Goal: Information Seeking & Learning: Learn about a topic

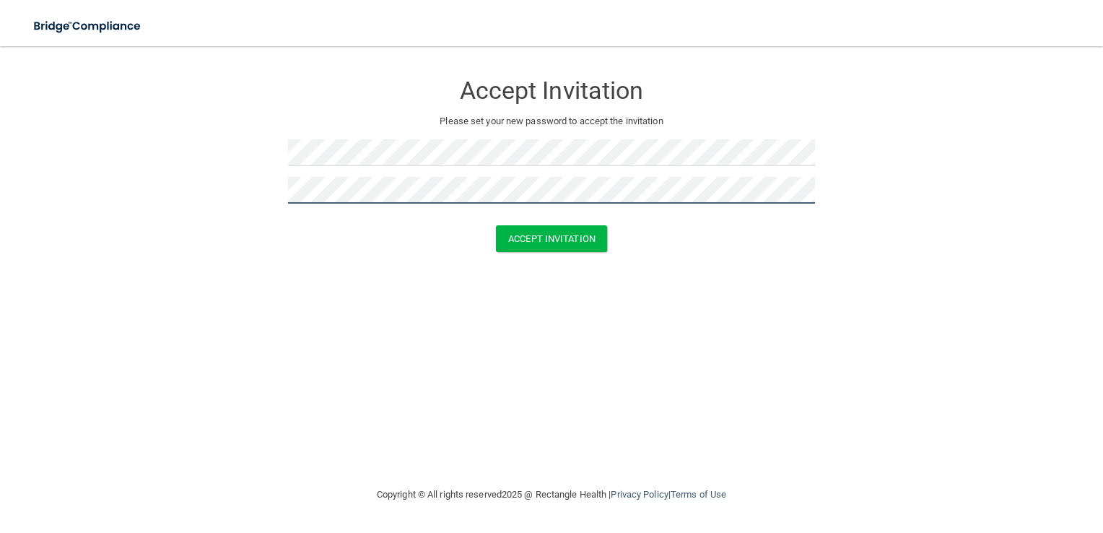
click at [496, 225] on button "Accept Invitation" at bounding box center [551, 238] width 111 height 27
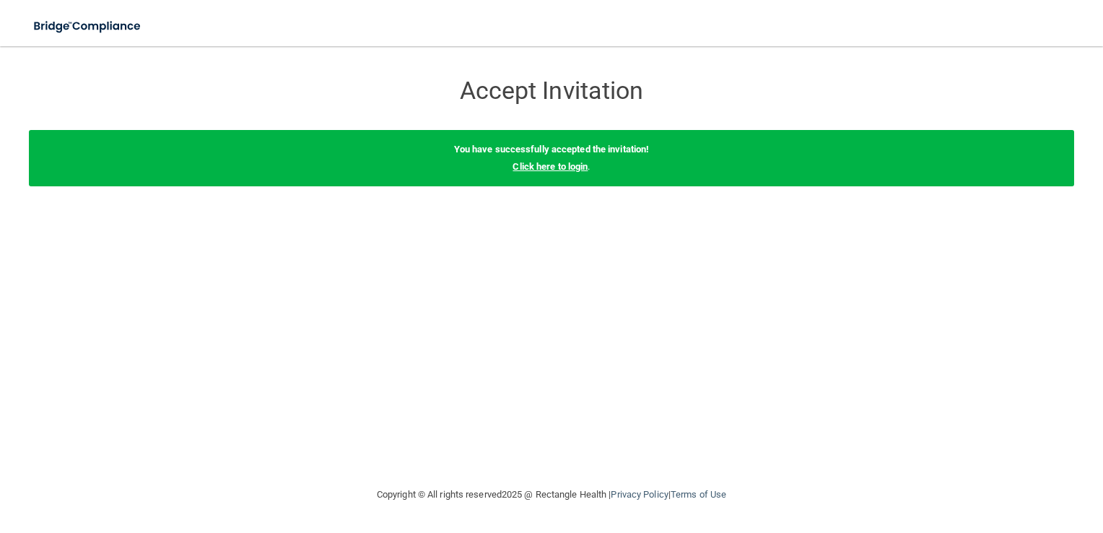
click at [538, 161] on link "Click here to login" at bounding box center [549, 166] width 75 height 11
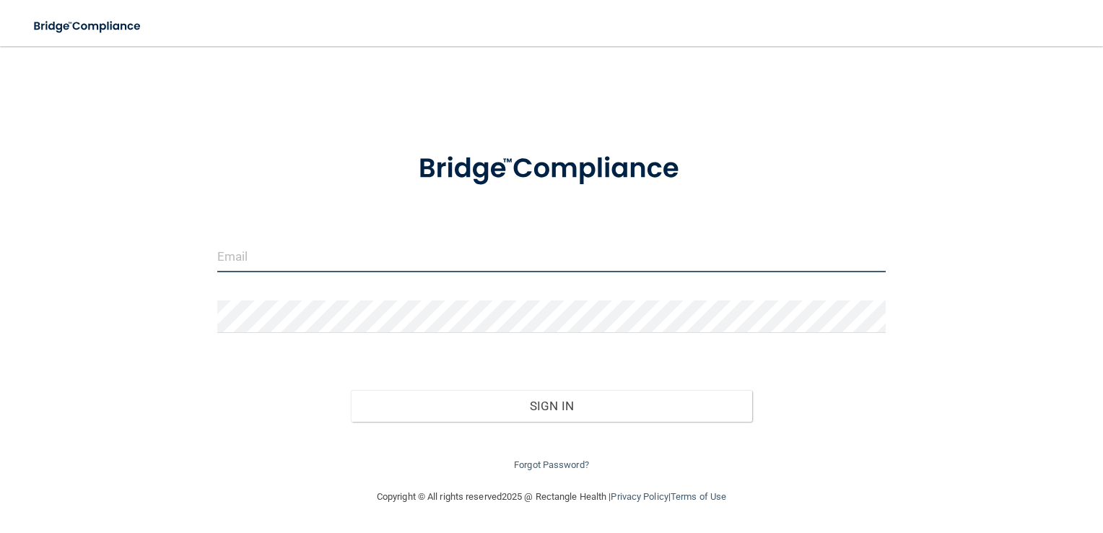
click at [335, 261] on input "email" at bounding box center [551, 256] width 669 height 32
paste input "[EMAIL_ADDRESS][DOMAIN_NAME]"
type input "[EMAIL_ADDRESS][DOMAIN_NAME]"
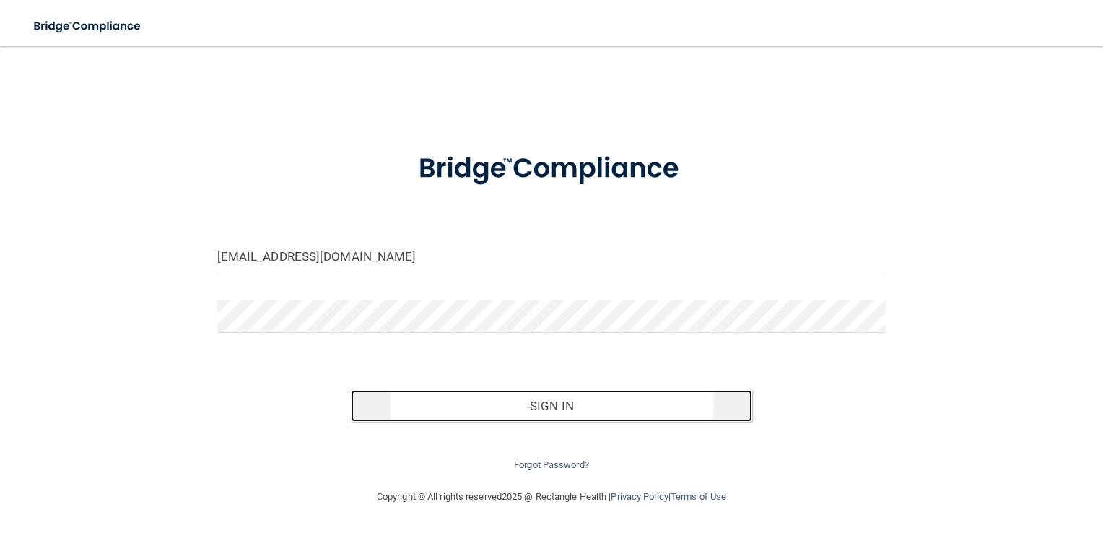
click at [494, 401] on button "Sign In" at bounding box center [551, 406] width 401 height 32
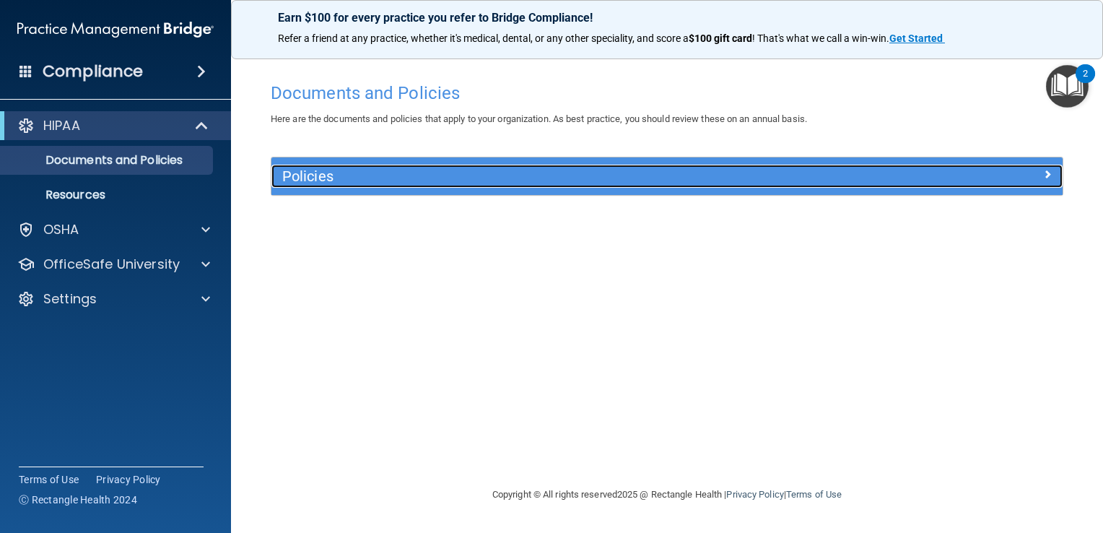
click at [734, 174] on h5 "Policies" at bounding box center [568, 176] width 572 height 16
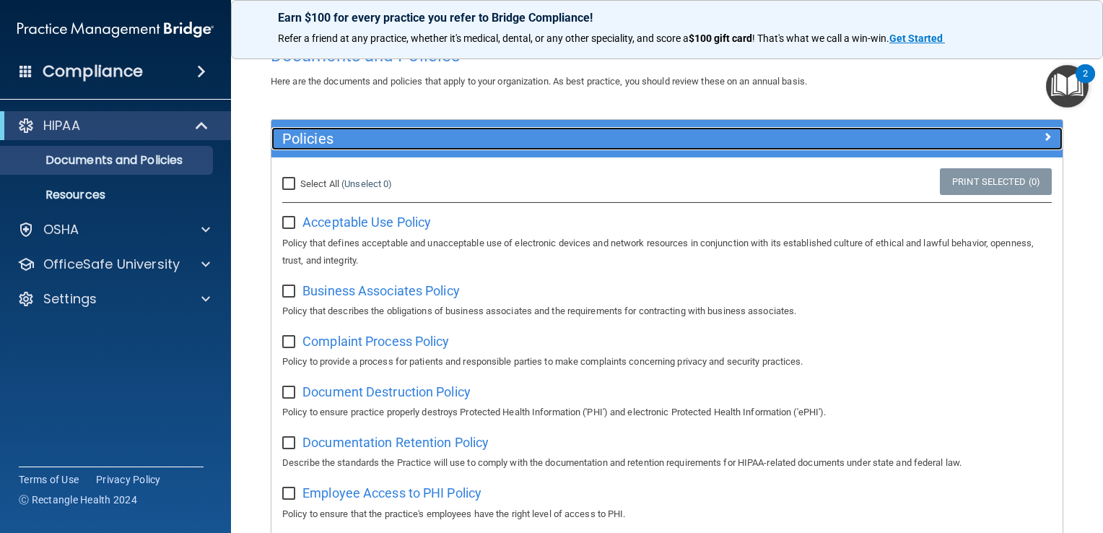
scroll to position [40, 0]
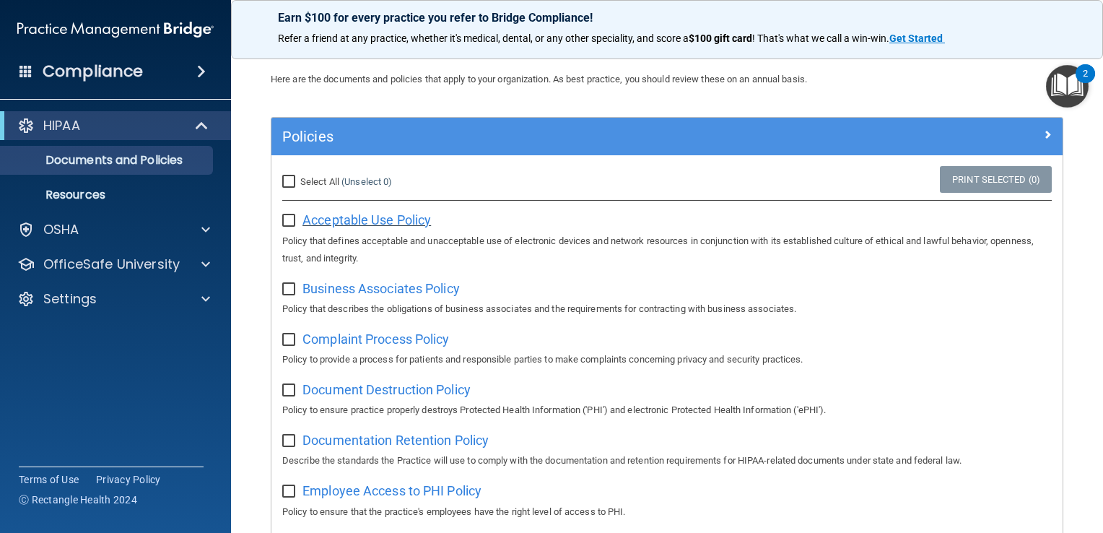
click at [429, 214] on span "Acceptable Use Policy" at bounding box center [366, 219] width 128 height 15
click at [289, 215] on input "checkbox" at bounding box center [290, 221] width 17 height 12
checkbox input "true"
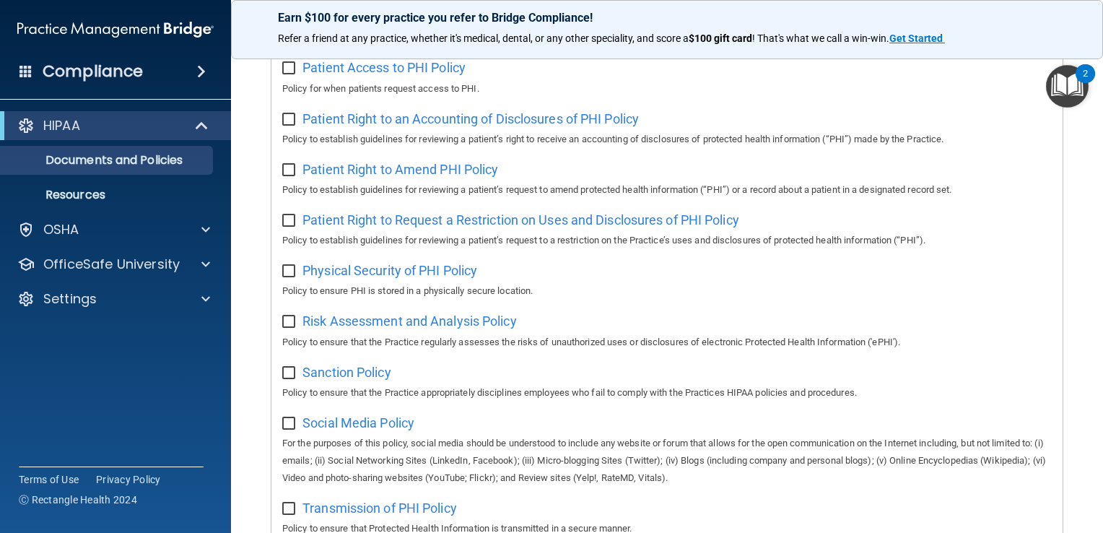
scroll to position [942, 0]
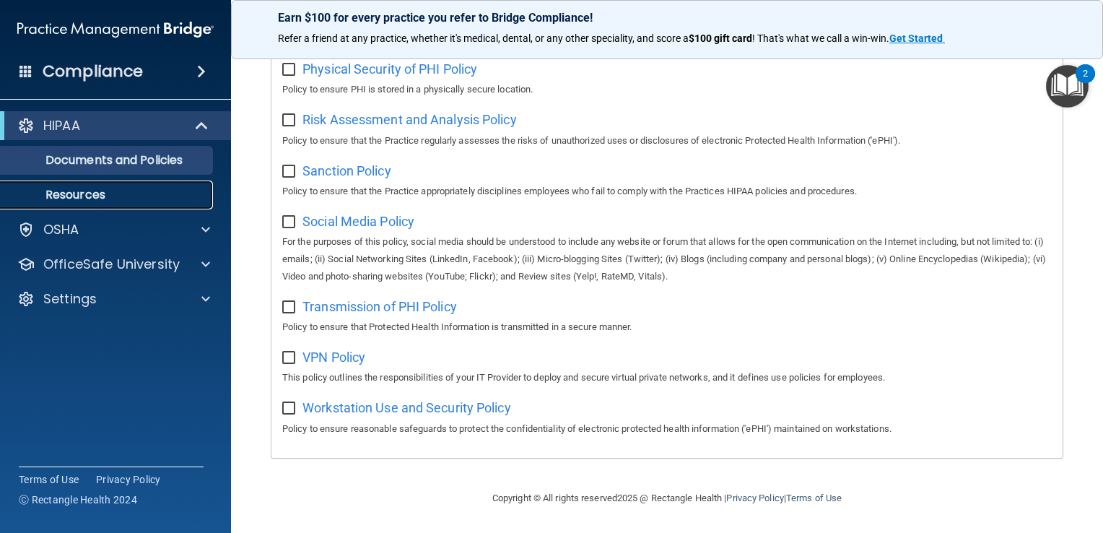
click at [117, 201] on p "Resources" at bounding box center [107, 195] width 197 height 14
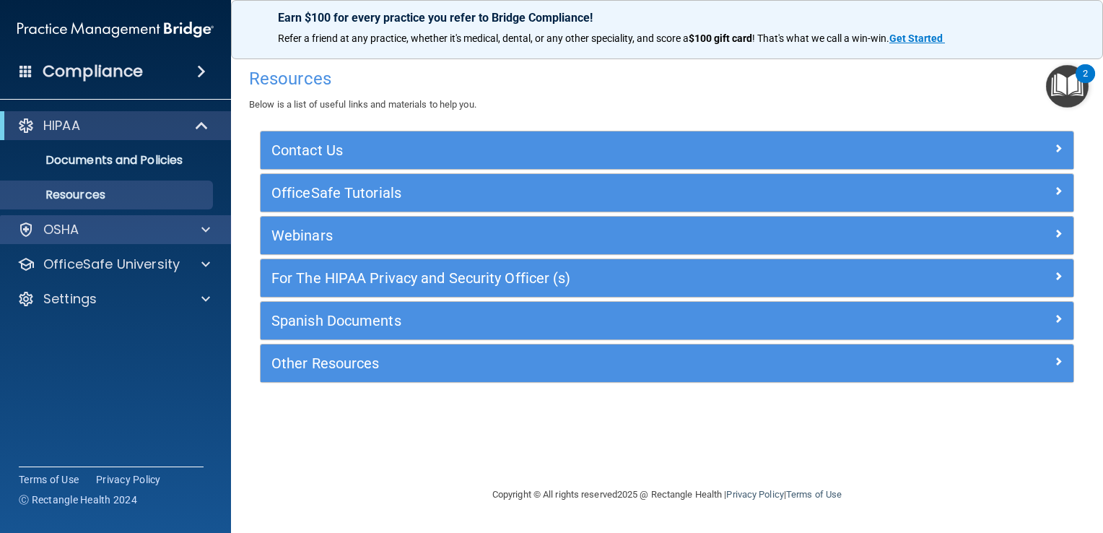
click at [96, 238] on div "OSHA" at bounding box center [116, 229] width 232 height 29
click at [202, 229] on span at bounding box center [205, 229] width 9 height 17
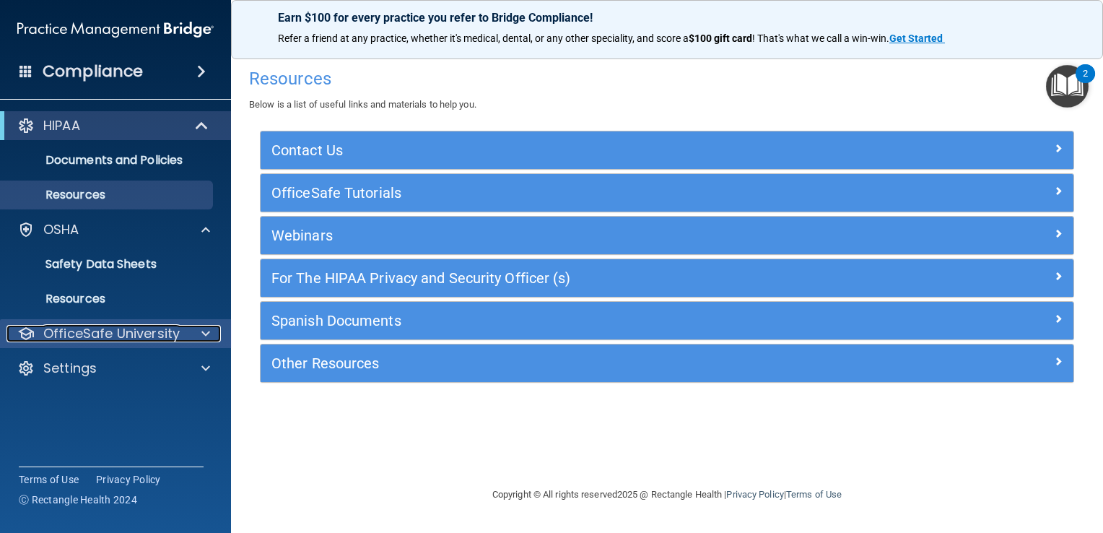
click at [178, 336] on div "OfficeSafe University" at bounding box center [95, 333] width 179 height 17
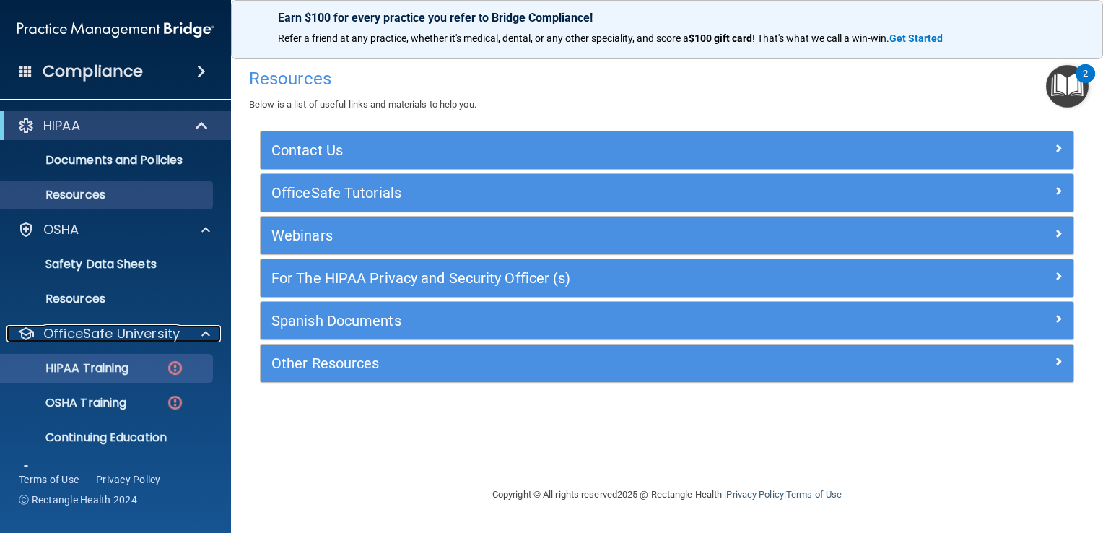
scroll to position [31, 0]
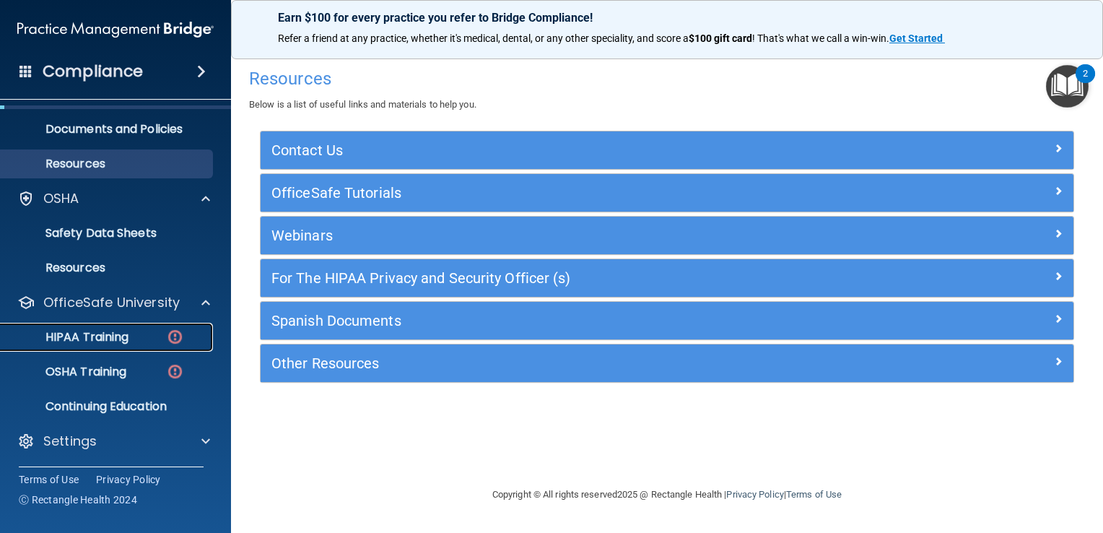
click at [108, 336] on p "HIPAA Training" at bounding box center [68, 337] width 119 height 14
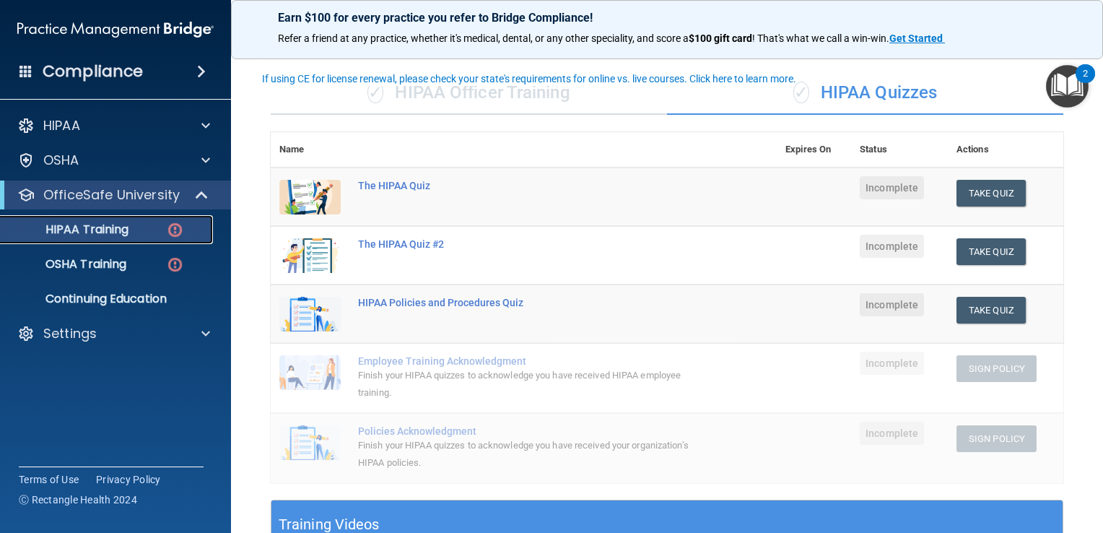
scroll to position [107, 0]
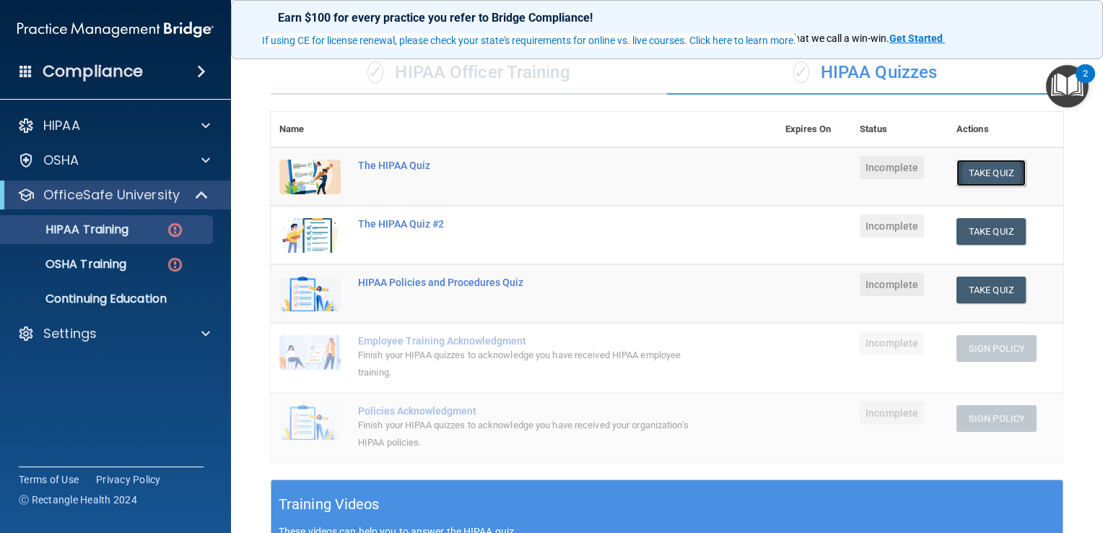
click at [961, 170] on button "Take Quiz" at bounding box center [990, 172] width 69 height 27
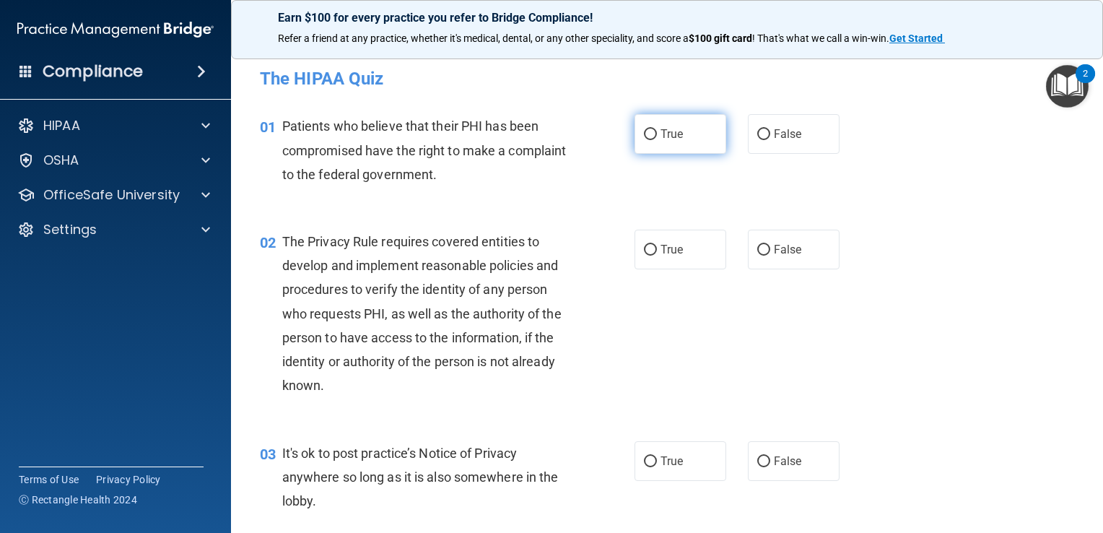
click at [680, 143] on label "True" at bounding box center [680, 134] width 92 height 40
click at [657, 140] on input "True" at bounding box center [650, 134] width 13 height 11
radio input "true"
click at [681, 247] on label "True" at bounding box center [680, 249] width 92 height 40
click at [657, 247] on input "True" at bounding box center [650, 250] width 13 height 11
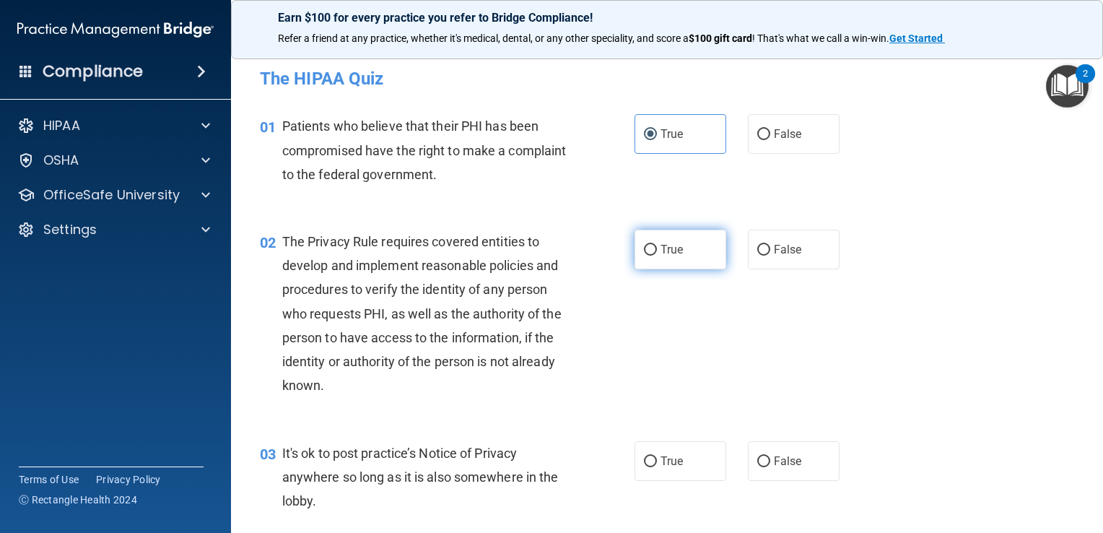
radio input "true"
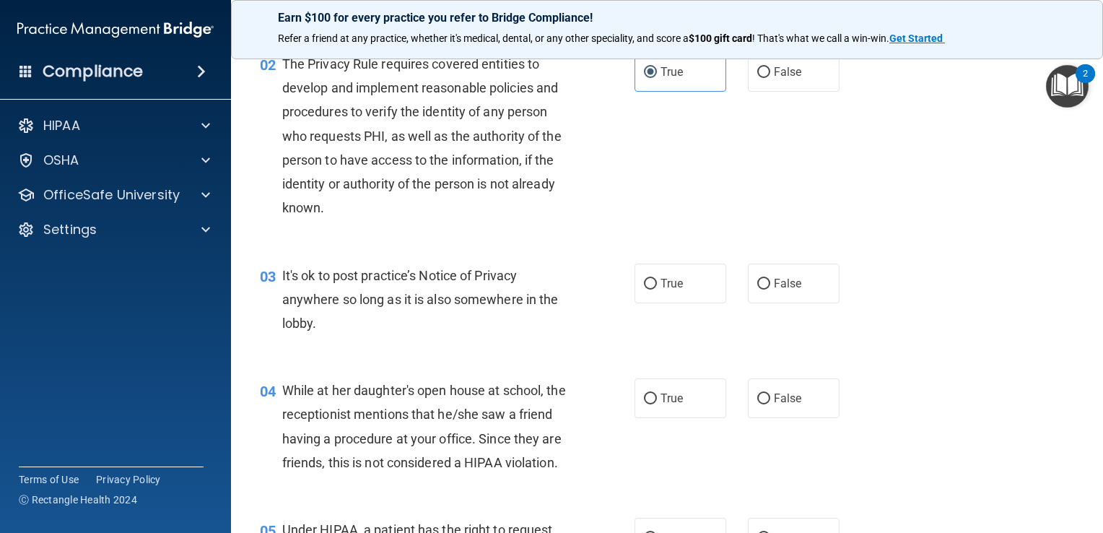
scroll to position [181, 0]
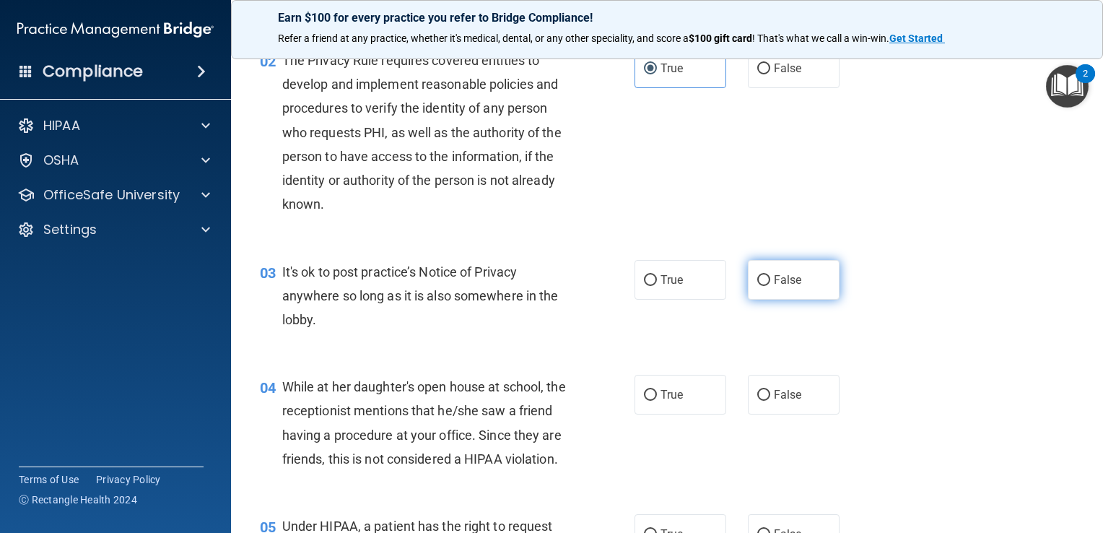
click at [774, 284] on span "False" at bounding box center [788, 280] width 28 height 14
click at [769, 284] on input "False" at bounding box center [763, 280] width 13 height 11
radio input "true"
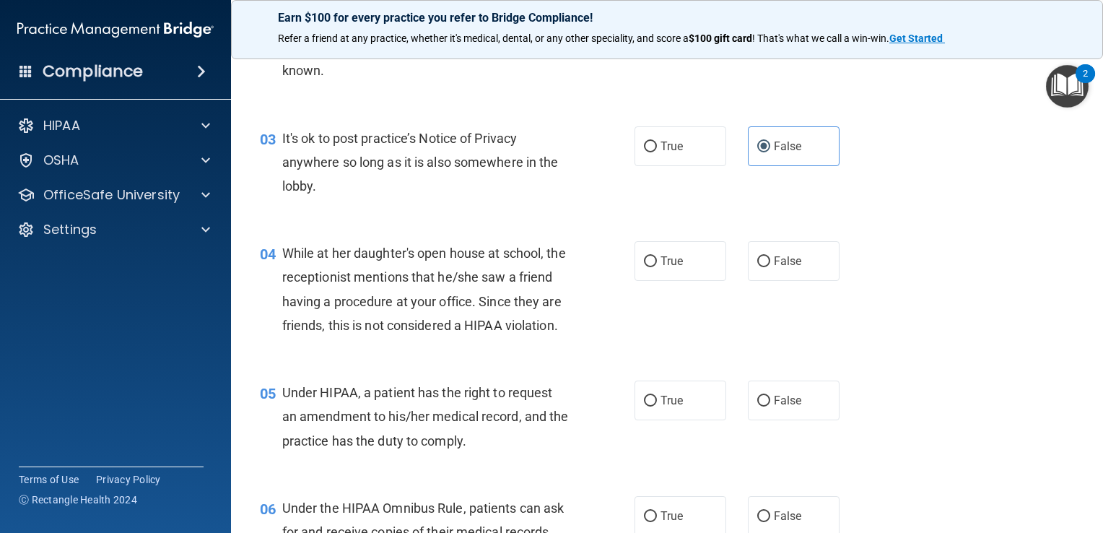
scroll to position [318, 0]
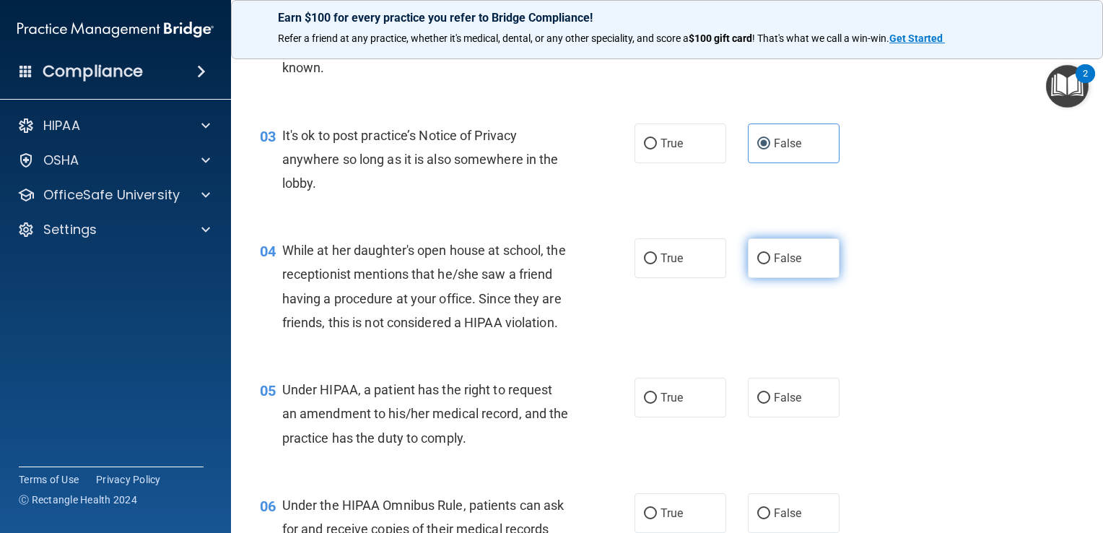
click at [760, 254] on input "False" at bounding box center [763, 258] width 13 height 11
radio input "true"
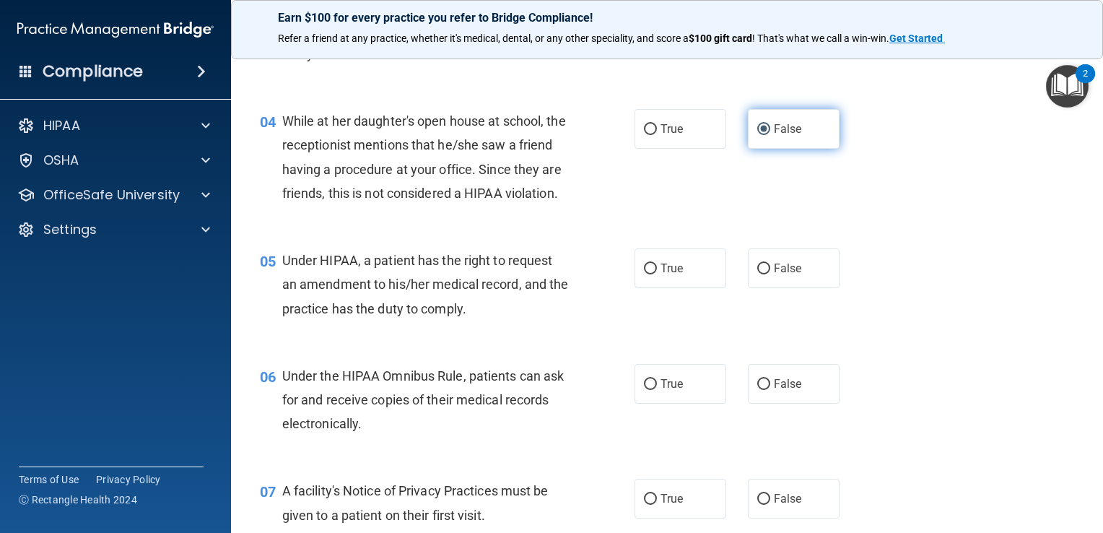
scroll to position [473, 0]
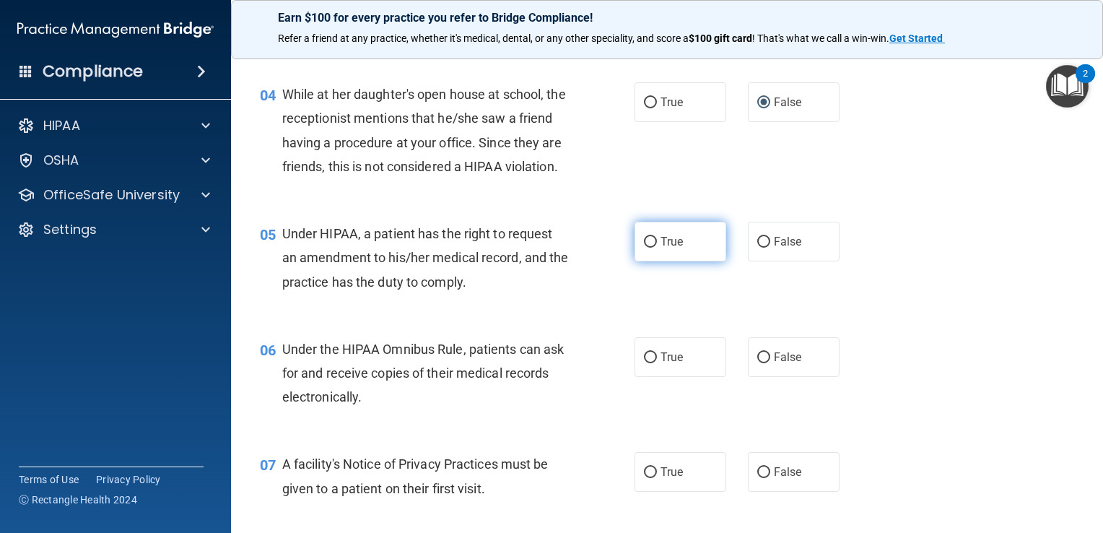
click at [660, 248] on span "True" at bounding box center [671, 242] width 22 height 14
click at [657, 248] on input "True" at bounding box center [650, 242] width 13 height 11
radio input "true"
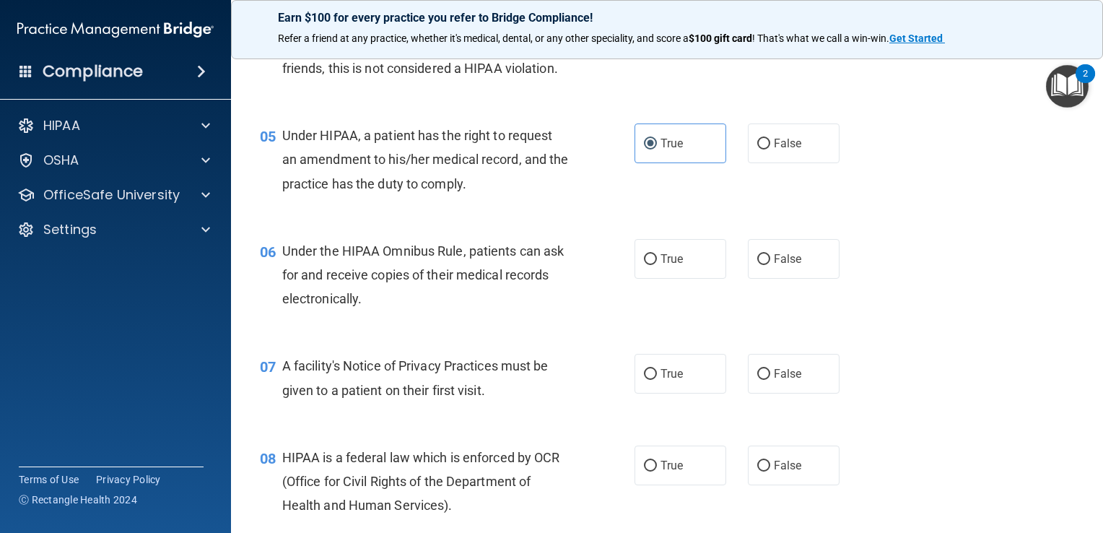
scroll to position [583, 0]
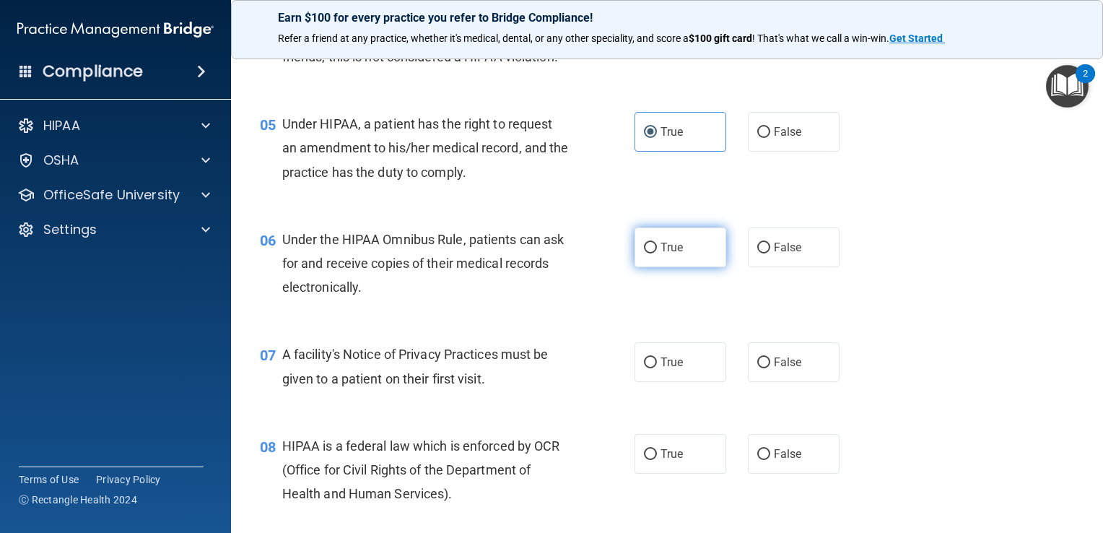
click at [699, 267] on label "True" at bounding box center [680, 247] width 92 height 40
click at [657, 253] on input "True" at bounding box center [650, 247] width 13 height 11
radio input "true"
click at [699, 267] on label "True" at bounding box center [680, 247] width 92 height 40
click at [657, 253] on input "True" at bounding box center [650, 247] width 13 height 11
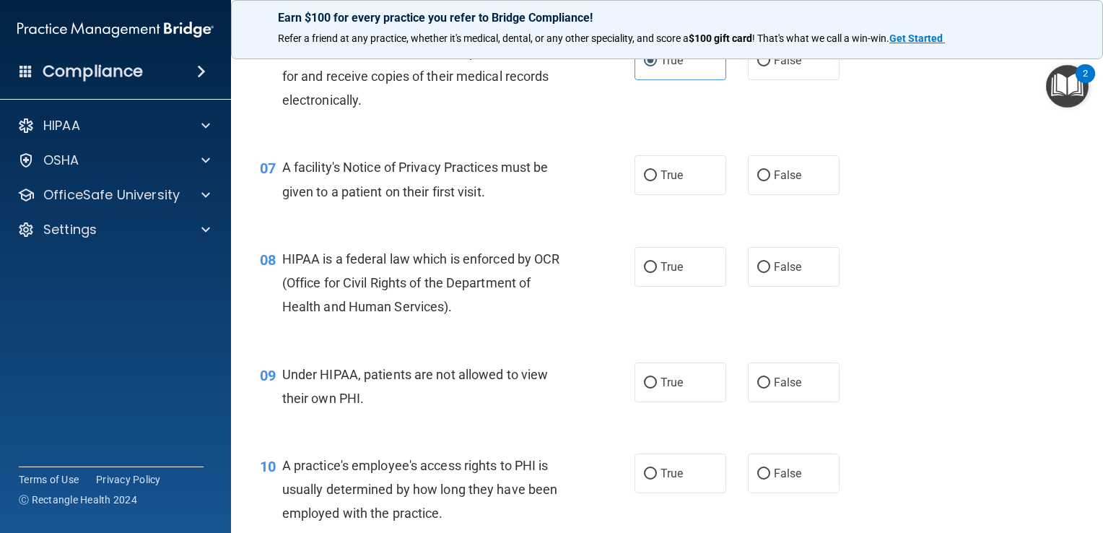
scroll to position [772, 0]
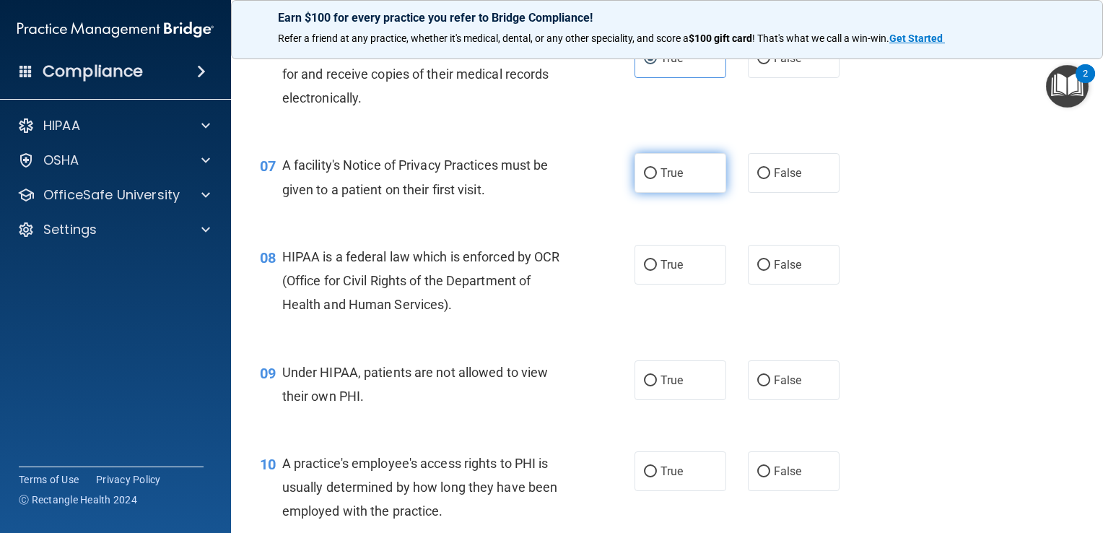
click at [694, 193] on label "True" at bounding box center [680, 173] width 92 height 40
click at [657, 179] on input "True" at bounding box center [650, 173] width 13 height 11
radio input "true"
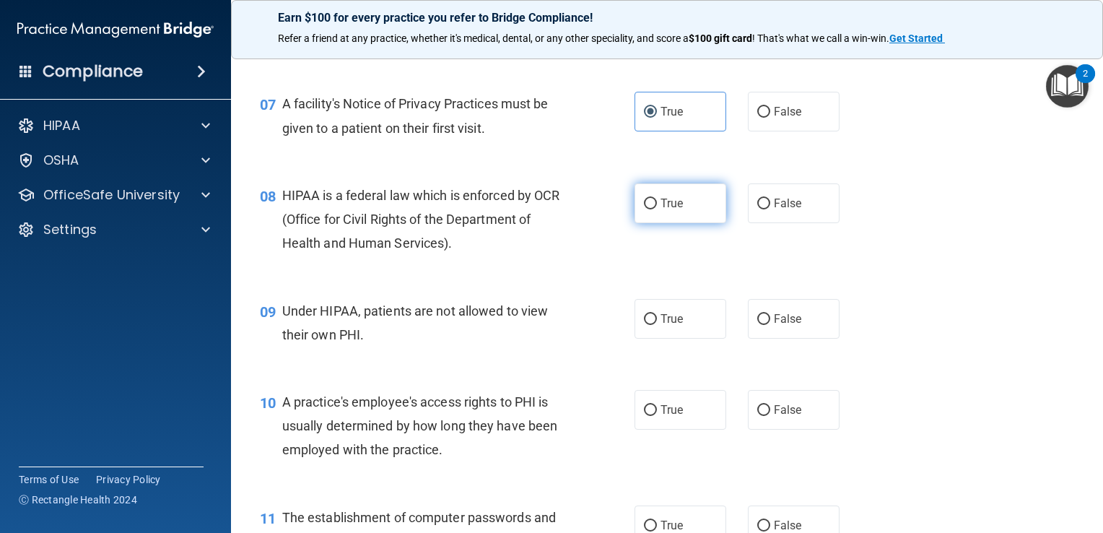
scroll to position [841, 0]
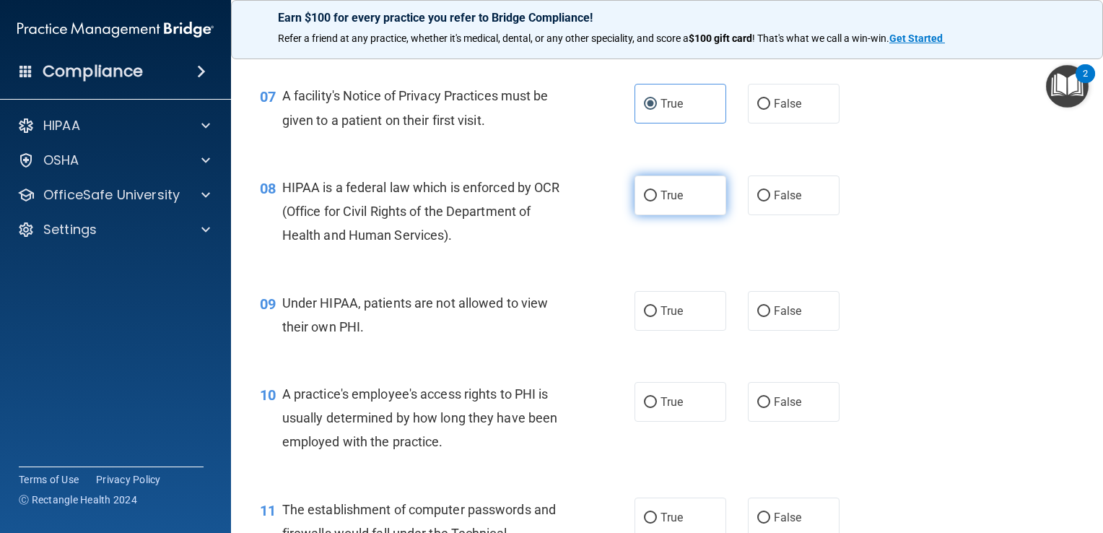
click at [681, 215] on label "True" at bounding box center [680, 195] width 92 height 40
click at [657, 201] on input "True" at bounding box center [650, 196] width 13 height 11
radio input "true"
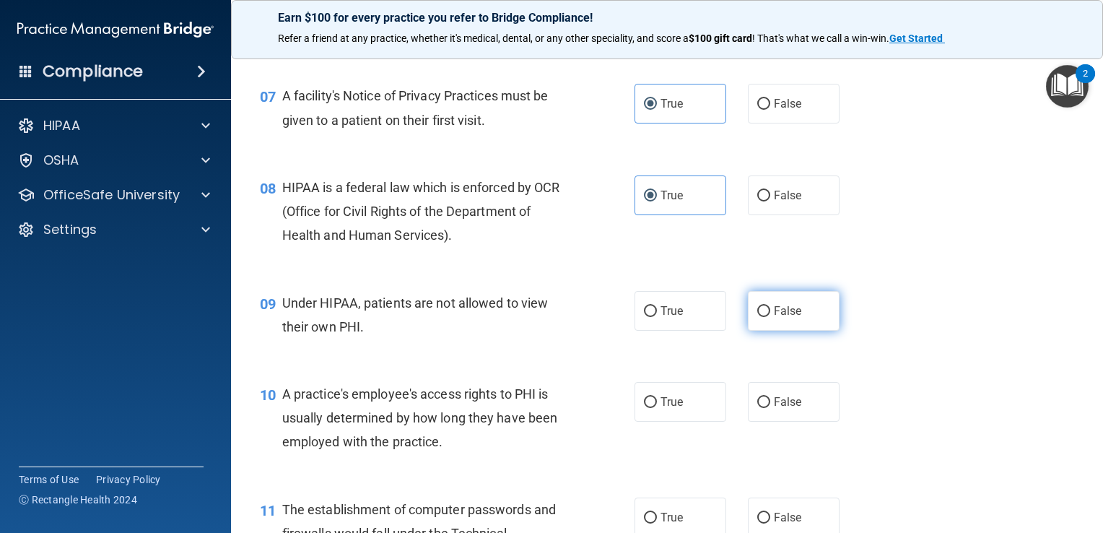
click at [776, 318] on span "False" at bounding box center [788, 311] width 28 height 14
click at [770, 317] on input "False" at bounding box center [763, 311] width 13 height 11
radio input "true"
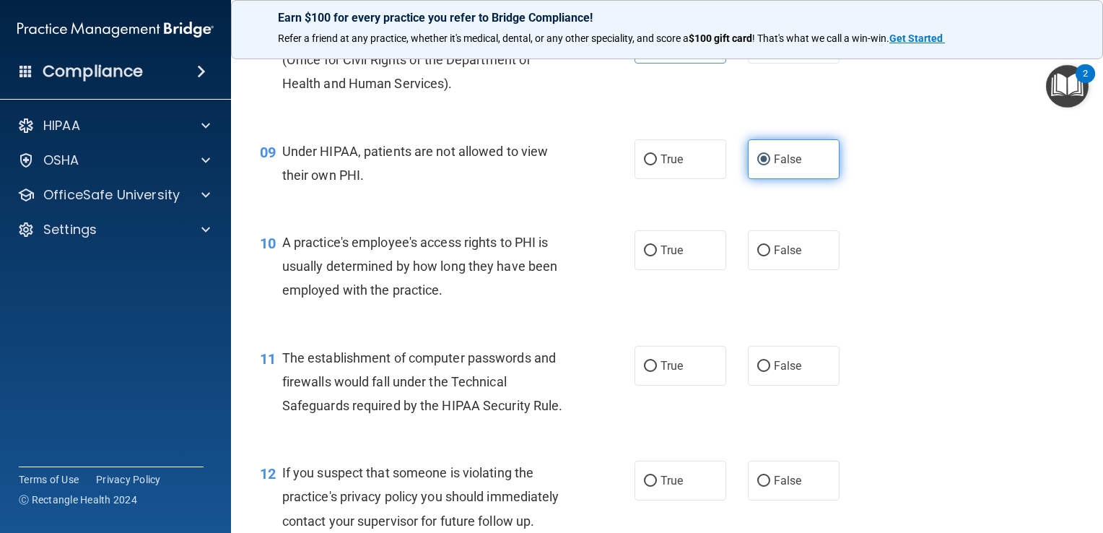
scroll to position [1005, 0]
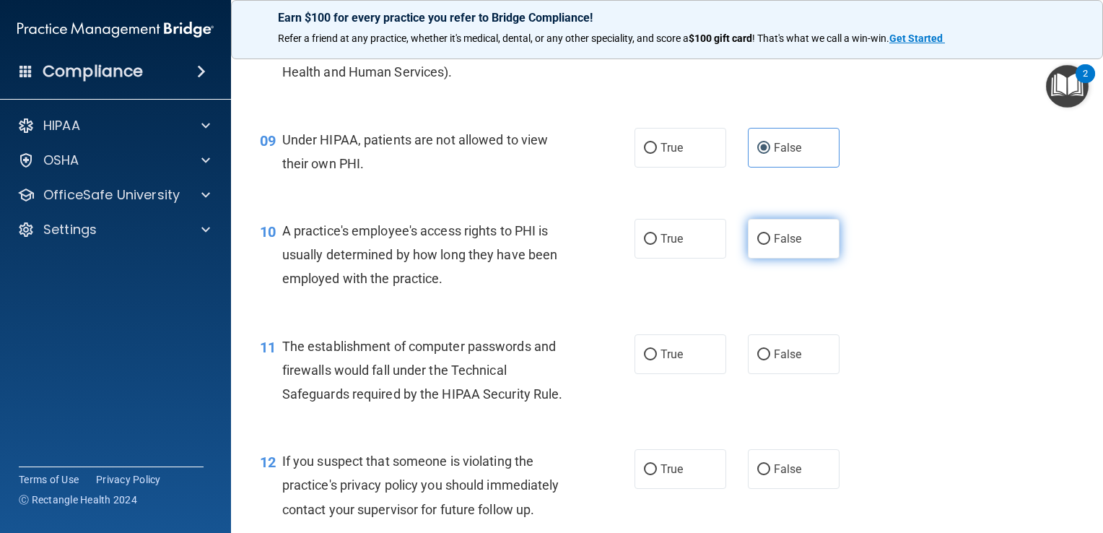
click at [765, 258] on label "False" at bounding box center [794, 239] width 92 height 40
click at [765, 245] on input "False" at bounding box center [763, 239] width 13 height 11
radio input "true"
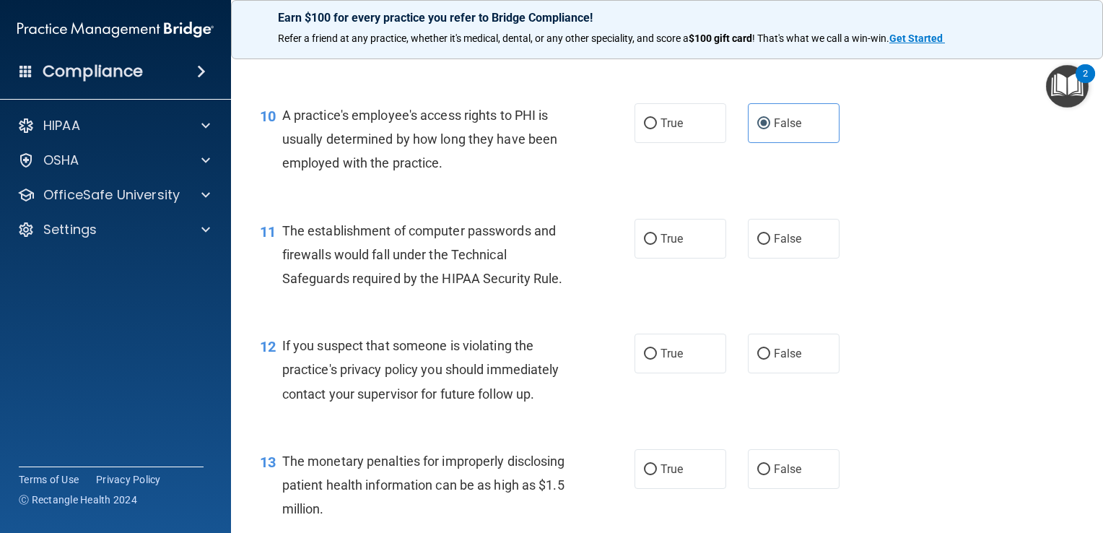
scroll to position [1126, 0]
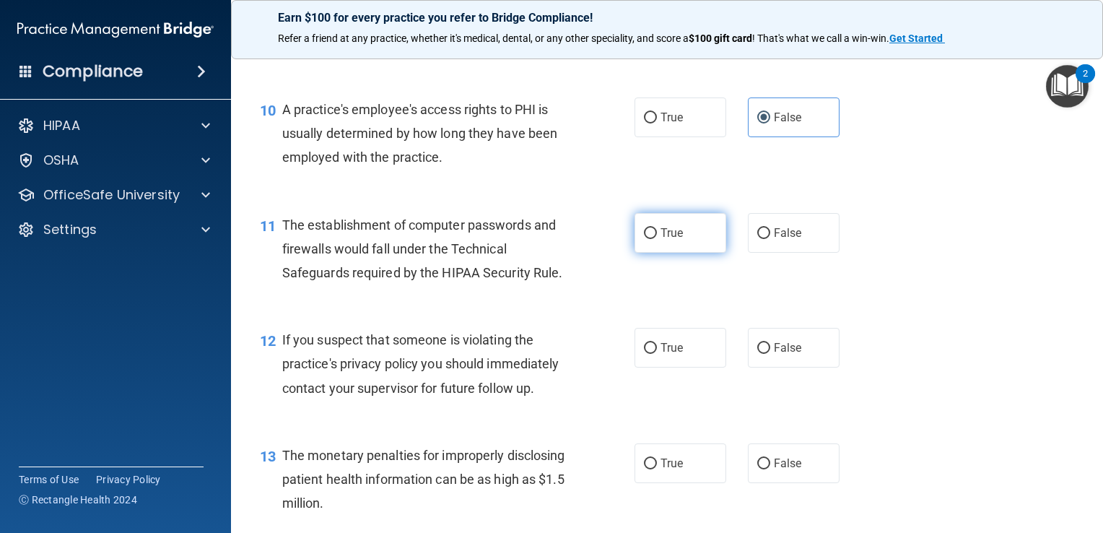
click at [709, 253] on label "True" at bounding box center [680, 233] width 92 height 40
click at [657, 239] on input "True" at bounding box center [650, 233] width 13 height 11
radio input "true"
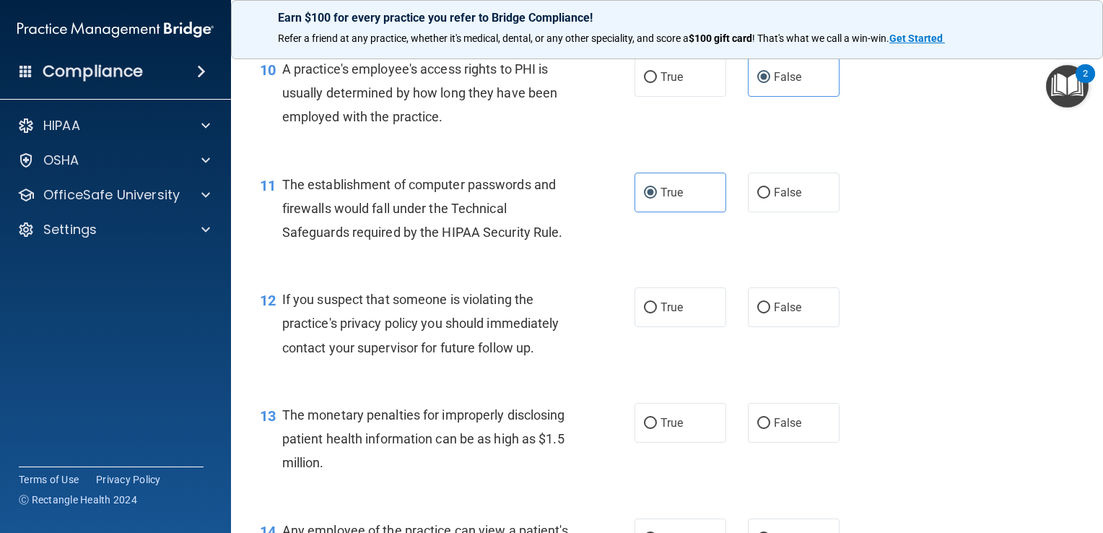
scroll to position [1174, 0]
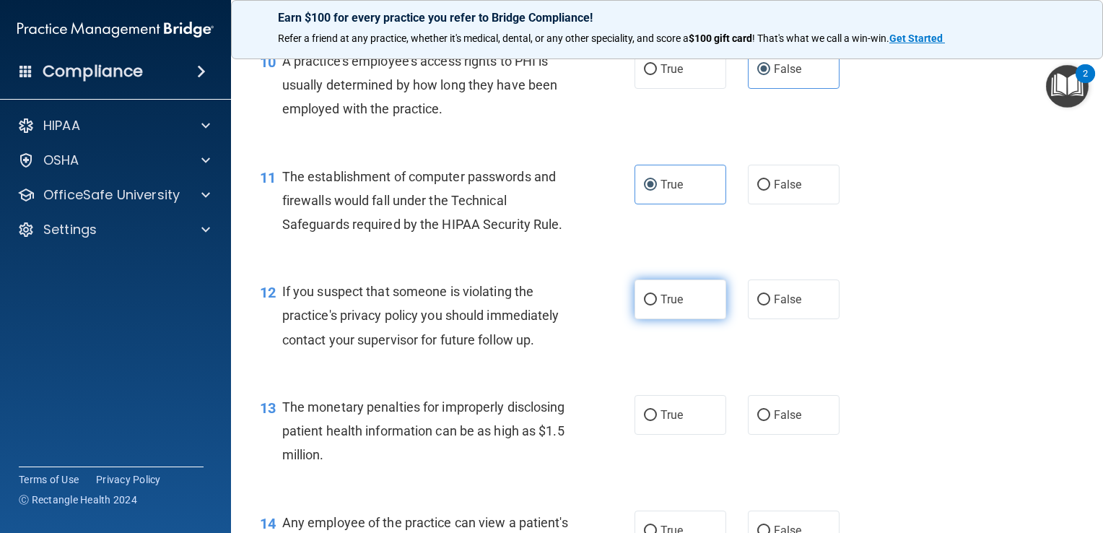
click at [676, 306] on span "True" at bounding box center [671, 299] width 22 height 14
click at [657, 305] on input "True" at bounding box center [650, 299] width 13 height 11
radio input "true"
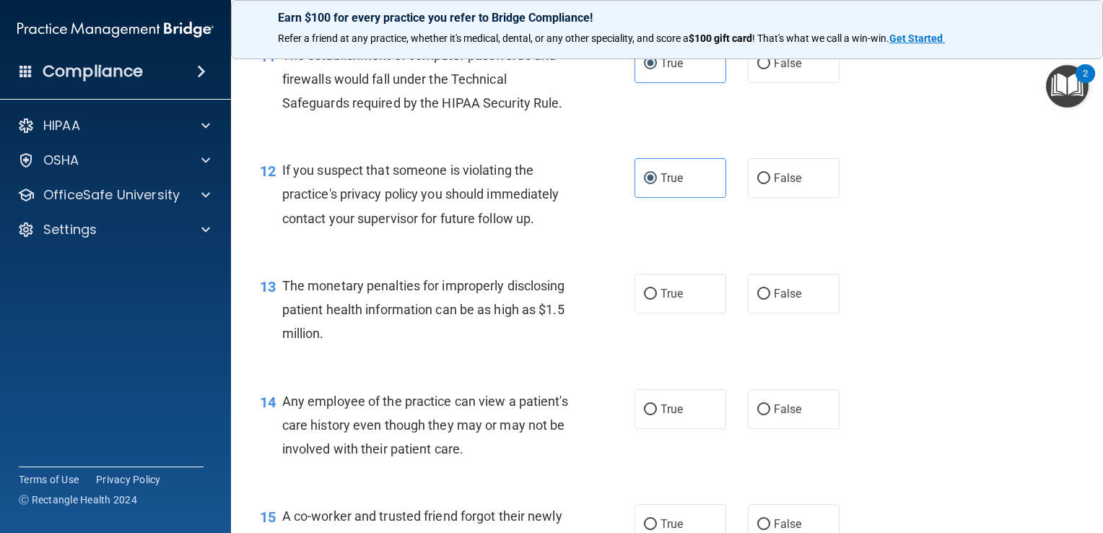
scroll to position [1303, 0]
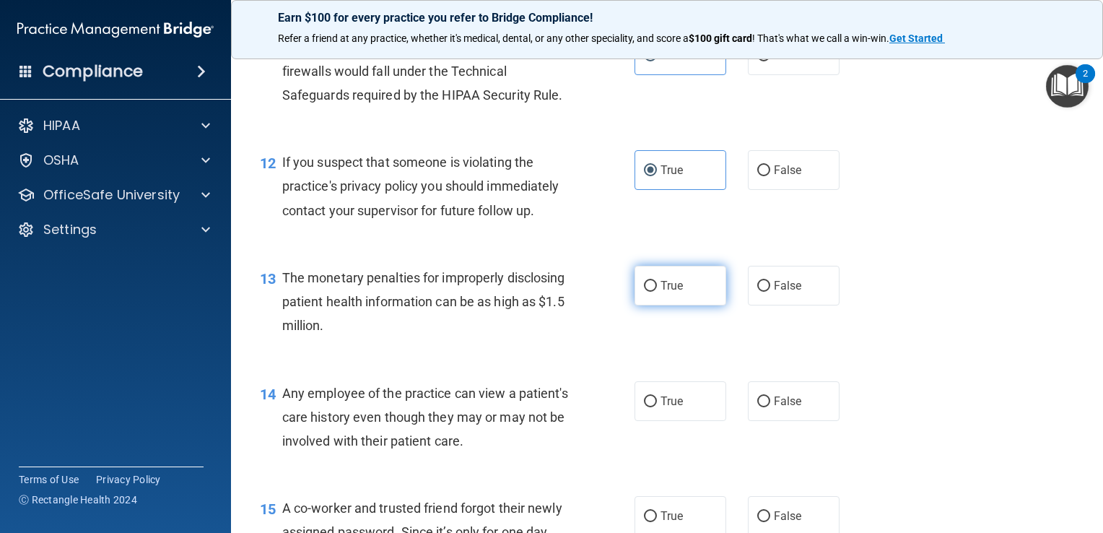
click at [686, 305] on label "True" at bounding box center [680, 286] width 92 height 40
click at [657, 292] on input "True" at bounding box center [650, 286] width 13 height 11
radio input "true"
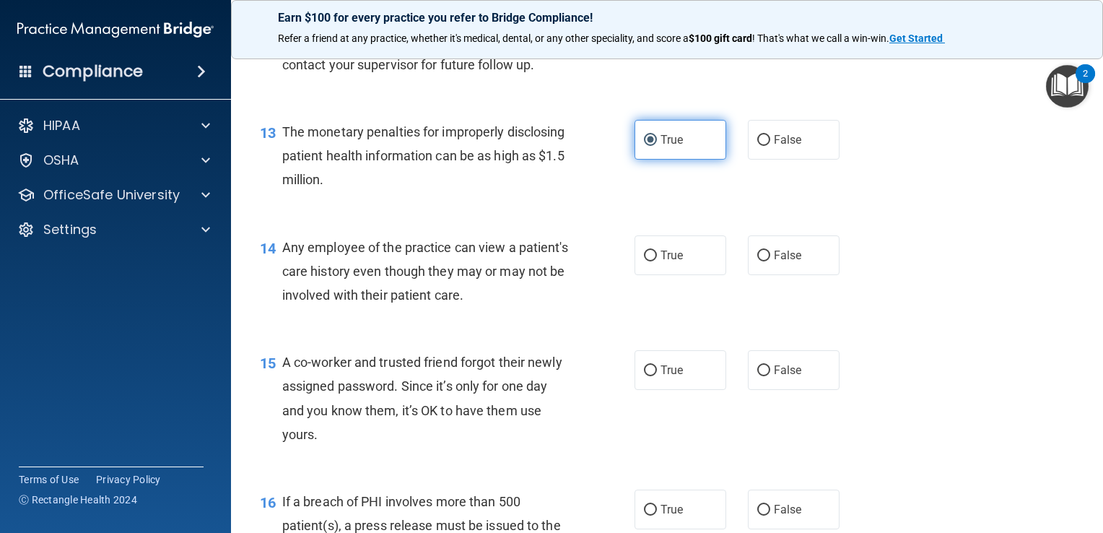
scroll to position [1453, 0]
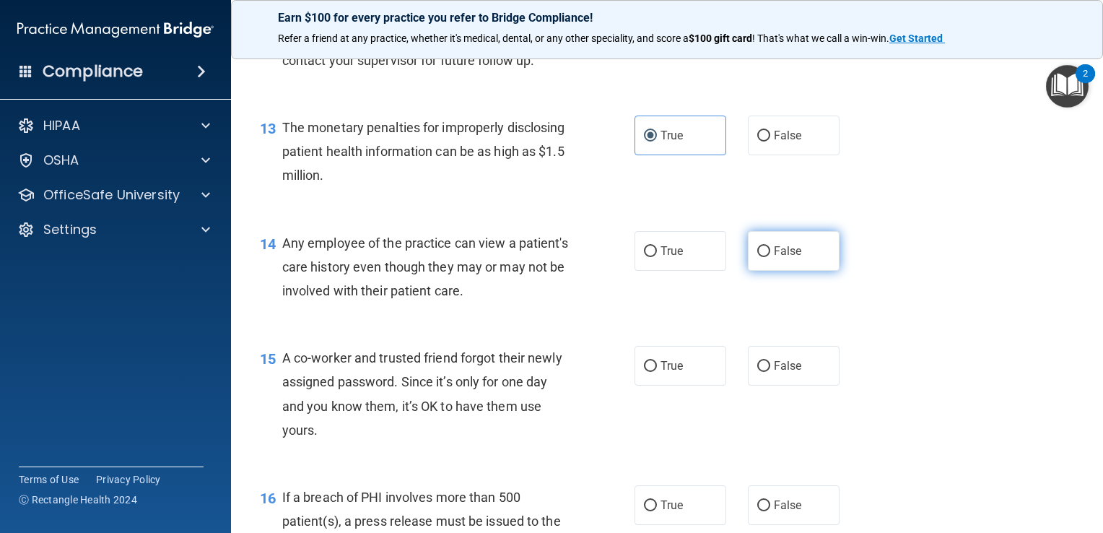
click at [761, 271] on label "False" at bounding box center [794, 251] width 92 height 40
click at [761, 257] on input "False" at bounding box center [763, 251] width 13 height 11
radio input "true"
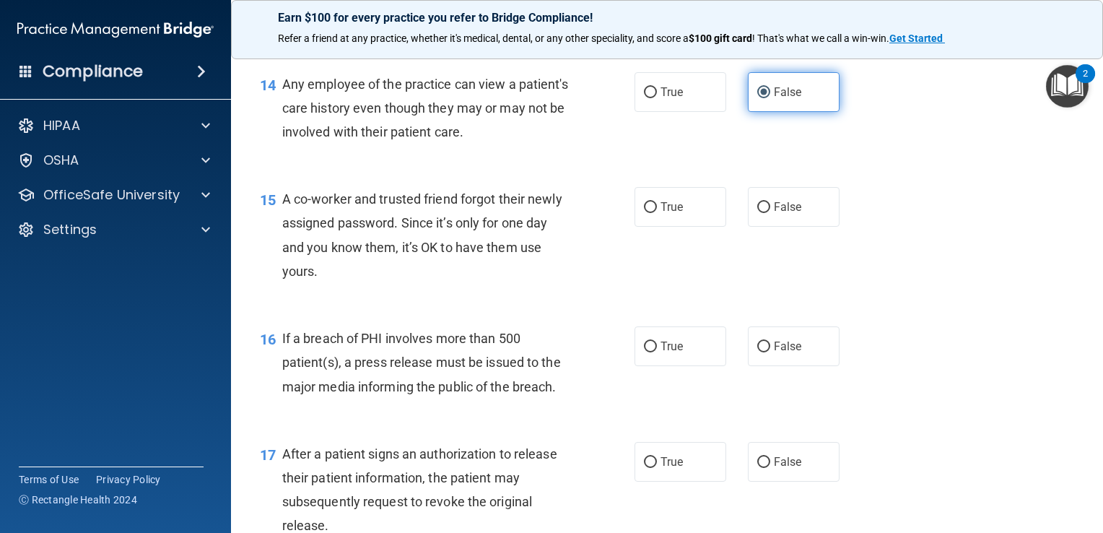
scroll to position [1614, 0]
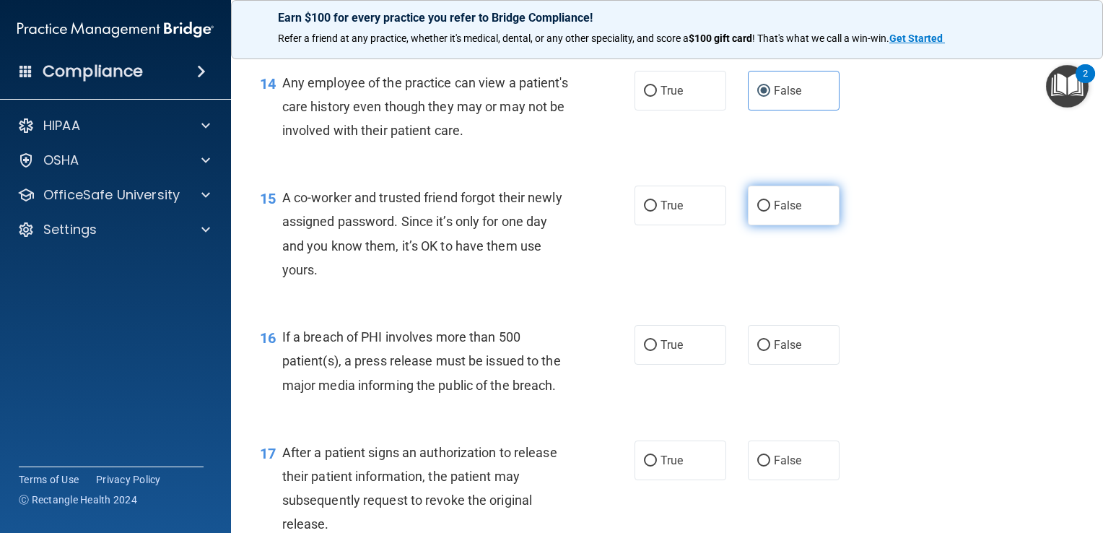
click at [757, 211] on input "False" at bounding box center [763, 206] width 13 height 11
radio input "true"
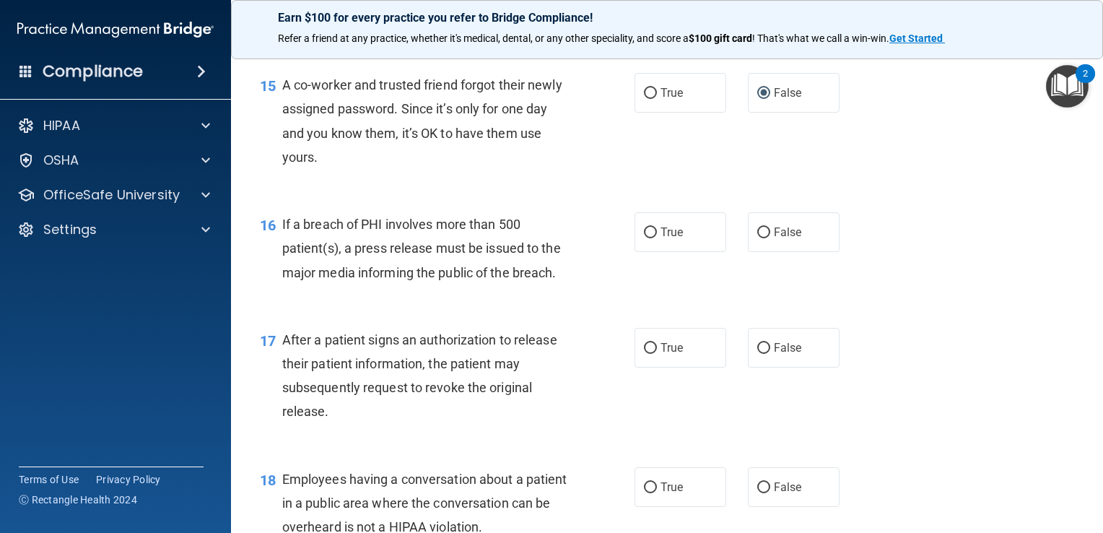
scroll to position [1738, 0]
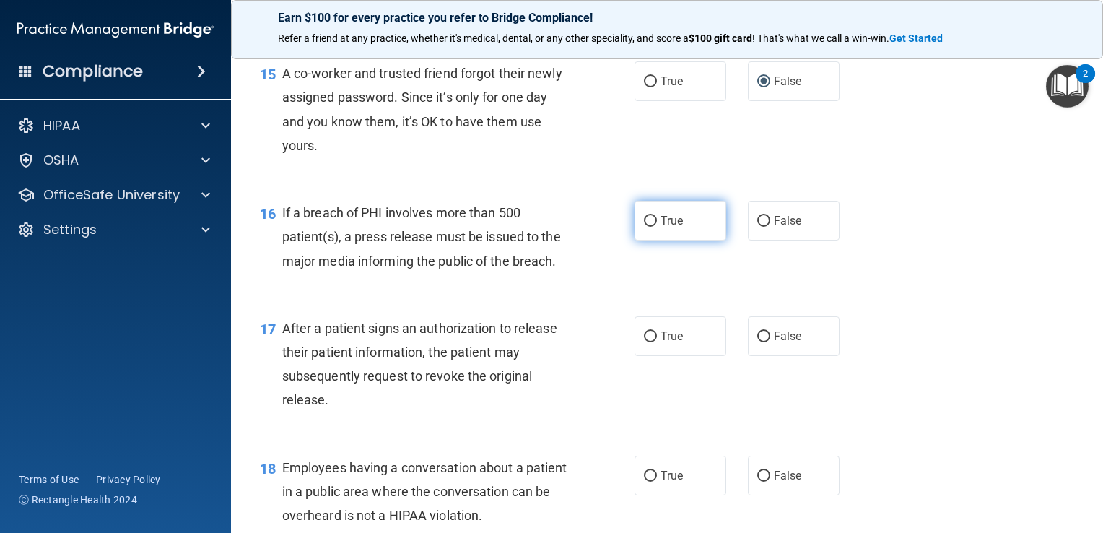
click at [688, 240] on label "True" at bounding box center [680, 221] width 92 height 40
click at [657, 227] on input "True" at bounding box center [650, 221] width 13 height 11
radio input "true"
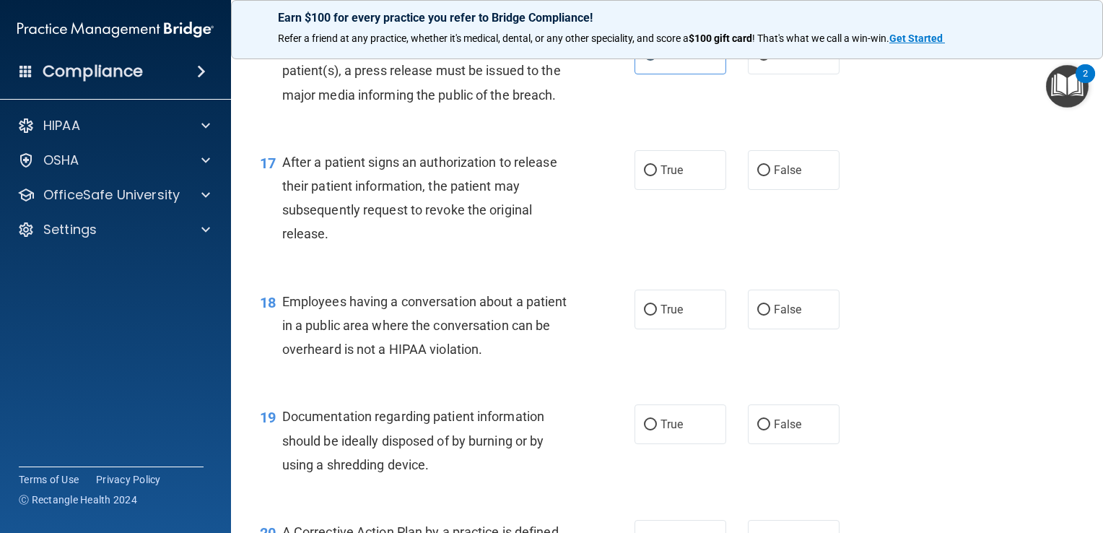
scroll to position [1907, 0]
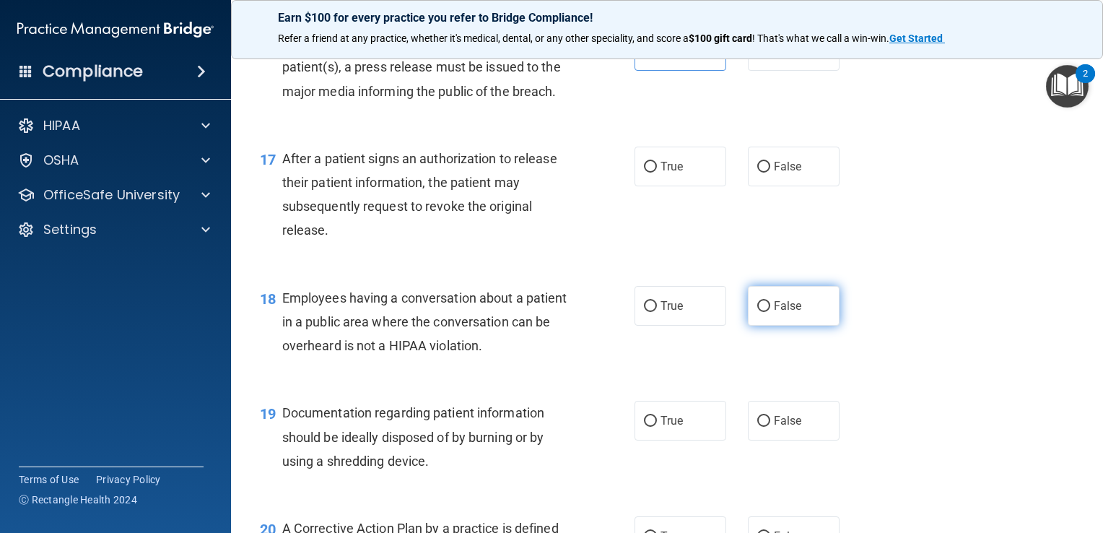
click at [782, 320] on label "False" at bounding box center [794, 306] width 92 height 40
click at [770, 312] on input "False" at bounding box center [763, 306] width 13 height 11
radio input "true"
click at [691, 186] on label "True" at bounding box center [680, 166] width 92 height 40
click at [657, 172] on input "True" at bounding box center [650, 167] width 13 height 11
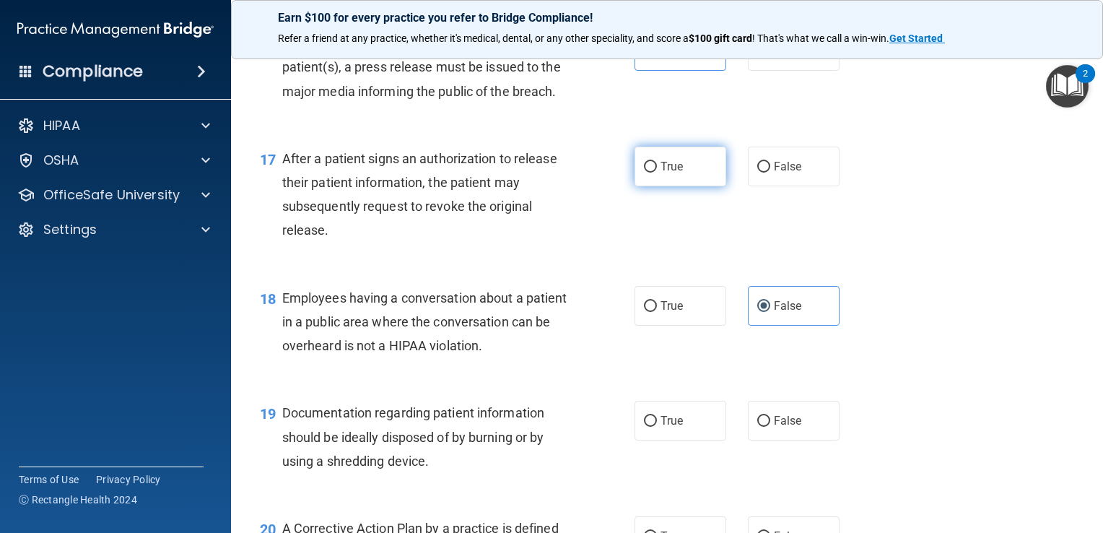
radio input "true"
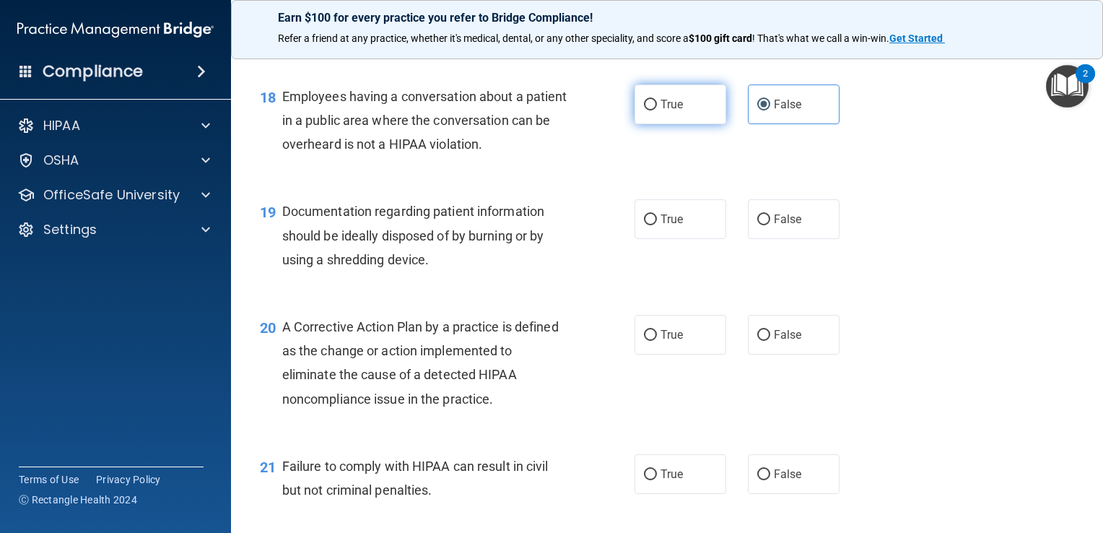
scroll to position [2109, 0]
click at [719, 238] on div "True False" at bounding box center [744, 218] width 220 height 40
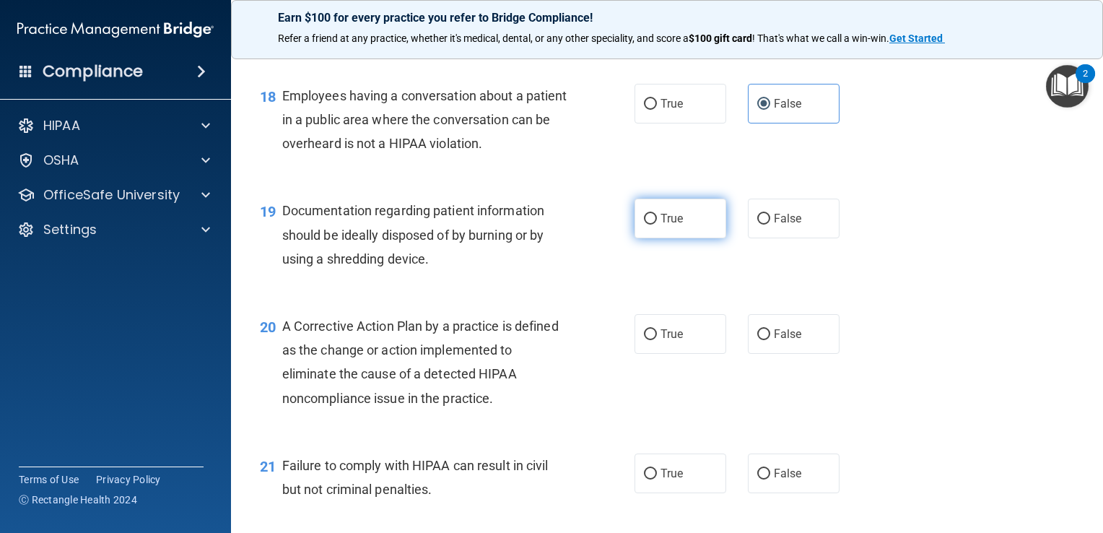
click at [702, 238] on label "True" at bounding box center [680, 218] width 92 height 40
click at [657, 224] on input "True" at bounding box center [650, 219] width 13 height 11
radio input "true"
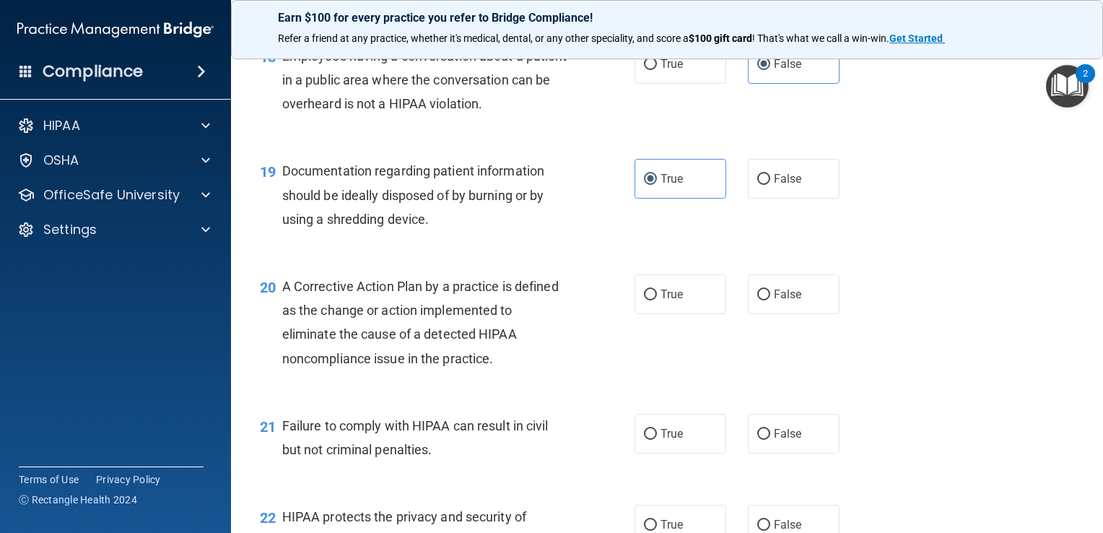
scroll to position [2156, 0]
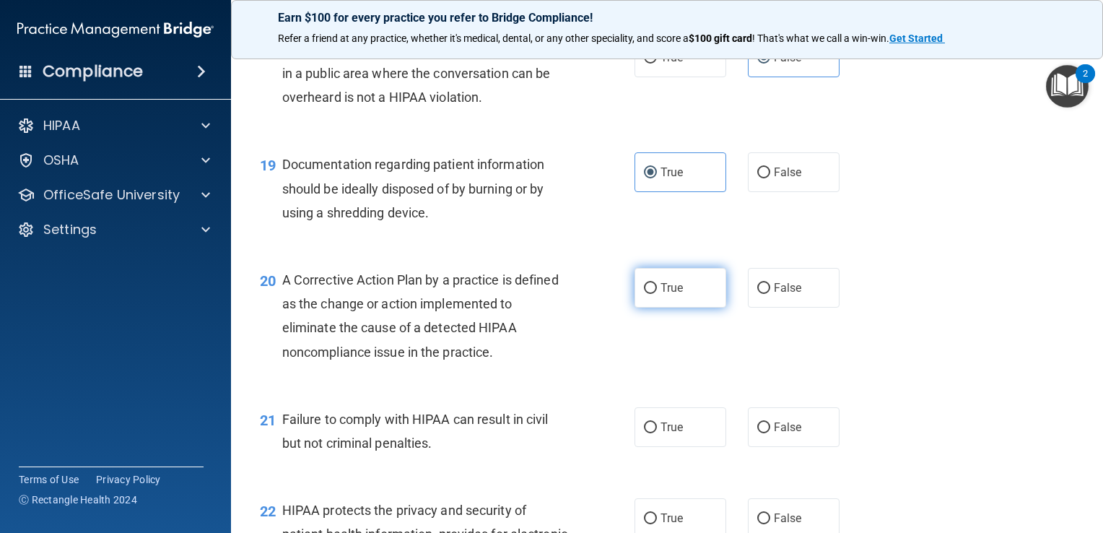
click at [690, 307] on label "True" at bounding box center [680, 288] width 92 height 40
click at [657, 294] on input "True" at bounding box center [650, 288] width 13 height 11
radio input "true"
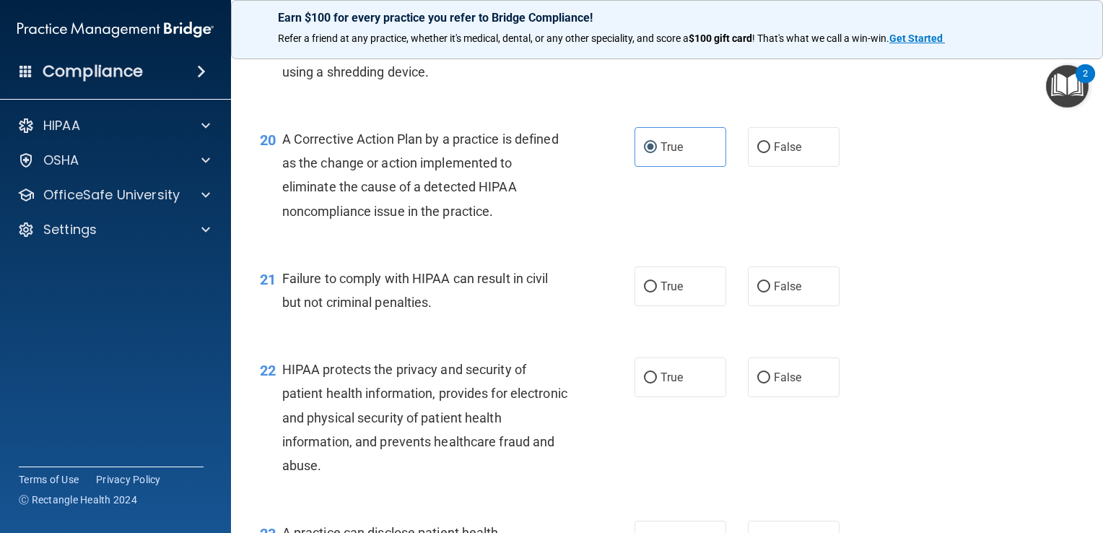
scroll to position [2315, 0]
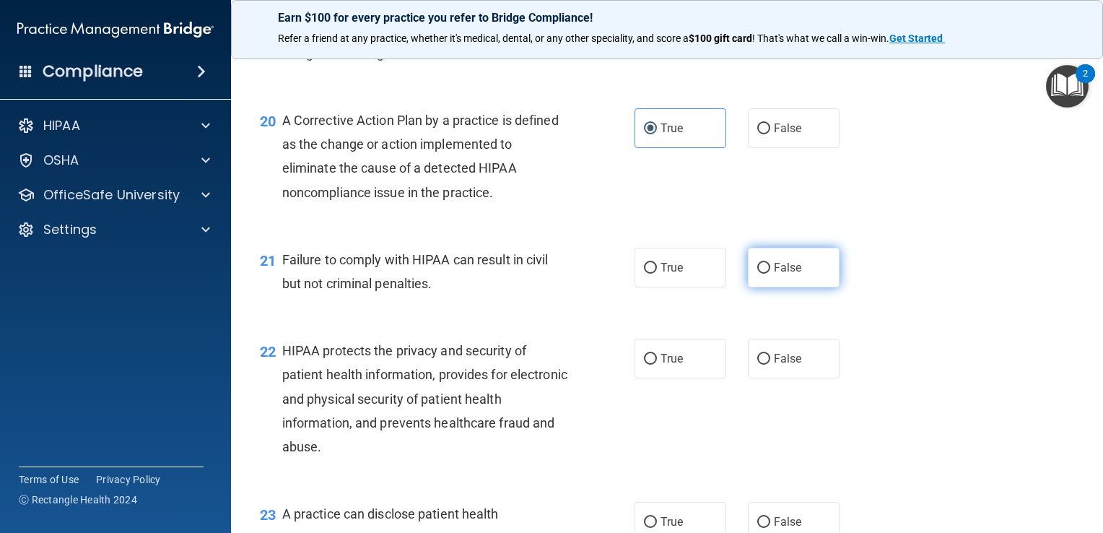
click at [786, 274] on span "False" at bounding box center [788, 268] width 28 height 14
click at [770, 274] on input "False" at bounding box center [763, 268] width 13 height 11
radio input "true"
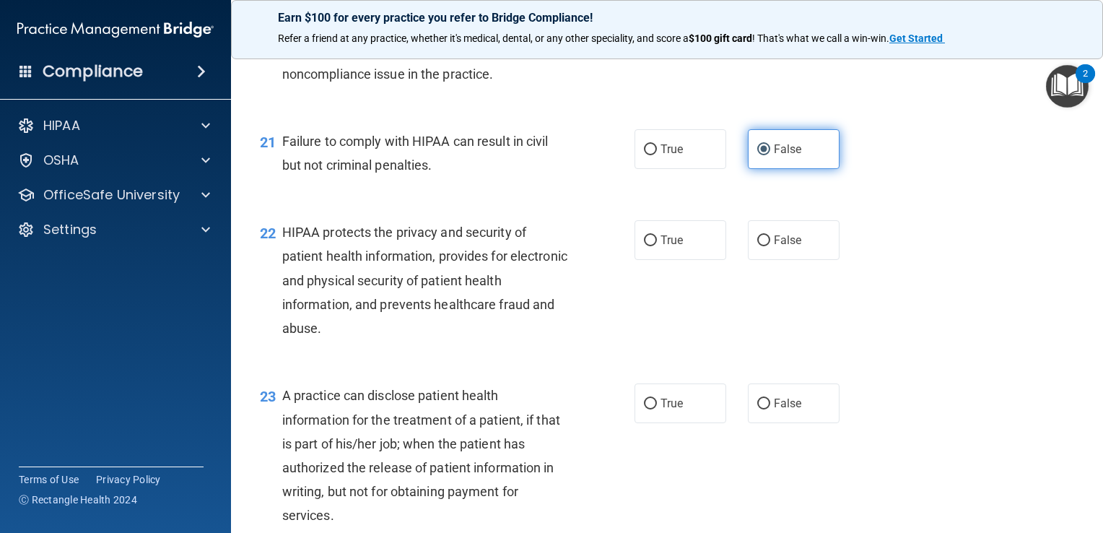
scroll to position [2435, 0]
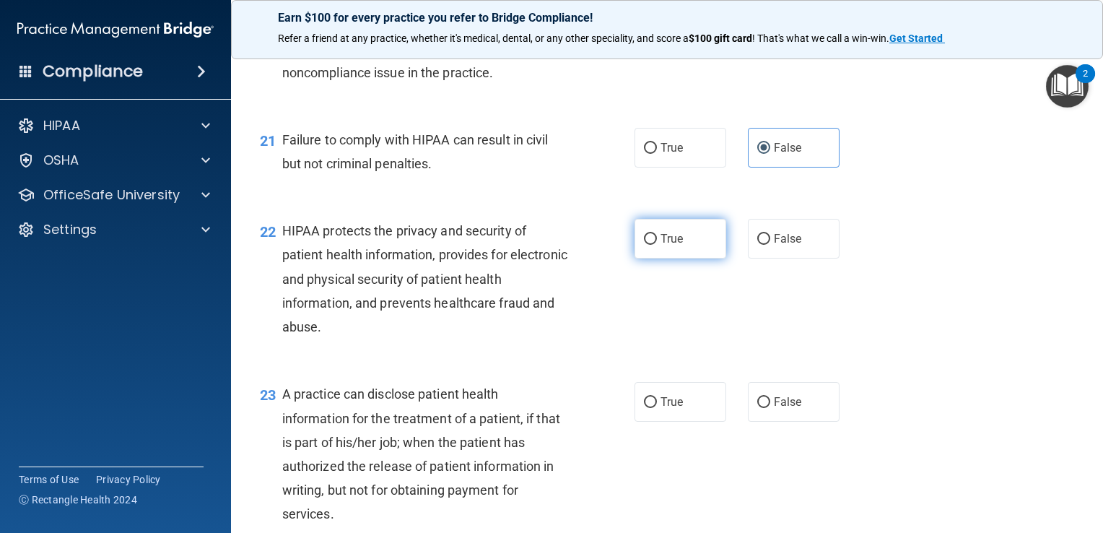
click at [671, 253] on label "True" at bounding box center [680, 239] width 92 height 40
click at [657, 245] on input "True" at bounding box center [650, 239] width 13 height 11
radio input "true"
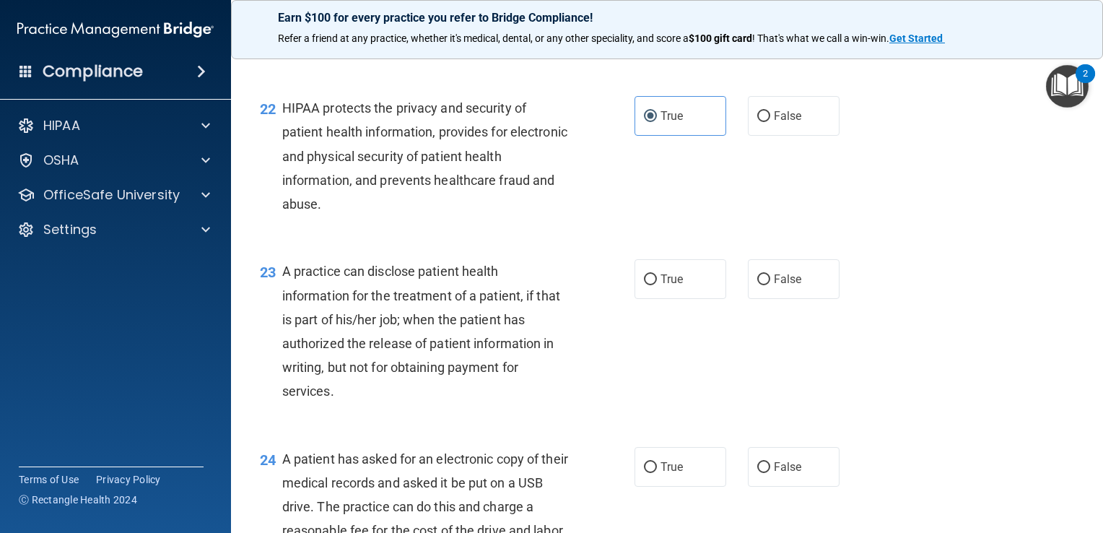
scroll to position [2558, 0]
click at [765, 299] on label "False" at bounding box center [794, 279] width 92 height 40
click at [765, 285] on input "False" at bounding box center [763, 279] width 13 height 11
radio input "true"
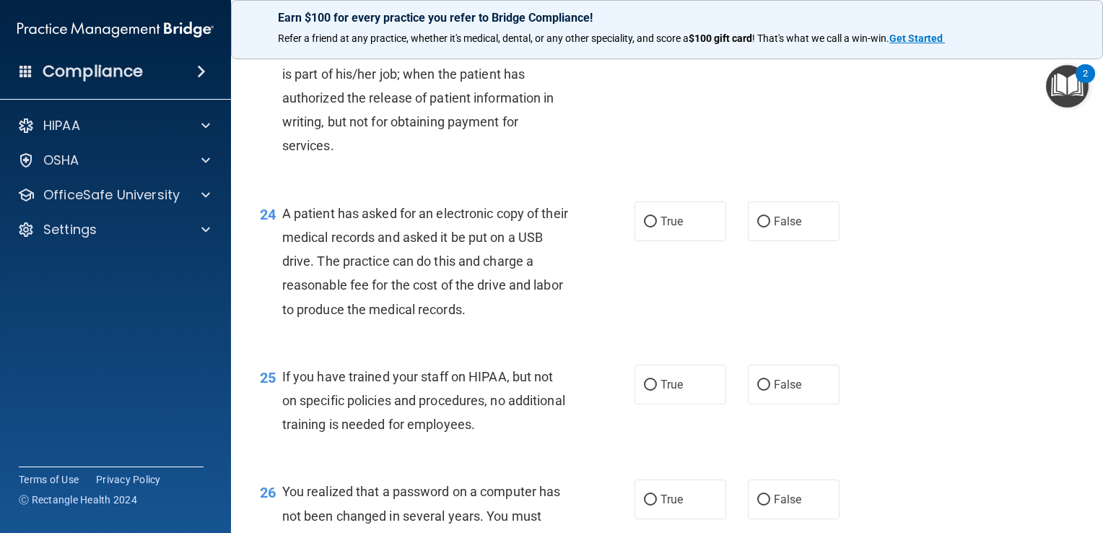
scroll to position [2809, 0]
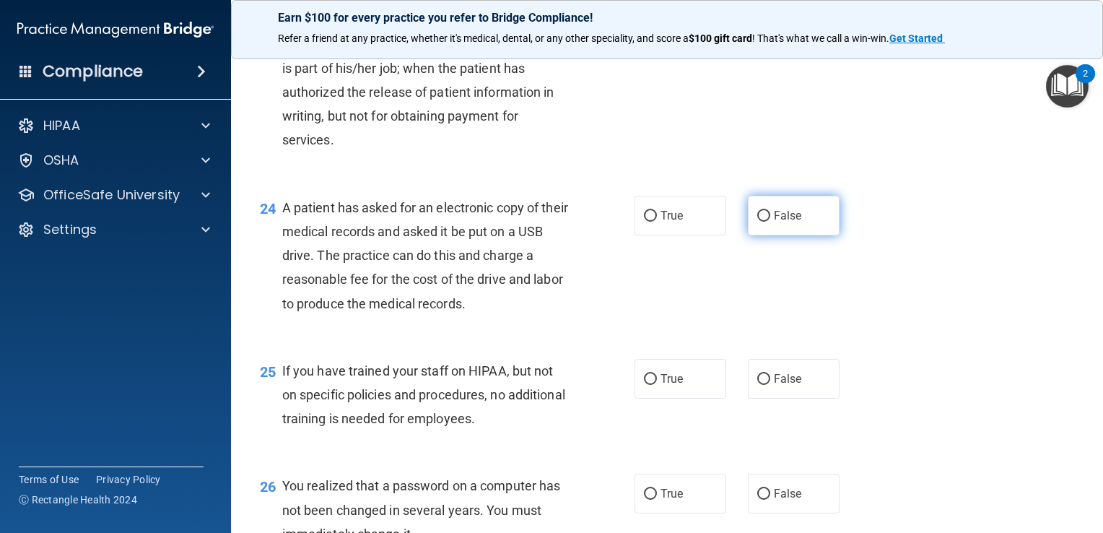
click at [774, 222] on span "False" at bounding box center [788, 216] width 28 height 14
click at [770, 222] on input "False" at bounding box center [763, 216] width 13 height 11
radio input "true"
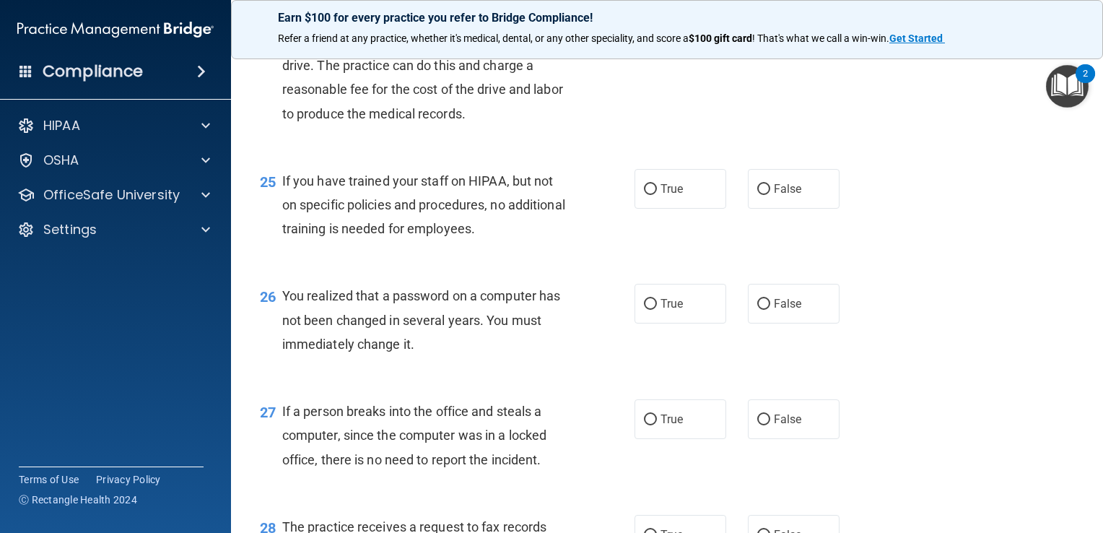
scroll to position [2999, 0]
click at [771, 200] on label "False" at bounding box center [794, 188] width 92 height 40
click at [770, 194] on input "False" at bounding box center [763, 188] width 13 height 11
radio input "true"
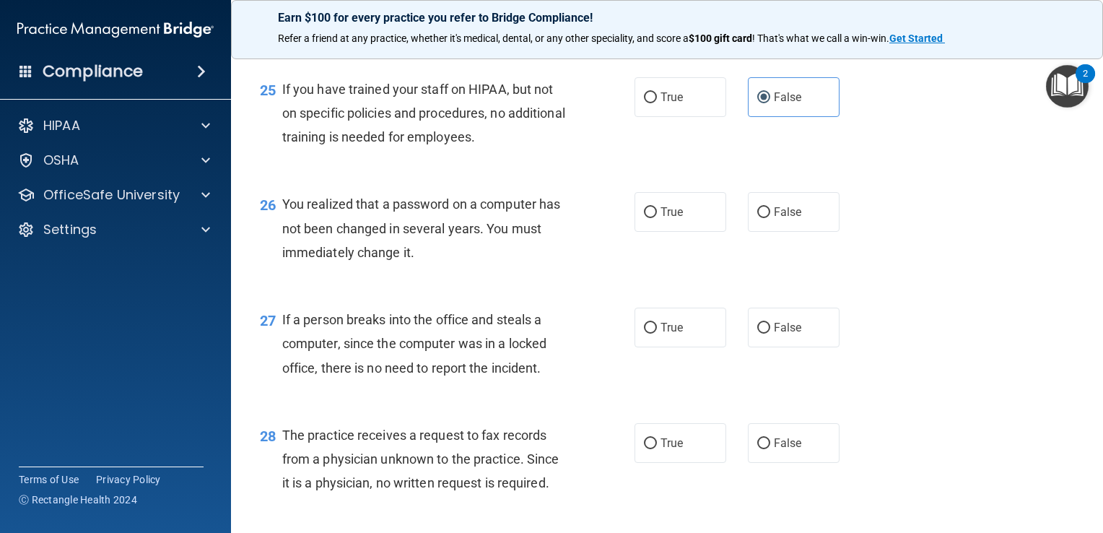
scroll to position [3094, 0]
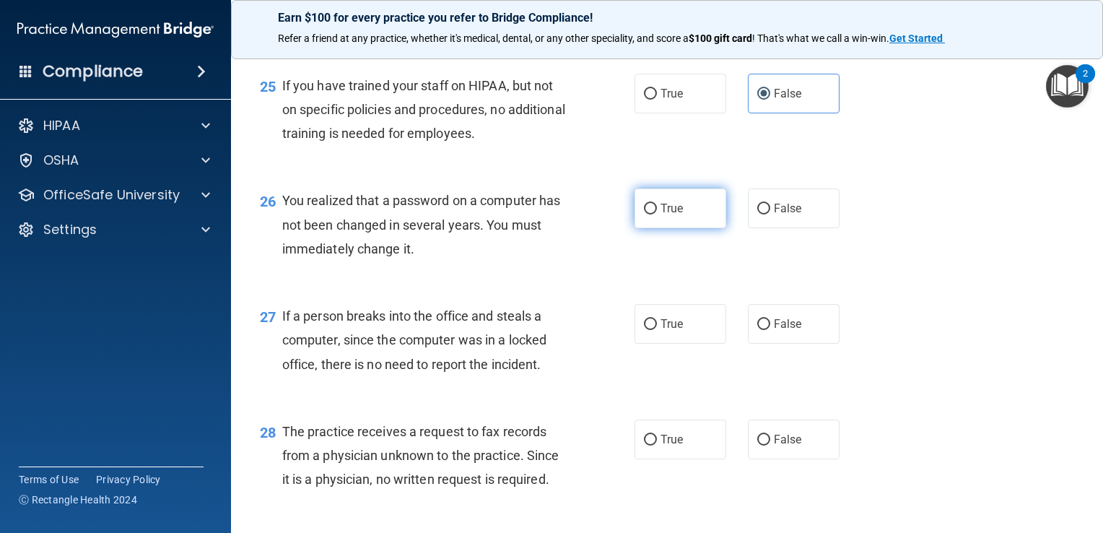
click at [694, 228] on label "True" at bounding box center [680, 208] width 92 height 40
click at [657, 214] on input "True" at bounding box center [650, 209] width 13 height 11
radio input "true"
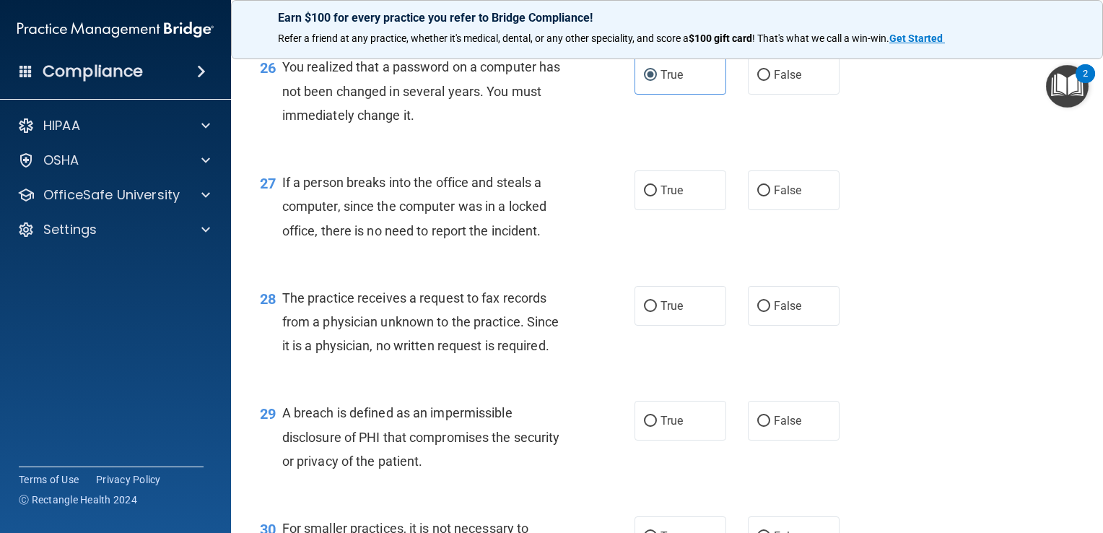
scroll to position [3229, 0]
click at [762, 209] on label "False" at bounding box center [794, 189] width 92 height 40
click at [762, 195] on input "False" at bounding box center [763, 189] width 13 height 11
radio input "true"
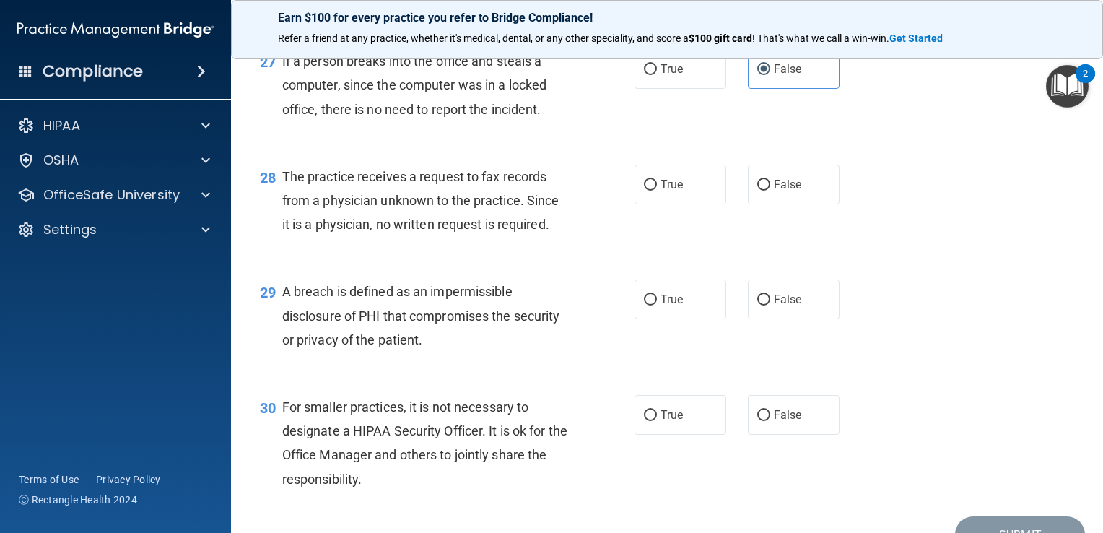
scroll to position [3351, 0]
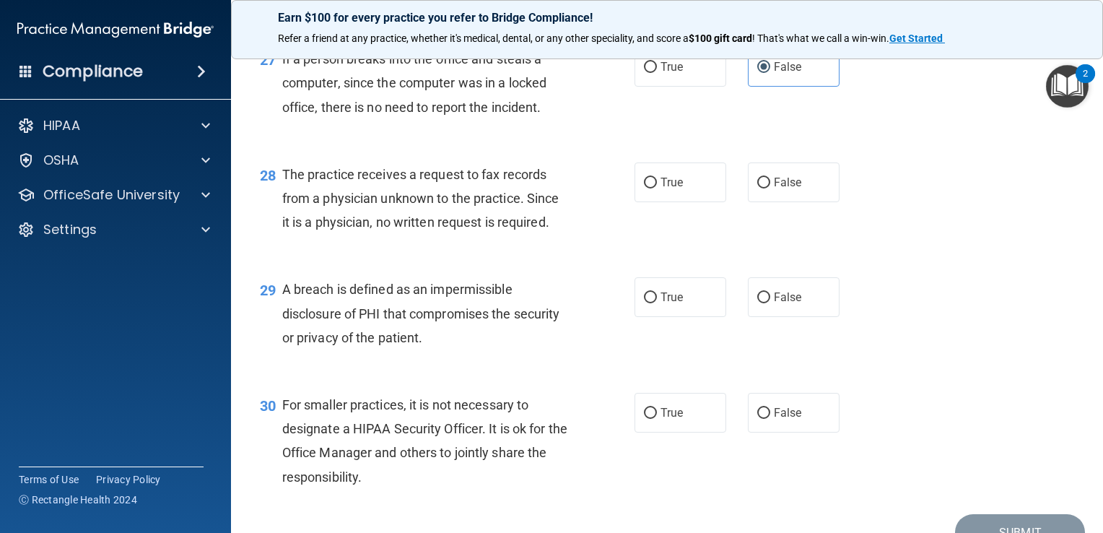
click at [704, 260] on div "28 The practice receives a request to fax records from a physician unknown to t…" at bounding box center [667, 201] width 836 height 115
click at [806, 201] on label "False" at bounding box center [794, 182] width 92 height 40
click at [770, 188] on input "False" at bounding box center [763, 183] width 13 height 11
radio input "true"
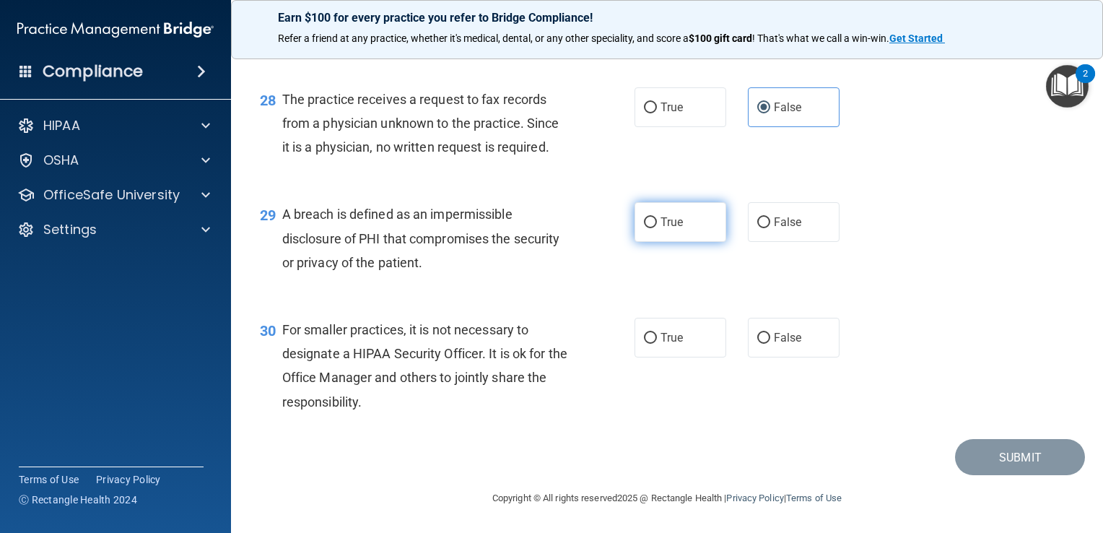
click at [634, 236] on label "True" at bounding box center [680, 222] width 92 height 40
click at [644, 228] on input "True" at bounding box center [650, 222] width 13 height 11
radio input "true"
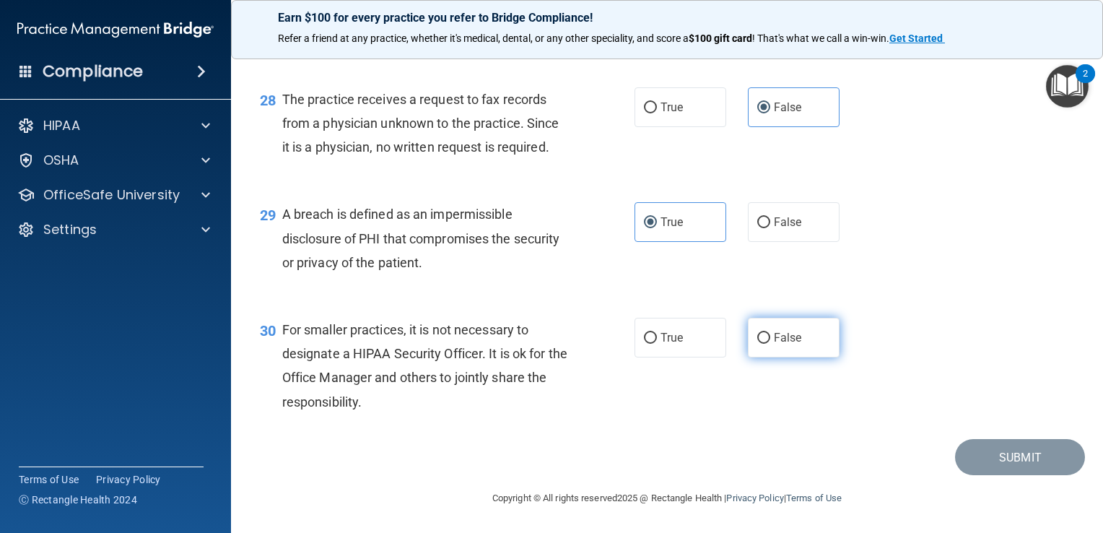
click at [795, 331] on label "False" at bounding box center [794, 338] width 92 height 40
click at [770, 333] on input "False" at bounding box center [763, 338] width 13 height 11
radio input "true"
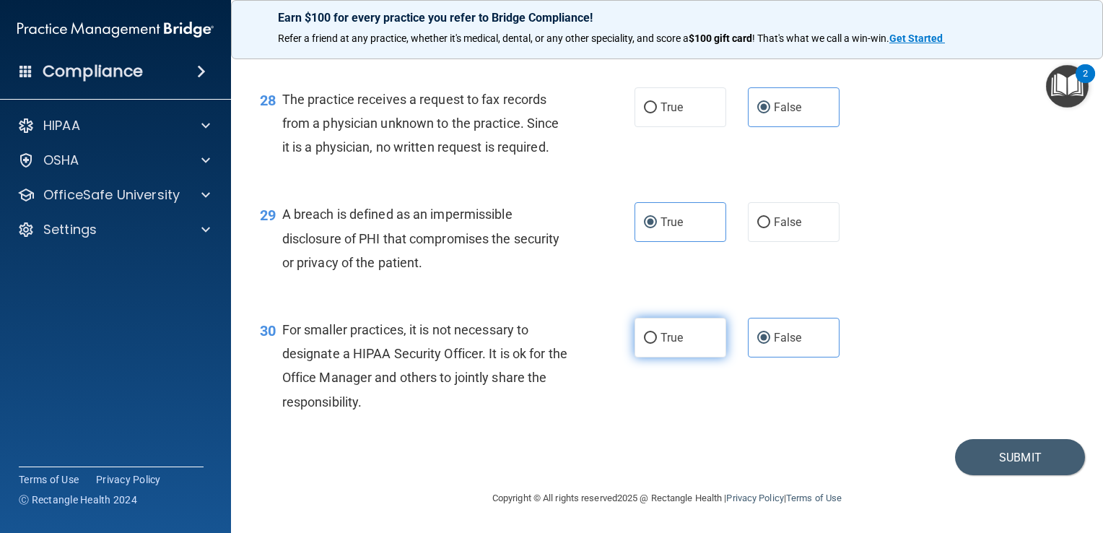
click at [696, 338] on label "True" at bounding box center [680, 338] width 92 height 40
click at [657, 338] on input "True" at bounding box center [650, 338] width 13 height 11
radio input "true"
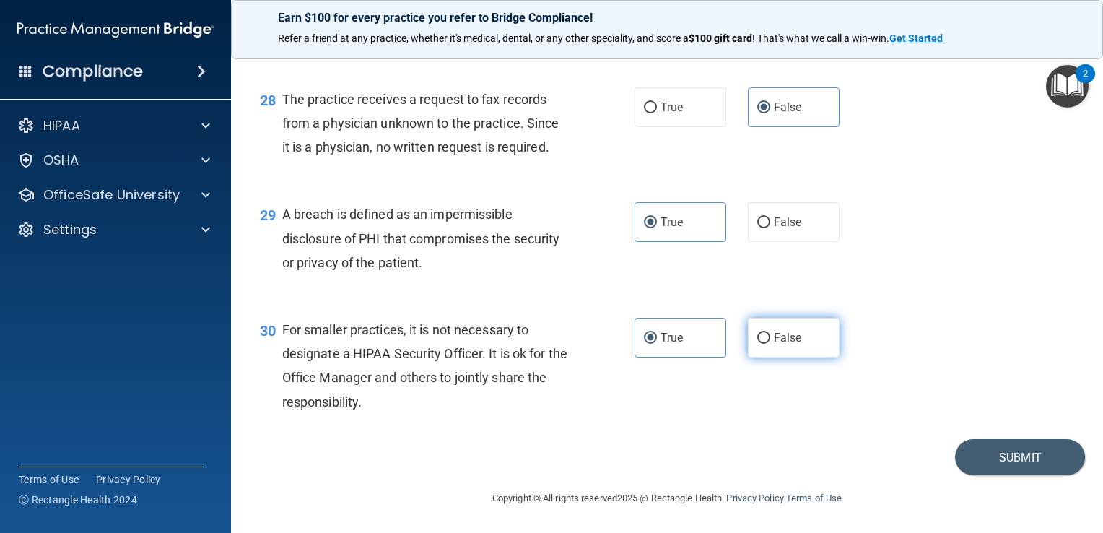
click at [789, 346] on label "False" at bounding box center [794, 338] width 92 height 40
click at [770, 344] on input "False" at bounding box center [763, 338] width 13 height 11
radio input "true"
radio input "false"
click at [973, 457] on button "Submit" at bounding box center [1020, 457] width 130 height 37
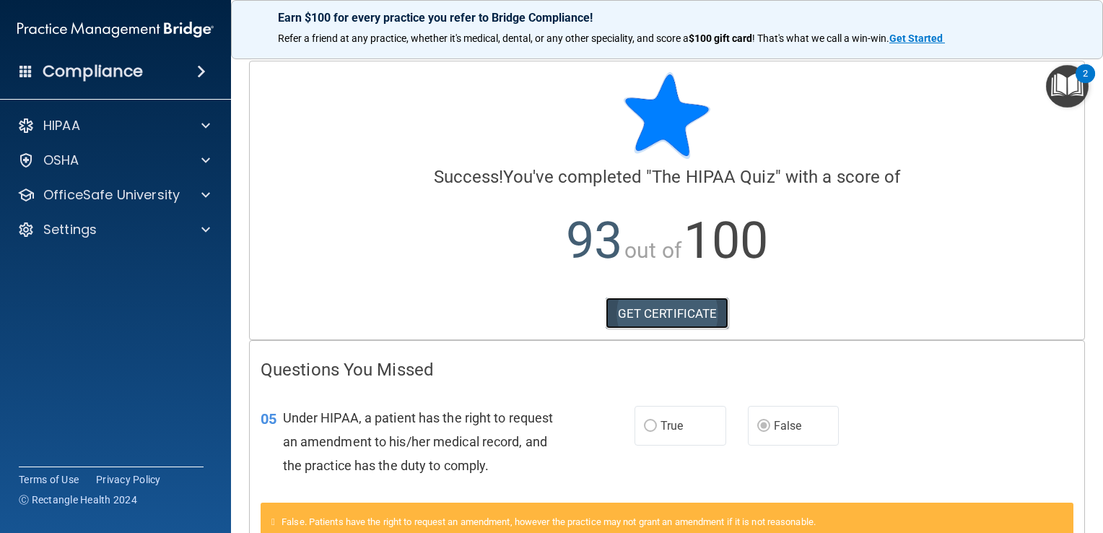
click at [636, 313] on link "GET CERTIFICATE" at bounding box center [666, 313] width 123 height 32
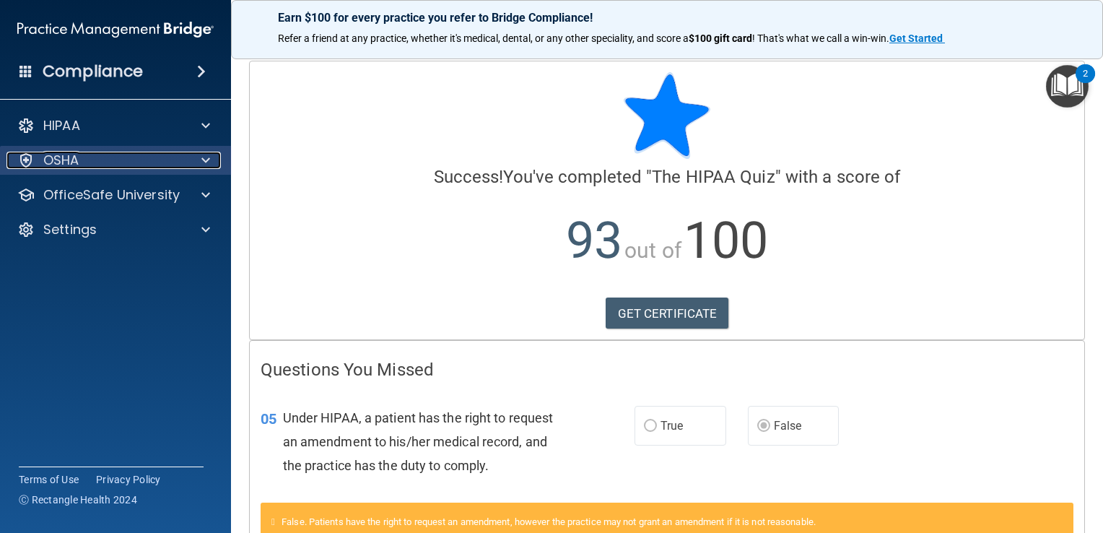
click at [177, 156] on div "OSHA" at bounding box center [95, 160] width 179 height 17
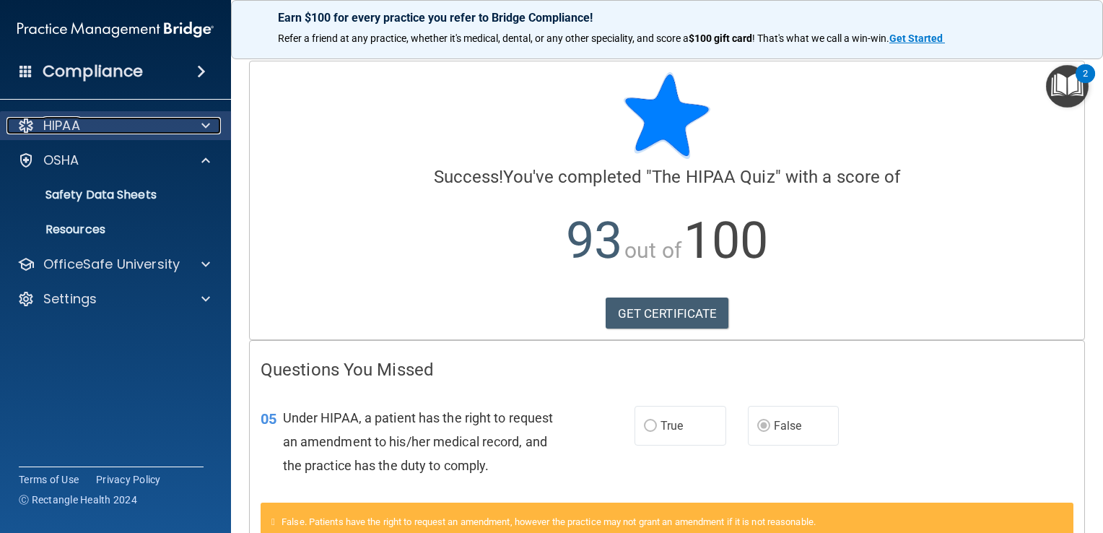
click at [171, 129] on div "HIPAA" at bounding box center [95, 125] width 179 height 17
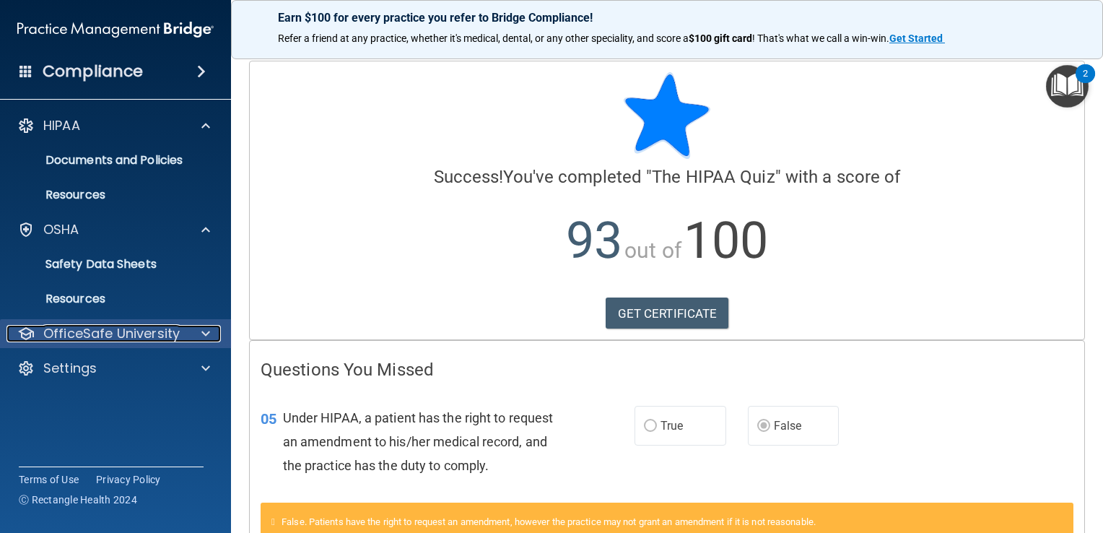
click at [124, 336] on p "OfficeSafe University" at bounding box center [111, 333] width 136 height 17
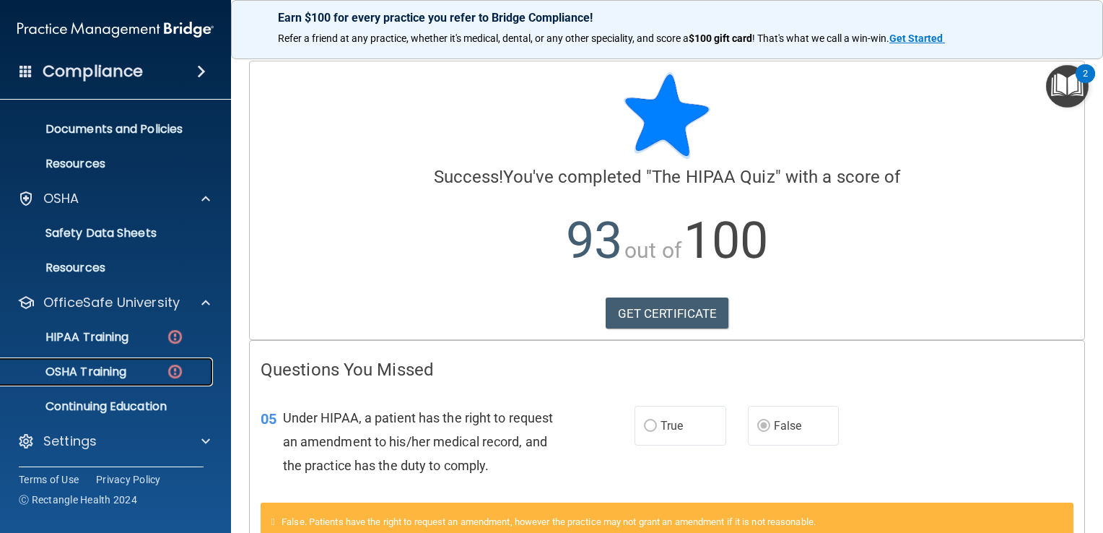
click at [121, 369] on p "OSHA Training" at bounding box center [67, 371] width 117 height 14
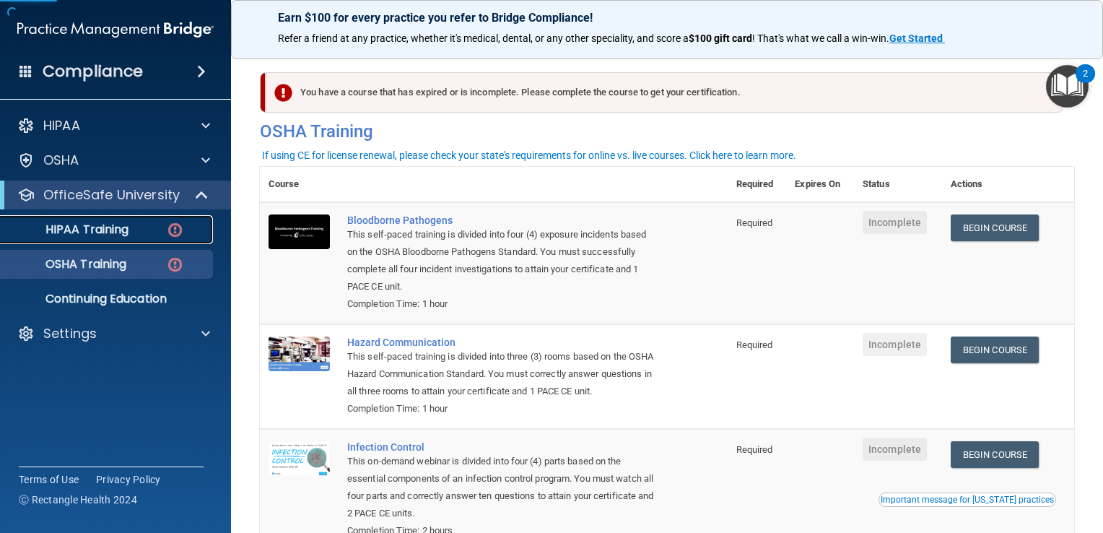
click at [134, 231] on div "HIPAA Training" at bounding box center [107, 229] width 197 height 14
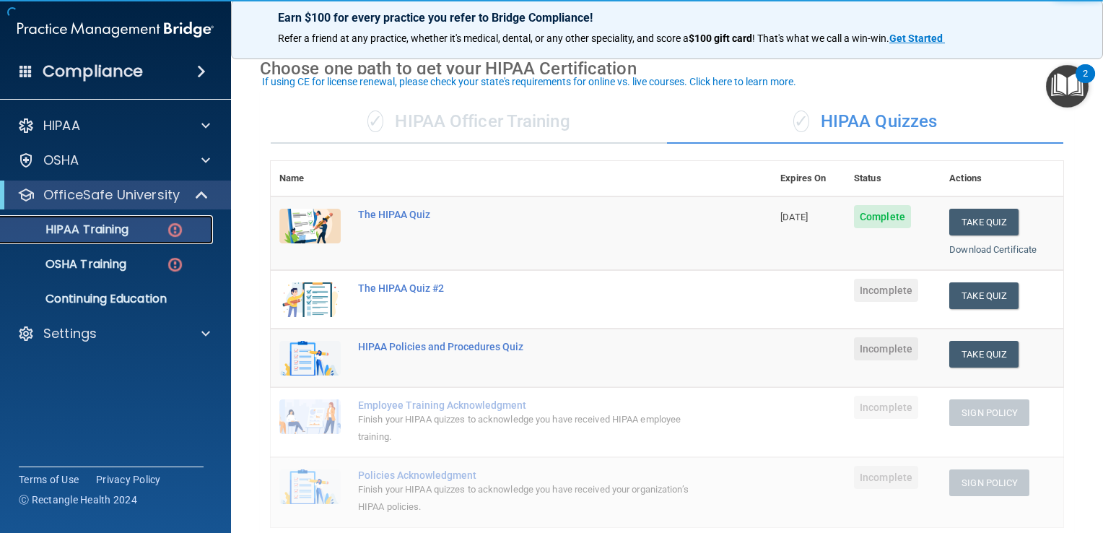
scroll to position [66, 0]
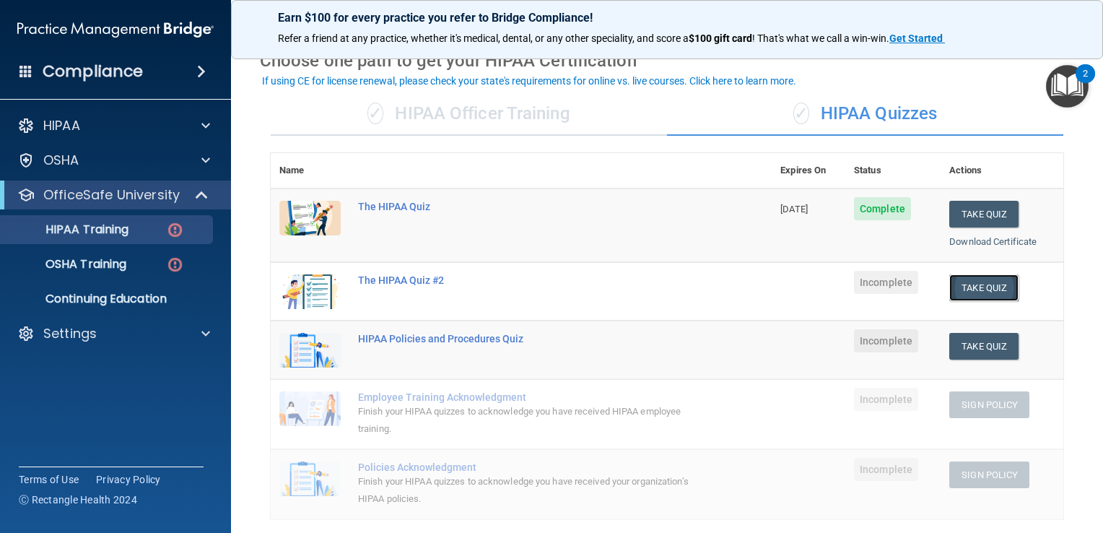
click at [978, 289] on button "Take Quiz" at bounding box center [983, 287] width 69 height 27
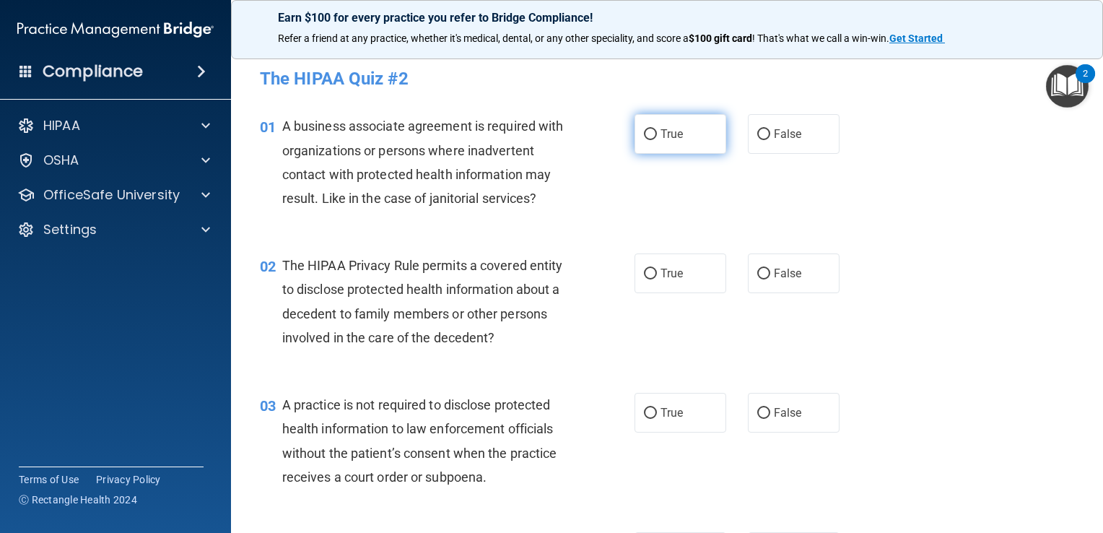
click at [669, 141] on label "True" at bounding box center [680, 134] width 92 height 40
click at [657, 140] on input "True" at bounding box center [650, 134] width 13 height 11
radio input "true"
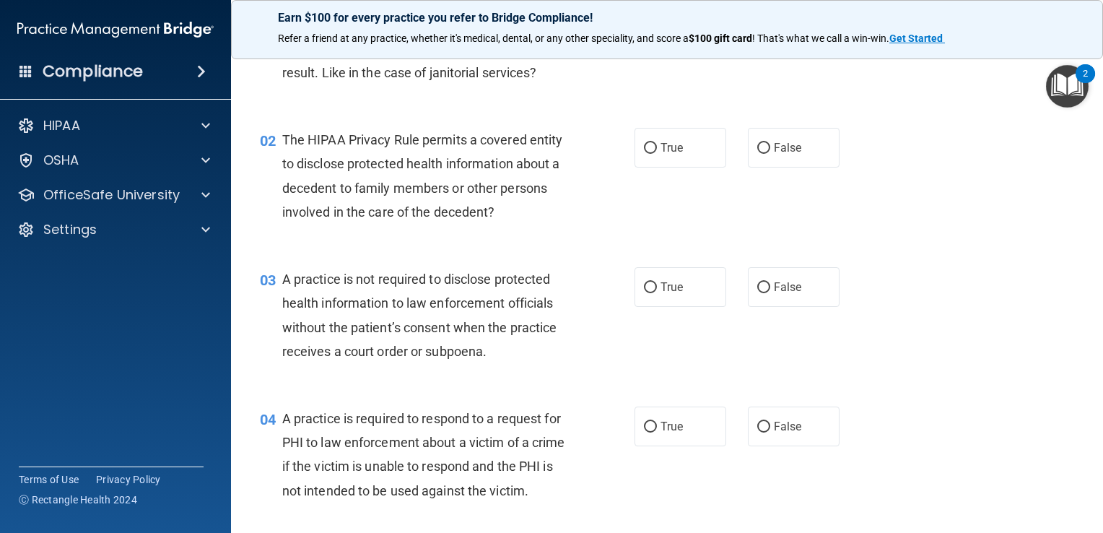
scroll to position [136, 0]
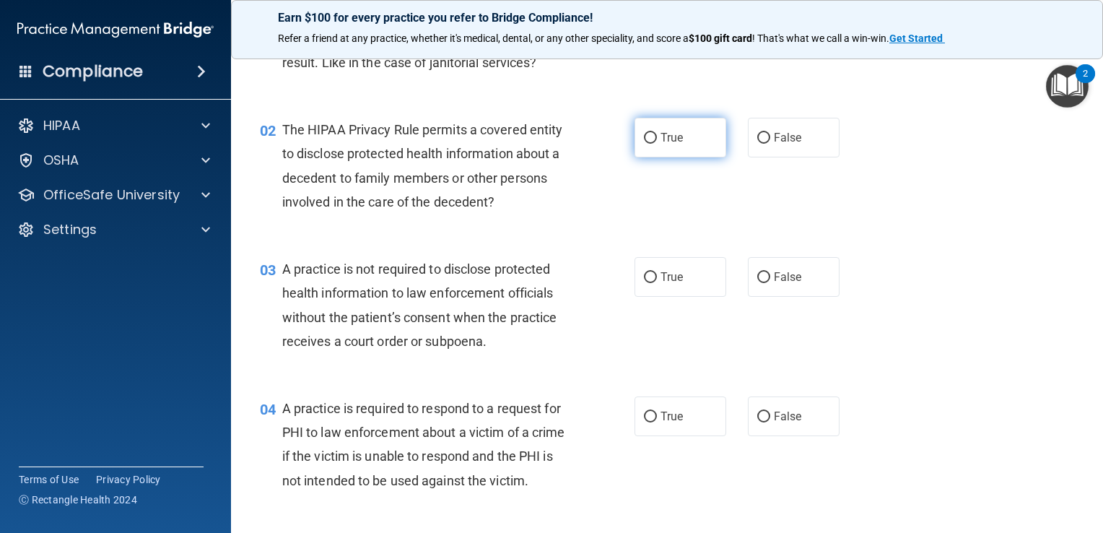
click at [678, 145] on label "True" at bounding box center [680, 138] width 92 height 40
click at [657, 144] on input "True" at bounding box center [650, 138] width 13 height 11
radio input "true"
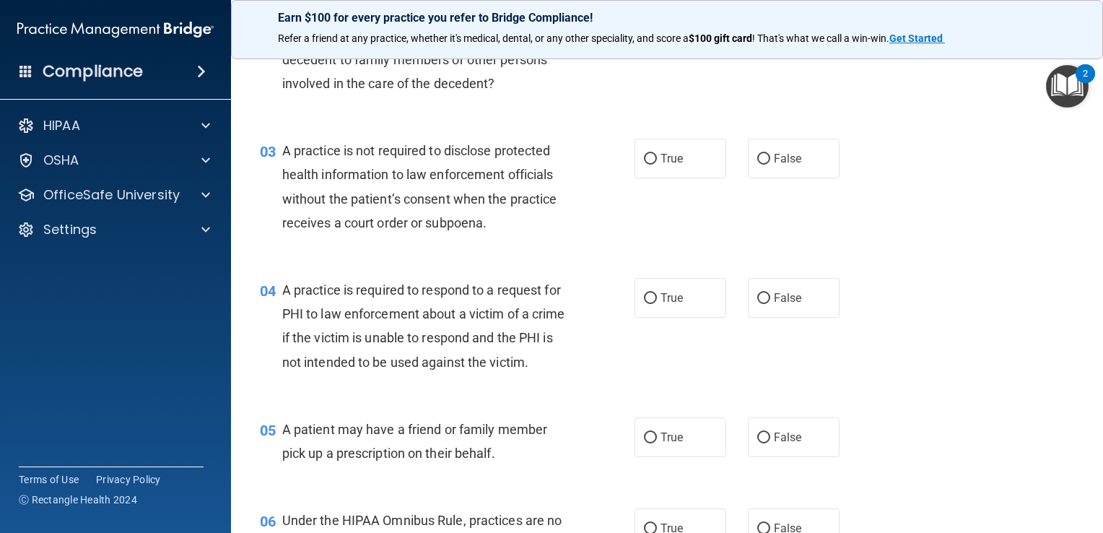
scroll to position [257, 0]
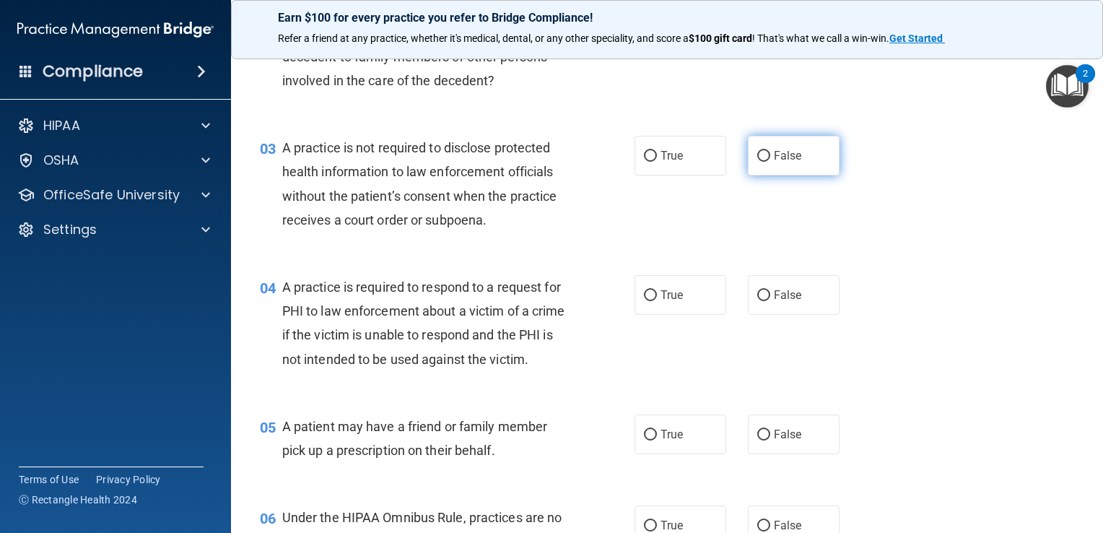
click at [751, 163] on label "False" at bounding box center [794, 156] width 92 height 40
click at [757, 162] on input "False" at bounding box center [763, 156] width 13 height 11
radio input "true"
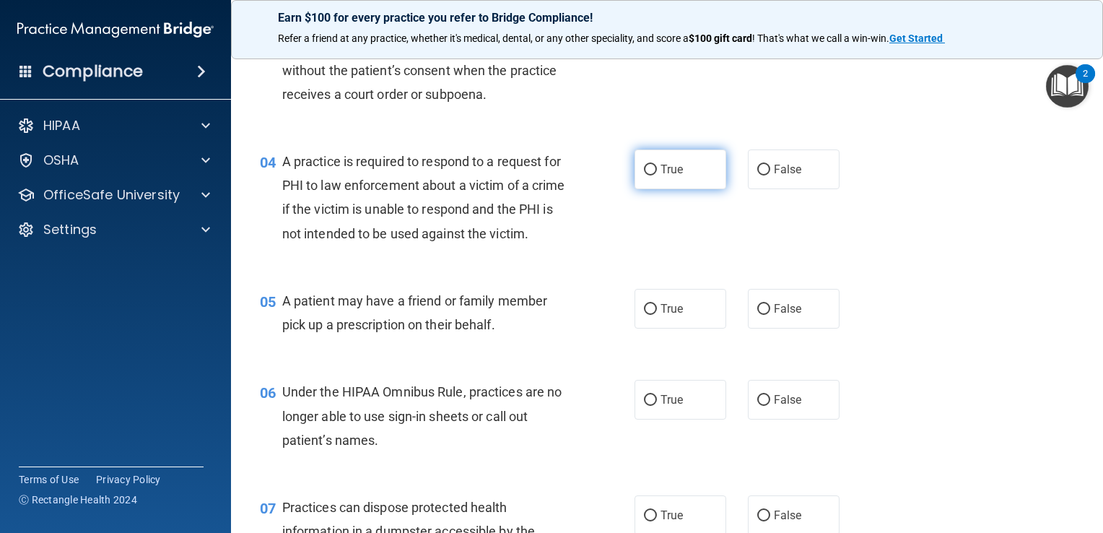
scroll to position [384, 0]
click at [670, 176] on label "True" at bounding box center [680, 168] width 92 height 40
click at [657, 174] on input "True" at bounding box center [650, 168] width 13 height 11
radio input "true"
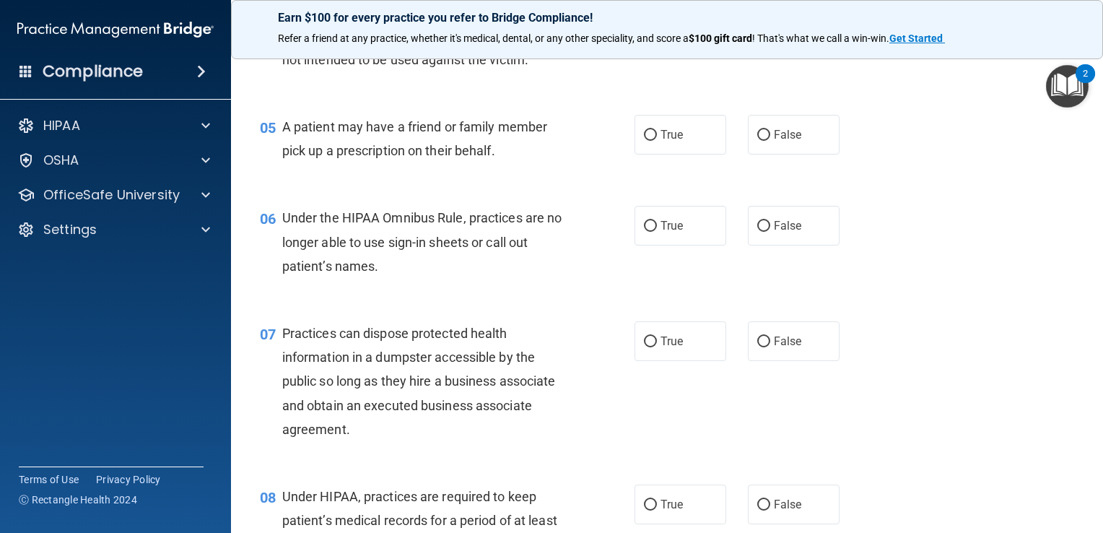
scroll to position [557, 0]
click at [670, 141] on span "True" at bounding box center [671, 134] width 22 height 14
click at [657, 140] on input "True" at bounding box center [650, 134] width 13 height 11
radio input "true"
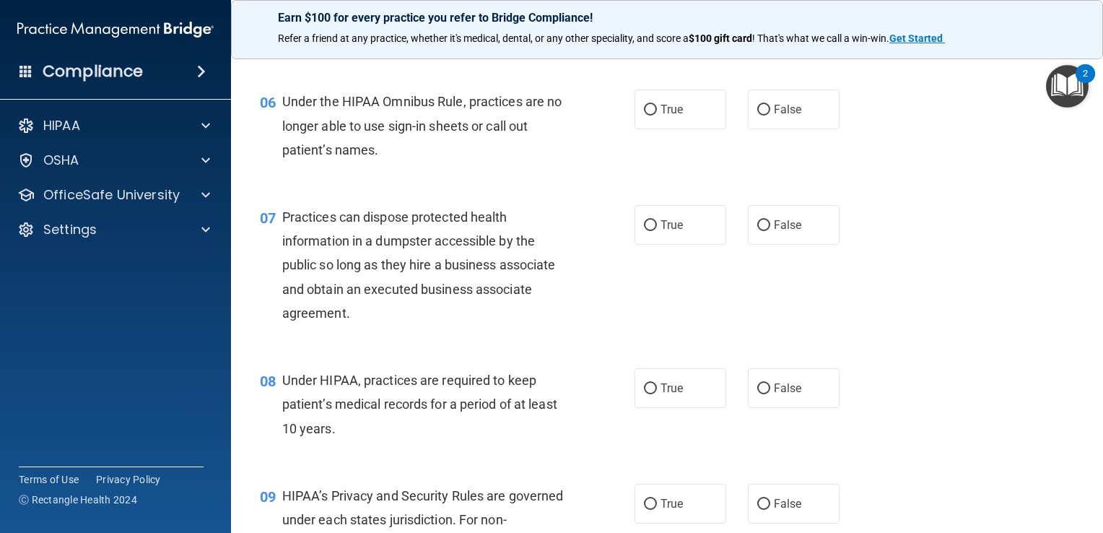
scroll to position [696, 0]
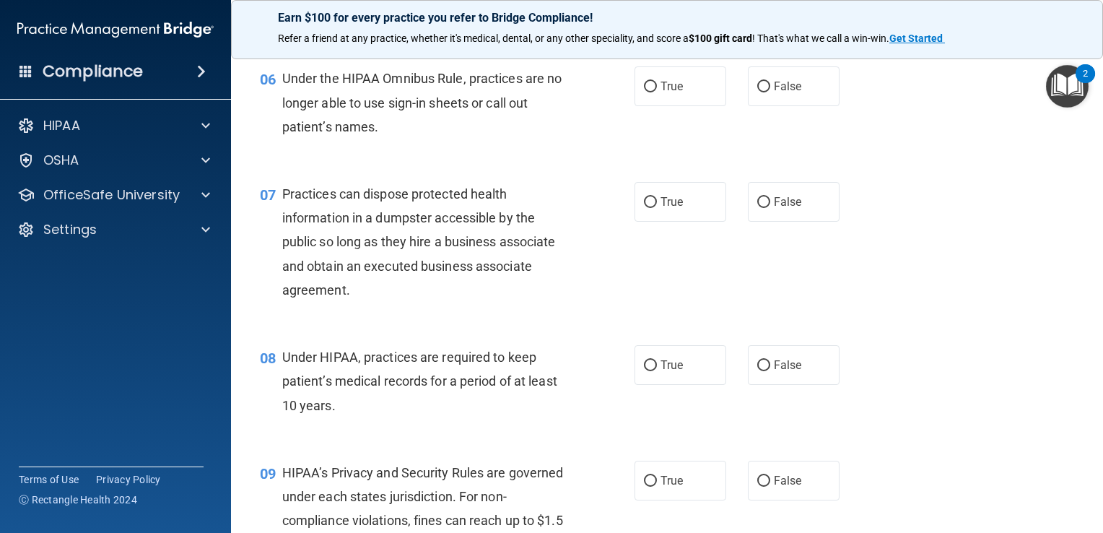
click at [738, 106] on div "True False" at bounding box center [744, 86] width 220 height 40
click at [748, 106] on label "False" at bounding box center [794, 86] width 92 height 40
click at [757, 92] on input "False" at bounding box center [763, 87] width 13 height 11
radio input "true"
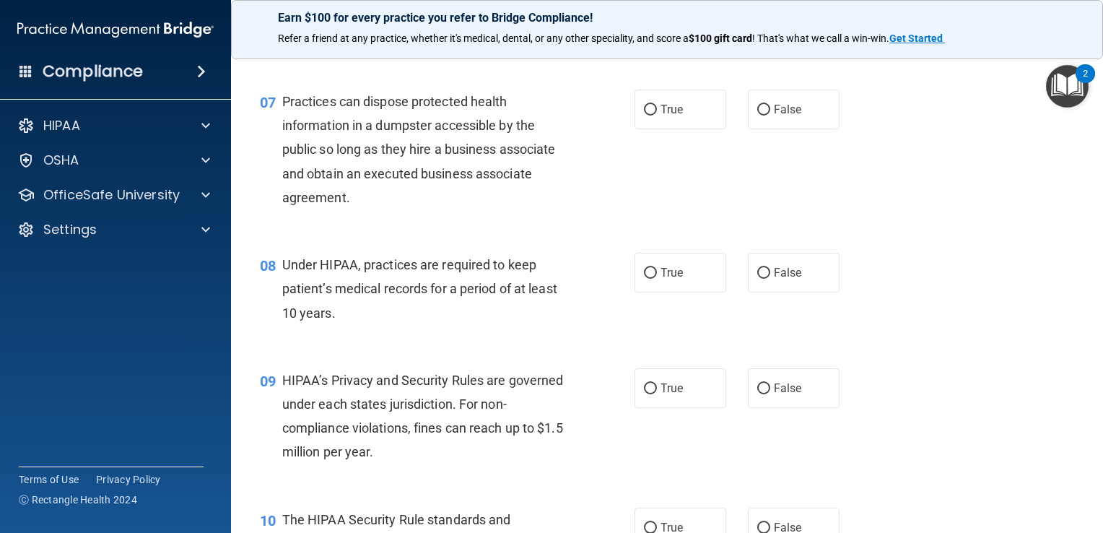
scroll to position [789, 0]
click at [749, 128] on label "False" at bounding box center [794, 108] width 92 height 40
click at [757, 114] on input "False" at bounding box center [763, 108] width 13 height 11
radio input "true"
click at [651, 291] on label "True" at bounding box center [680, 271] width 92 height 40
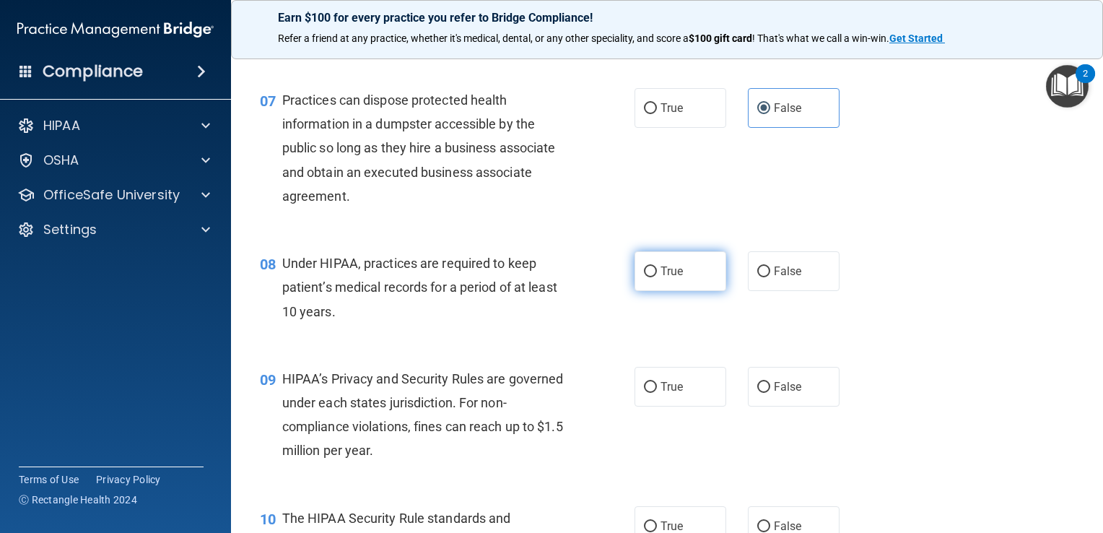
click at [651, 277] on input "True" at bounding box center [650, 271] width 13 height 11
radio input "true"
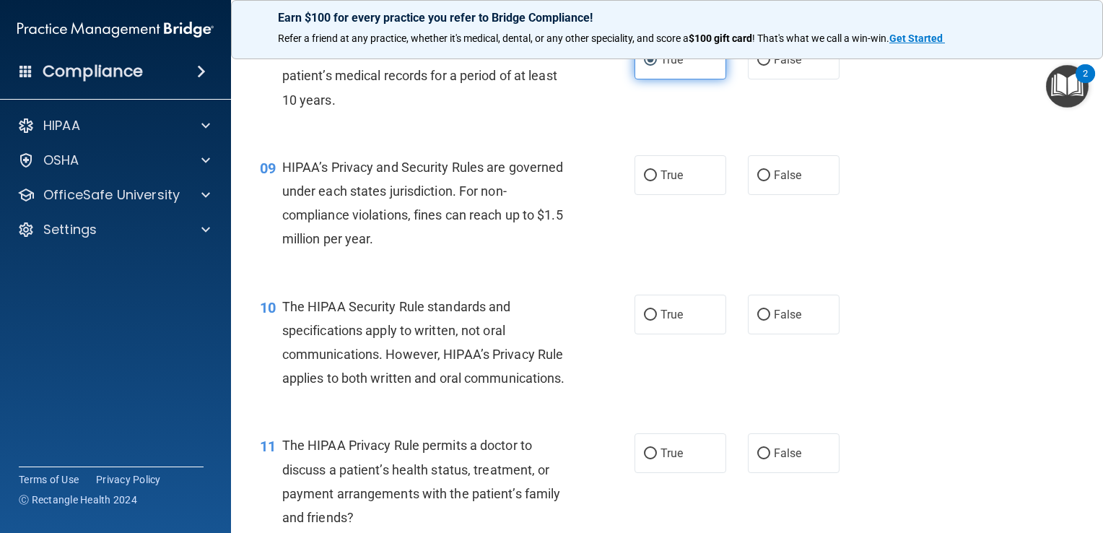
scroll to position [1007, 0]
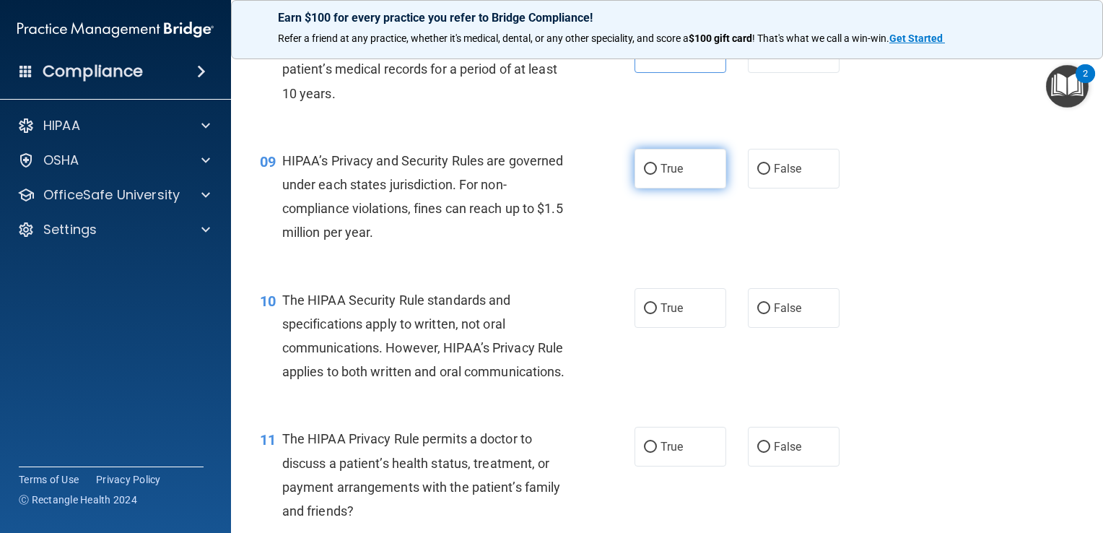
click at [714, 186] on label "True" at bounding box center [680, 169] width 92 height 40
click at [657, 175] on input "True" at bounding box center [650, 169] width 13 height 11
radio input "true"
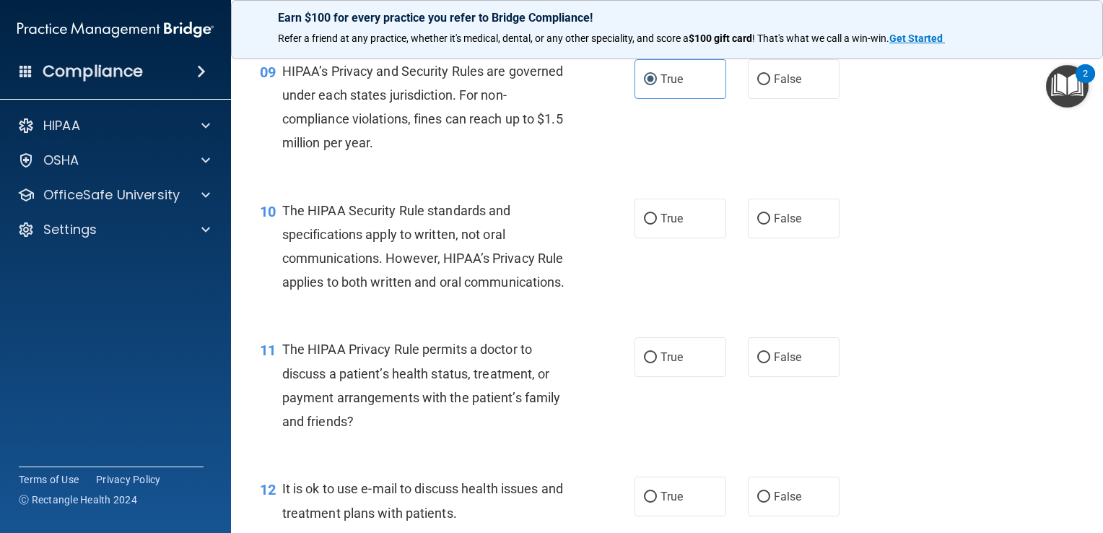
scroll to position [1098, 0]
click at [660, 229] on label "True" at bounding box center [680, 217] width 92 height 40
click at [657, 223] on input "True" at bounding box center [650, 217] width 13 height 11
radio input "true"
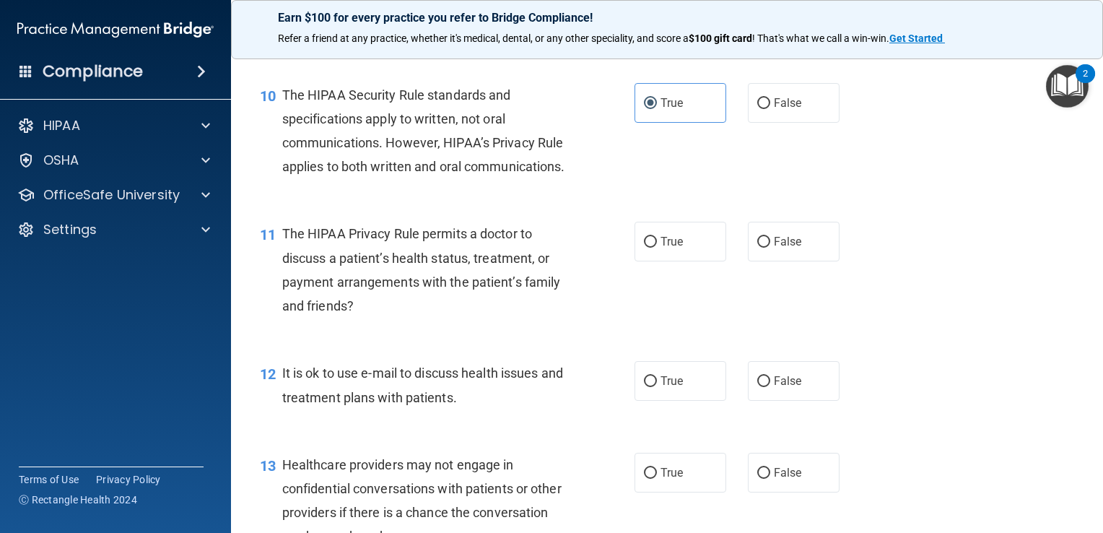
scroll to position [1222, 0]
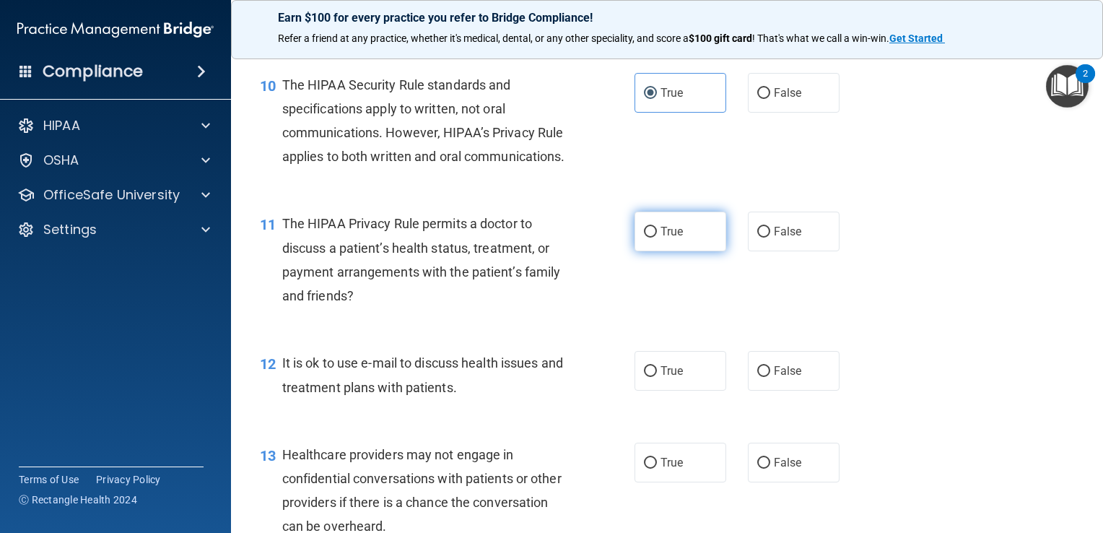
click at [652, 251] on label "True" at bounding box center [680, 231] width 92 height 40
click at [652, 237] on input "True" at bounding box center [650, 232] width 13 height 11
radio input "true"
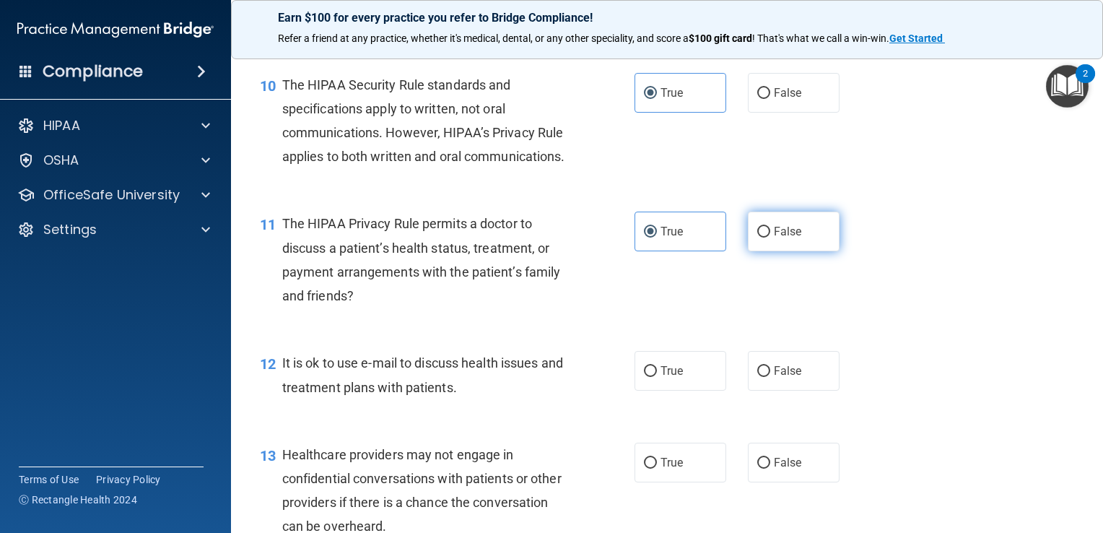
click at [748, 251] on label "False" at bounding box center [794, 231] width 92 height 40
click at [757, 237] on input "False" at bounding box center [763, 232] width 13 height 11
radio input "true"
radio input "false"
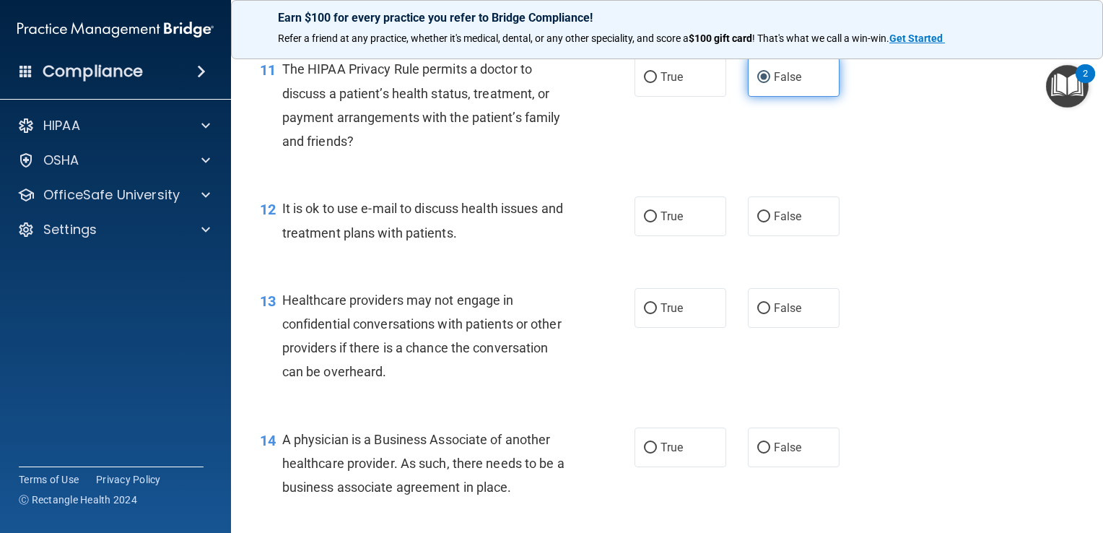
scroll to position [1377, 0]
click at [748, 236] on label "False" at bounding box center [794, 216] width 92 height 40
click at [757, 222] on input "False" at bounding box center [763, 216] width 13 height 11
radio input "true"
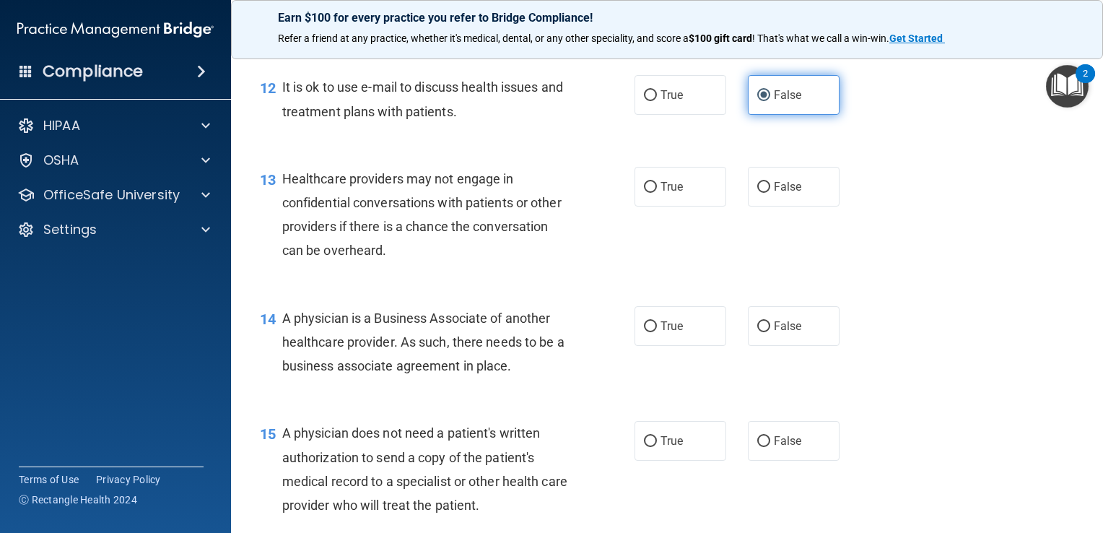
scroll to position [1515, 0]
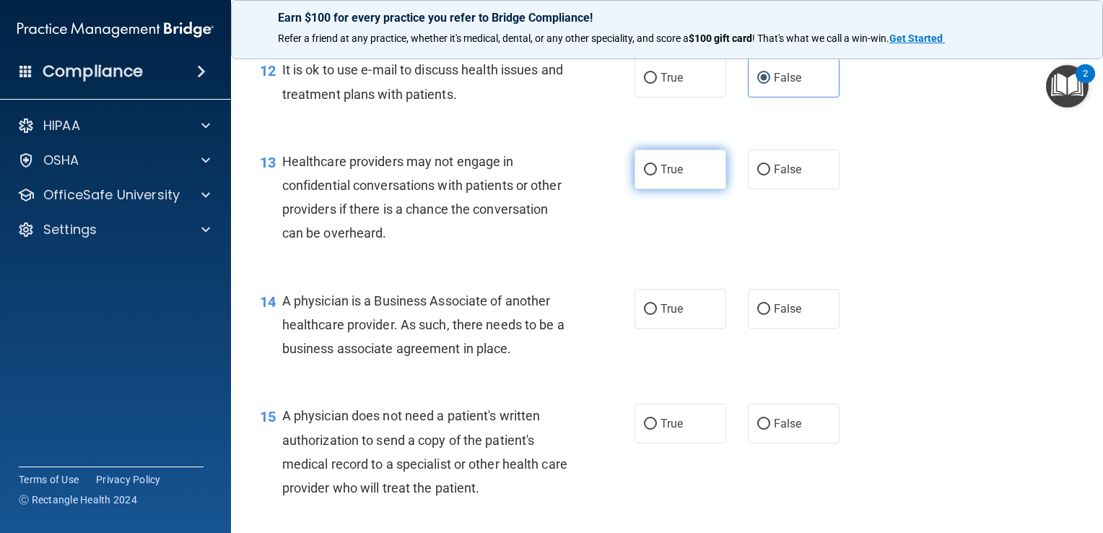
click at [671, 176] on span "True" at bounding box center [671, 169] width 22 height 14
click at [657, 175] on input "True" at bounding box center [650, 170] width 13 height 11
radio input "true"
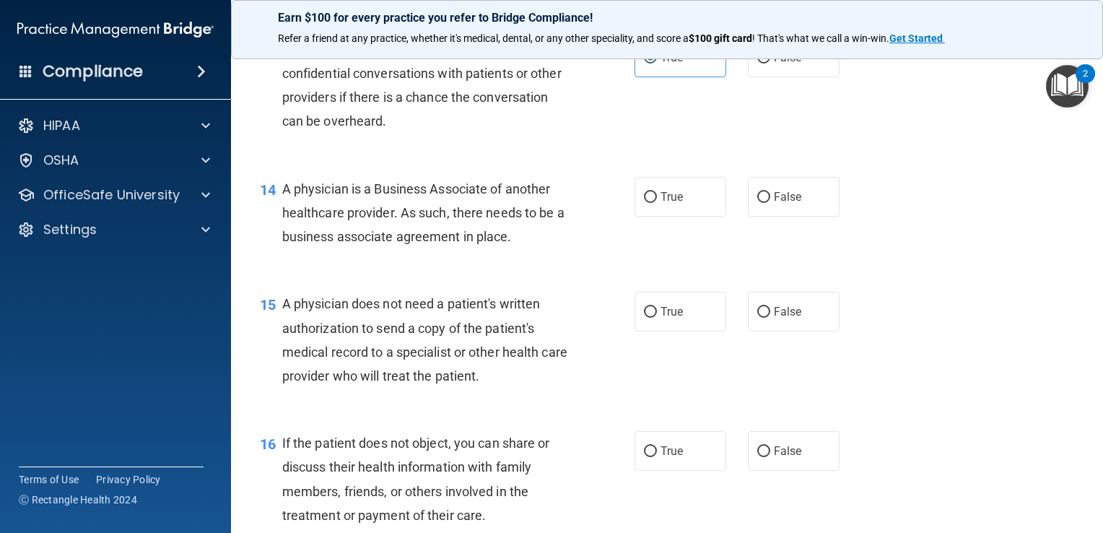
scroll to position [1647, 0]
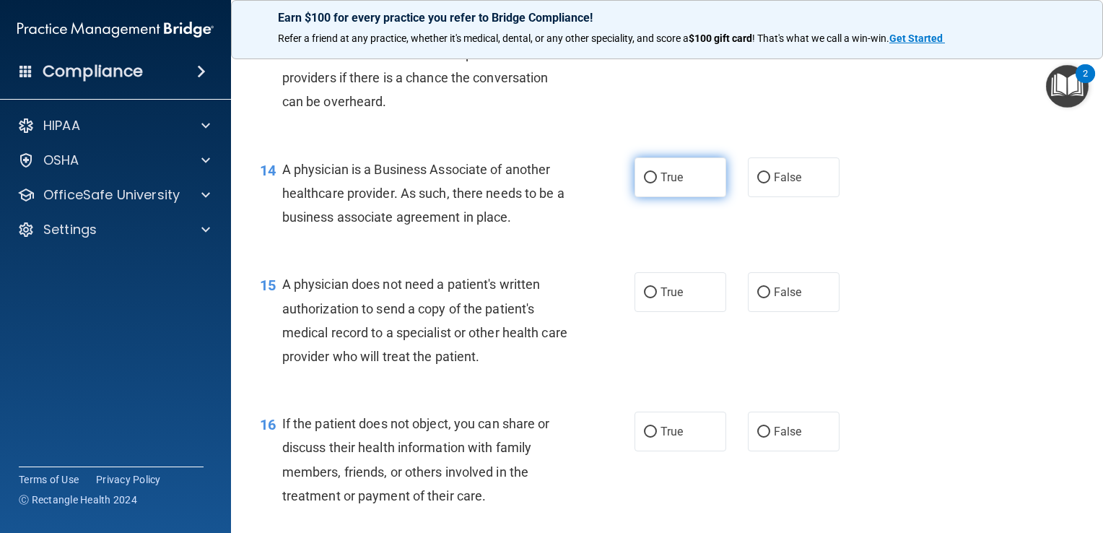
click at [660, 184] on span "True" at bounding box center [671, 177] width 22 height 14
click at [657, 183] on input "True" at bounding box center [650, 177] width 13 height 11
radio input "true"
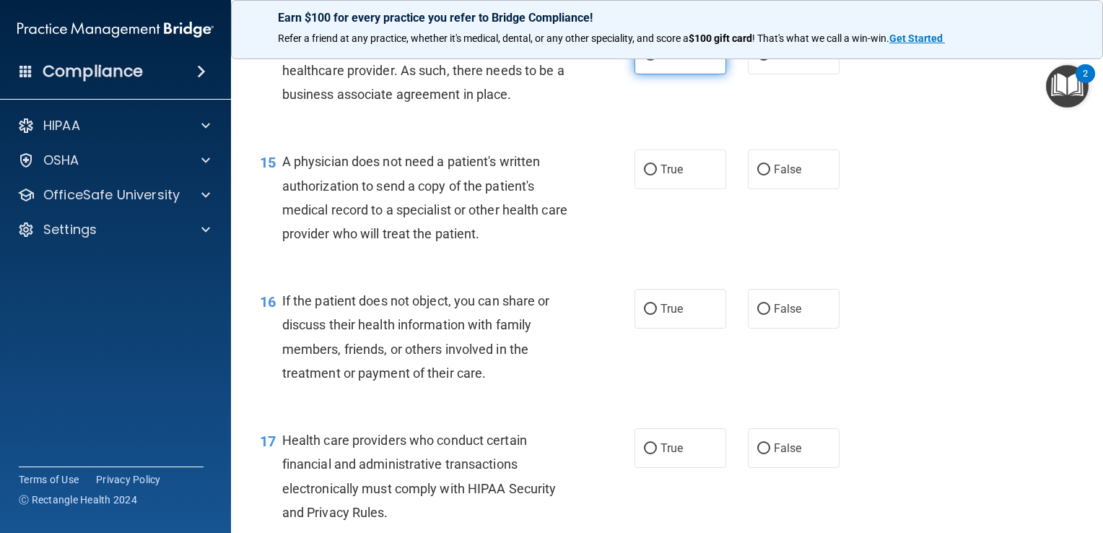
scroll to position [1772, 0]
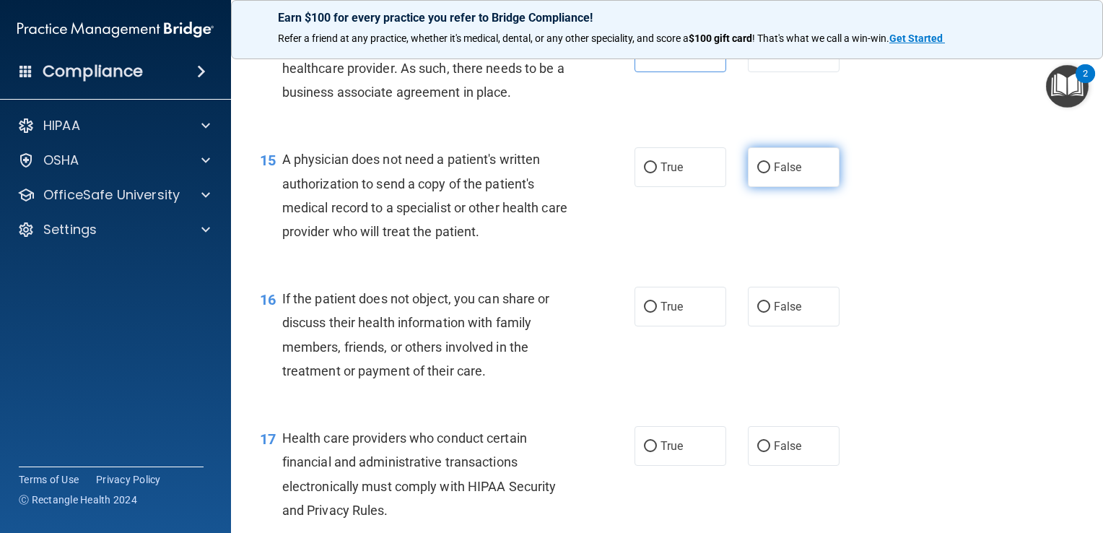
click at [753, 187] on label "False" at bounding box center [794, 167] width 92 height 40
click at [757, 173] on input "False" at bounding box center [763, 167] width 13 height 11
radio input "true"
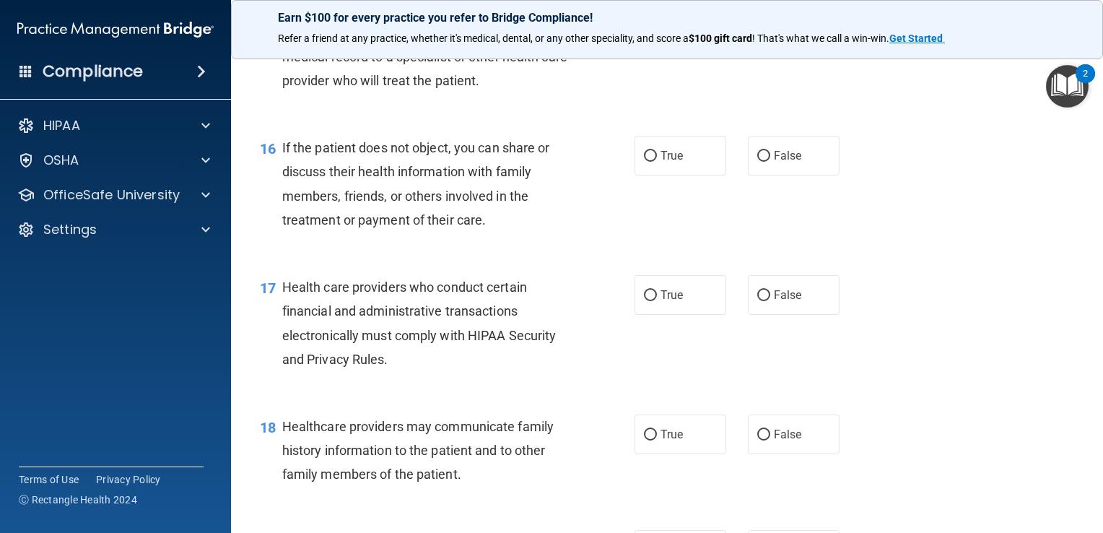
scroll to position [1927, 0]
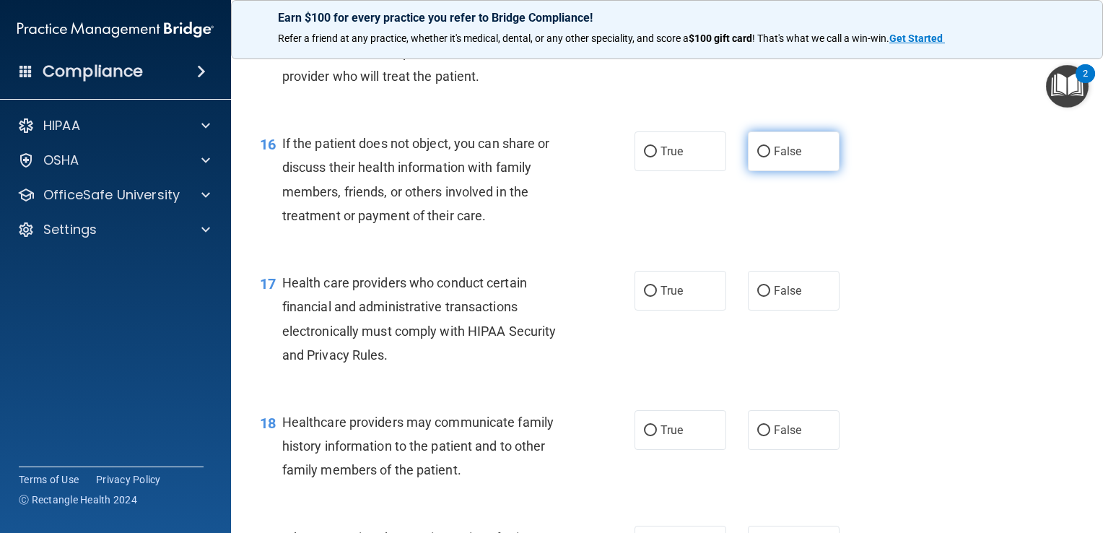
click at [774, 158] on span "False" at bounding box center [788, 151] width 28 height 14
click at [769, 157] on input "False" at bounding box center [763, 151] width 13 height 11
radio input "true"
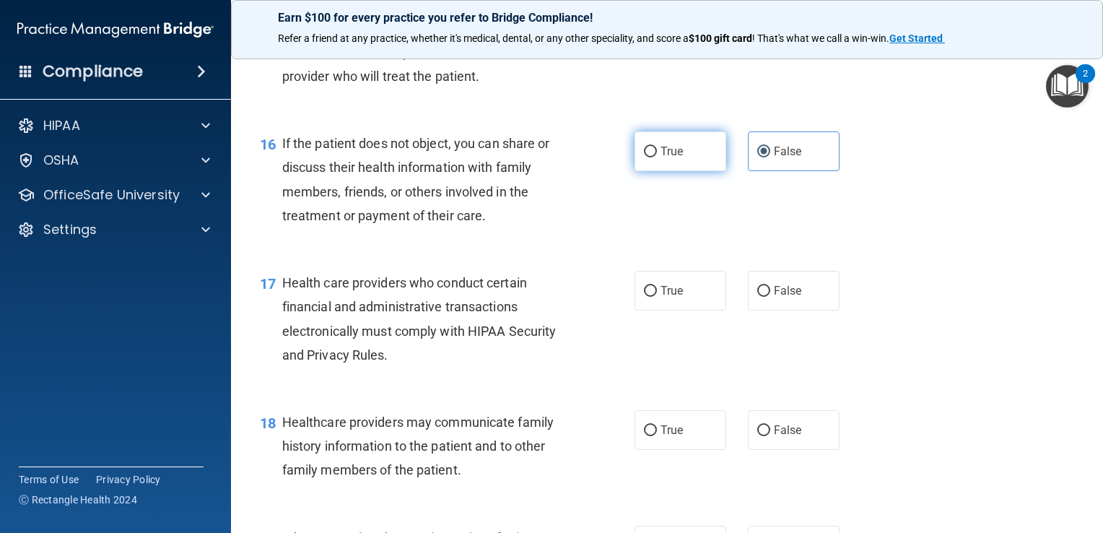
click at [675, 171] on label "True" at bounding box center [680, 151] width 92 height 40
click at [657, 157] on input "True" at bounding box center [650, 151] width 13 height 11
radio input "true"
radio input "false"
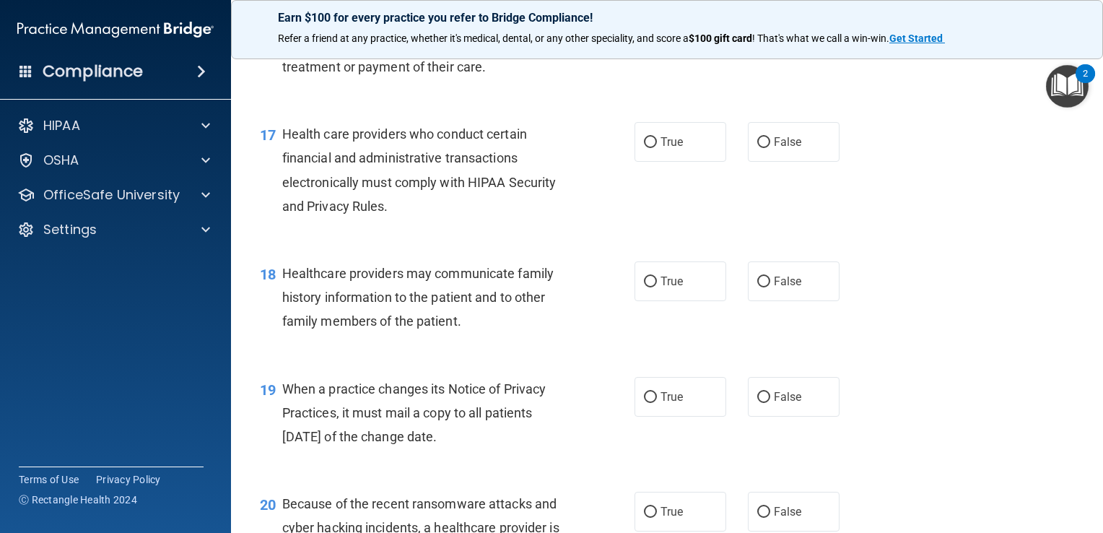
scroll to position [2078, 0]
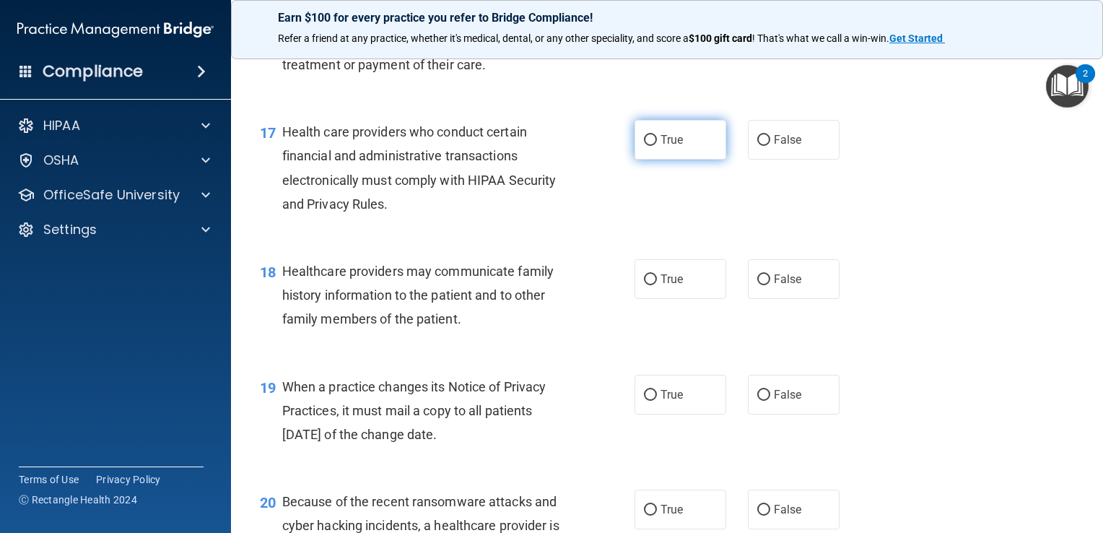
click at [687, 159] on label "True" at bounding box center [680, 140] width 92 height 40
click at [657, 146] on input "True" at bounding box center [650, 140] width 13 height 11
radio input "true"
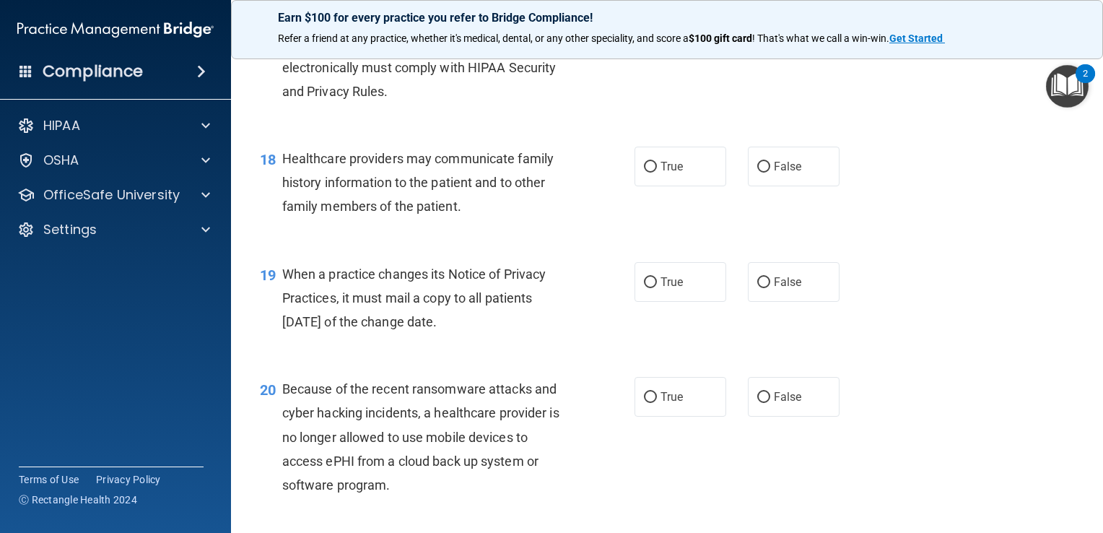
scroll to position [2191, 0]
click at [774, 172] on span "False" at bounding box center [788, 166] width 28 height 14
click at [770, 172] on input "False" at bounding box center [763, 166] width 13 height 11
radio input "true"
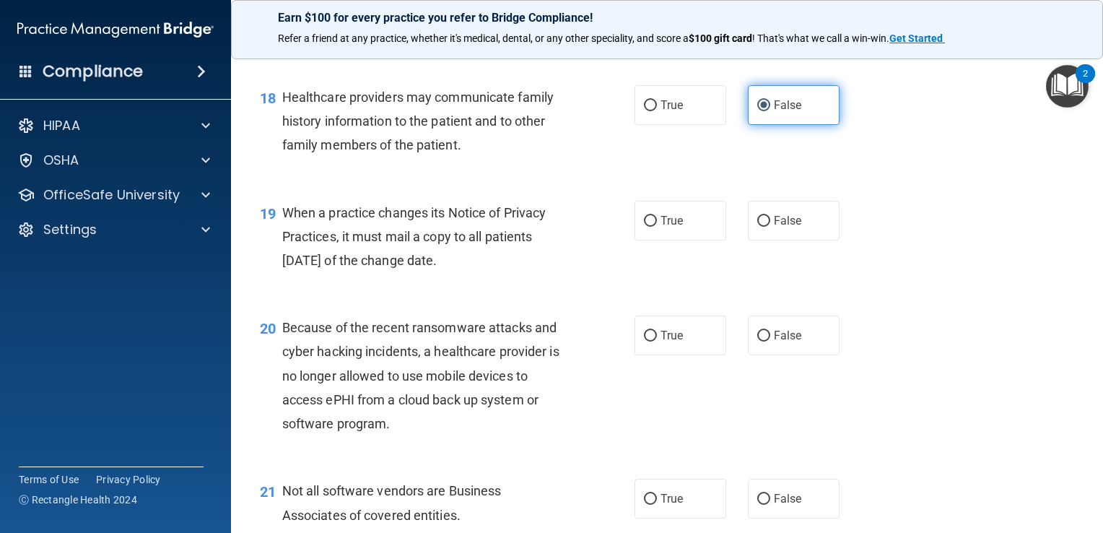
scroll to position [2253, 0]
click at [611, 272] on div "19 When a practice changes its Notice of Privacy Practices, it must mail a copy…" at bounding box center [447, 238] width 418 height 79
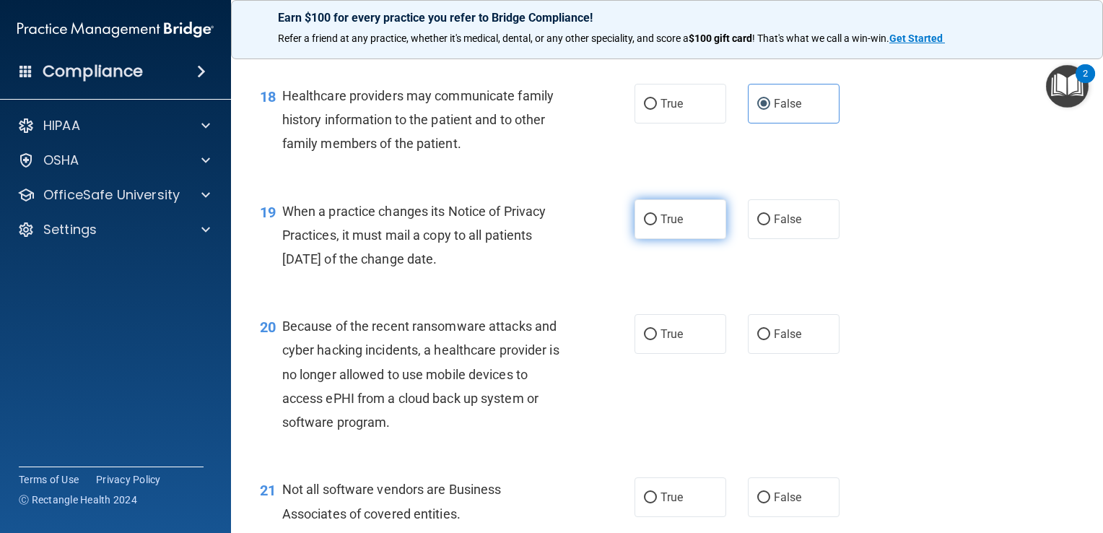
click at [660, 239] on label "True" at bounding box center [680, 219] width 92 height 40
click at [657, 225] on input "True" at bounding box center [650, 219] width 13 height 11
radio input "true"
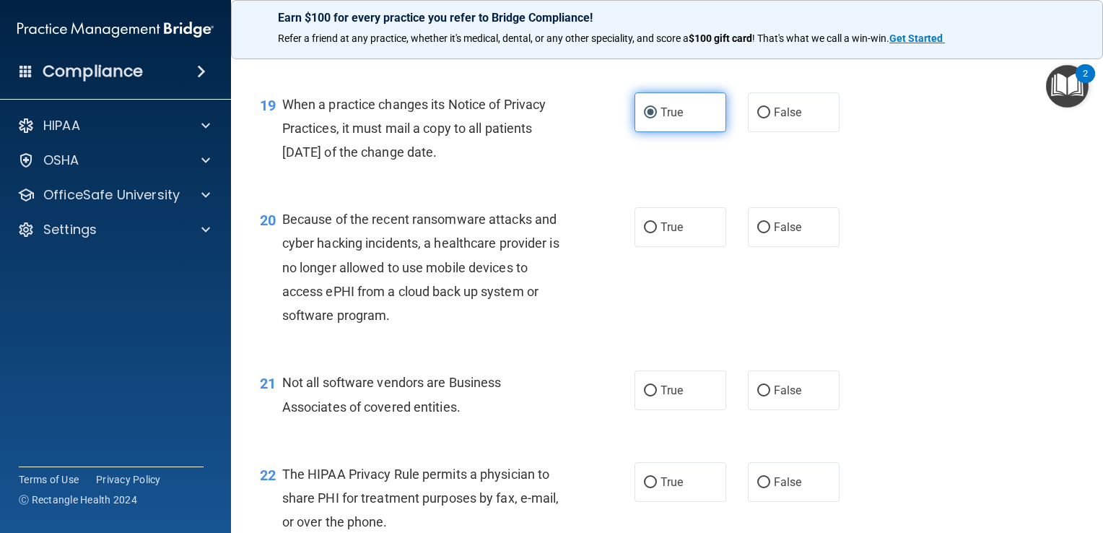
scroll to position [2361, 0]
click at [660, 232] on span "True" at bounding box center [671, 226] width 22 height 14
click at [657, 232] on input "True" at bounding box center [650, 226] width 13 height 11
radio input "true"
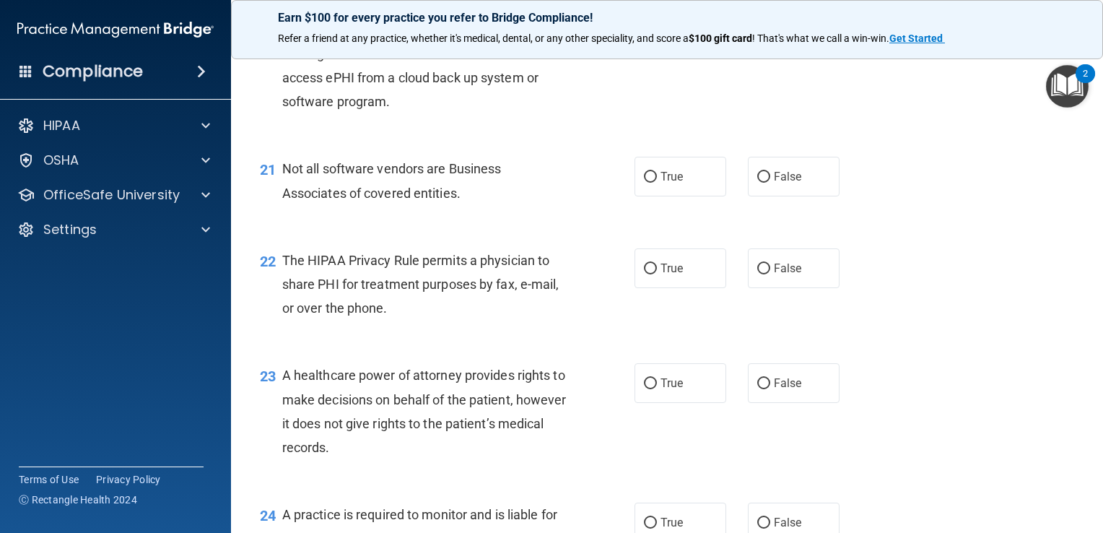
scroll to position [2578, 0]
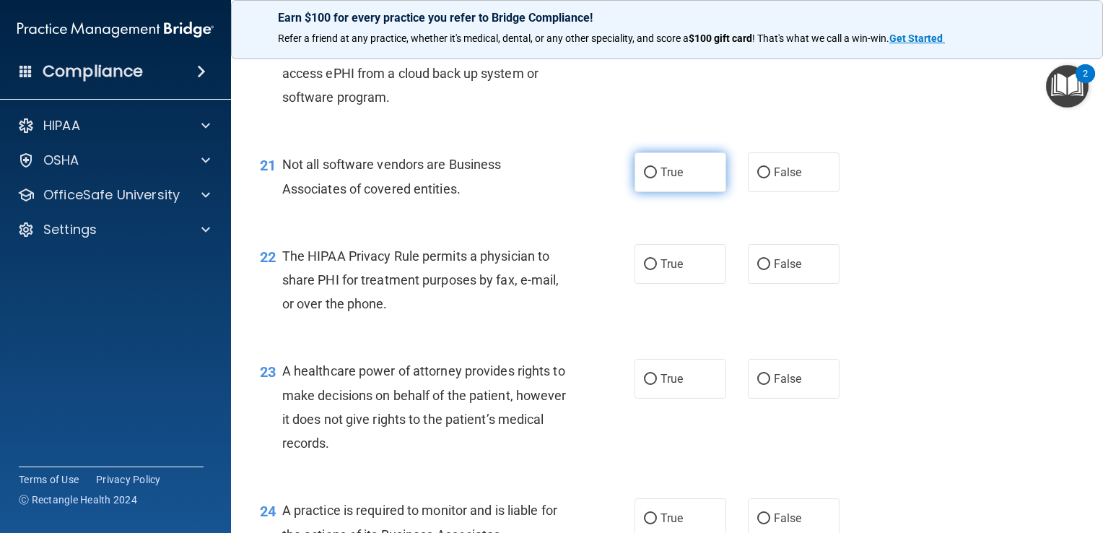
click at [689, 192] on label "True" at bounding box center [680, 172] width 92 height 40
click at [657, 178] on input "True" at bounding box center [650, 172] width 13 height 11
radio input "true"
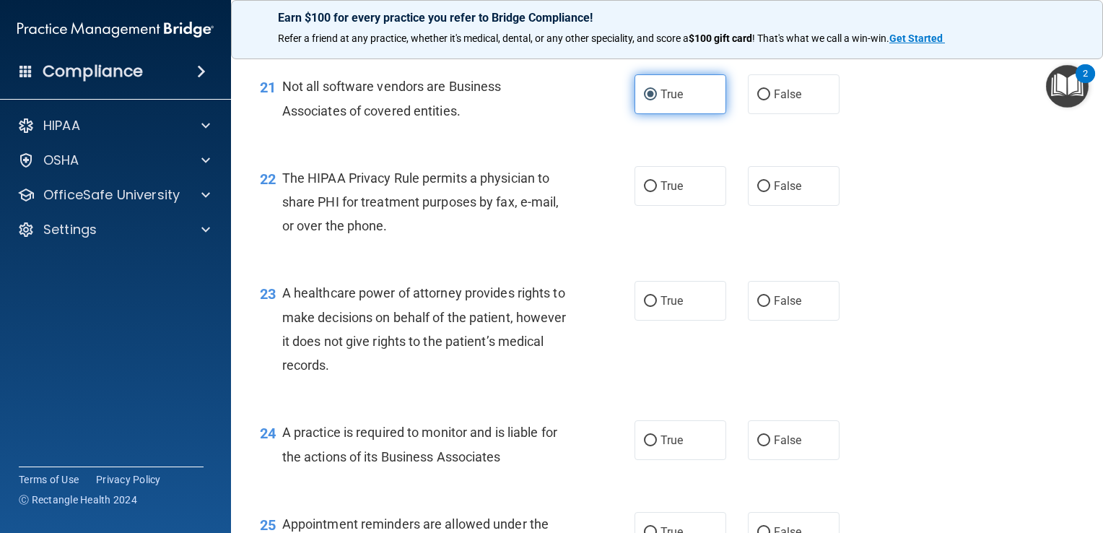
scroll to position [2656, 0]
click at [733, 147] on div "21 Not all software vendors are Business Associates of covered entities. True F…" at bounding box center [667, 101] width 836 height 91
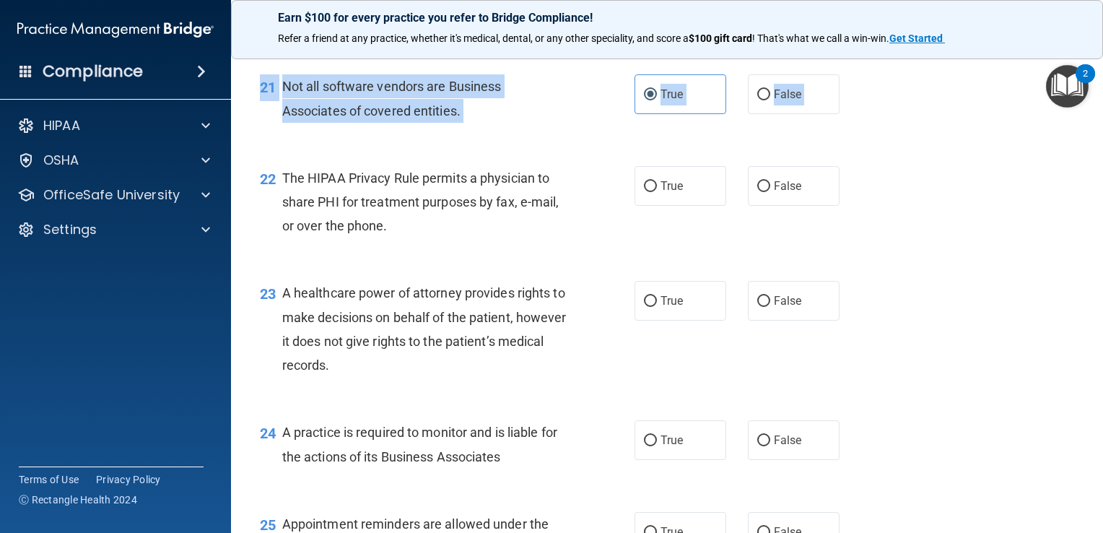
drag, startPoint x: 733, startPoint y: 185, endPoint x: 932, endPoint y: 238, distance: 206.0
drag, startPoint x: 932, startPoint y: 238, endPoint x: 923, endPoint y: 260, distance: 23.6
click at [923, 260] on div "22 The HIPAA Privacy Rule permits a physician to share PHI for treatment purpos…" at bounding box center [667, 205] width 836 height 115
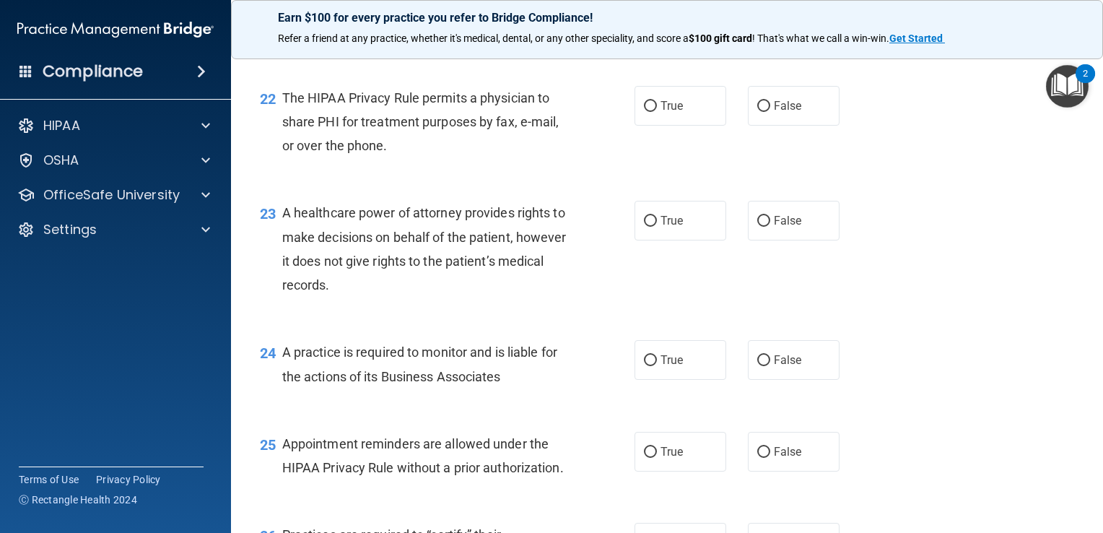
scroll to position [2736, 0]
click at [694, 240] on label "True" at bounding box center [680, 220] width 92 height 40
click at [657, 226] on input "True" at bounding box center [650, 220] width 13 height 11
radio input "true"
click at [769, 125] on label "False" at bounding box center [794, 105] width 92 height 40
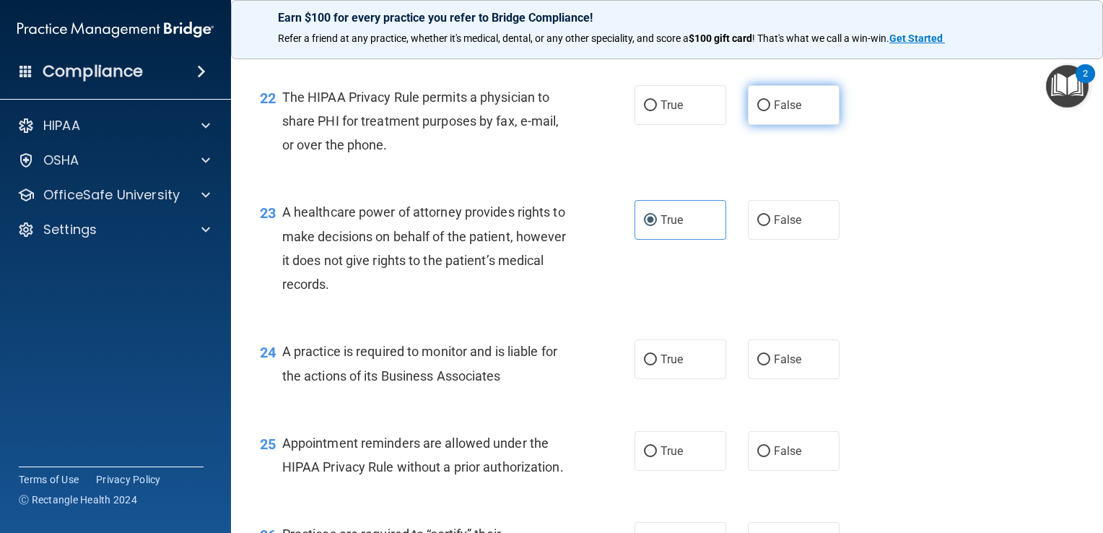
click at [769, 111] on input "False" at bounding box center [763, 105] width 13 height 11
radio input "true"
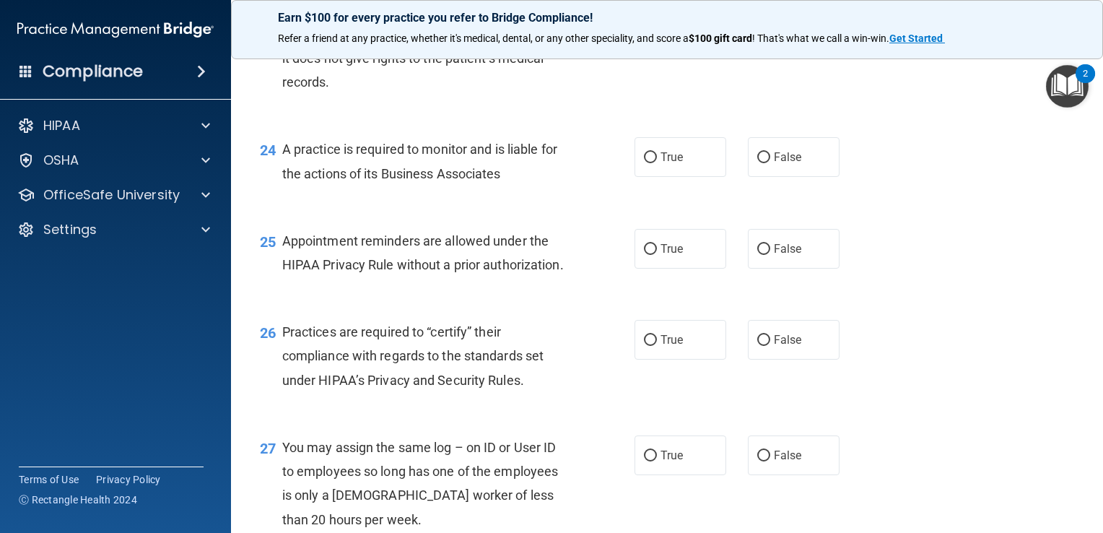
scroll to position [2939, 0]
click at [675, 164] on span "True" at bounding box center [671, 157] width 22 height 14
click at [657, 163] on input "True" at bounding box center [650, 157] width 13 height 11
radio input "true"
click at [660, 255] on span "True" at bounding box center [671, 249] width 22 height 14
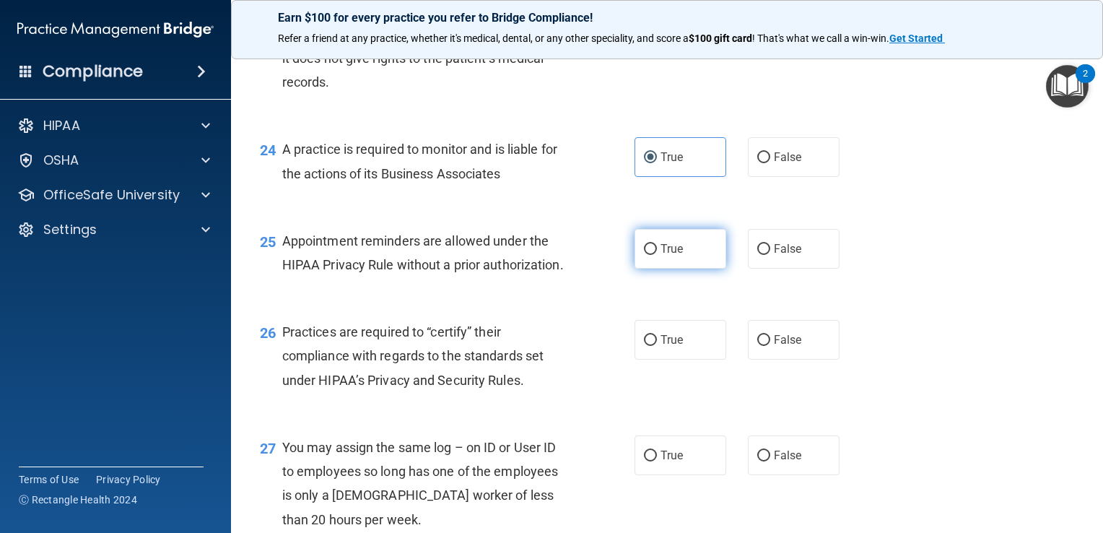
click at [657, 255] on input "True" at bounding box center [650, 249] width 13 height 11
radio input "true"
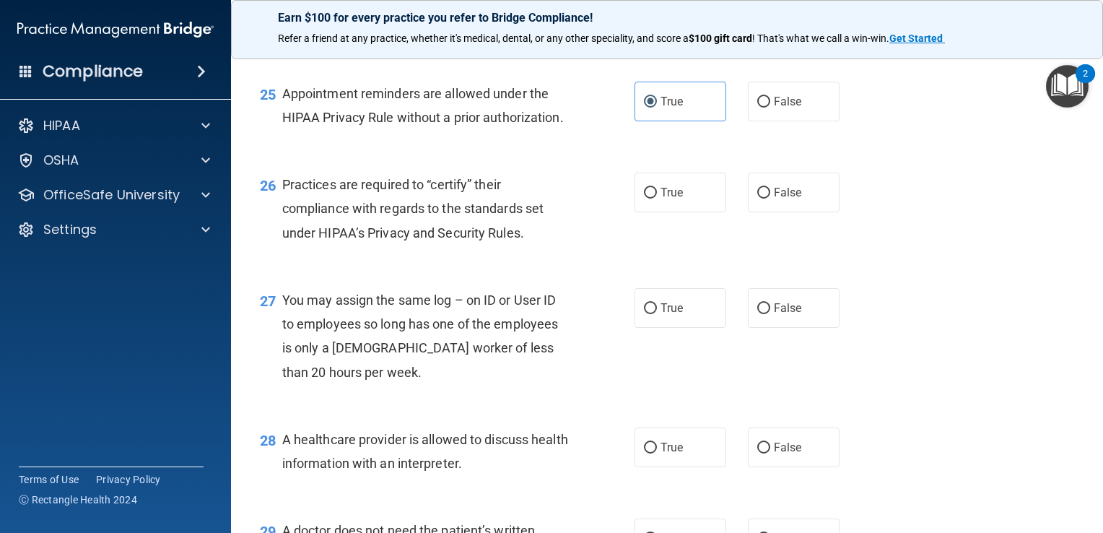
scroll to position [3088, 0]
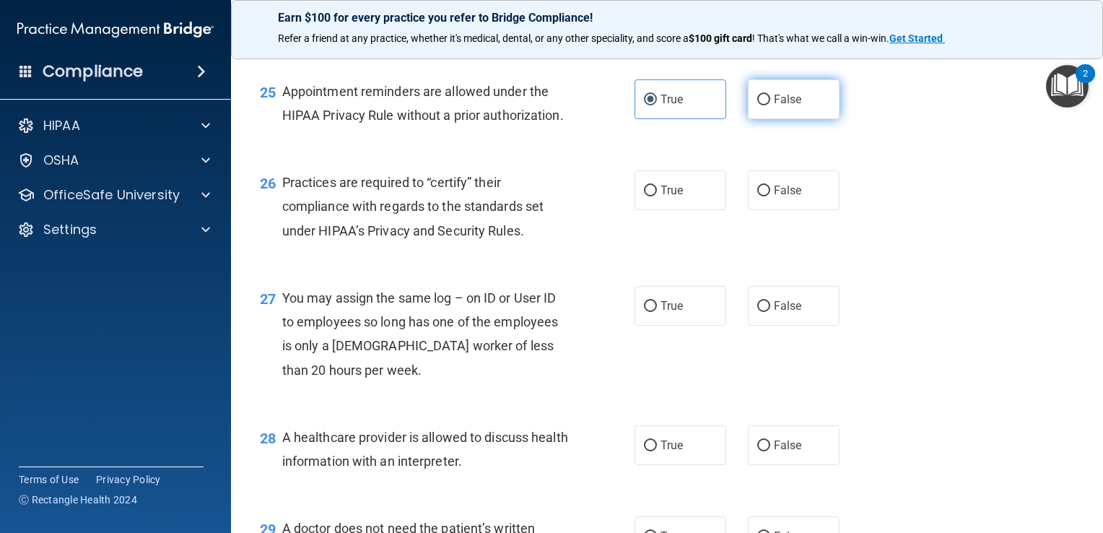
click at [785, 119] on label "False" at bounding box center [794, 99] width 92 height 40
click at [770, 105] on input "False" at bounding box center [763, 100] width 13 height 11
radio input "true"
radio input "false"
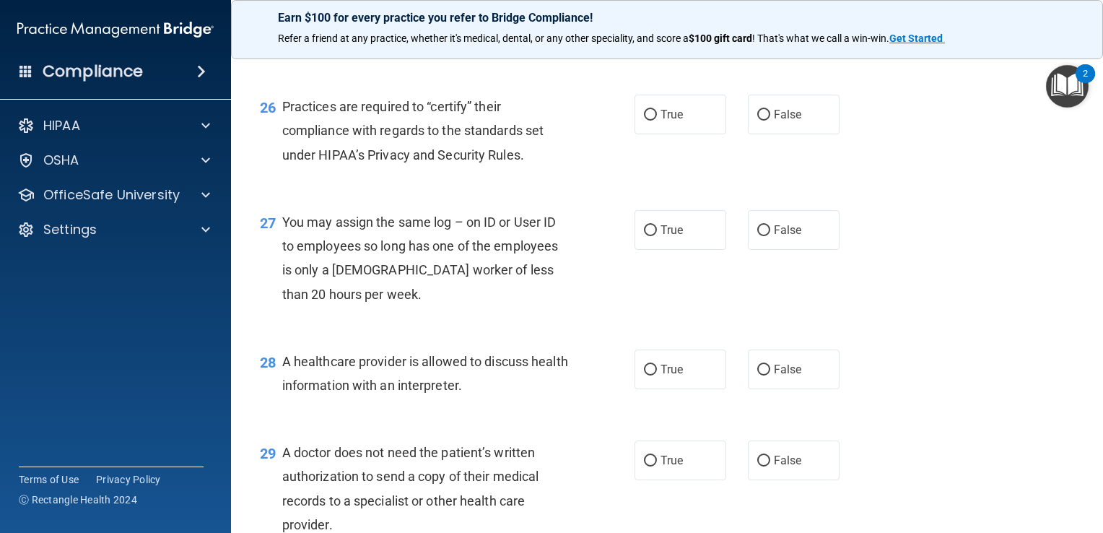
scroll to position [3169, 0]
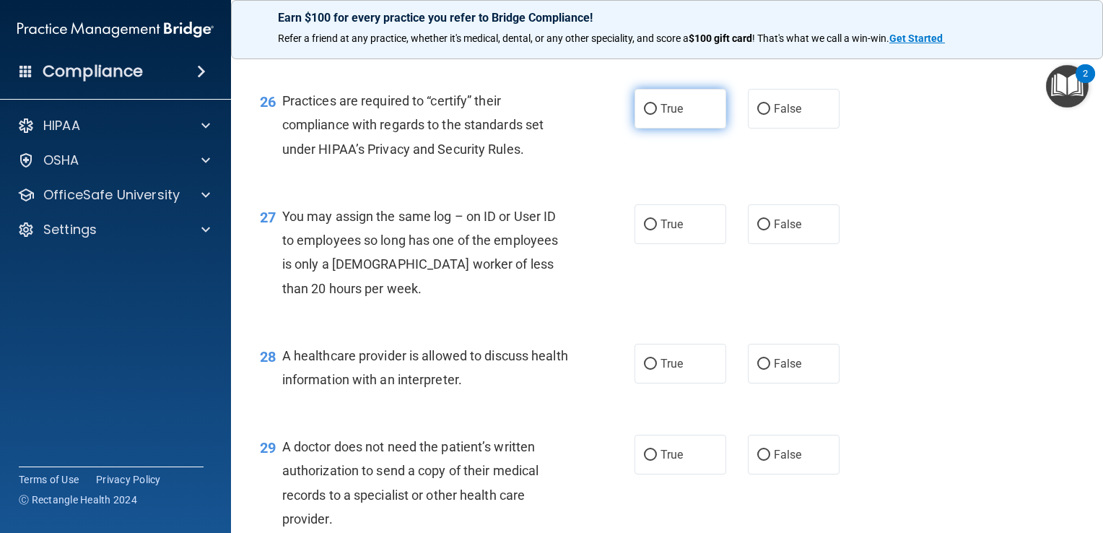
click at [666, 115] on span "True" at bounding box center [671, 109] width 22 height 14
click at [657, 115] on input "True" at bounding box center [650, 109] width 13 height 11
radio input "true"
click at [655, 244] on label "True" at bounding box center [680, 224] width 92 height 40
click at [655, 230] on input "True" at bounding box center [650, 224] width 13 height 11
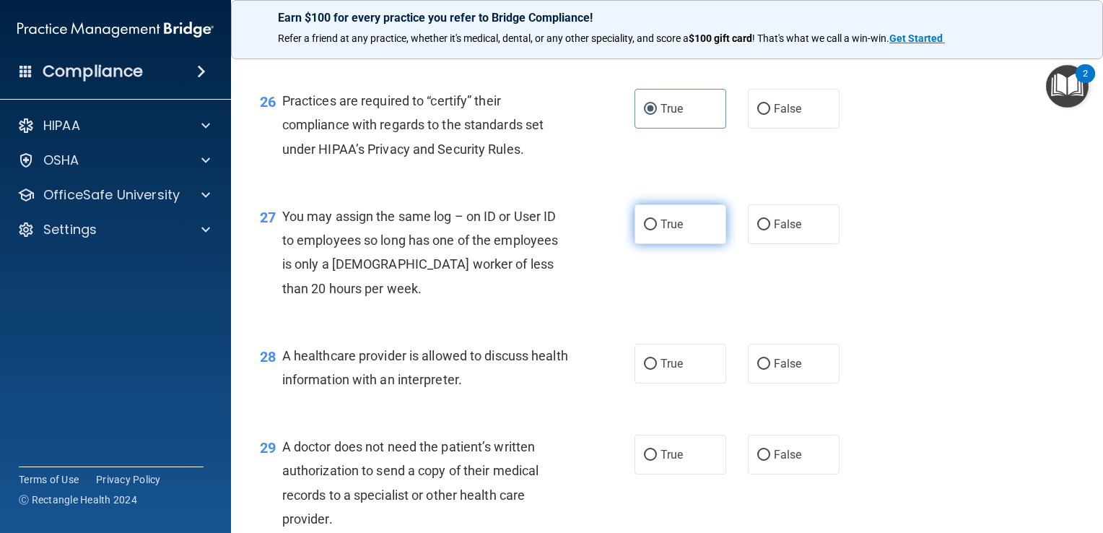
radio input "true"
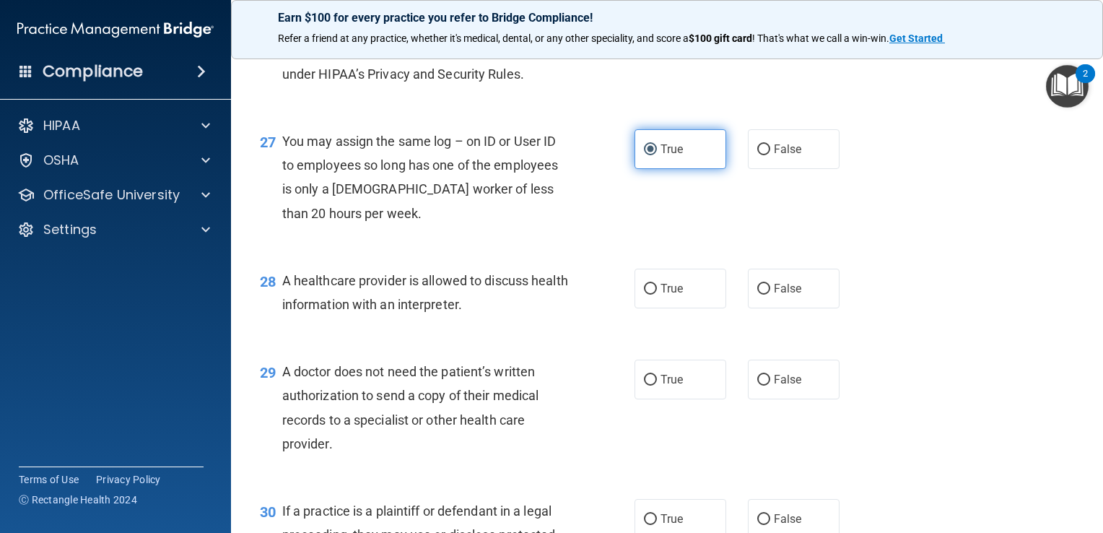
scroll to position [3247, 0]
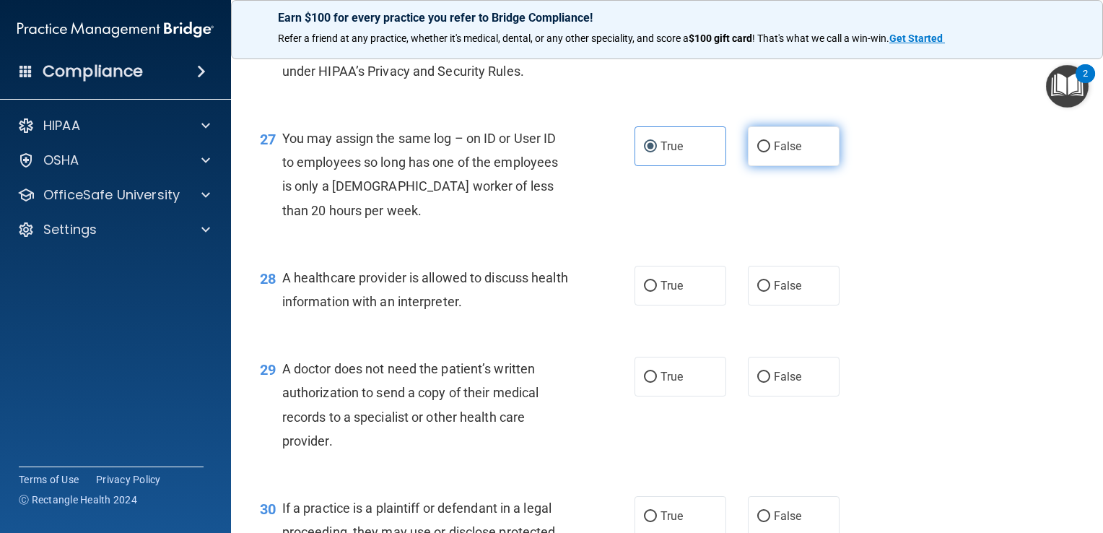
click at [757, 152] on input "False" at bounding box center [763, 146] width 13 height 11
radio input "true"
radio input "false"
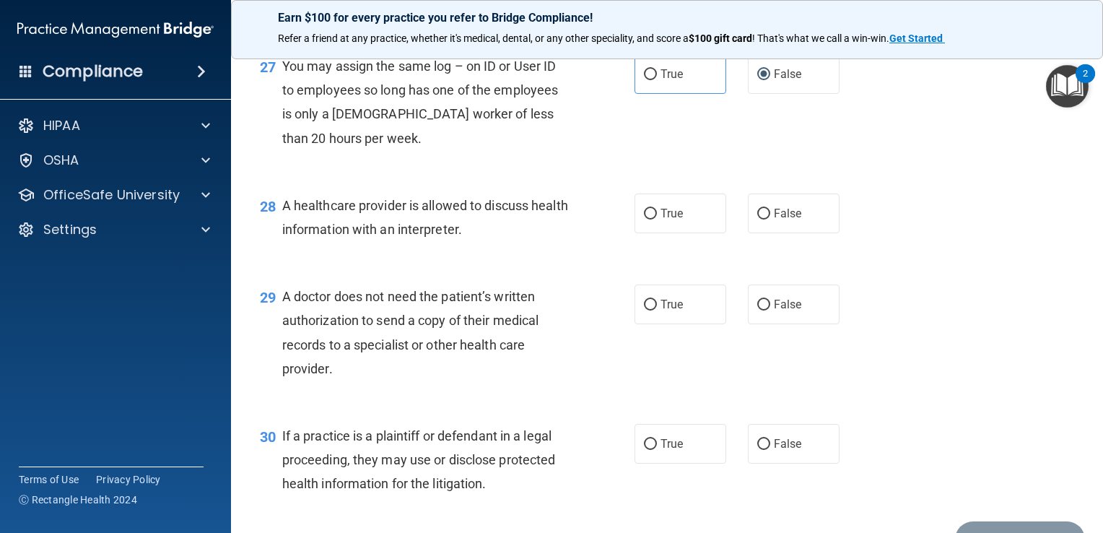
scroll to position [3321, 0]
click at [679, 232] on label "True" at bounding box center [680, 212] width 92 height 40
click at [657, 218] on input "True" at bounding box center [650, 212] width 13 height 11
radio input "true"
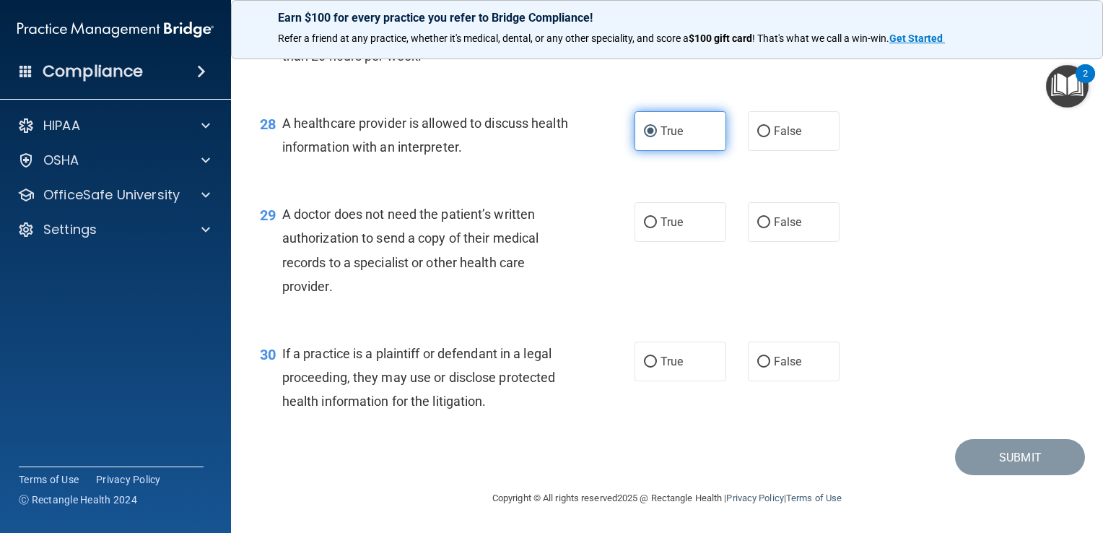
scroll to position [3451, 0]
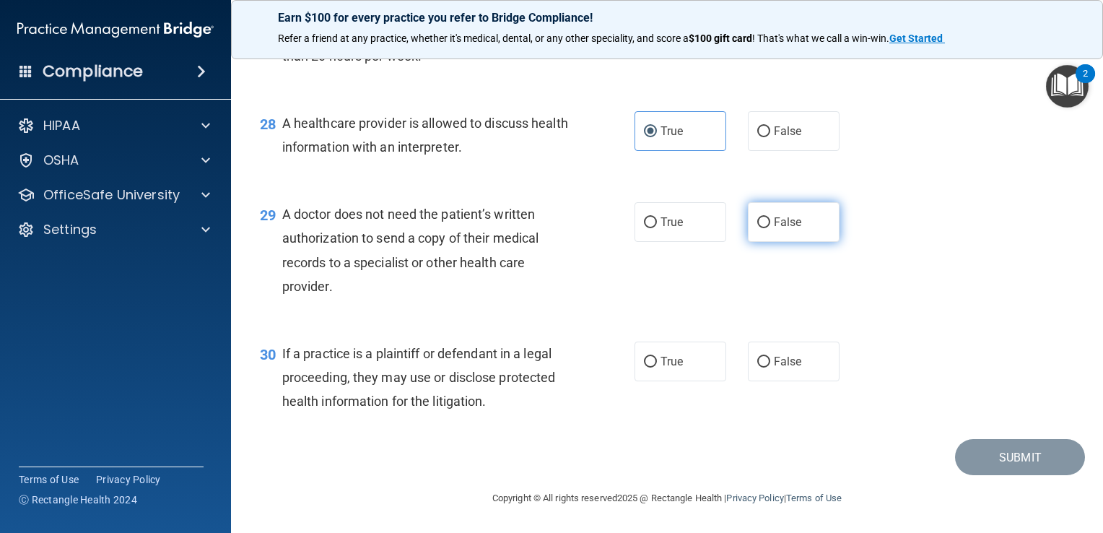
click at [764, 242] on label "False" at bounding box center [794, 222] width 92 height 40
click at [764, 228] on input "False" at bounding box center [763, 222] width 13 height 11
radio input "true"
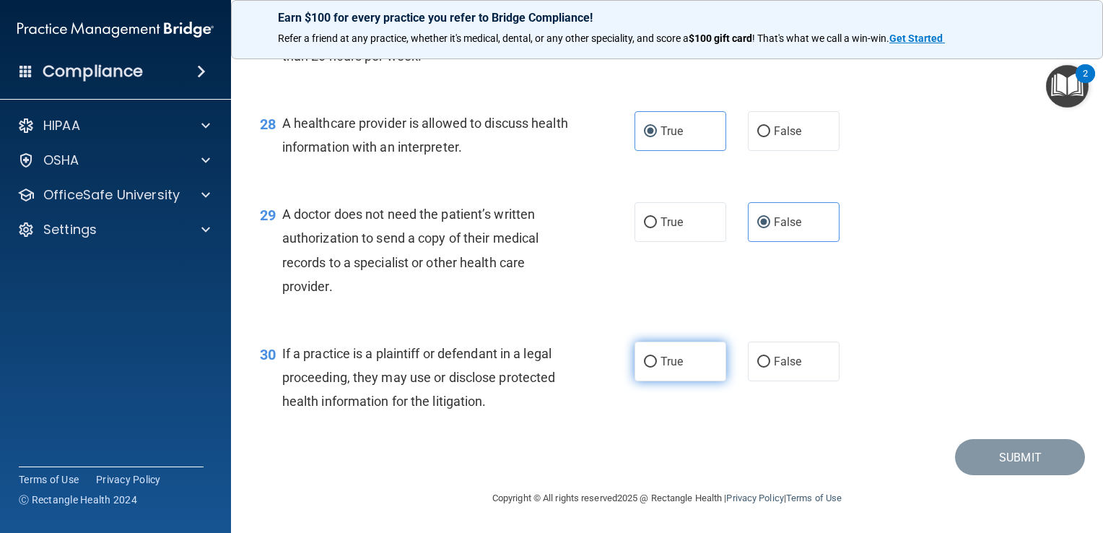
scroll to position [3473, 0]
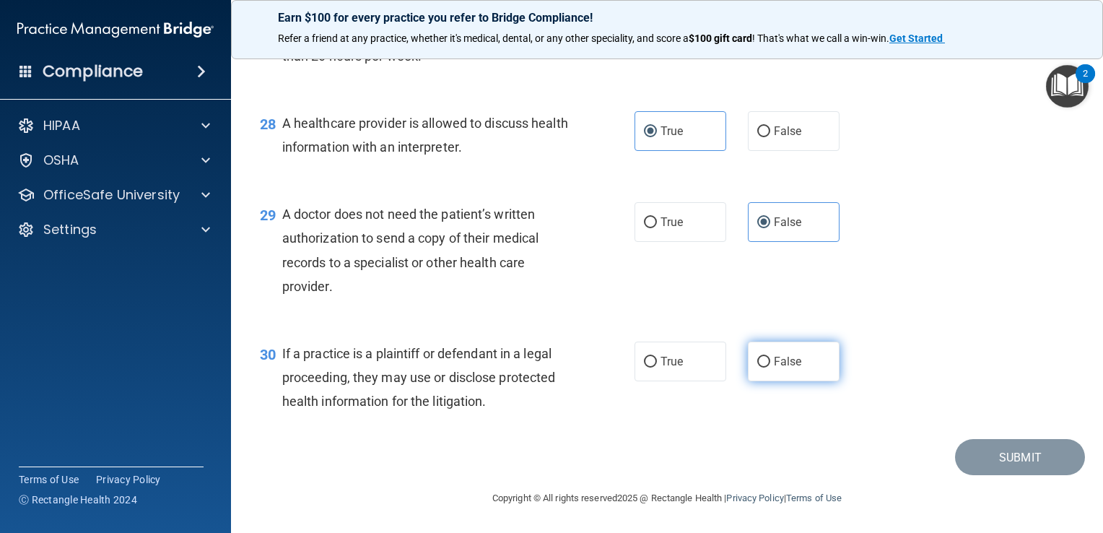
click at [776, 364] on span "False" at bounding box center [788, 361] width 28 height 14
click at [770, 364] on input "False" at bounding box center [763, 361] width 13 height 11
radio input "true"
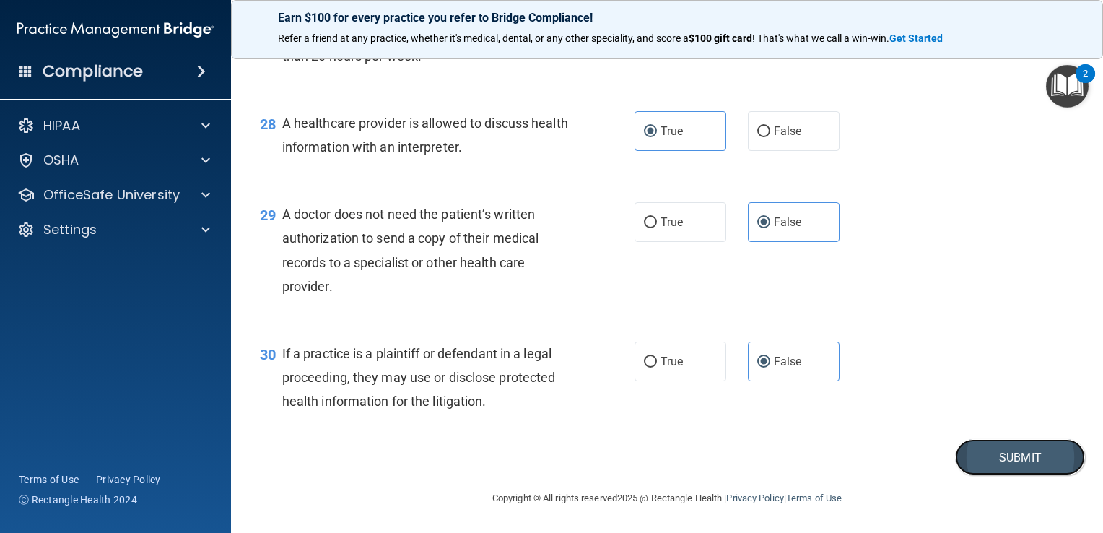
click at [971, 455] on button "Submit" at bounding box center [1020, 457] width 130 height 37
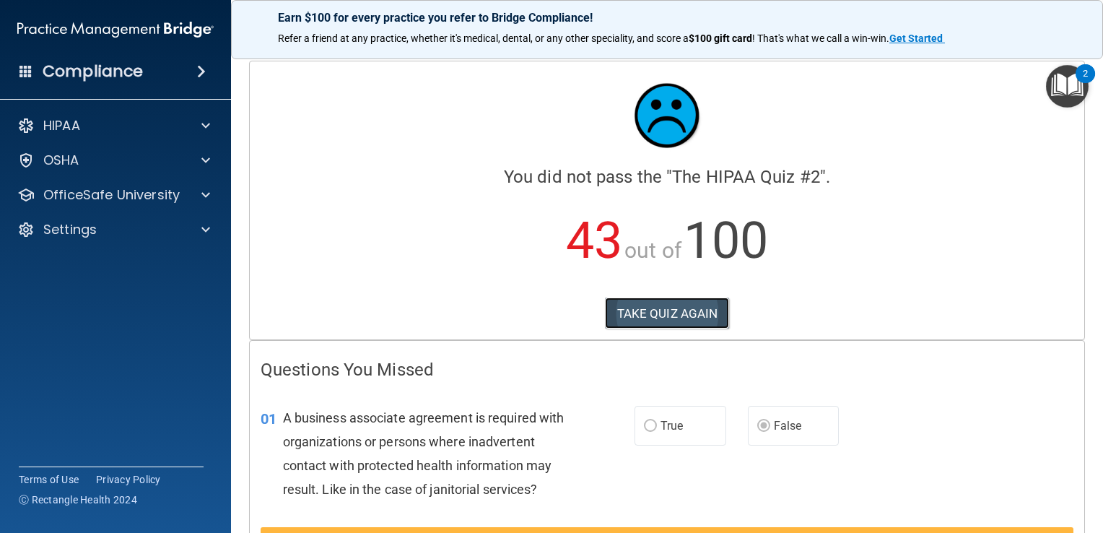
click at [664, 309] on button "TAKE QUIZ AGAIN" at bounding box center [667, 313] width 125 height 32
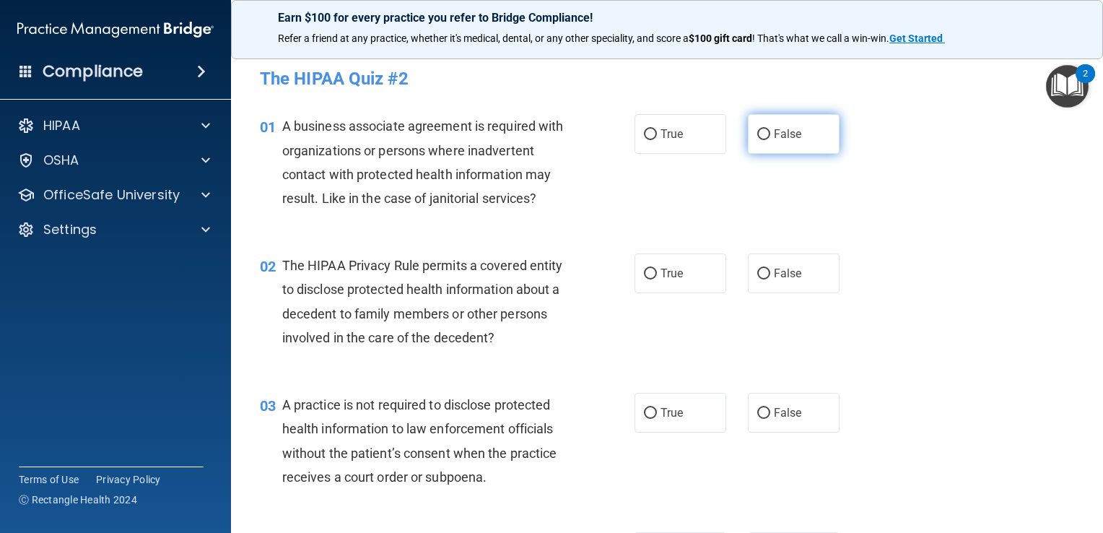
click at [753, 125] on label "False" at bounding box center [794, 134] width 92 height 40
click at [757, 129] on input "False" at bounding box center [763, 134] width 13 height 11
radio input "true"
click at [789, 274] on span "False" at bounding box center [788, 273] width 28 height 14
click at [770, 274] on input "False" at bounding box center [763, 273] width 13 height 11
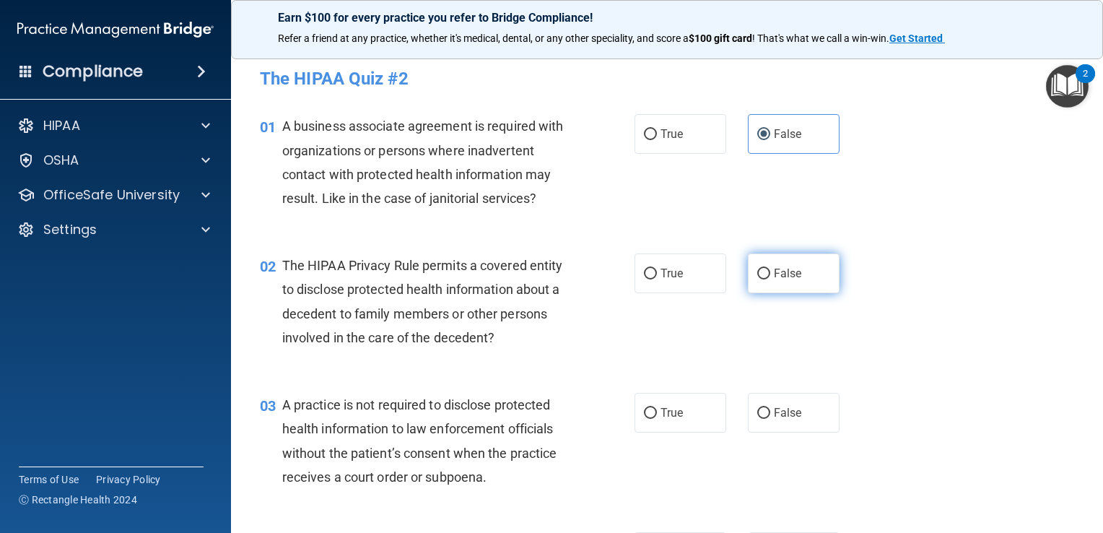
radio input "true"
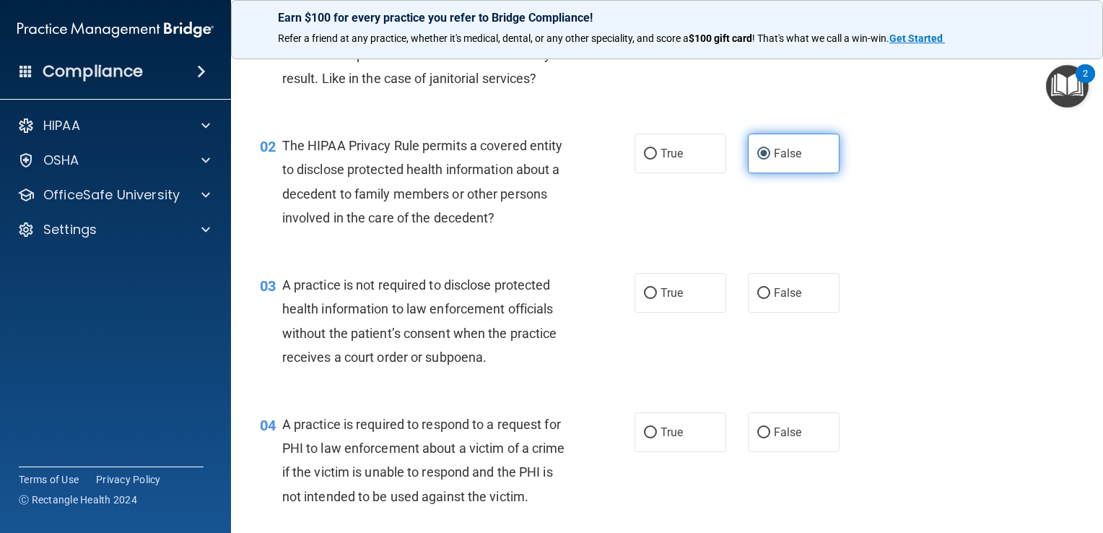
scroll to position [127, 0]
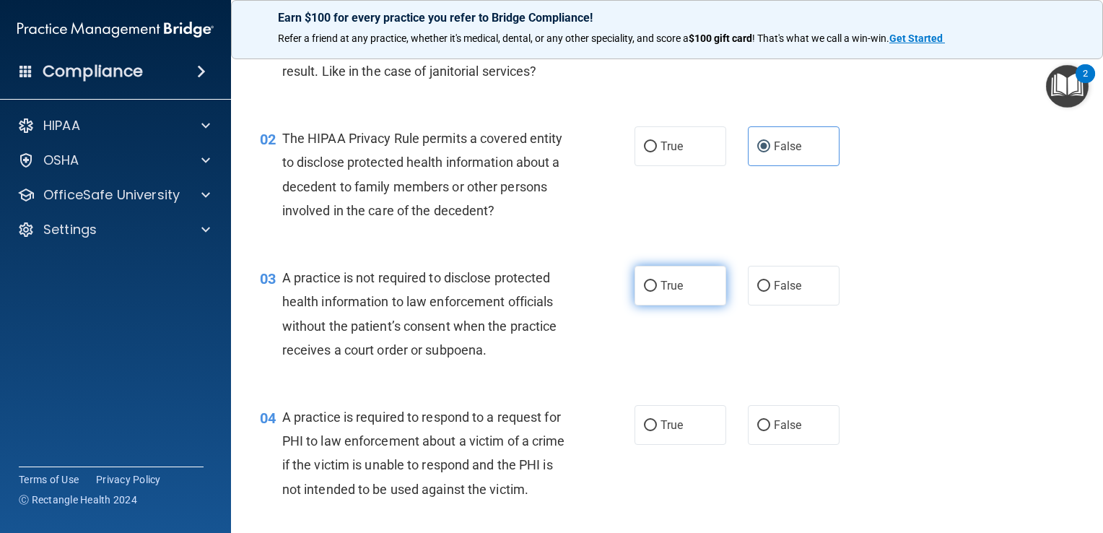
click at [675, 289] on span "True" at bounding box center [671, 286] width 22 height 14
click at [657, 289] on input "True" at bounding box center [650, 286] width 13 height 11
radio input "true"
click at [785, 286] on span "False" at bounding box center [788, 286] width 28 height 14
click at [770, 286] on input "False" at bounding box center [763, 286] width 13 height 11
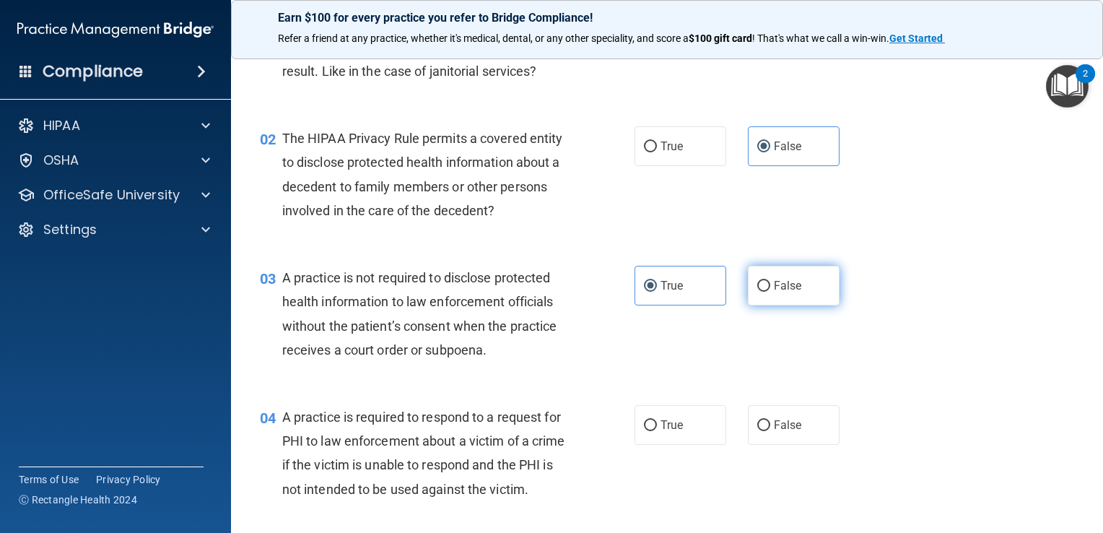
radio input "true"
radio input "false"
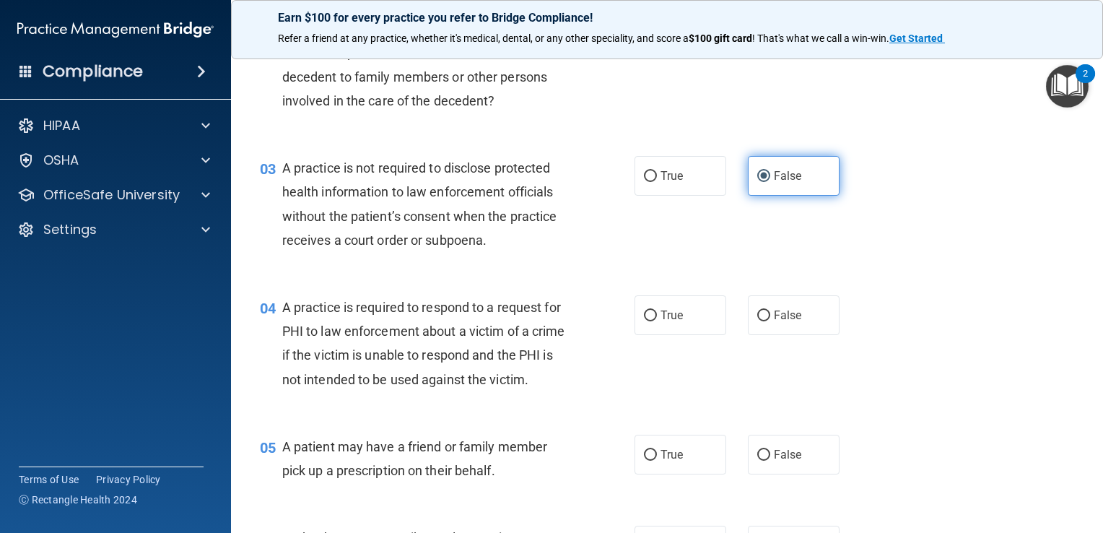
scroll to position [239, 0]
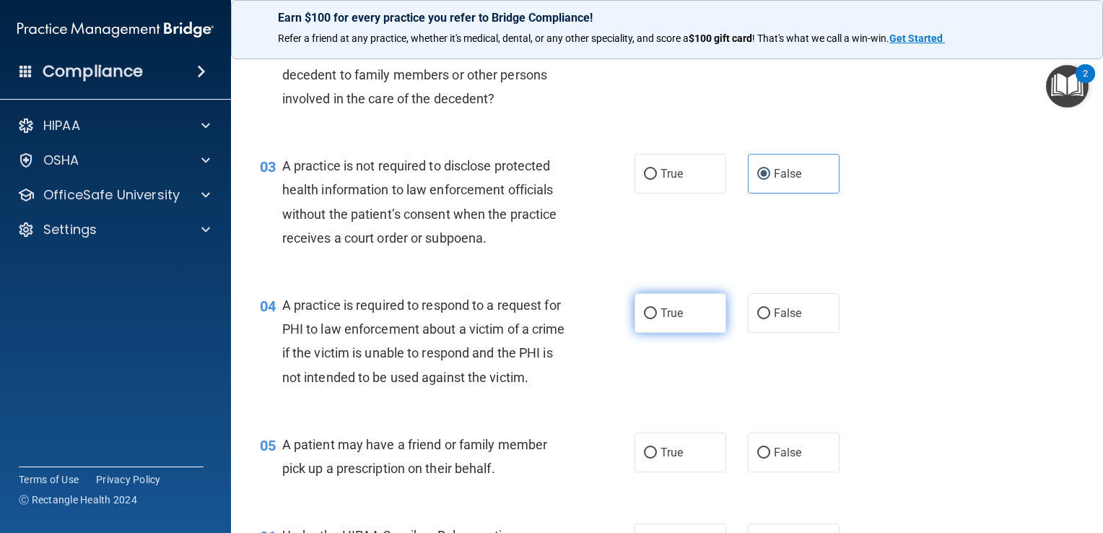
click at [694, 321] on label "True" at bounding box center [680, 313] width 92 height 40
click at [657, 319] on input "True" at bounding box center [650, 313] width 13 height 11
radio input "true"
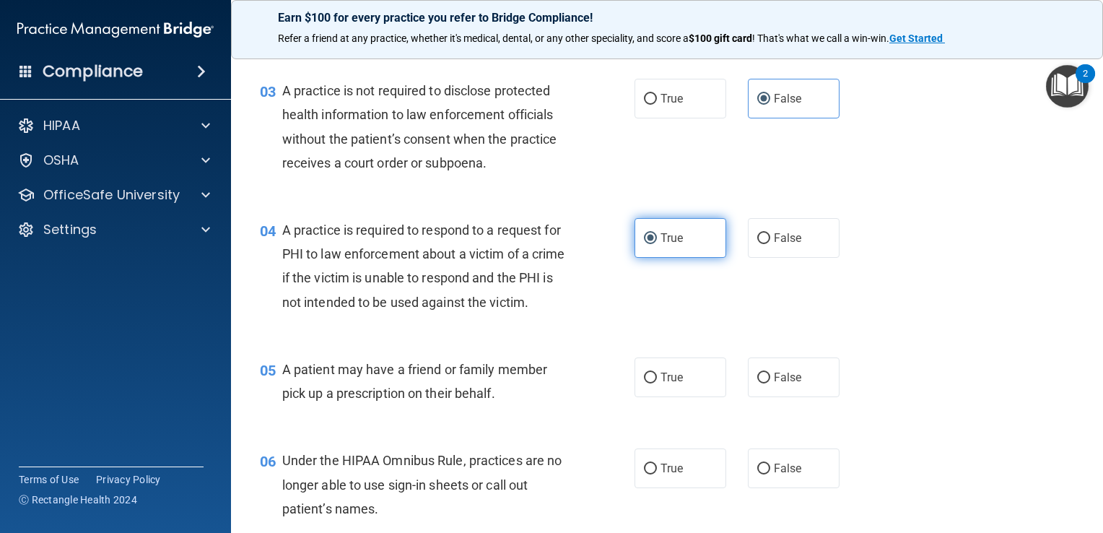
scroll to position [320, 0]
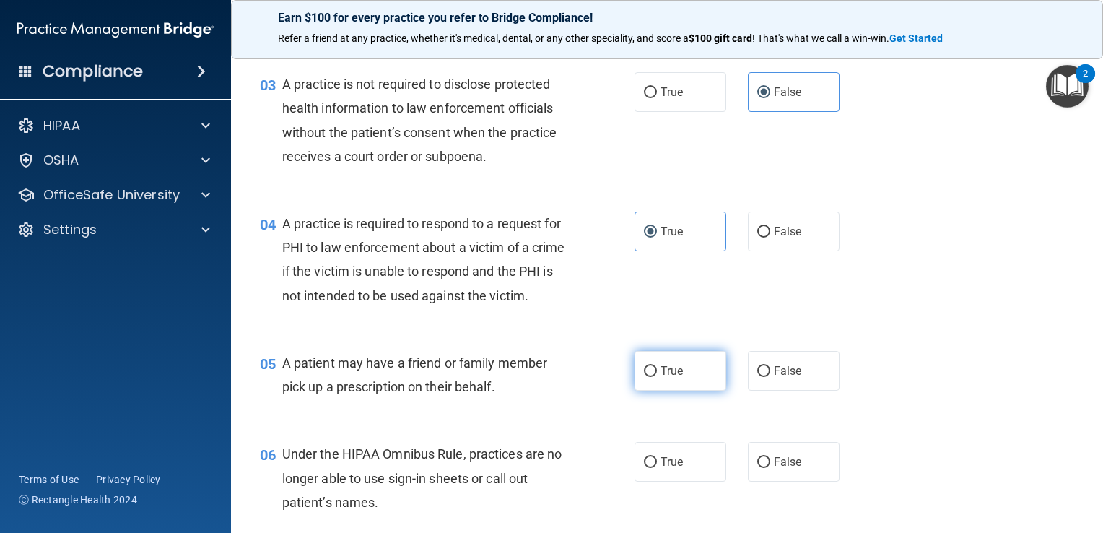
click at [684, 389] on label "True" at bounding box center [680, 371] width 92 height 40
click at [657, 377] on input "True" at bounding box center [650, 371] width 13 height 11
radio input "true"
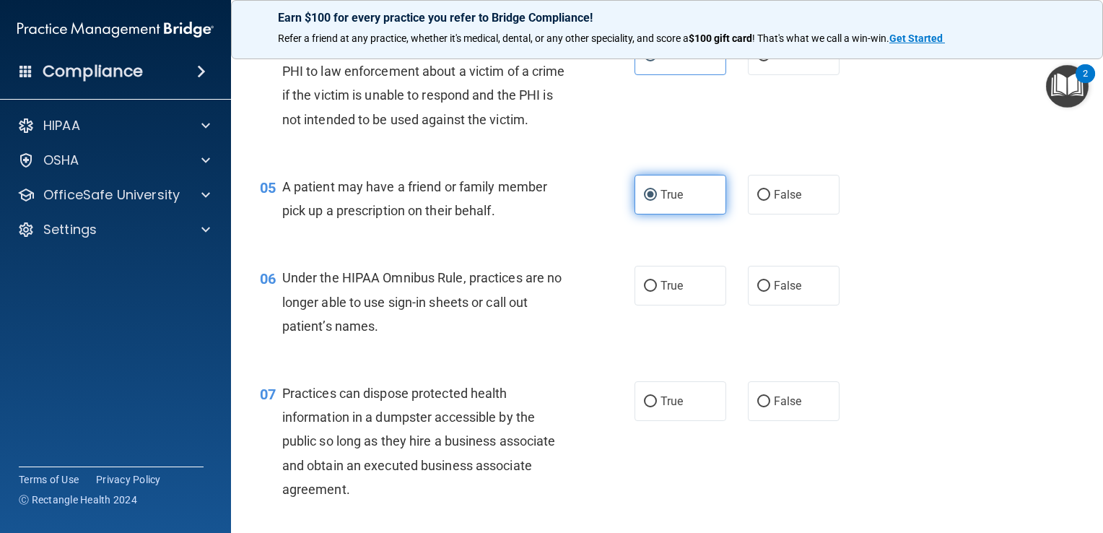
scroll to position [498, 0]
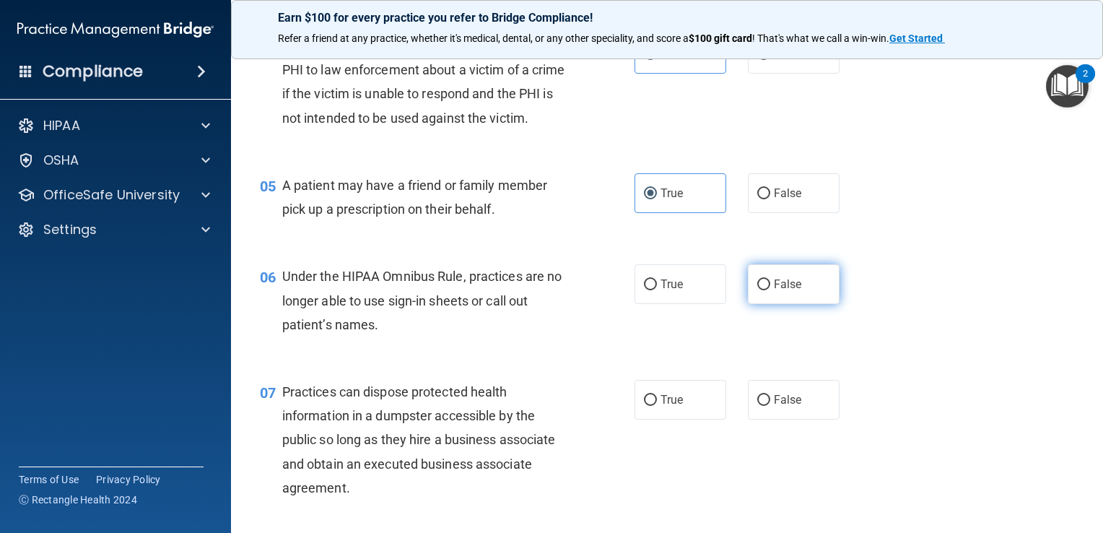
click at [792, 291] on span "False" at bounding box center [788, 284] width 28 height 14
click at [770, 290] on input "False" at bounding box center [763, 284] width 13 height 11
radio input "true"
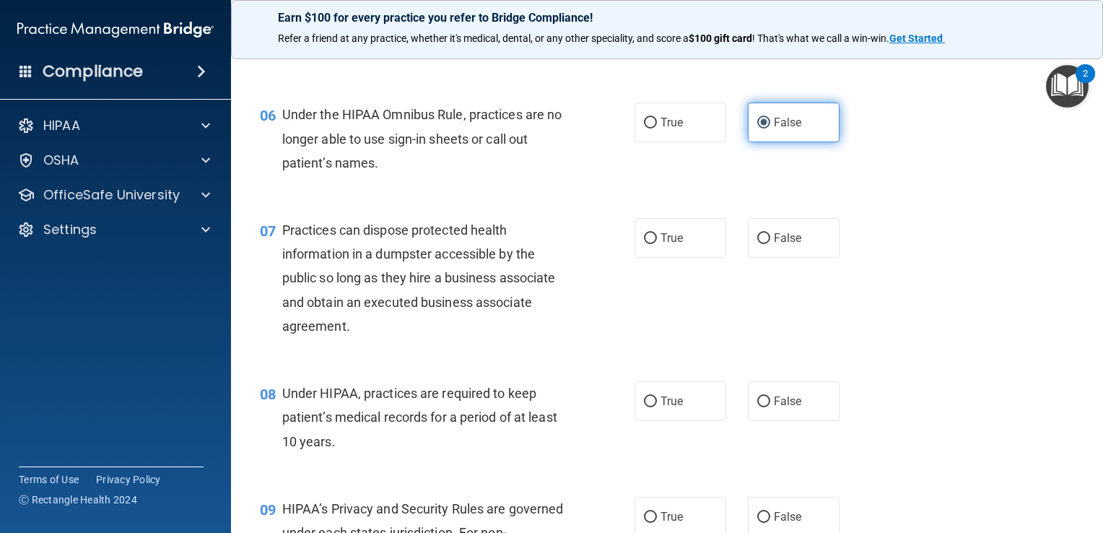
scroll to position [663, 0]
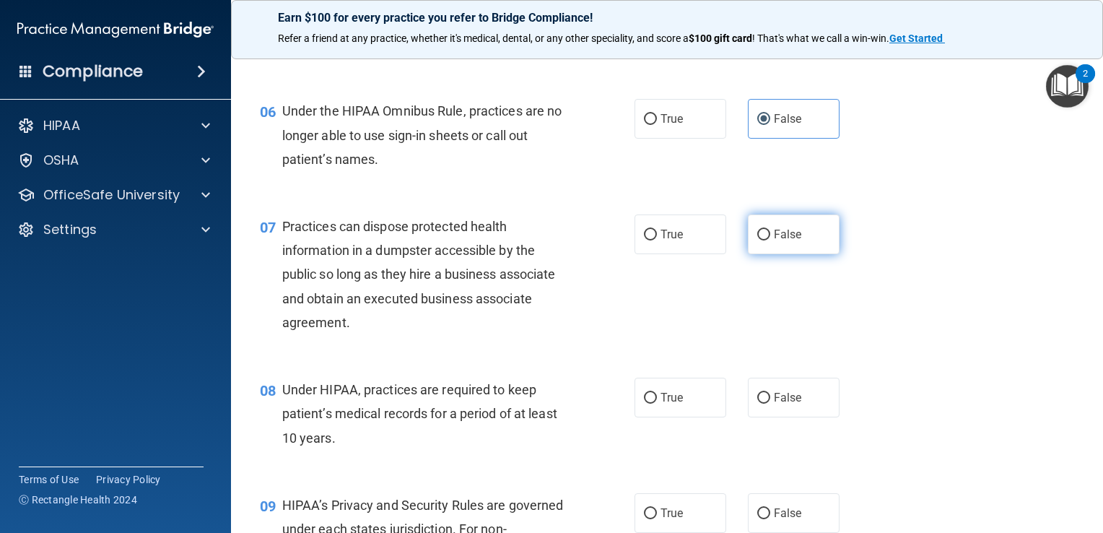
click at [762, 253] on label "False" at bounding box center [794, 234] width 92 height 40
click at [762, 240] on input "False" at bounding box center [763, 234] width 13 height 11
radio input "true"
click at [780, 404] on span "False" at bounding box center [788, 397] width 28 height 14
click at [770, 403] on input "False" at bounding box center [763, 398] width 13 height 11
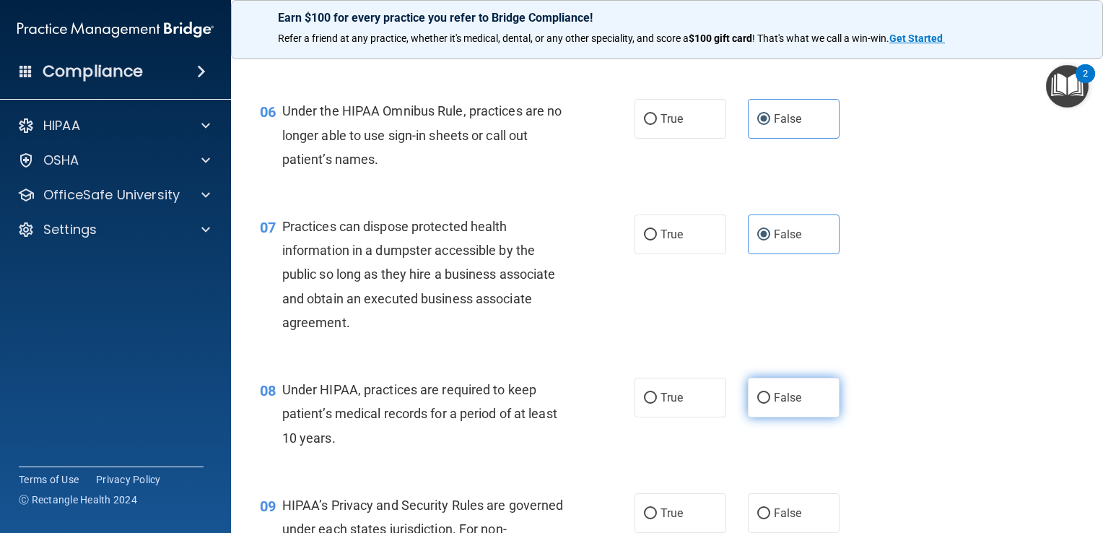
radio input "true"
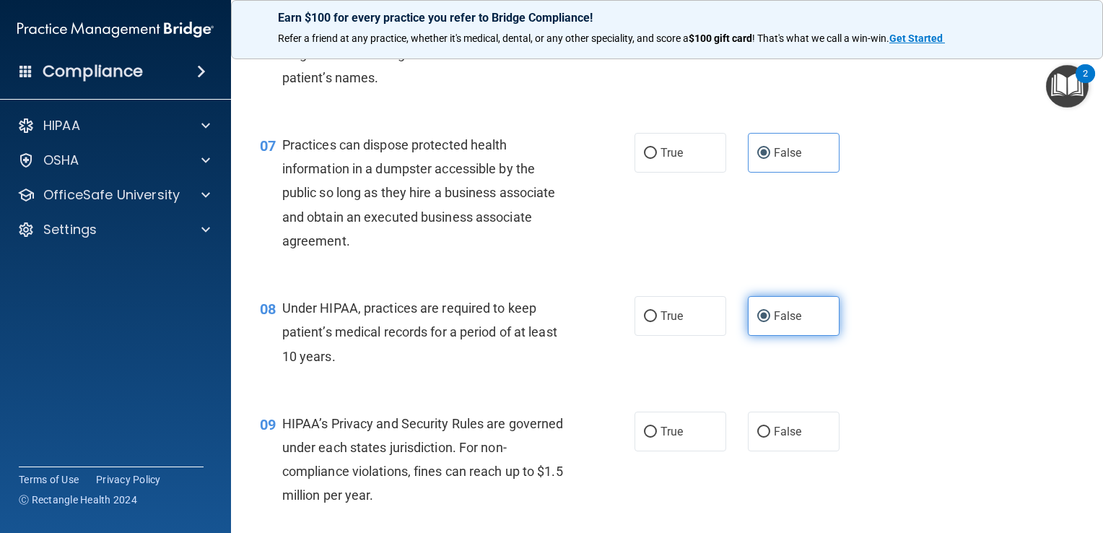
scroll to position [802, 0]
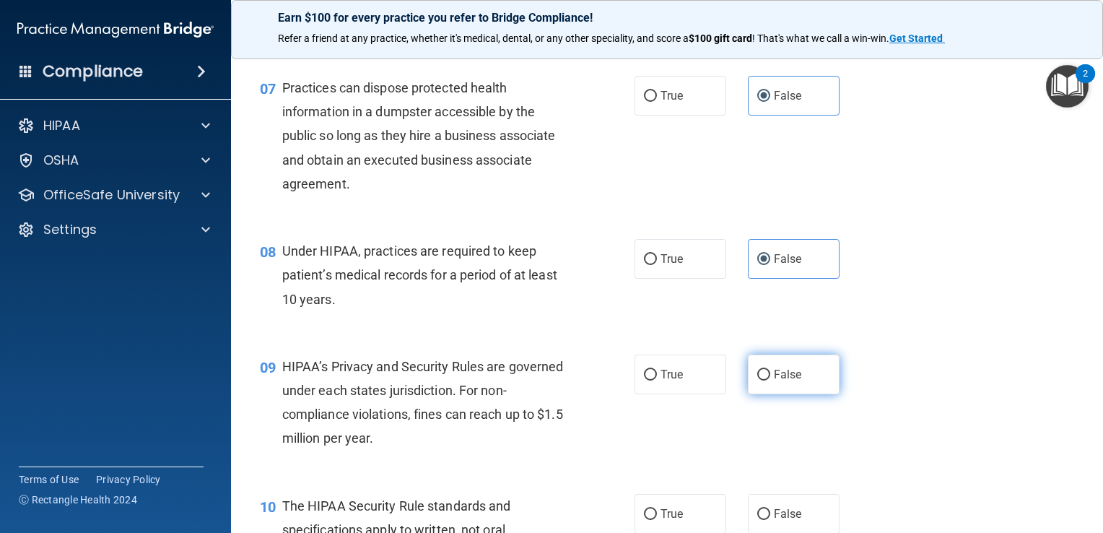
click at [786, 381] on span "False" at bounding box center [788, 374] width 28 height 14
click at [770, 380] on input "False" at bounding box center [763, 374] width 13 height 11
radio input "true"
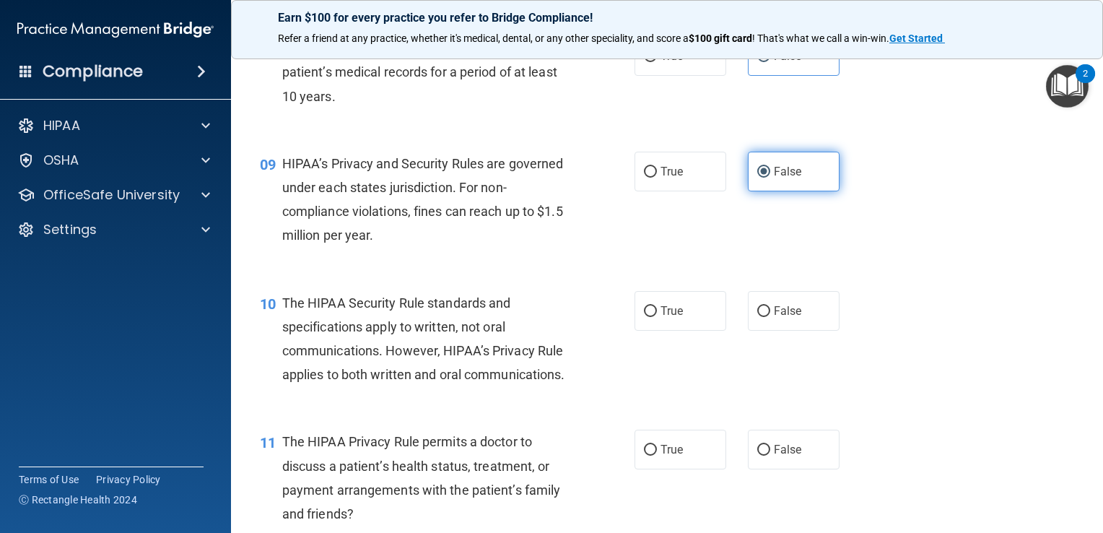
scroll to position [1010, 0]
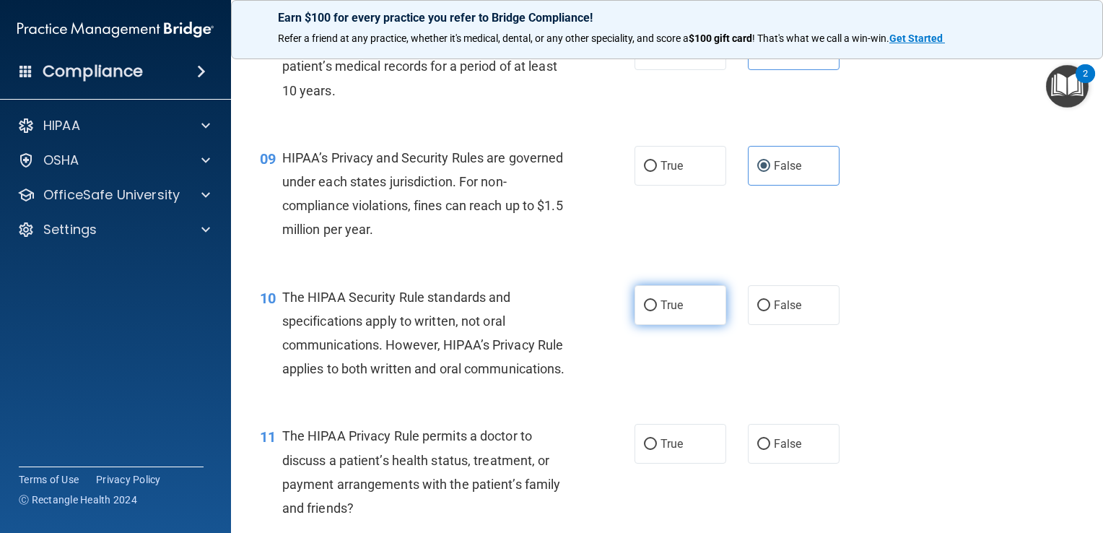
click at [699, 324] on label "True" at bounding box center [680, 305] width 92 height 40
click at [657, 311] on input "True" at bounding box center [650, 305] width 13 height 11
radio input "true"
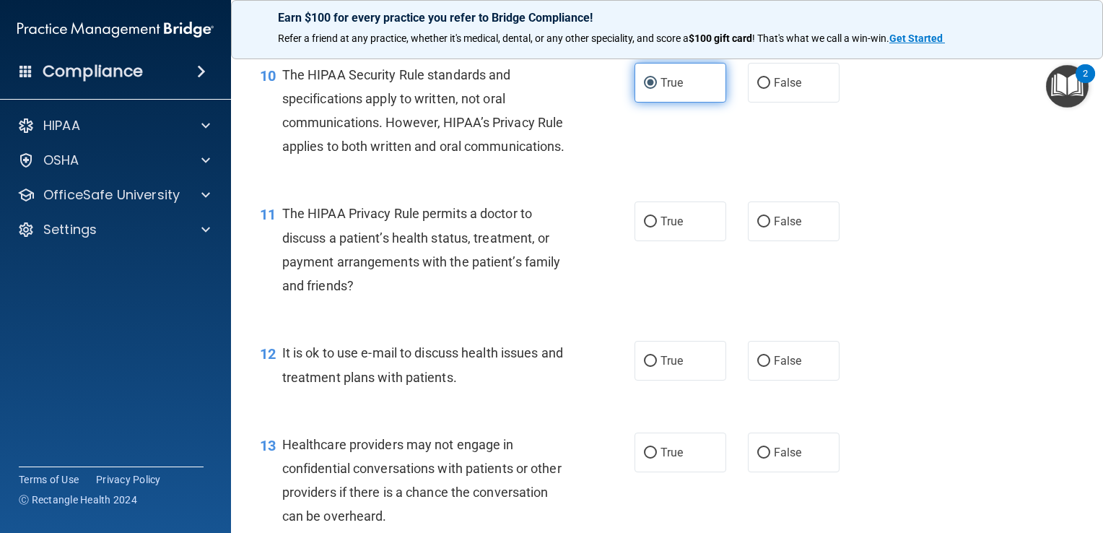
scroll to position [1256, 0]
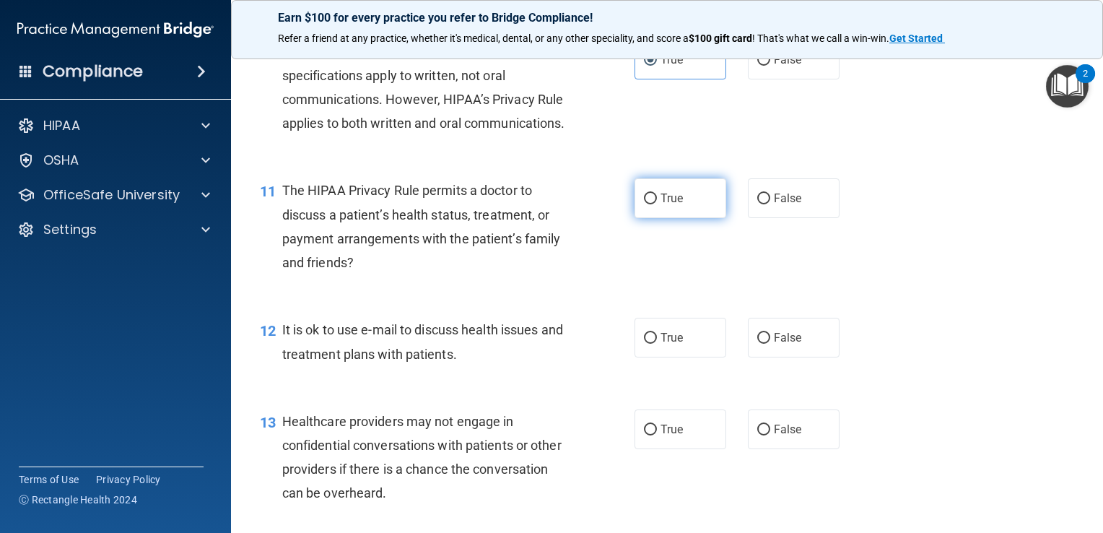
click at [677, 205] on span "True" at bounding box center [671, 198] width 22 height 14
click at [657, 204] on input "True" at bounding box center [650, 198] width 13 height 11
radio input "true"
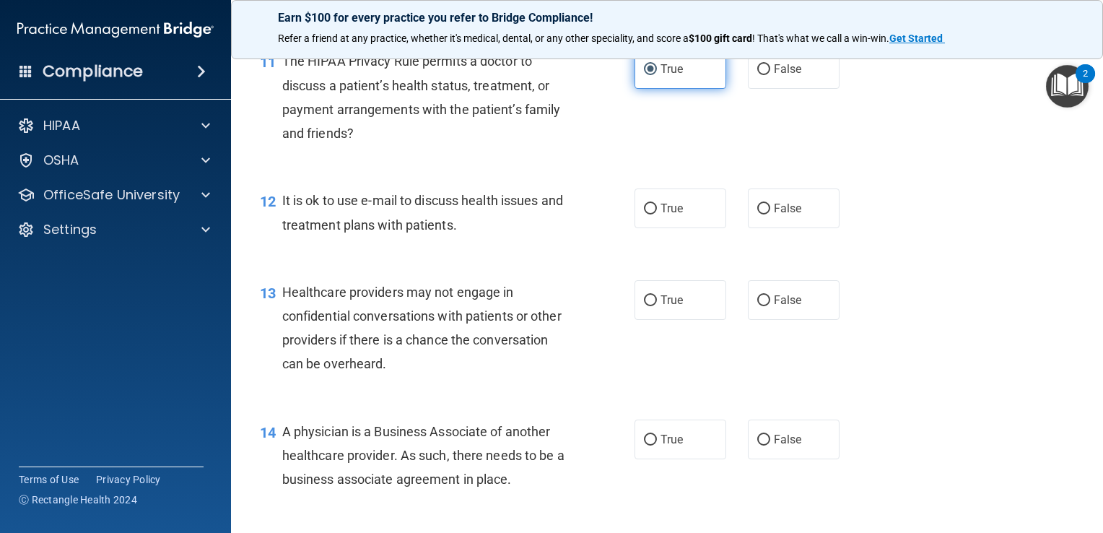
scroll to position [1388, 0]
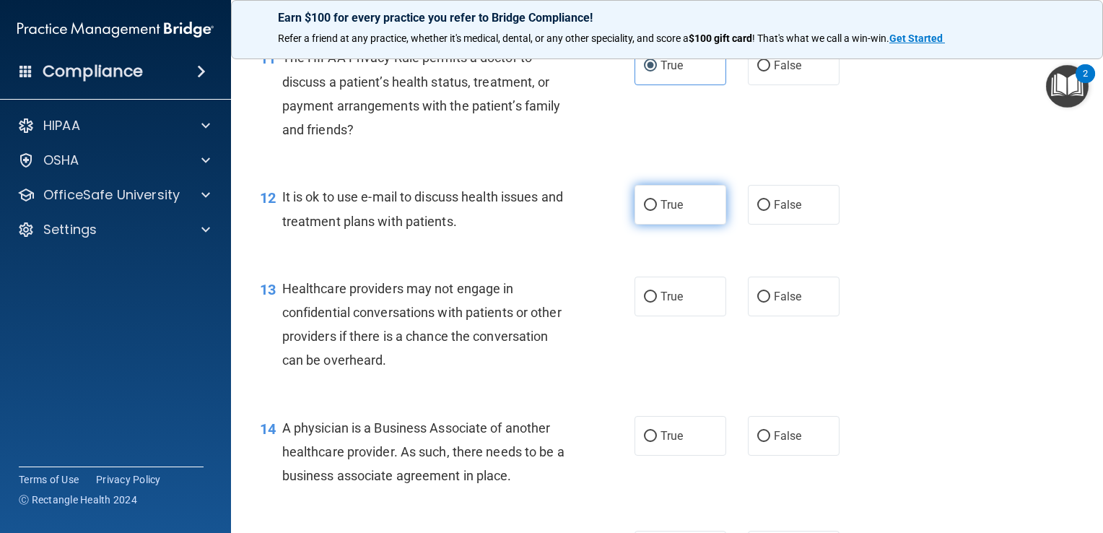
click at [661, 224] on label "True" at bounding box center [680, 205] width 92 height 40
click at [657, 211] on input "True" at bounding box center [650, 205] width 13 height 11
radio input "true"
click at [779, 316] on label "False" at bounding box center [794, 296] width 92 height 40
click at [770, 302] on input "False" at bounding box center [763, 297] width 13 height 11
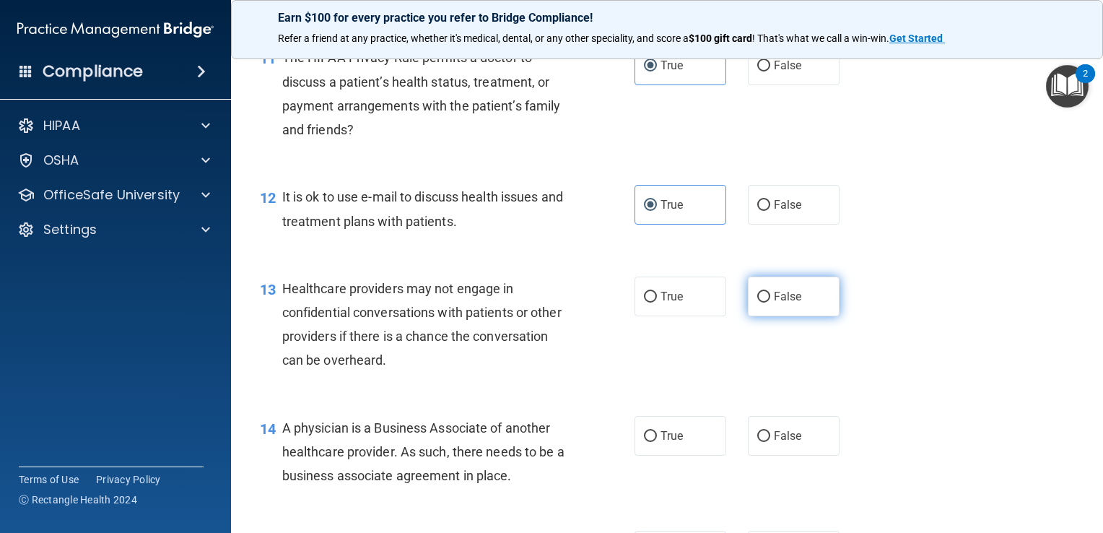
radio input "true"
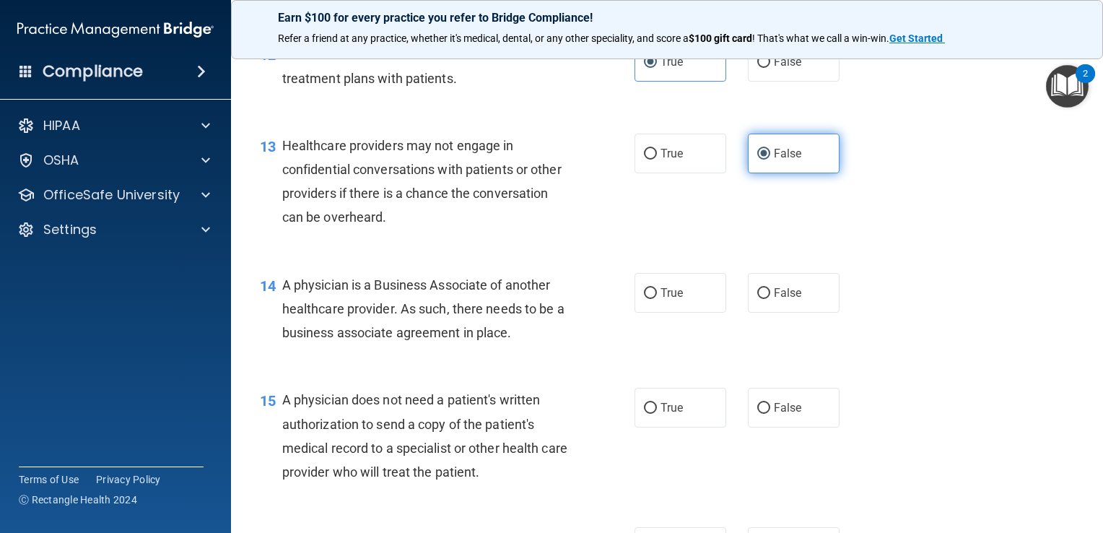
scroll to position [1559, 0]
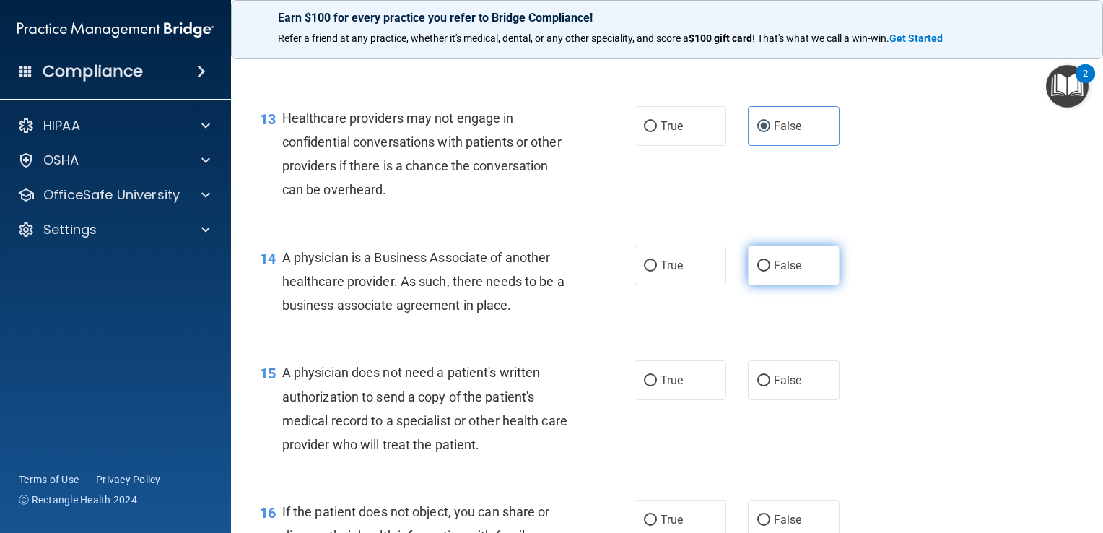
click at [774, 272] on span "False" at bounding box center [788, 265] width 28 height 14
click at [770, 271] on input "False" at bounding box center [763, 266] width 13 height 11
radio input "true"
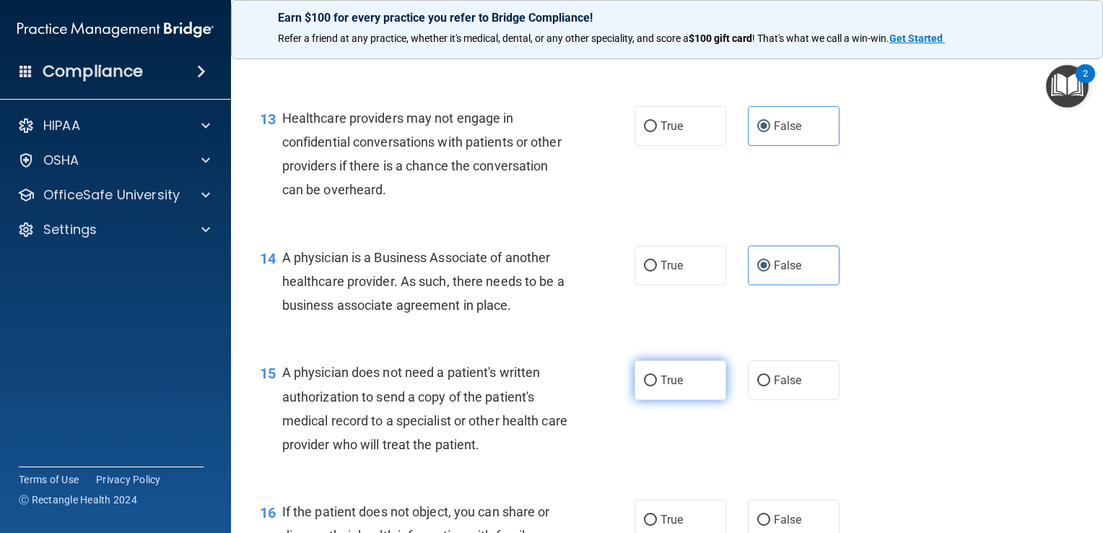
click at [660, 387] on span "True" at bounding box center [671, 380] width 22 height 14
click at [655, 386] on input "True" at bounding box center [650, 380] width 13 height 11
radio input "true"
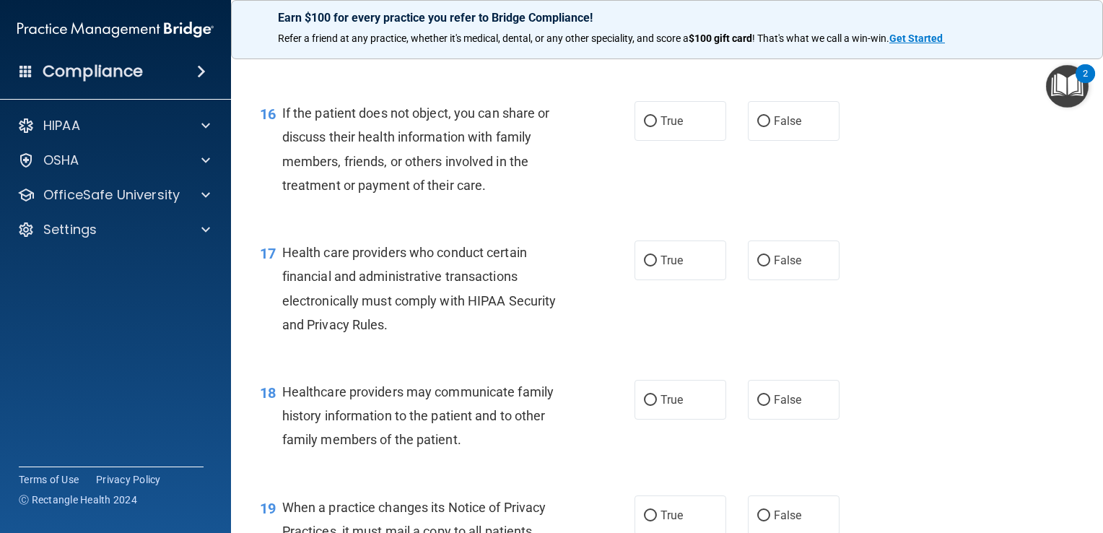
scroll to position [1960, 0]
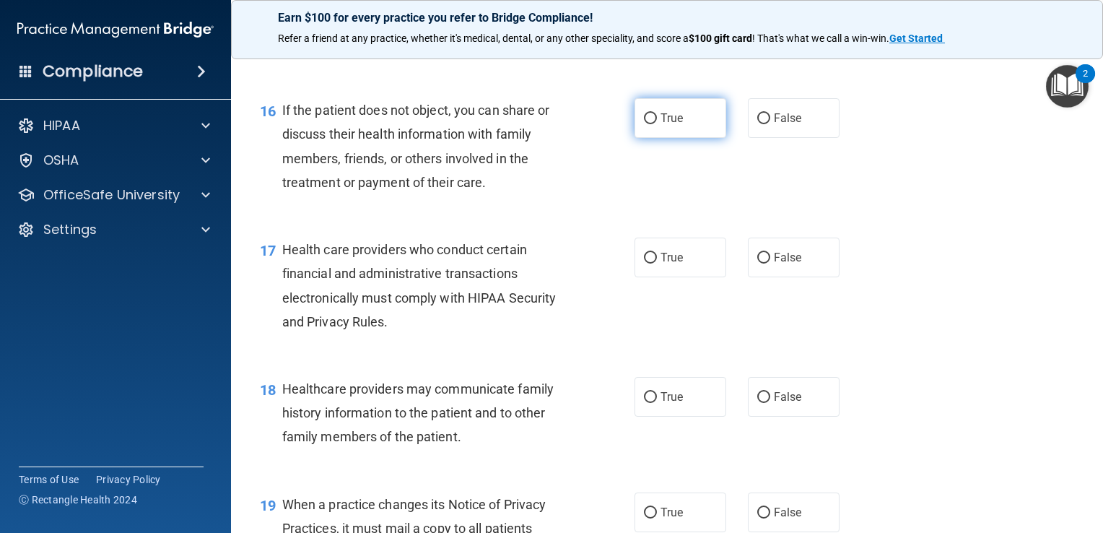
click at [690, 138] on label "True" at bounding box center [680, 118] width 92 height 40
click at [657, 124] on input "True" at bounding box center [650, 118] width 13 height 11
radio input "true"
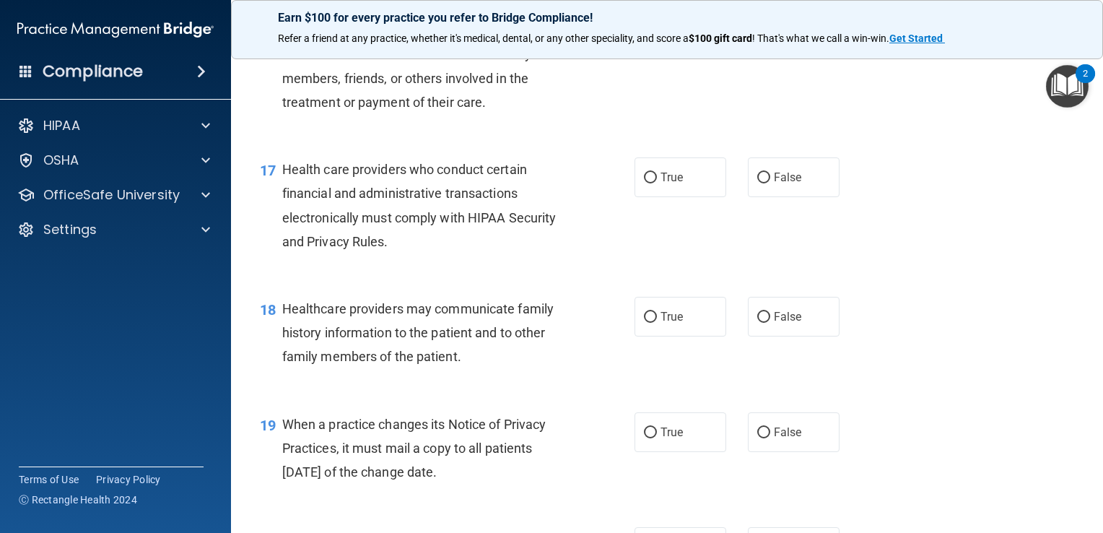
scroll to position [2064, 0]
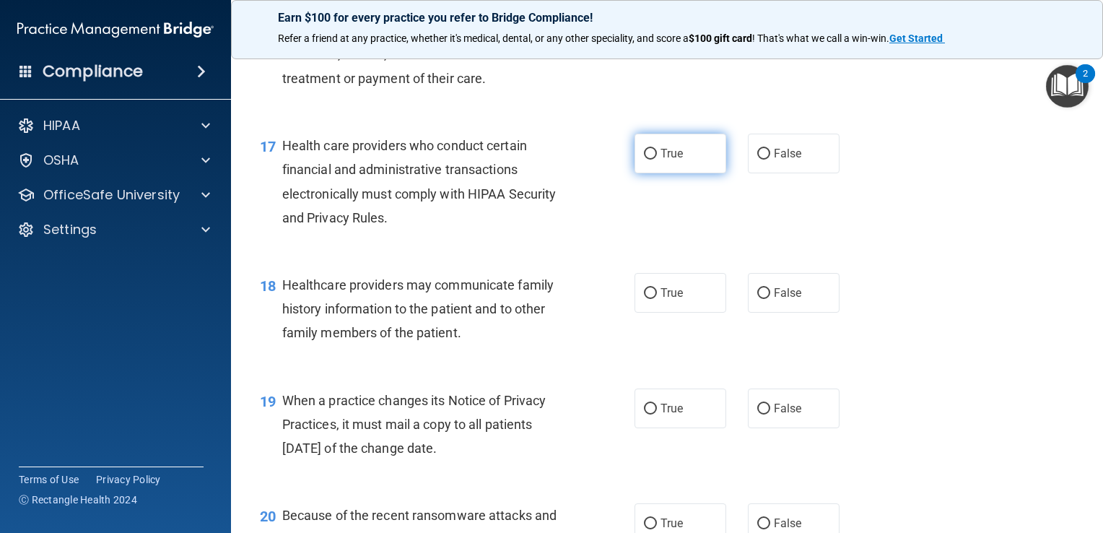
click at [671, 173] on label "True" at bounding box center [680, 154] width 92 height 40
click at [657, 159] on input "True" at bounding box center [650, 154] width 13 height 11
radio input "true"
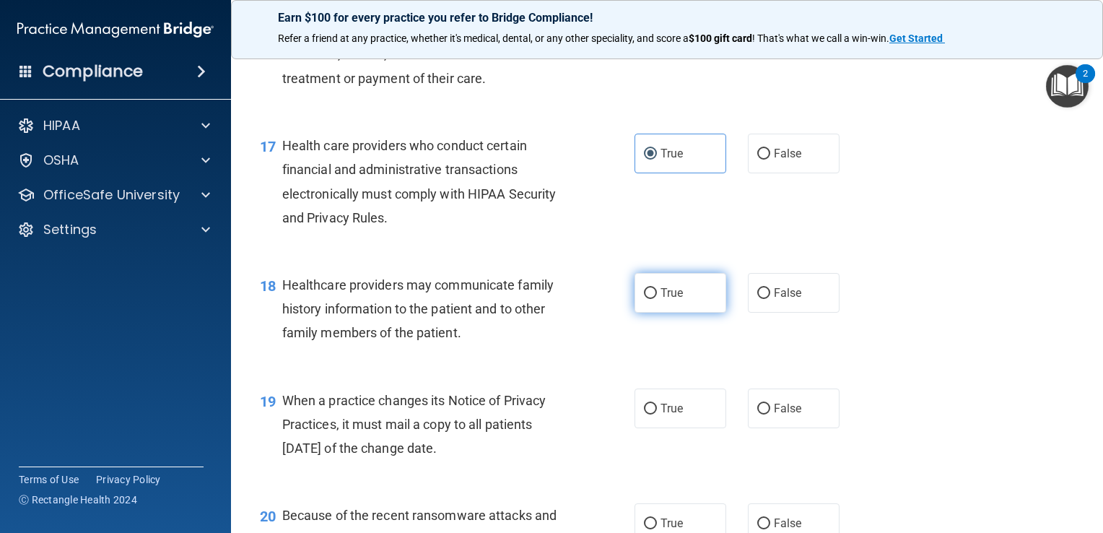
scroll to position [2159, 0]
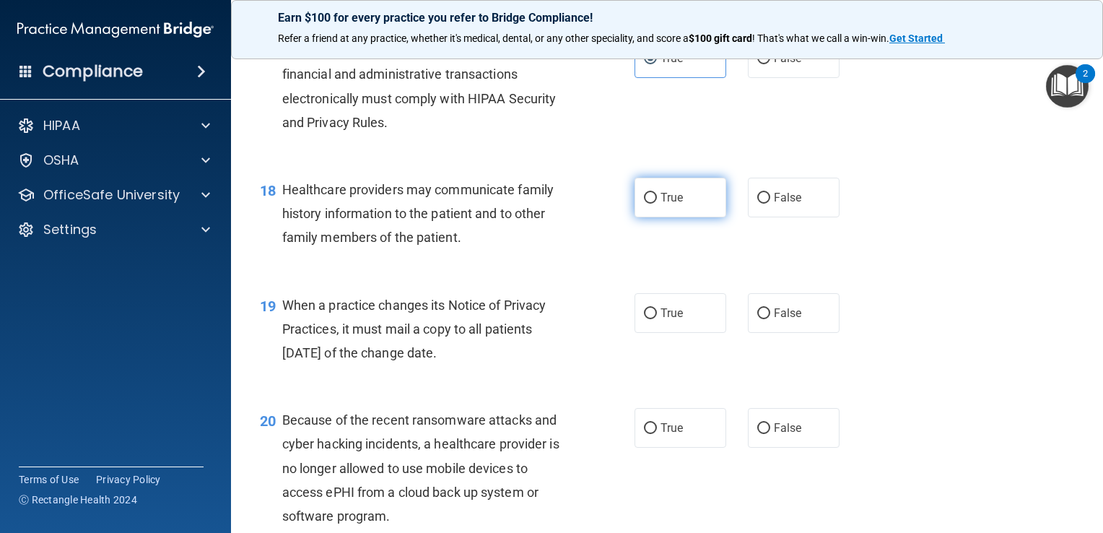
click at [678, 217] on label "True" at bounding box center [680, 198] width 92 height 40
click at [657, 204] on input "True" at bounding box center [650, 198] width 13 height 11
radio input "true"
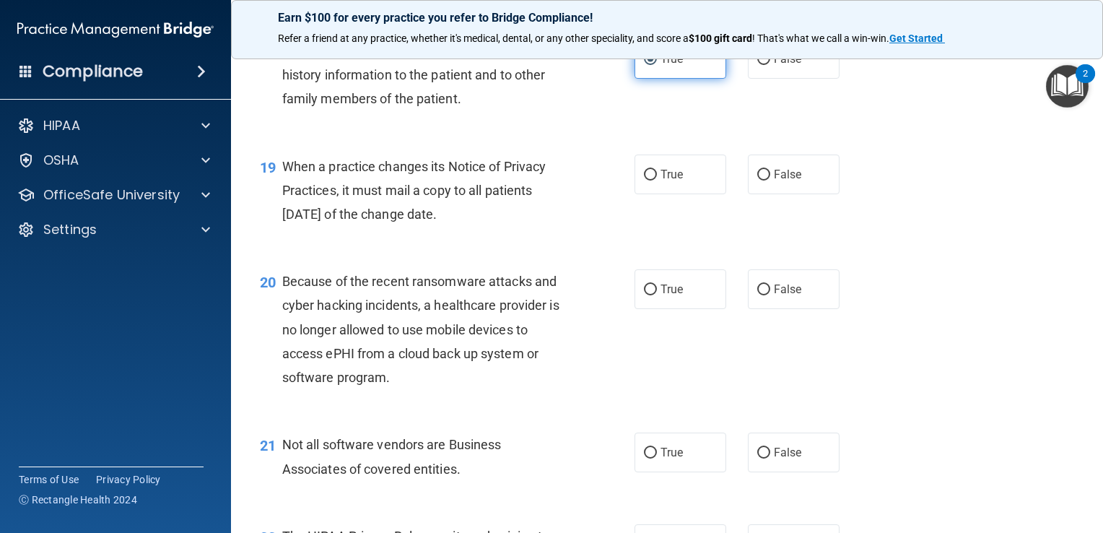
scroll to position [2298, 0]
click at [762, 180] on input "False" at bounding box center [763, 175] width 13 height 11
radio input "true"
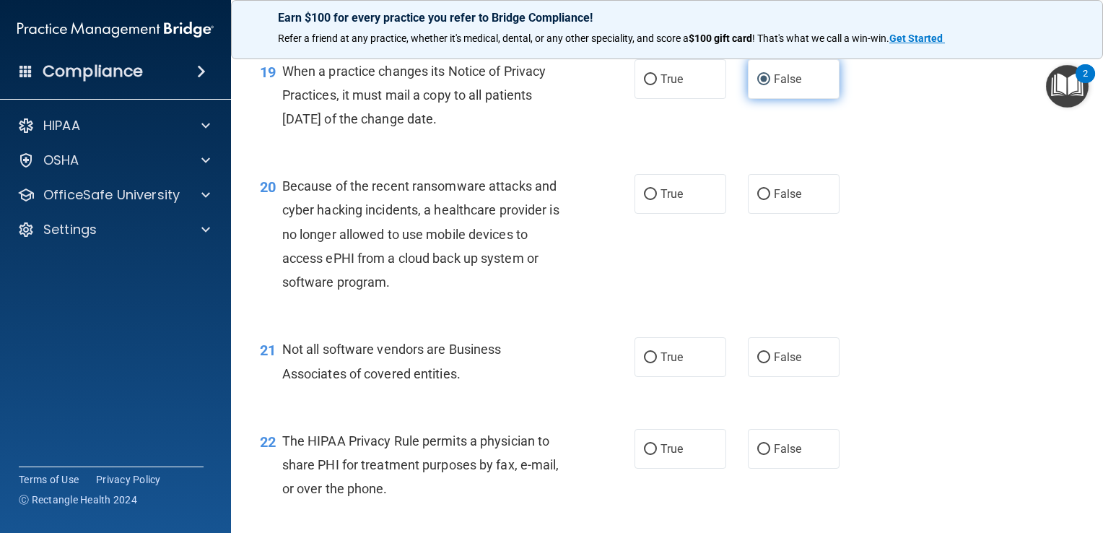
scroll to position [2396, 0]
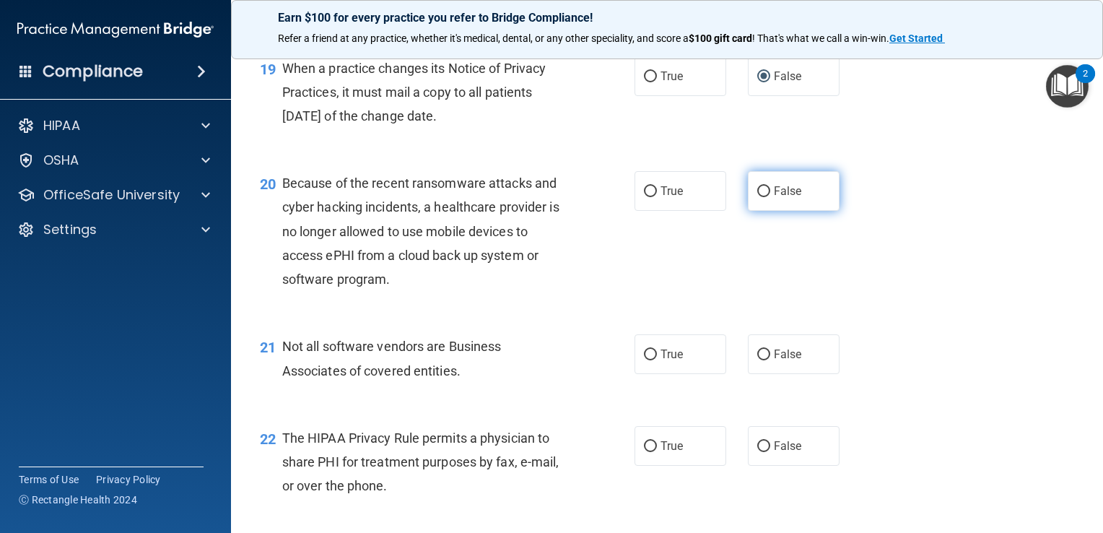
click at [770, 211] on label "False" at bounding box center [794, 191] width 92 height 40
click at [770, 197] on input "False" at bounding box center [763, 191] width 13 height 11
radio input "true"
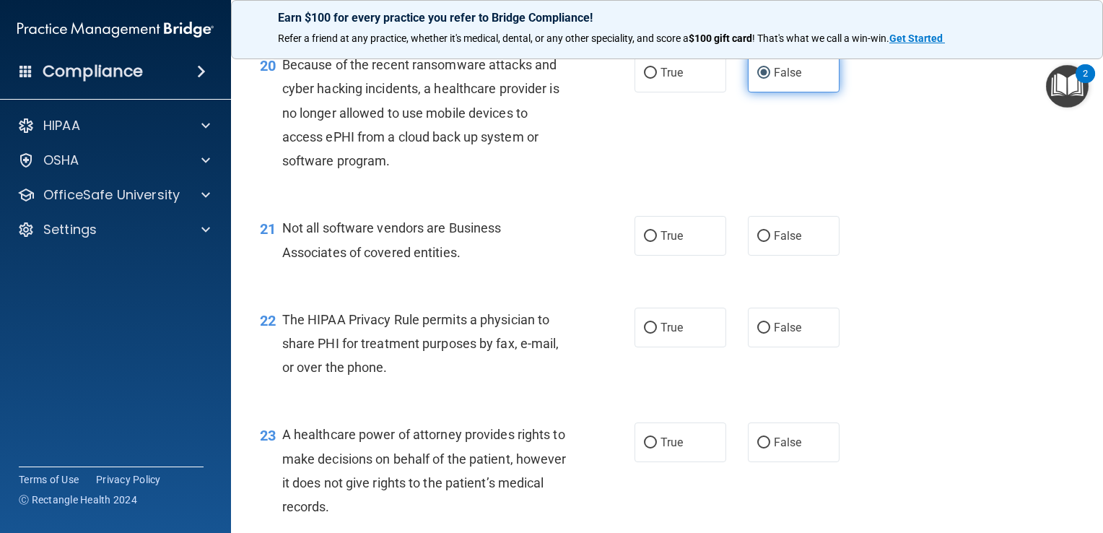
scroll to position [2524, 0]
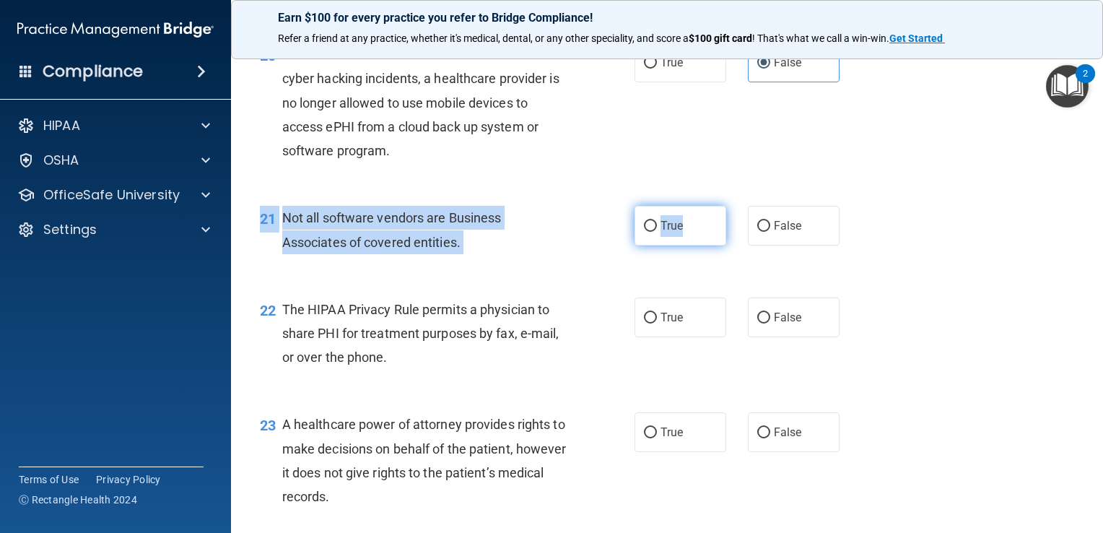
drag, startPoint x: 670, startPoint y: 297, endPoint x: 692, endPoint y: 280, distance: 28.3
click at [692, 279] on div "21 Not all software vendors are Business Associates of covered entities. True F…" at bounding box center [667, 233] width 836 height 91
click at [692, 245] on label "True" at bounding box center [680, 226] width 92 height 40
click at [657, 232] on input "True" at bounding box center [650, 226] width 13 height 11
radio input "true"
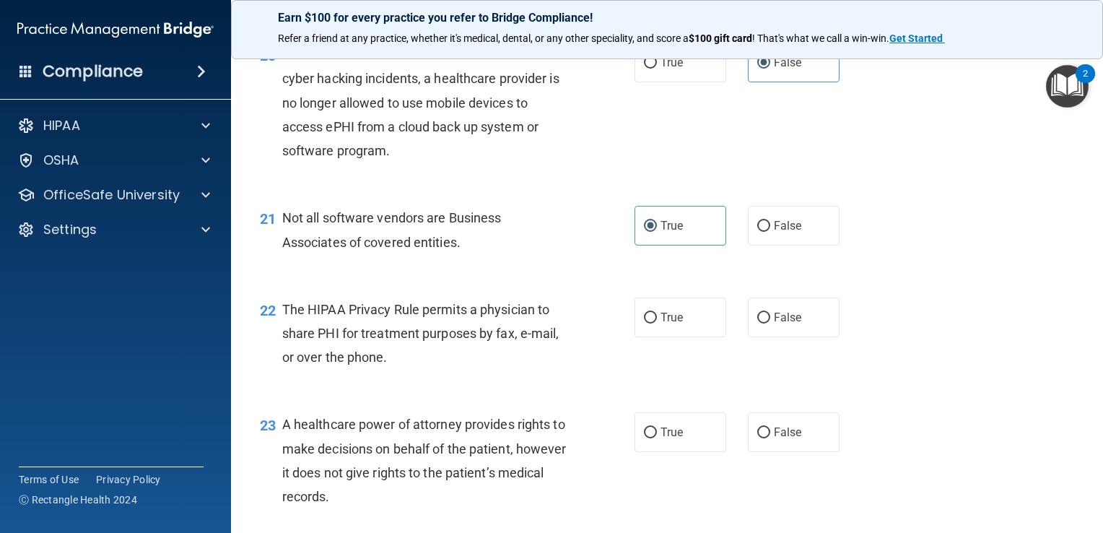
click at [616, 338] on div "22 The HIPAA Privacy Rule permits a physician to share PHI for treatment purpos…" at bounding box center [667, 336] width 836 height 115
click at [696, 337] on label "True" at bounding box center [680, 317] width 92 height 40
click at [657, 323] on input "True" at bounding box center [650, 317] width 13 height 11
radio input "true"
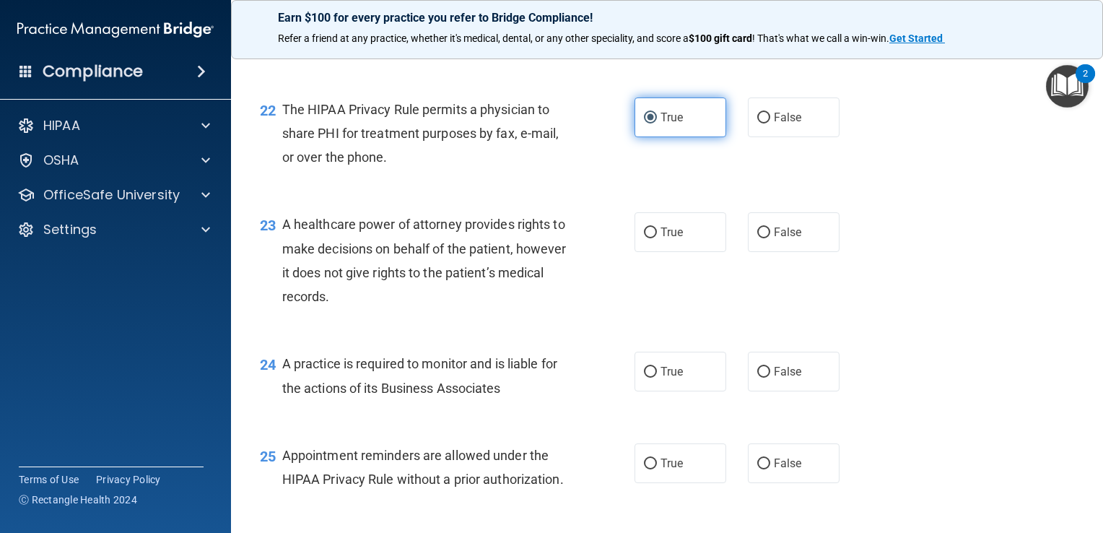
scroll to position [2725, 0]
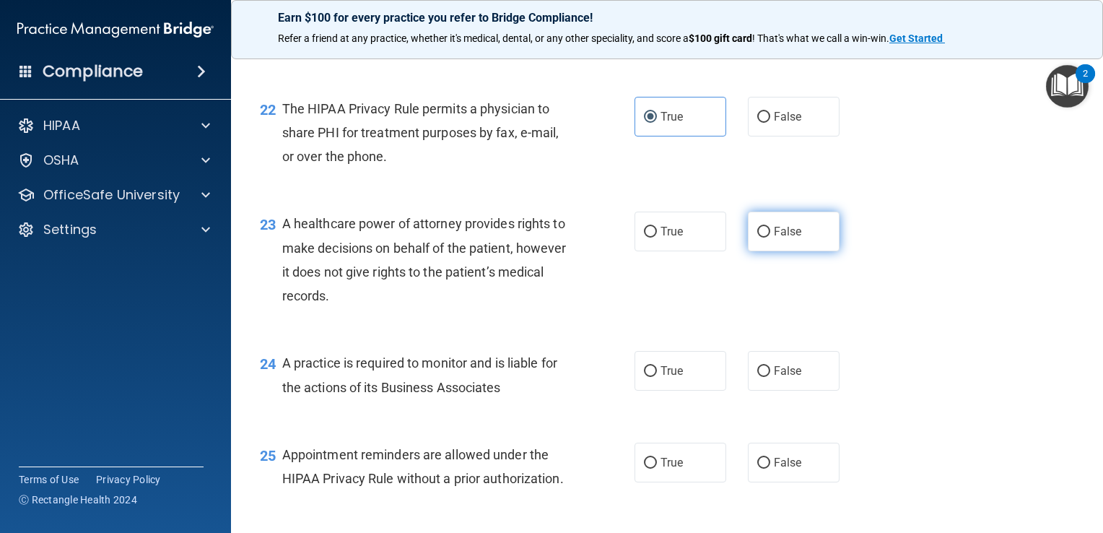
click at [757, 237] on input "False" at bounding box center [763, 232] width 13 height 11
radio input "true"
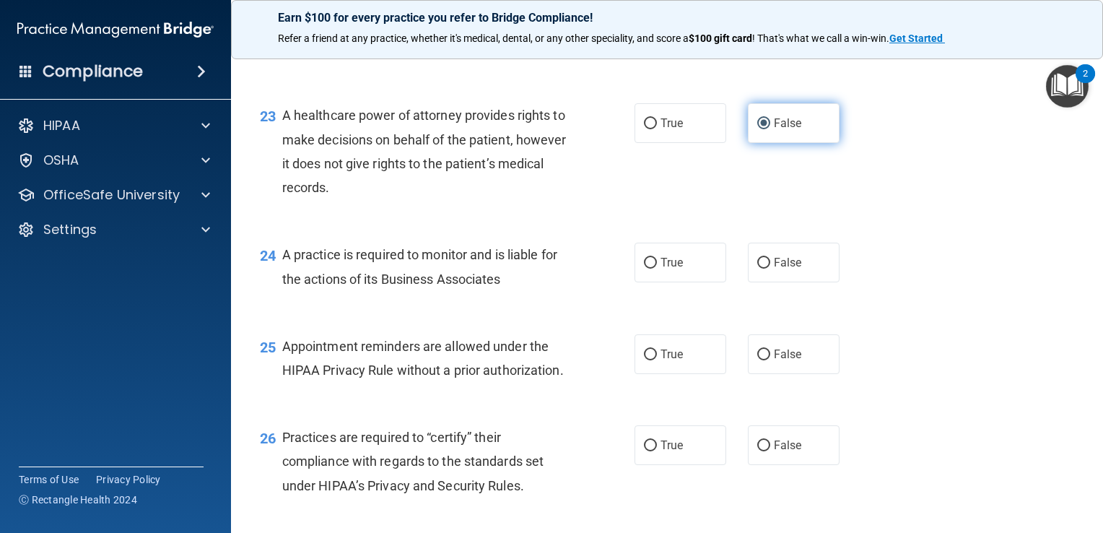
scroll to position [2835, 0]
click at [767, 281] on label "False" at bounding box center [794, 261] width 92 height 40
click at [767, 267] on input "False" at bounding box center [763, 261] width 13 height 11
radio input "true"
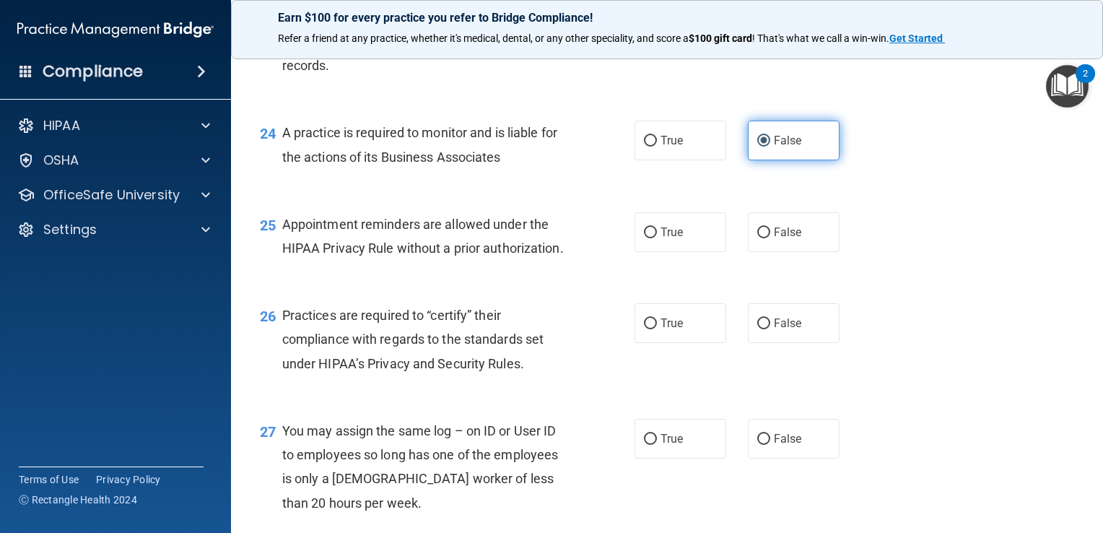
scroll to position [2962, 0]
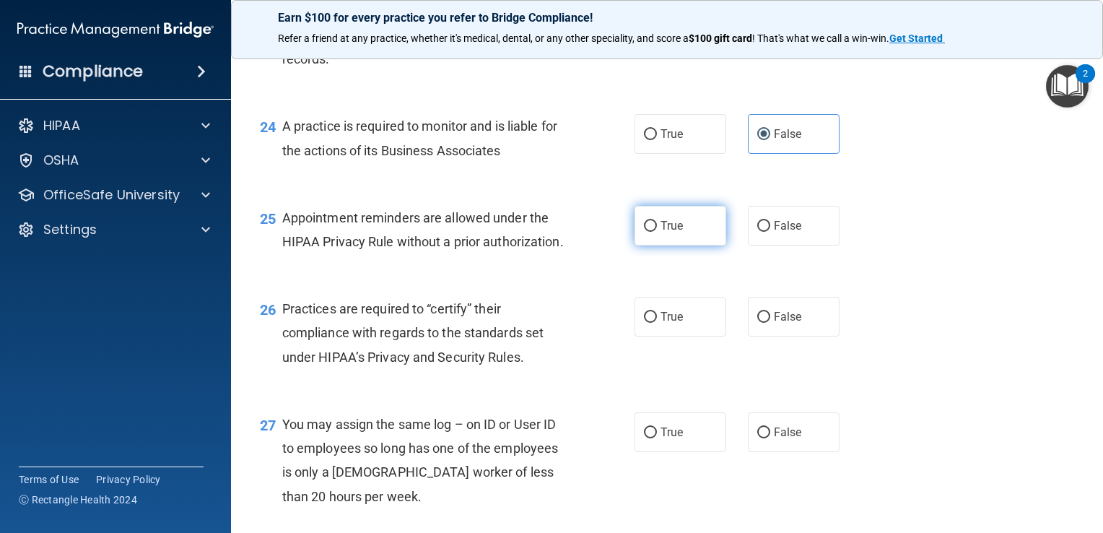
click at [660, 232] on span "True" at bounding box center [671, 226] width 22 height 14
click at [657, 232] on input "True" at bounding box center [650, 226] width 13 height 11
radio input "true"
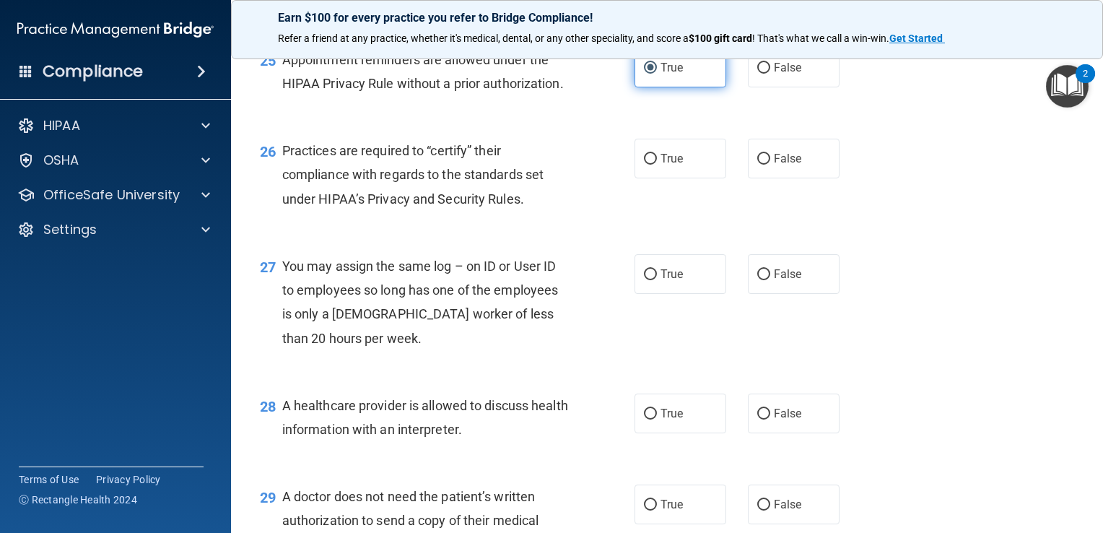
scroll to position [3134, 0]
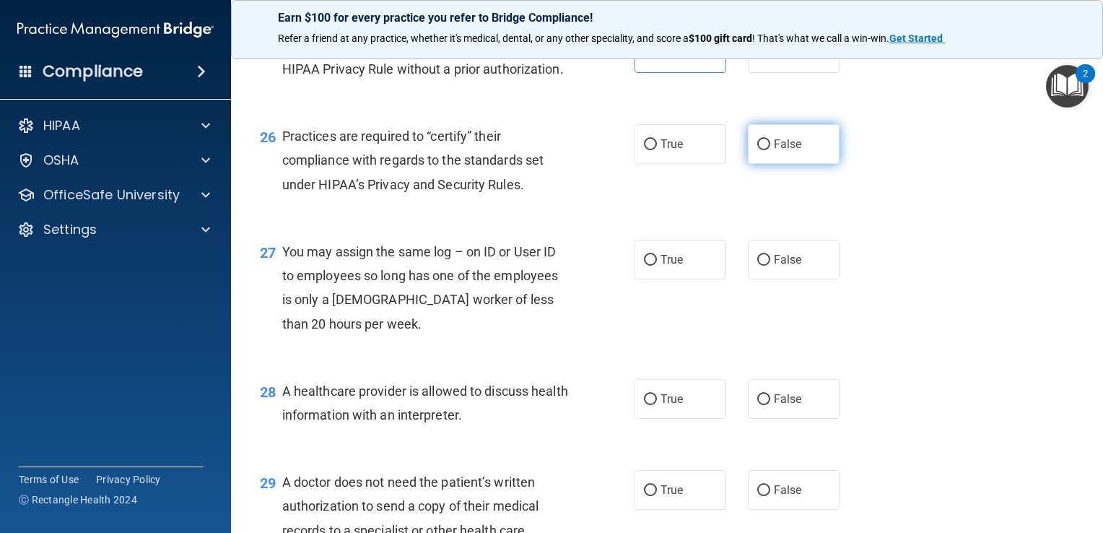
click at [776, 151] on span "False" at bounding box center [788, 144] width 28 height 14
click at [770, 150] on input "False" at bounding box center [763, 144] width 13 height 11
radio input "true"
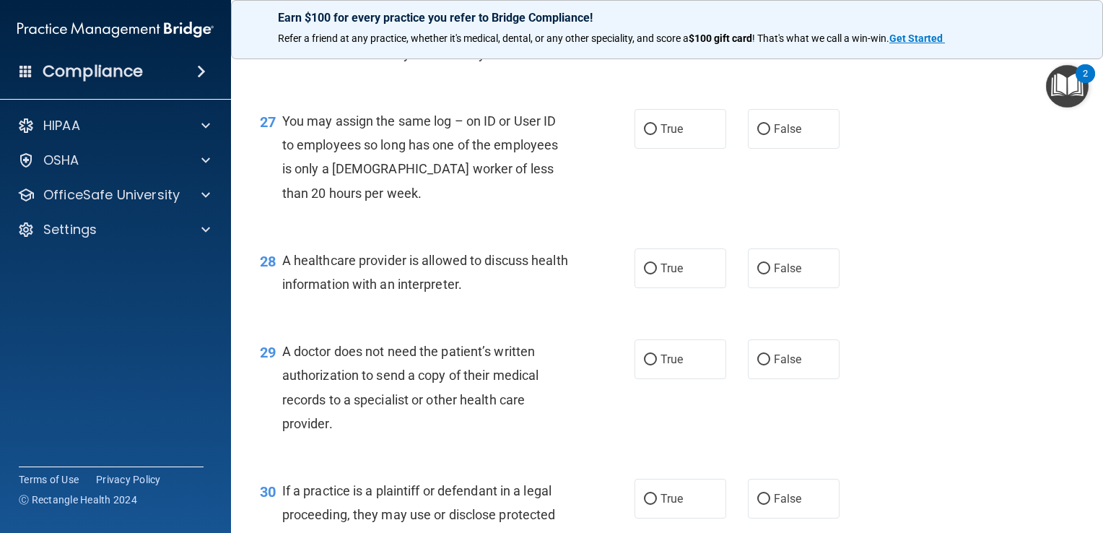
scroll to position [3273, 0]
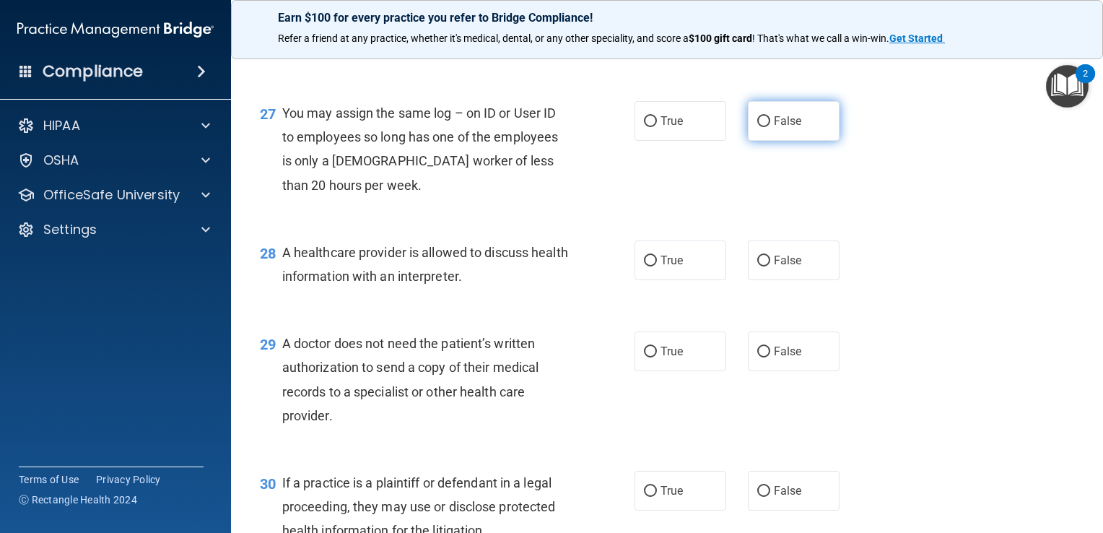
click at [760, 127] on input "False" at bounding box center [763, 121] width 13 height 11
radio input "true"
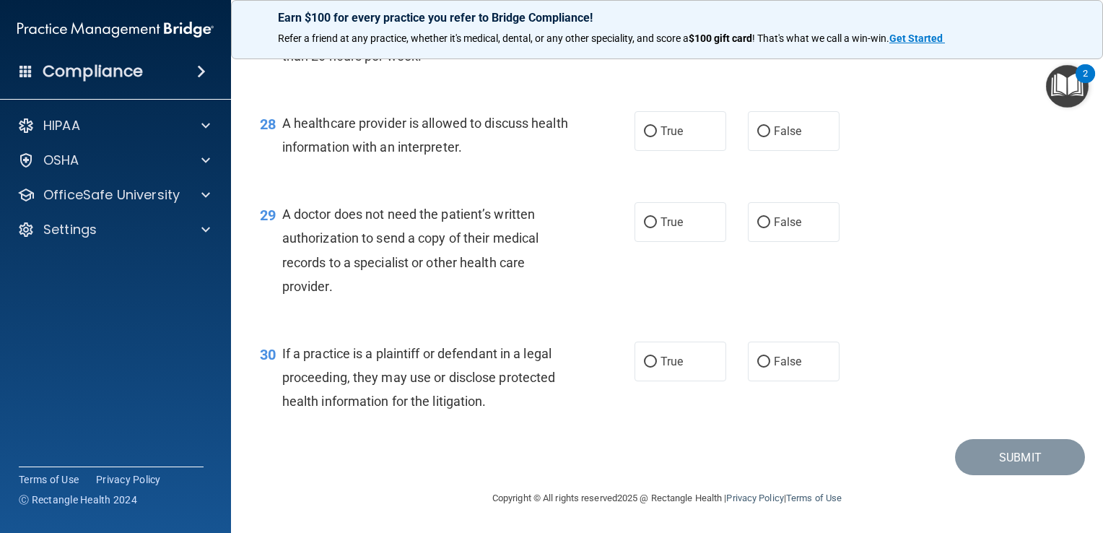
scroll to position [3412, 0]
click at [667, 151] on label "True" at bounding box center [680, 131] width 92 height 40
click at [657, 137] on input "True" at bounding box center [650, 131] width 13 height 11
radio input "true"
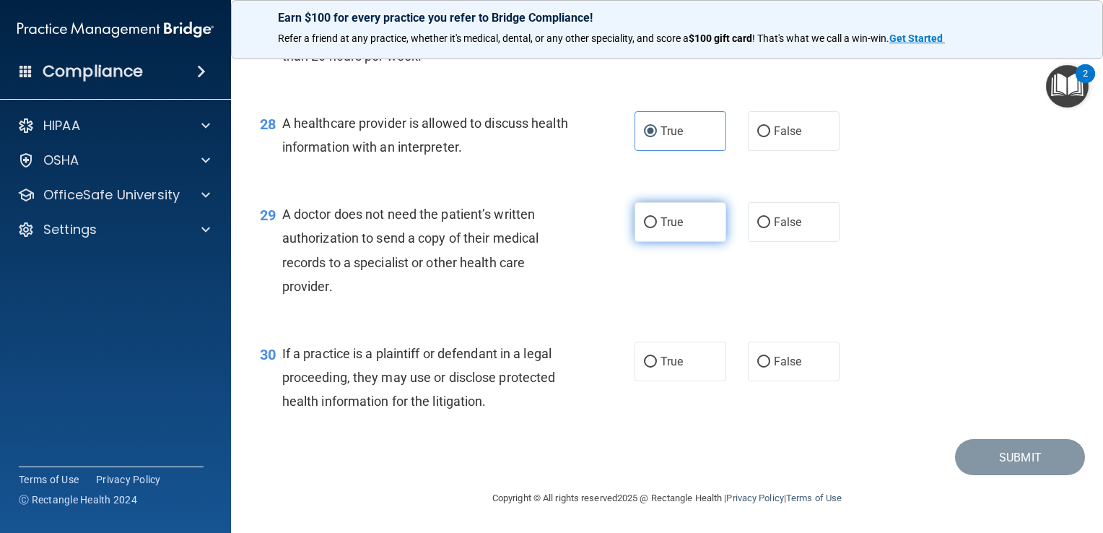
click at [675, 217] on span "True" at bounding box center [671, 222] width 22 height 14
click at [657, 217] on input "True" at bounding box center [650, 222] width 13 height 11
radio input "true"
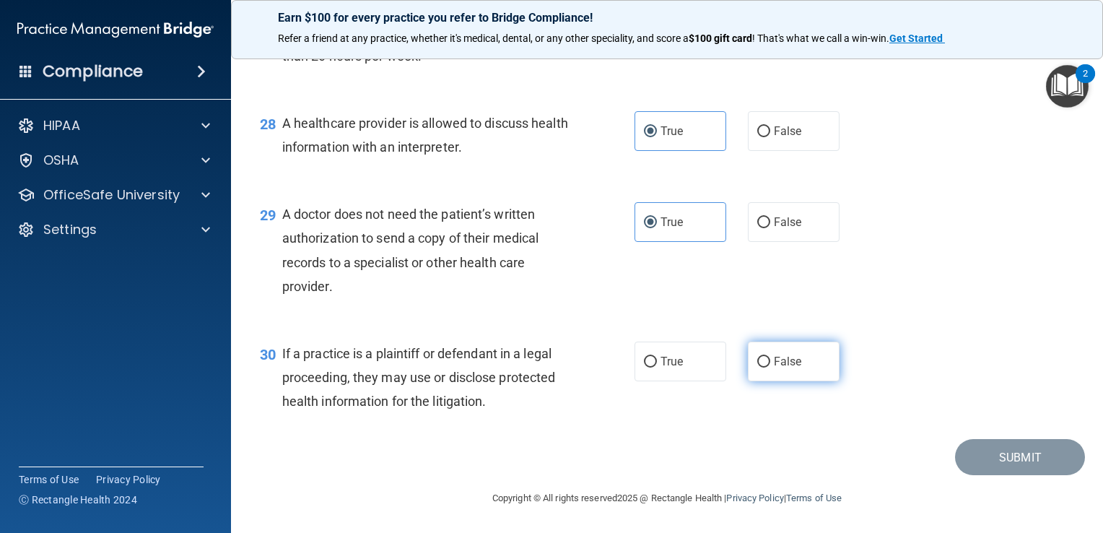
click at [774, 371] on label "False" at bounding box center [794, 361] width 92 height 40
click at [770, 367] on input "False" at bounding box center [763, 361] width 13 height 11
radio input "true"
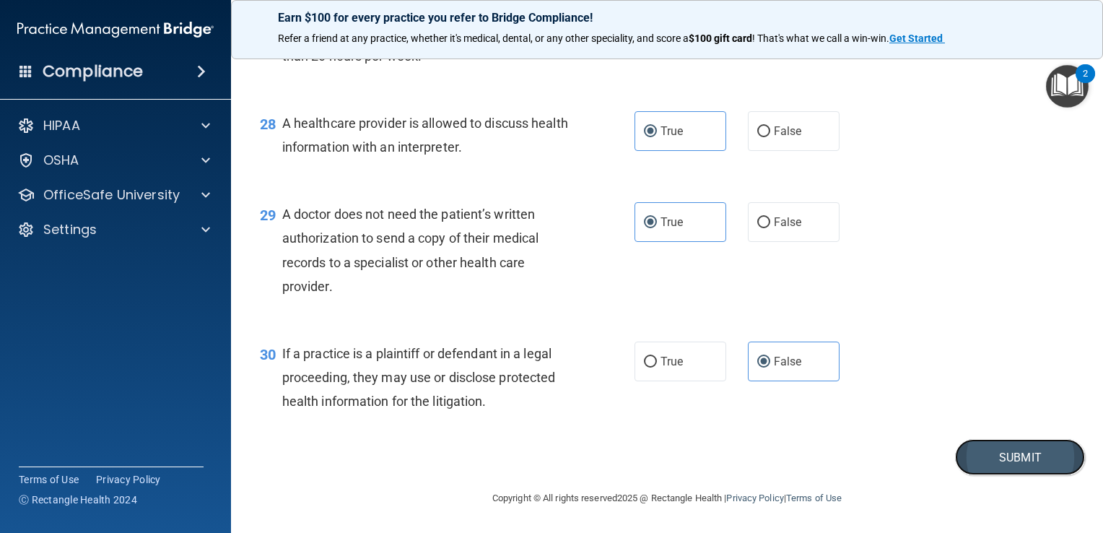
click at [981, 465] on button "Submit" at bounding box center [1020, 457] width 130 height 37
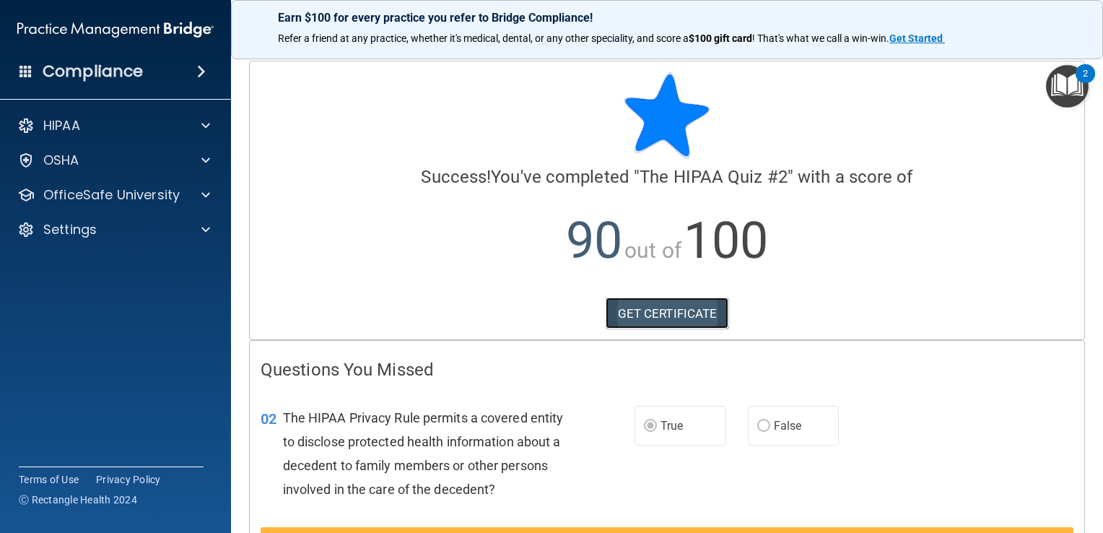
click at [704, 313] on link "GET CERTIFICATE" at bounding box center [666, 313] width 123 height 32
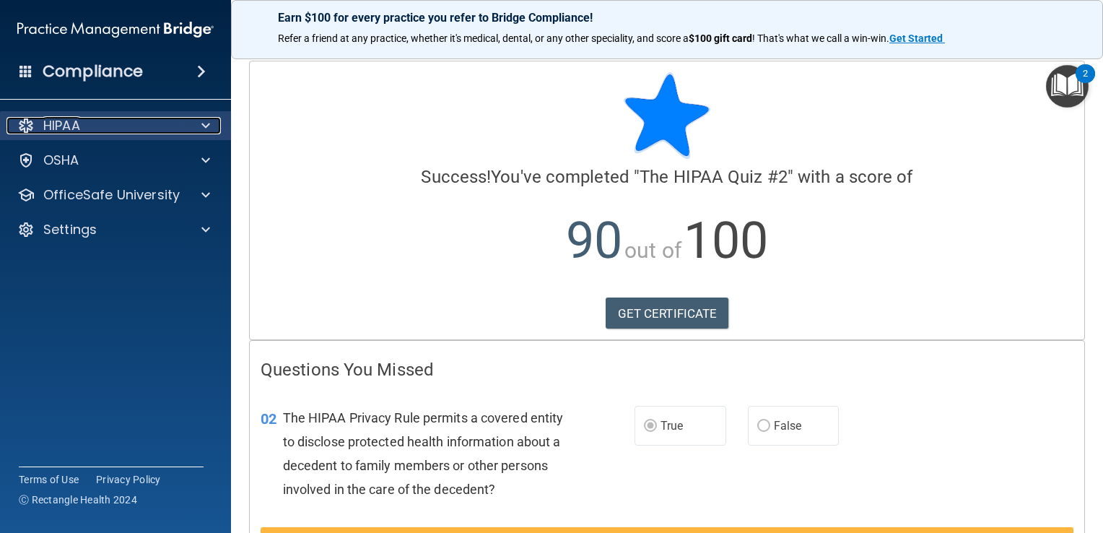
click at [165, 118] on div "HIPAA" at bounding box center [95, 125] width 179 height 17
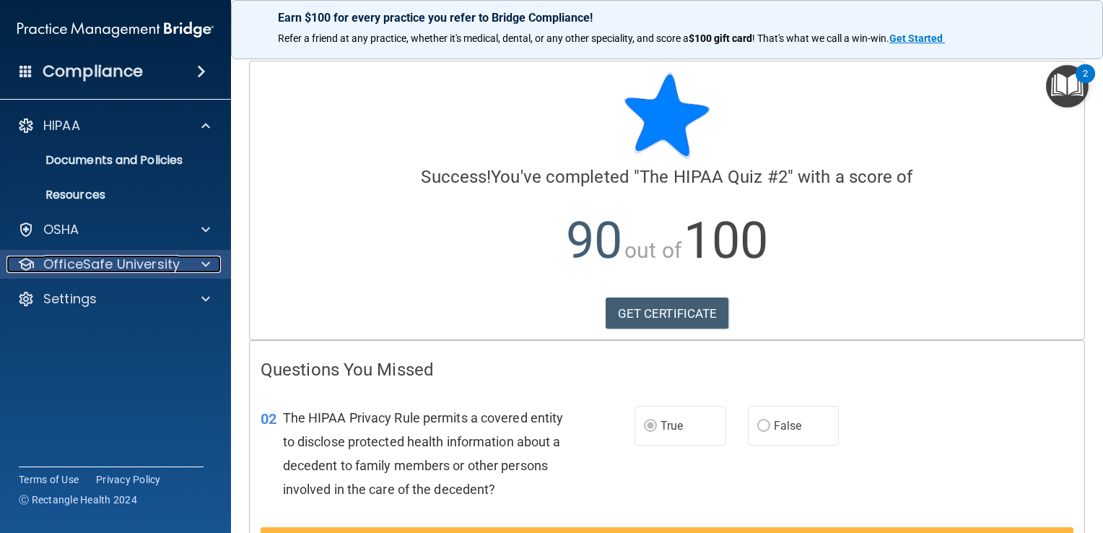
click at [91, 263] on p "OfficeSafe University" at bounding box center [111, 263] width 136 height 17
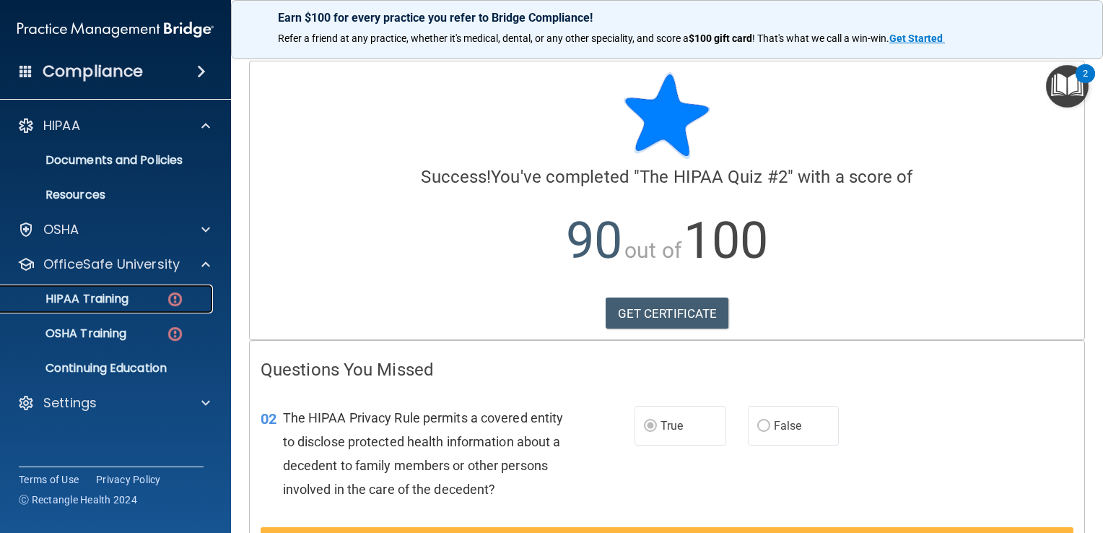
click at [98, 307] on link "HIPAA Training" at bounding box center [99, 298] width 227 height 29
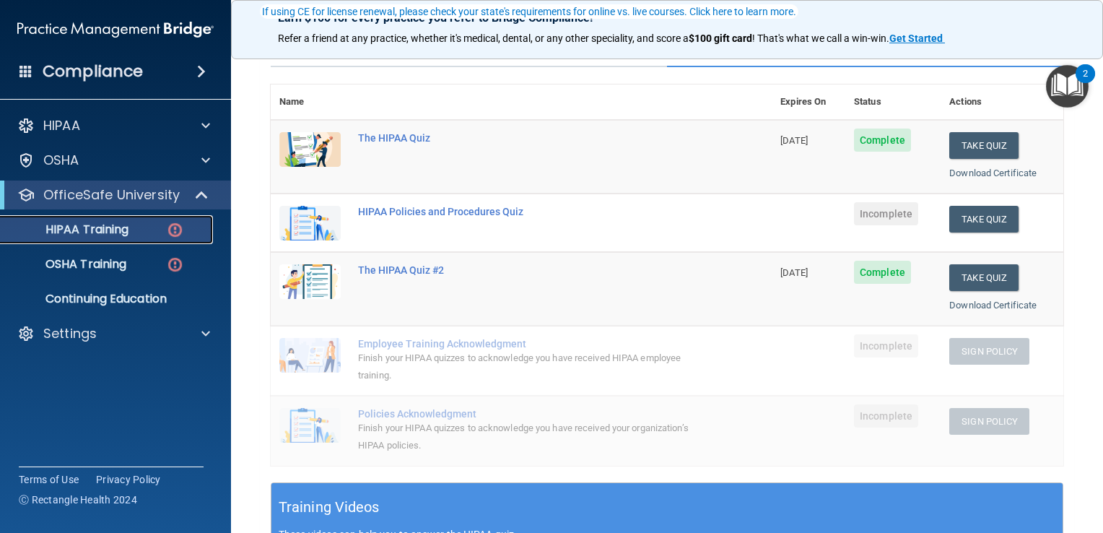
scroll to position [135, 0]
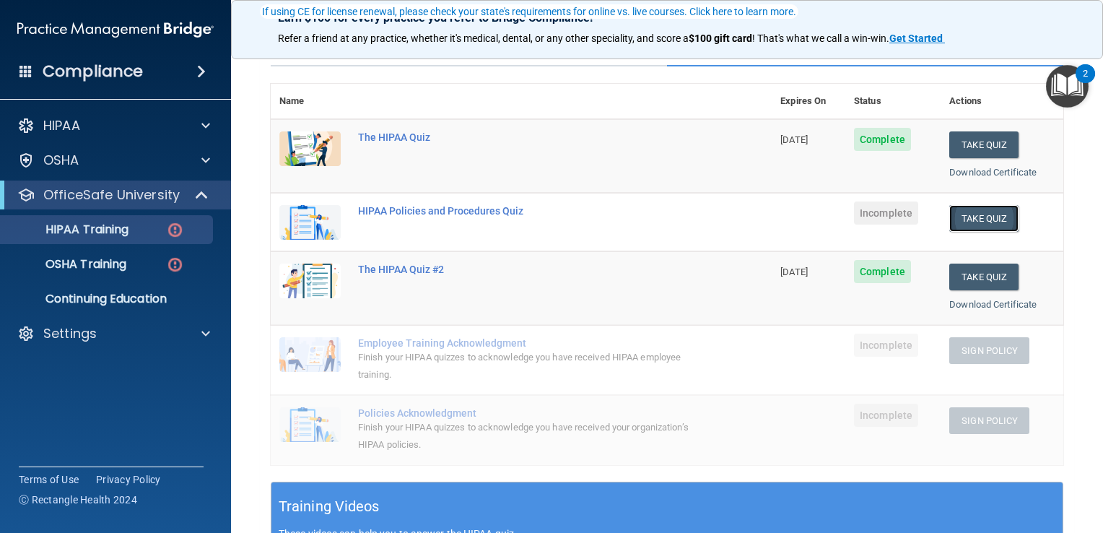
click at [972, 213] on button "Take Quiz" at bounding box center [983, 218] width 69 height 27
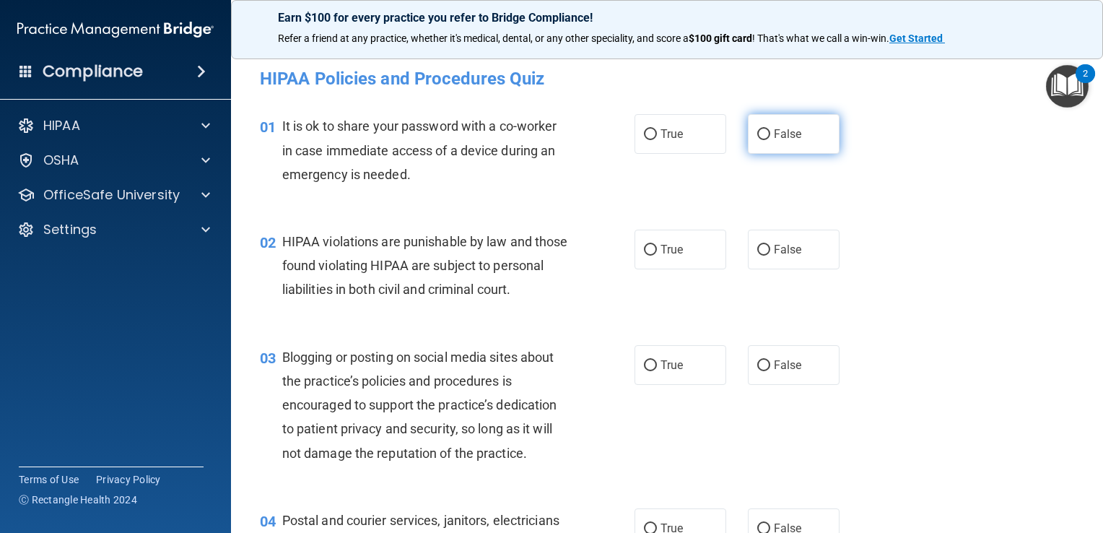
click at [768, 123] on label "False" at bounding box center [794, 134] width 92 height 40
click at [768, 129] on input "False" at bounding box center [763, 134] width 13 height 11
radio input "true"
click at [776, 128] on span "False" at bounding box center [788, 134] width 28 height 14
click at [770, 129] on input "False" at bounding box center [763, 134] width 13 height 11
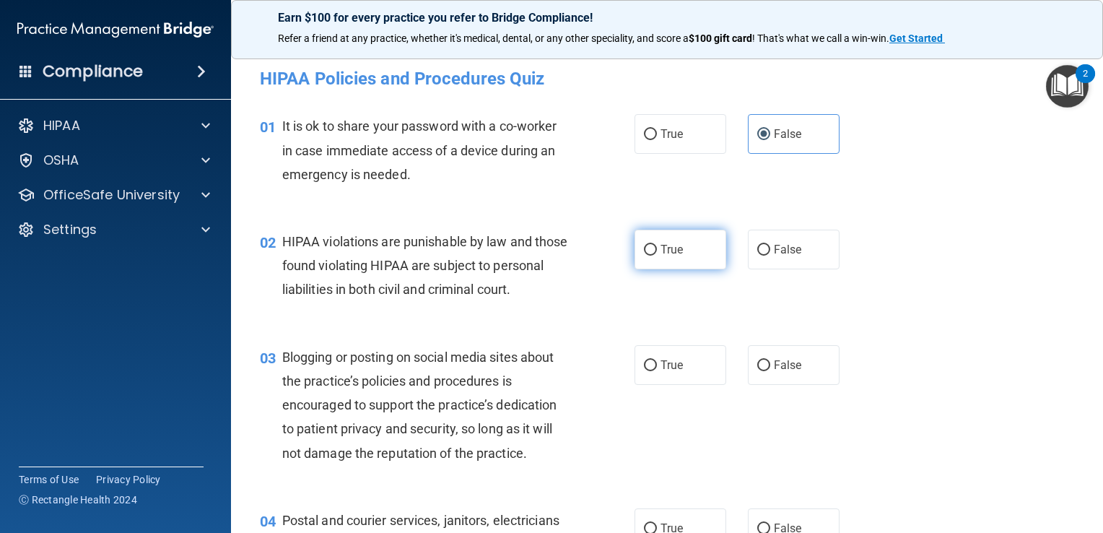
click at [681, 241] on label "True" at bounding box center [680, 249] width 92 height 40
click at [657, 245] on input "True" at bounding box center [650, 250] width 13 height 11
radio input "true"
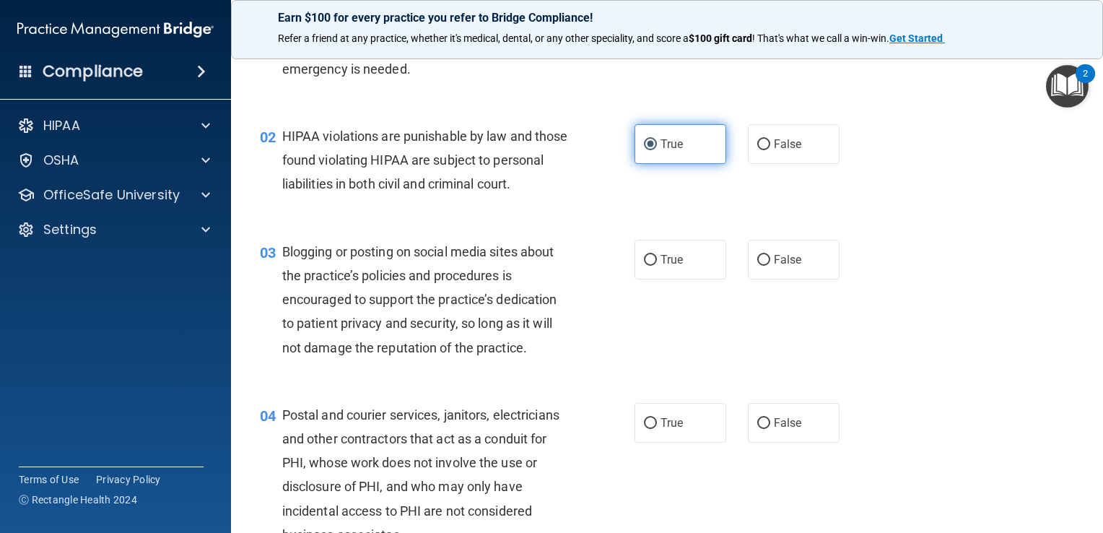
scroll to position [118, 0]
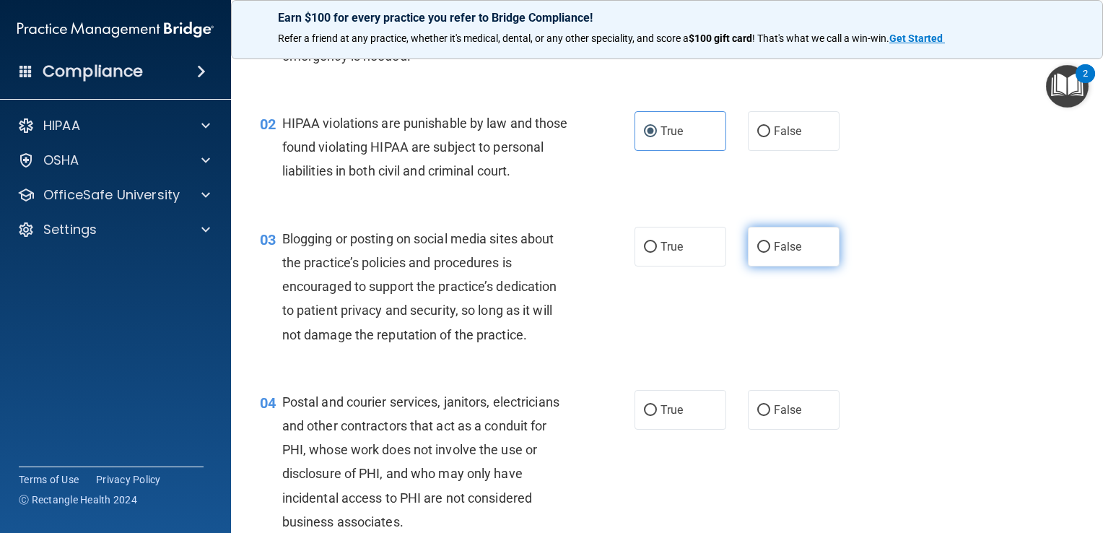
click at [791, 253] on span "False" at bounding box center [788, 247] width 28 height 14
click at [770, 253] on input "False" at bounding box center [763, 247] width 13 height 11
radio input "true"
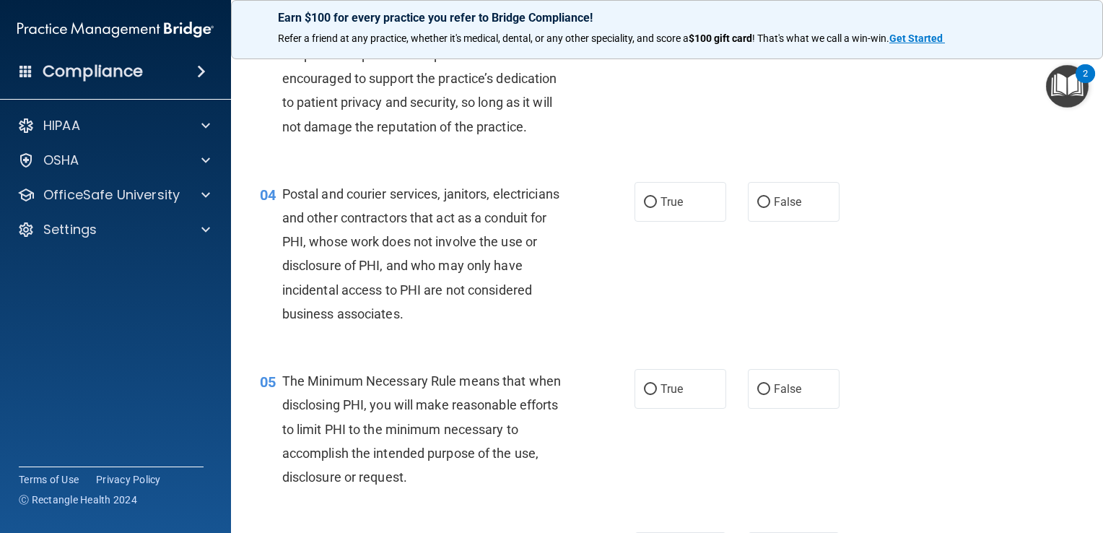
scroll to position [328, 0]
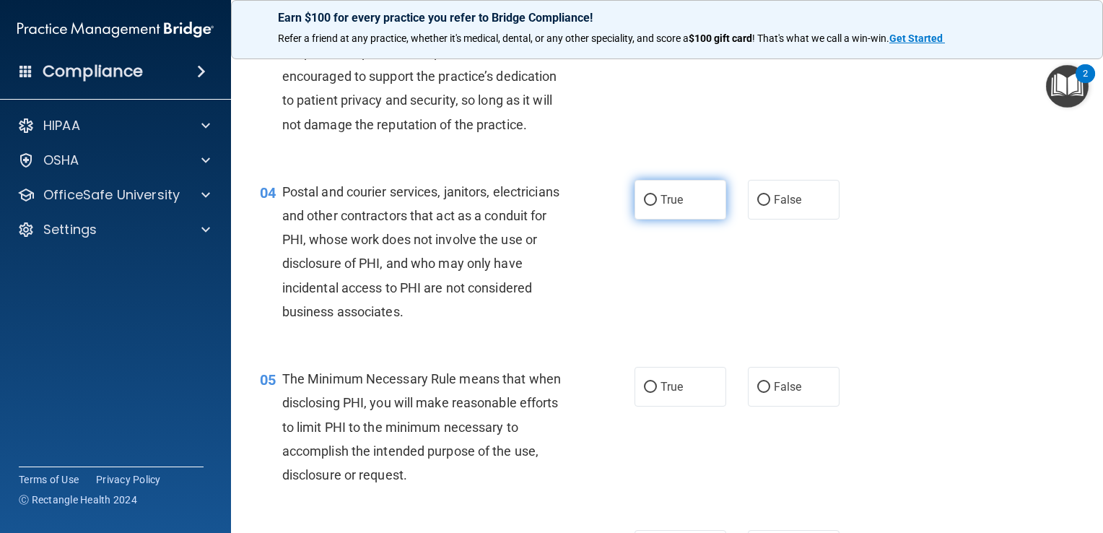
click at [684, 219] on label "True" at bounding box center [680, 200] width 92 height 40
click at [657, 206] on input "True" at bounding box center [650, 200] width 13 height 11
radio input "true"
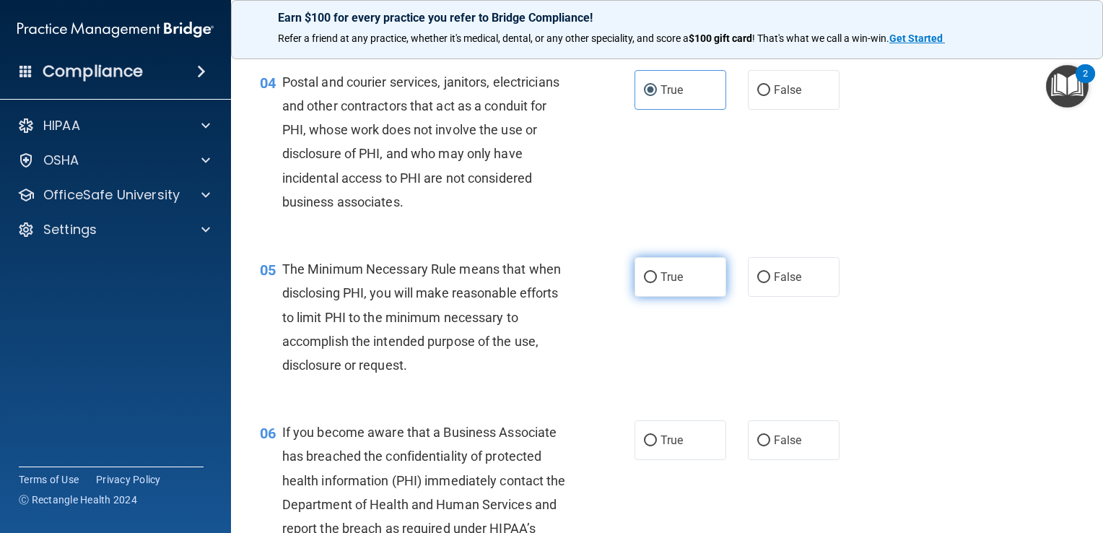
click at [692, 297] on label "True" at bounding box center [680, 277] width 92 height 40
click at [657, 283] on input "True" at bounding box center [650, 277] width 13 height 11
radio input "true"
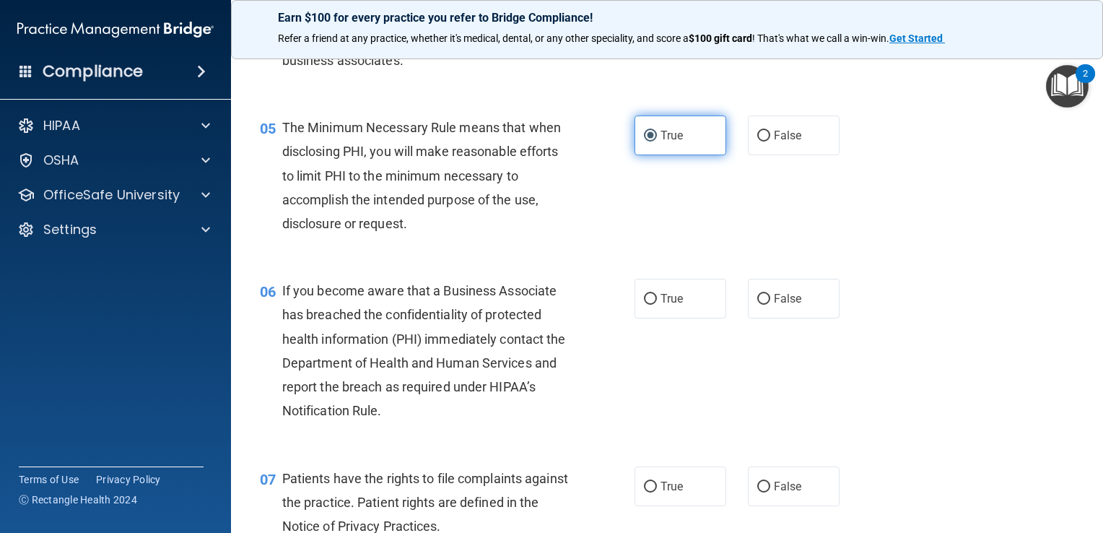
scroll to position [608, 0]
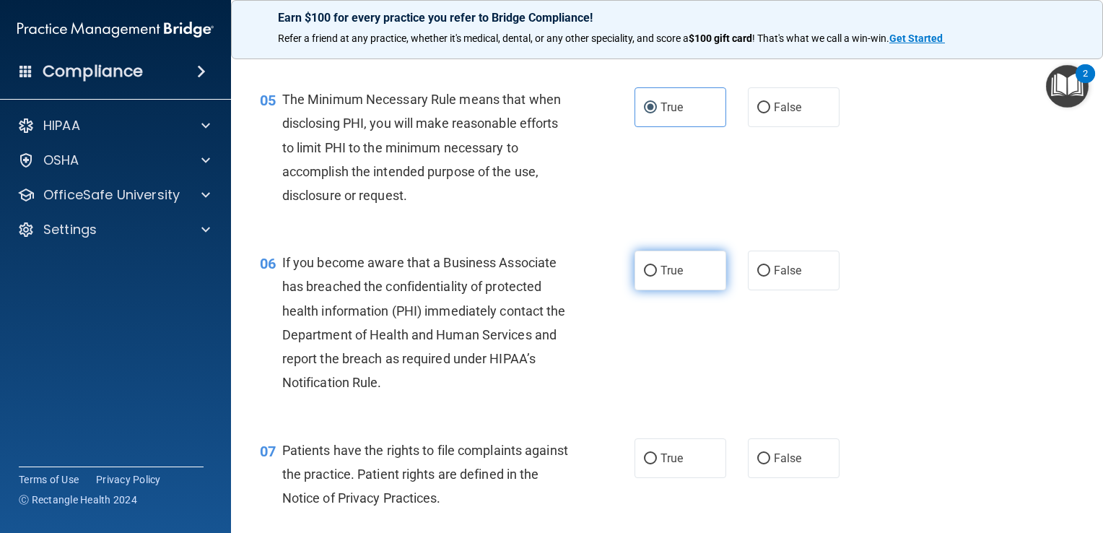
click at [686, 290] on label "True" at bounding box center [680, 270] width 92 height 40
click at [657, 276] on input "True" at bounding box center [650, 271] width 13 height 11
radio input "true"
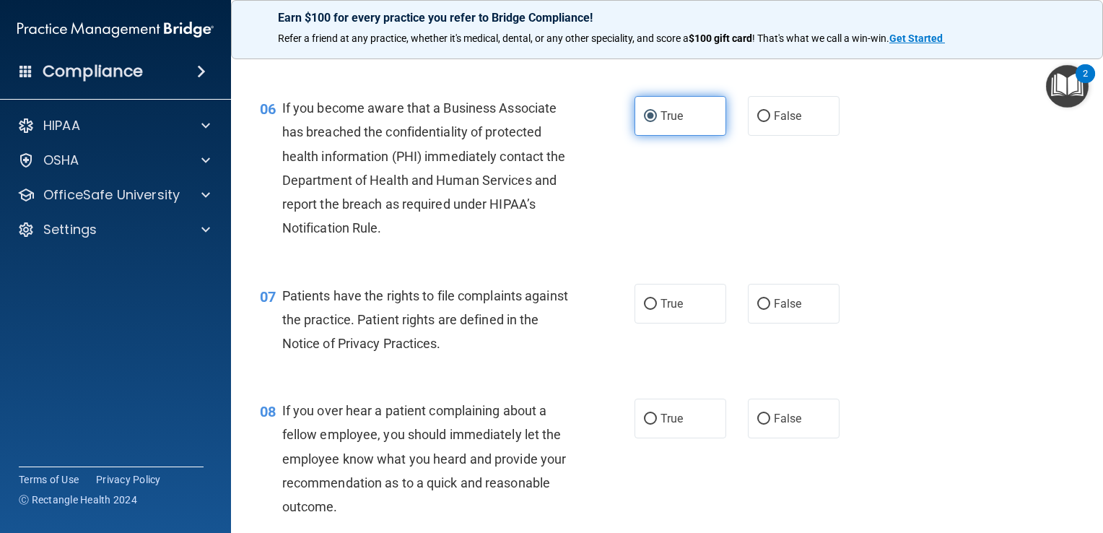
scroll to position [764, 0]
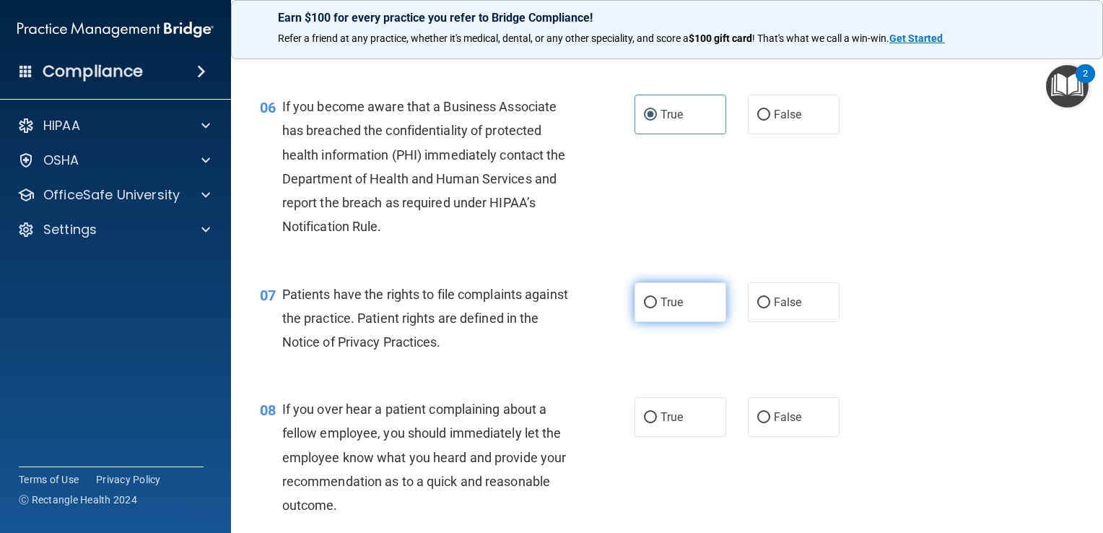
click at [684, 322] on label "True" at bounding box center [680, 302] width 92 height 40
click at [657, 308] on input "True" at bounding box center [650, 302] width 13 height 11
radio input "true"
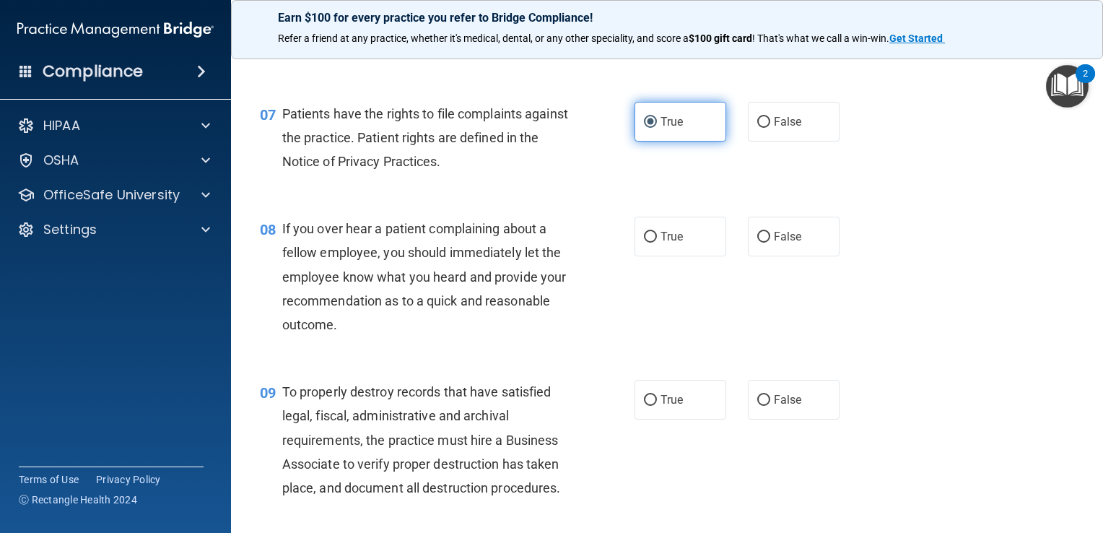
scroll to position [958, 0]
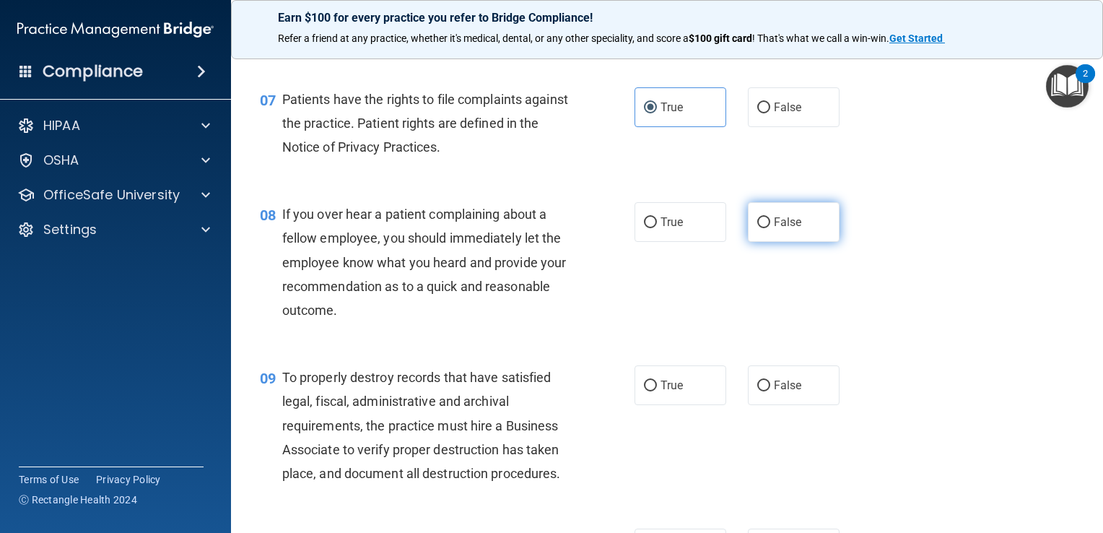
click at [770, 242] on label "False" at bounding box center [794, 222] width 92 height 40
click at [770, 228] on input "False" at bounding box center [763, 222] width 13 height 11
radio input "true"
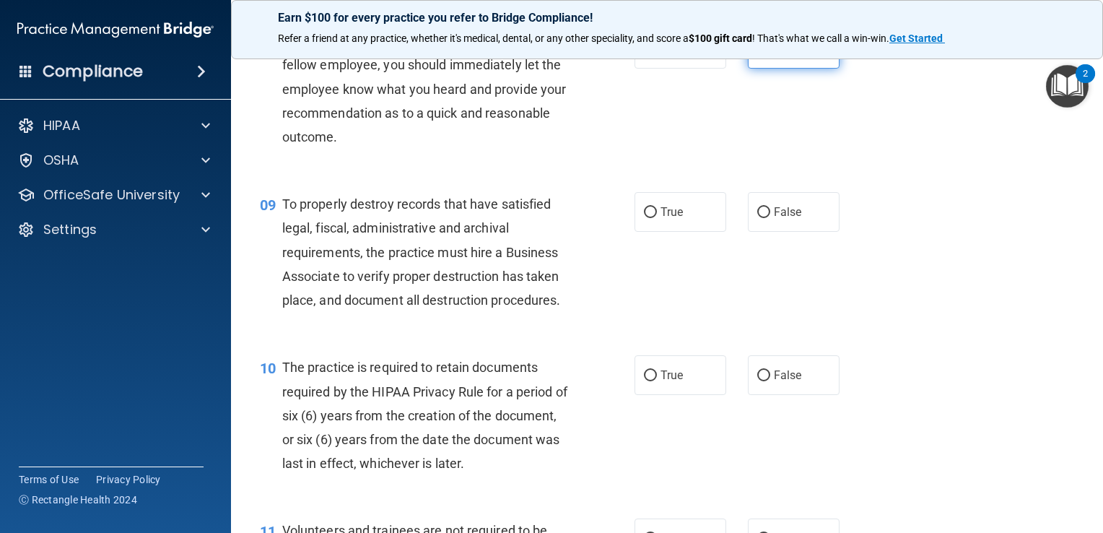
scroll to position [1136, 0]
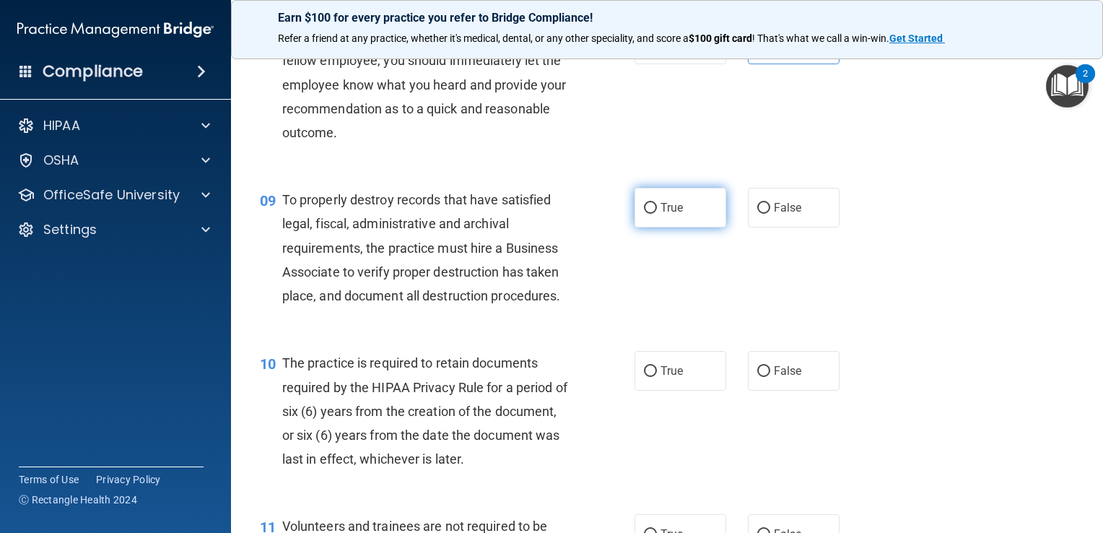
click at [691, 227] on label "True" at bounding box center [680, 208] width 92 height 40
click at [657, 214] on input "True" at bounding box center [650, 208] width 13 height 11
radio input "true"
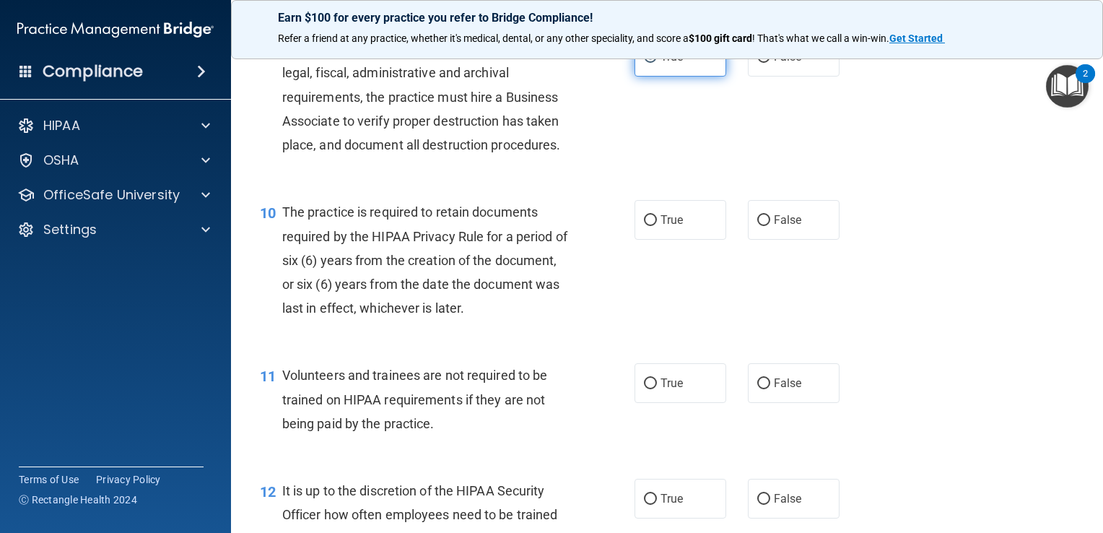
scroll to position [1295, 0]
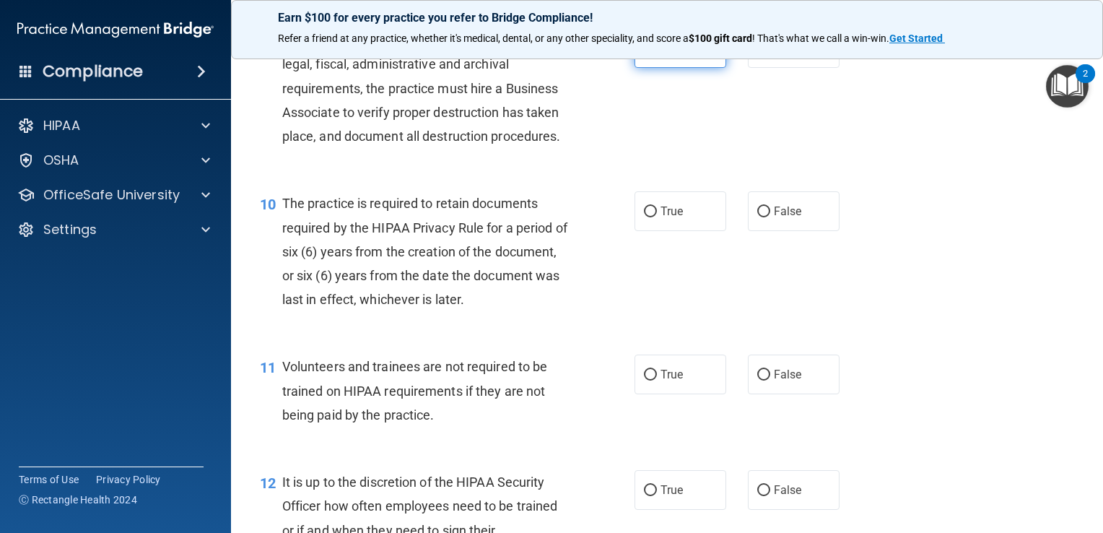
click at [691, 231] on label "True" at bounding box center [680, 211] width 92 height 40
click at [657, 217] on input "True" at bounding box center [650, 211] width 13 height 11
radio input "true"
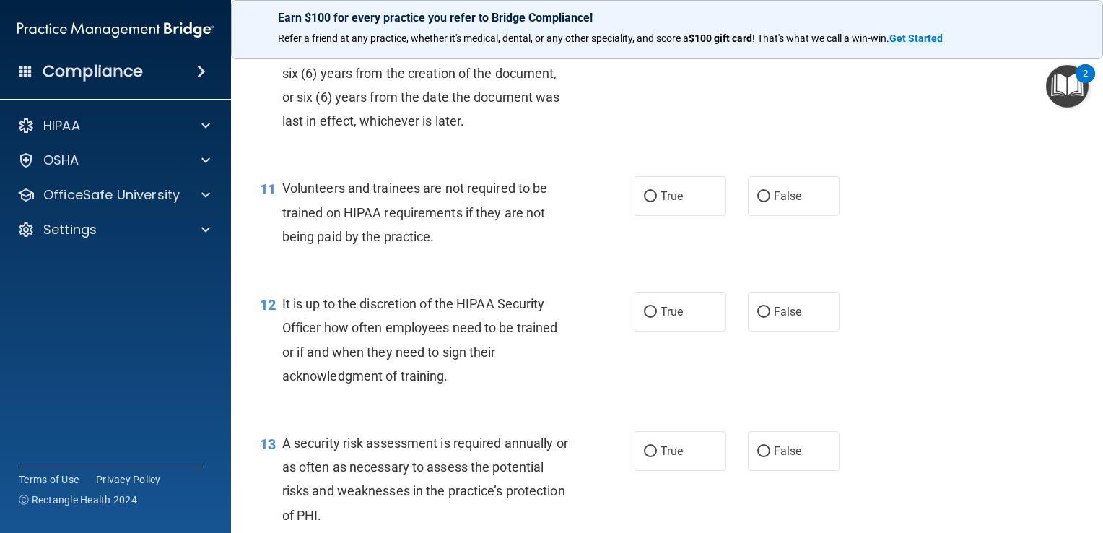
scroll to position [1474, 0]
click at [780, 202] on span "False" at bounding box center [788, 195] width 28 height 14
click at [770, 201] on input "False" at bounding box center [763, 196] width 13 height 11
radio input "true"
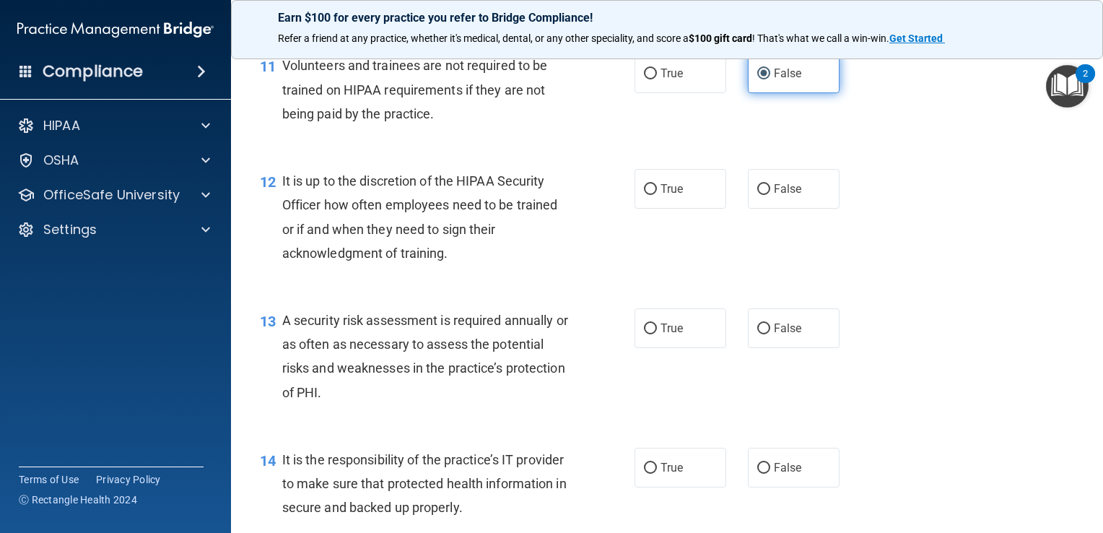
scroll to position [1602, 0]
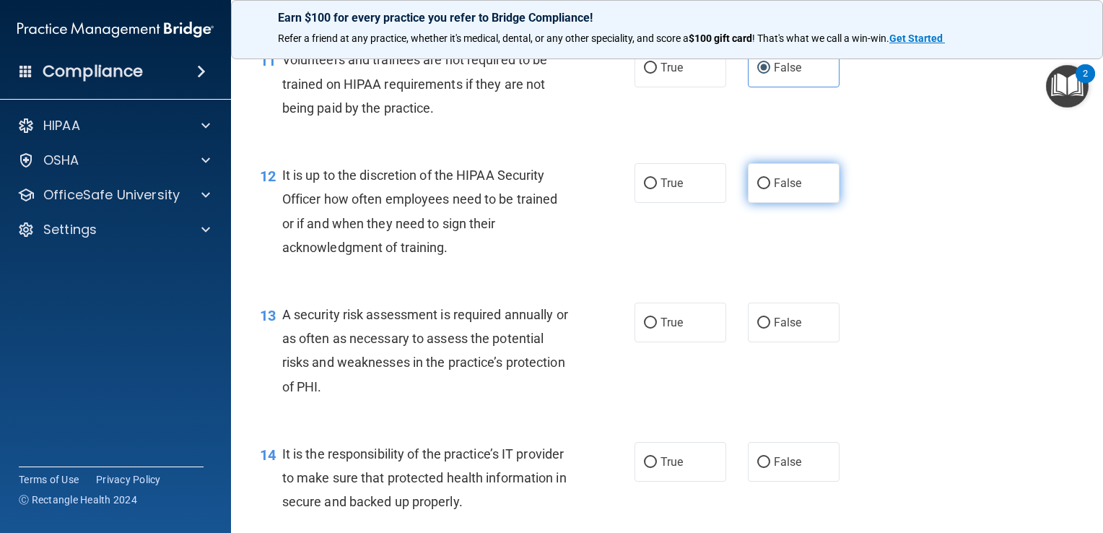
click at [775, 190] on span "False" at bounding box center [788, 183] width 28 height 14
click at [770, 189] on input "False" at bounding box center [763, 183] width 13 height 11
radio input "true"
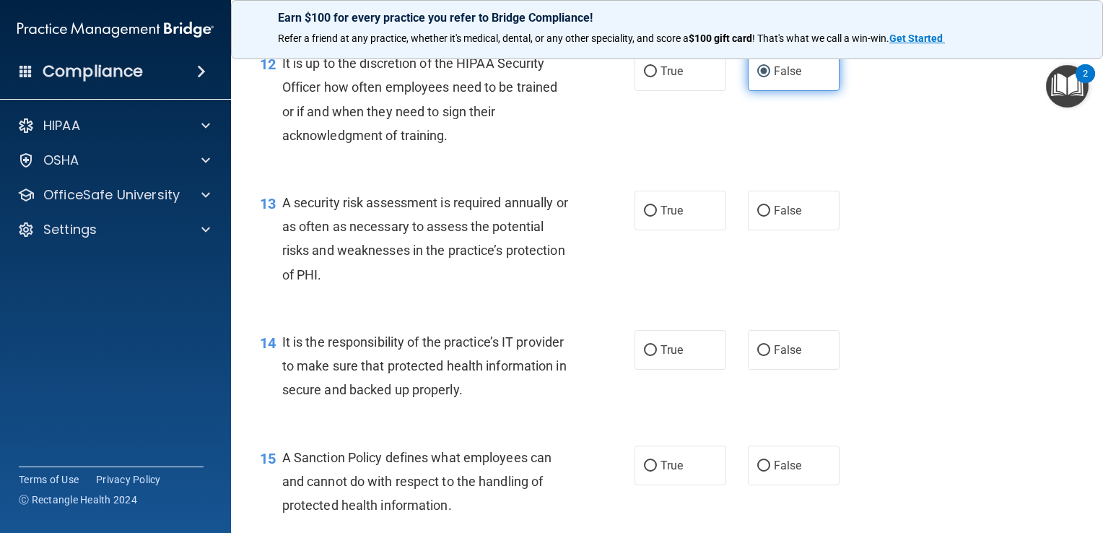
scroll to position [1715, 0]
click at [678, 90] on label "True" at bounding box center [680, 71] width 92 height 40
click at [657, 76] on input "True" at bounding box center [650, 71] width 13 height 11
radio input "true"
radio input "false"
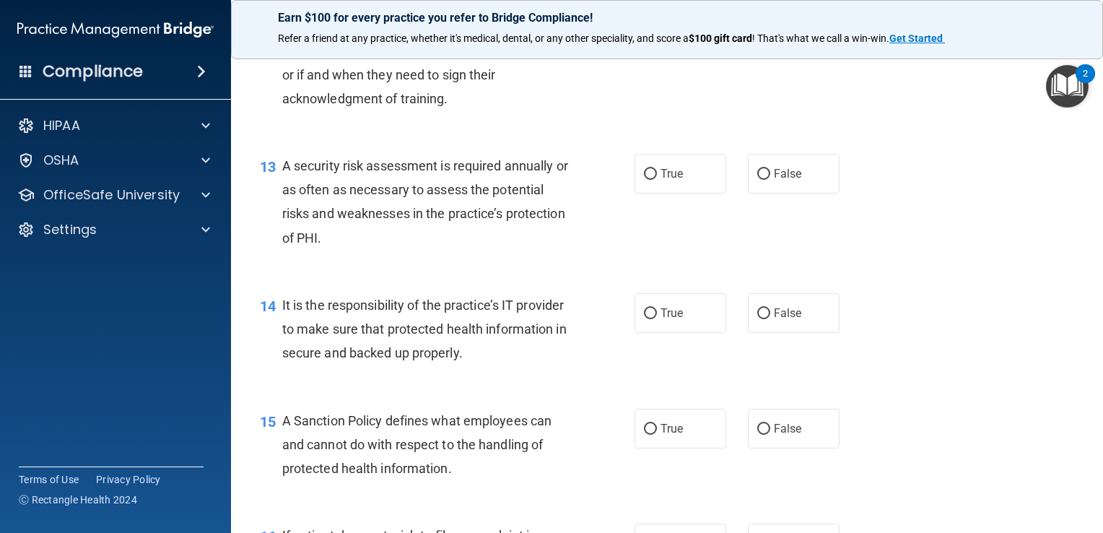
scroll to position [1762, 0]
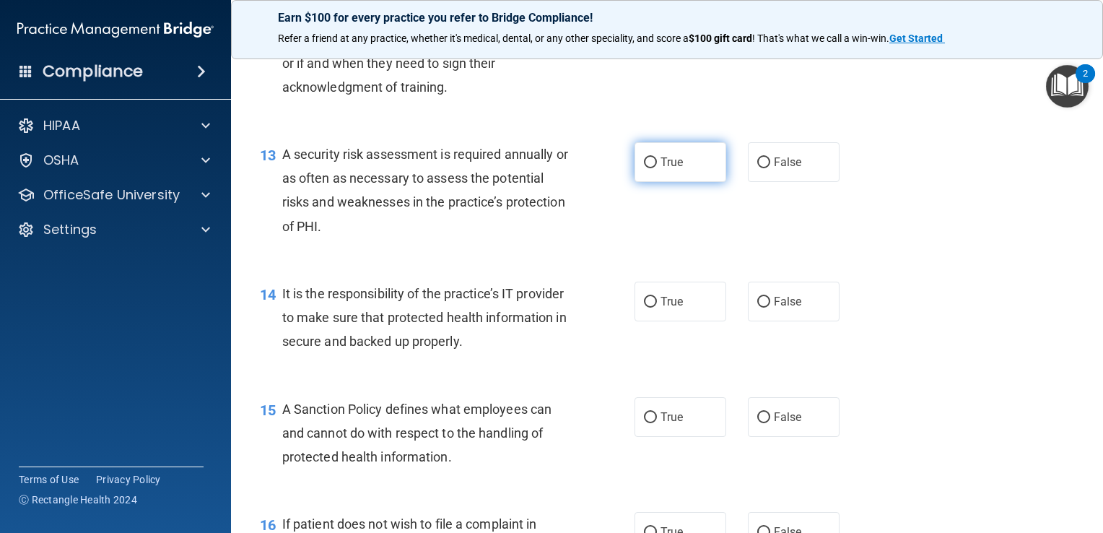
click at [692, 182] on label "True" at bounding box center [680, 162] width 92 height 40
click at [657, 168] on input "True" at bounding box center [650, 162] width 13 height 11
radio input "true"
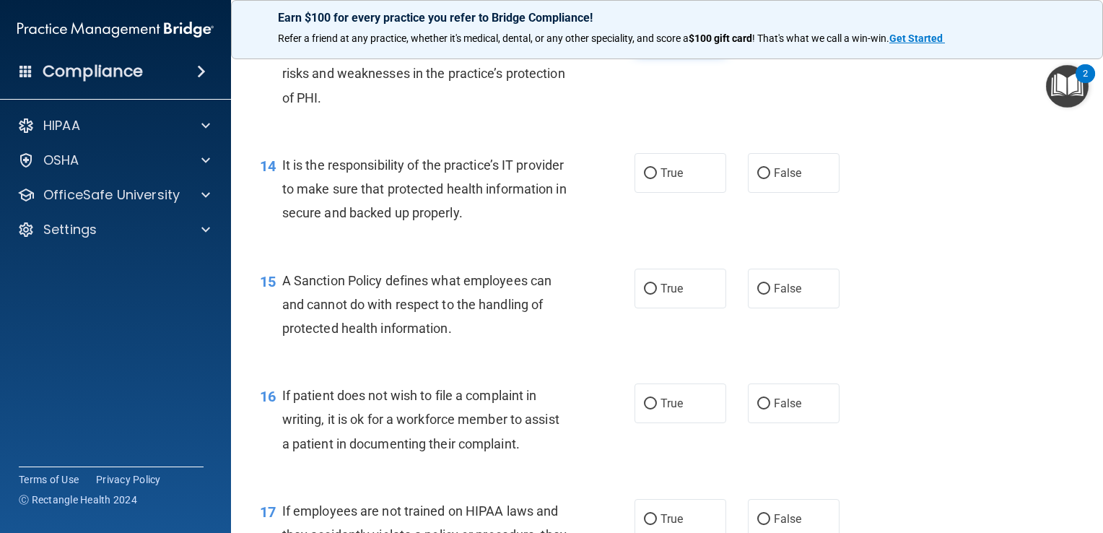
scroll to position [1896, 0]
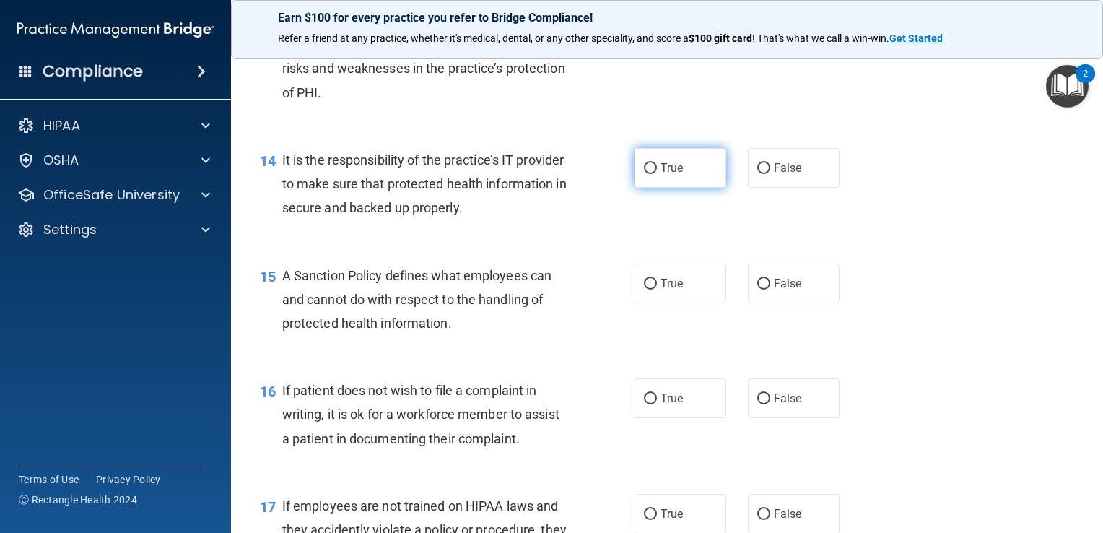
click at [694, 188] on label "True" at bounding box center [680, 168] width 92 height 40
click at [657, 174] on input "True" at bounding box center [650, 168] width 13 height 11
radio input "true"
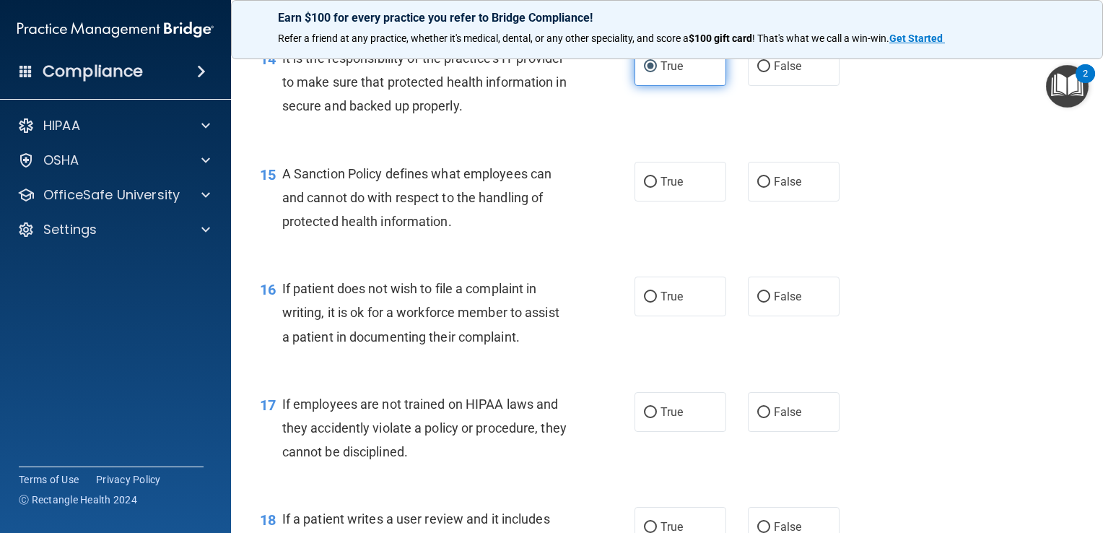
scroll to position [2000, 0]
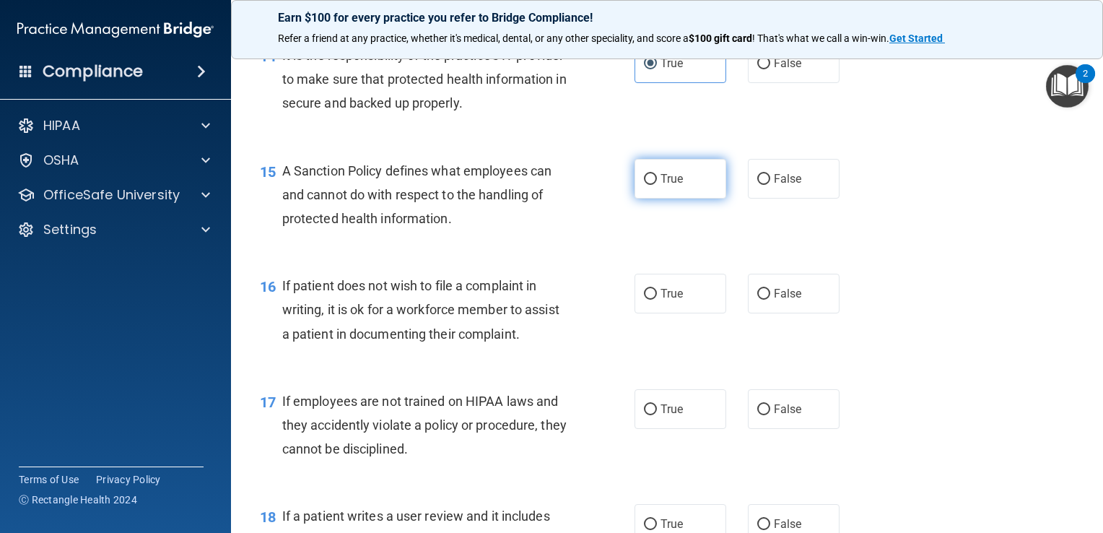
click at [681, 198] on label "True" at bounding box center [680, 179] width 92 height 40
click at [657, 185] on input "True" at bounding box center [650, 179] width 13 height 11
radio input "true"
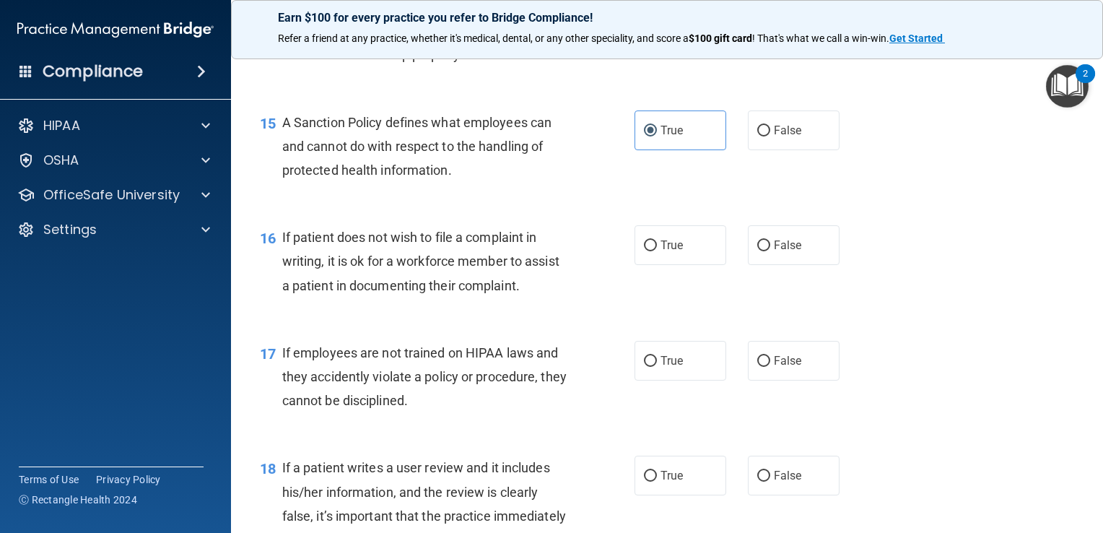
scroll to position [2049, 0]
click at [681, 262] on label "True" at bounding box center [680, 244] width 92 height 40
click at [657, 250] on input "True" at bounding box center [650, 245] width 13 height 11
radio input "true"
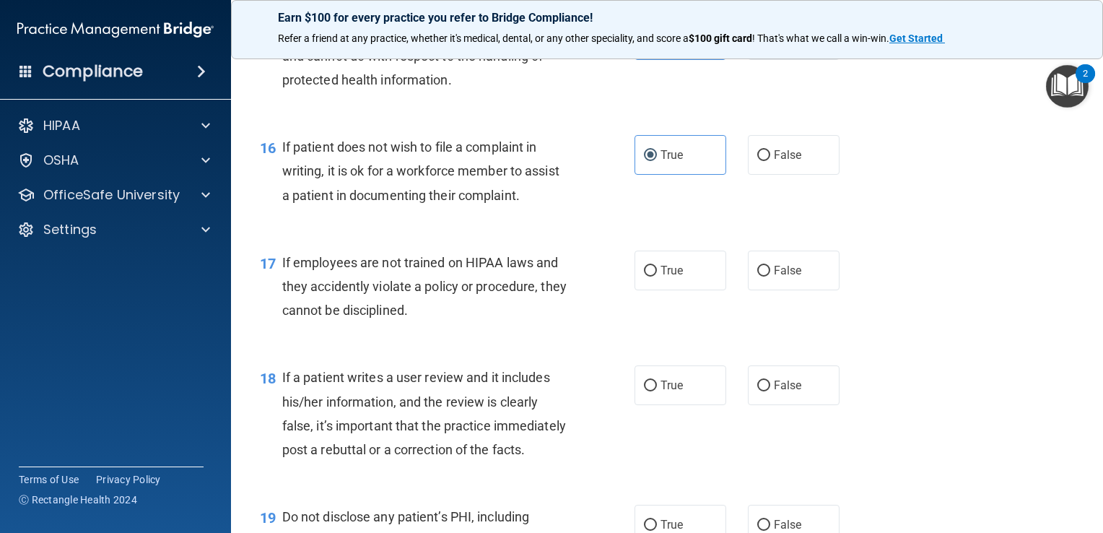
scroll to position [2145, 0]
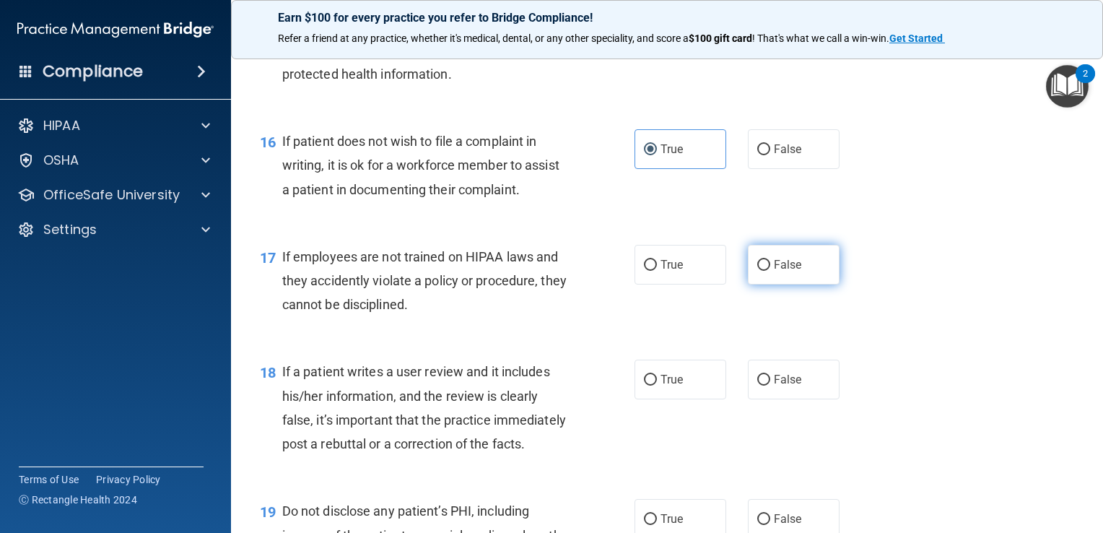
click at [774, 271] on span "False" at bounding box center [788, 265] width 28 height 14
click at [770, 271] on input "False" at bounding box center [763, 265] width 13 height 11
radio input "true"
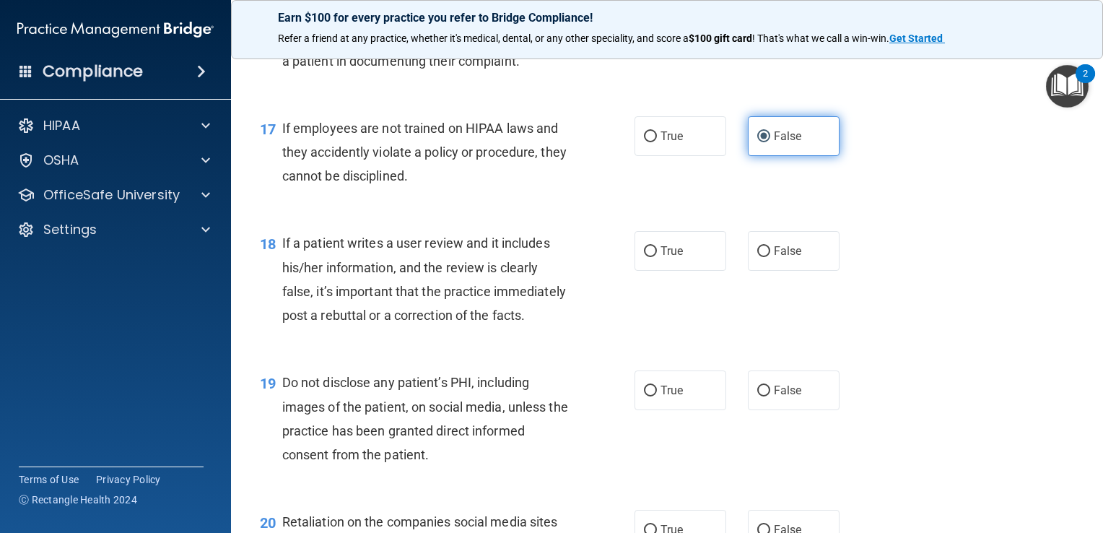
scroll to position [2275, 0]
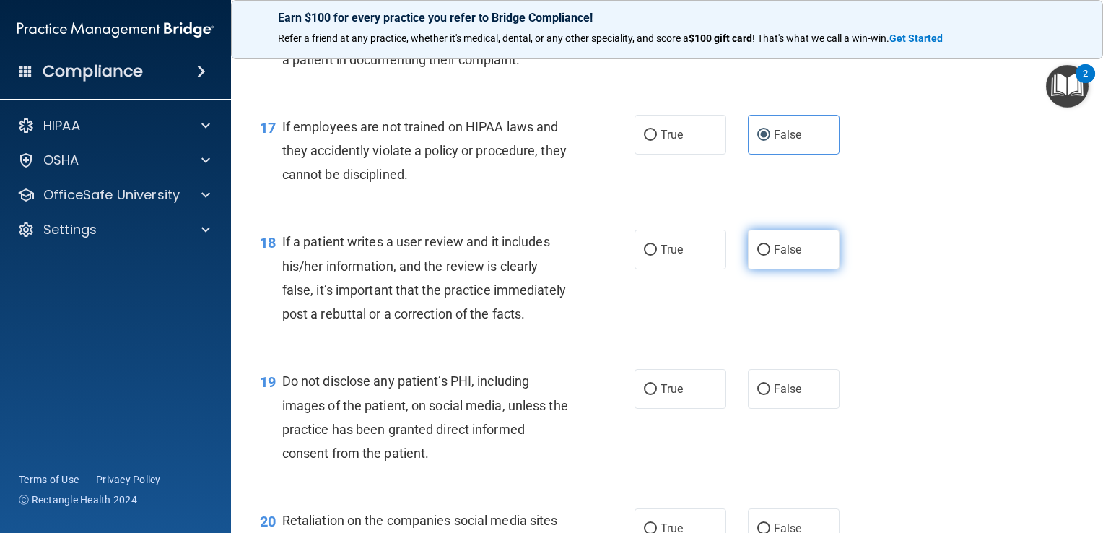
click at [757, 269] on label "False" at bounding box center [794, 249] width 92 height 40
click at [757, 255] on input "False" at bounding box center [763, 250] width 13 height 11
radio input "true"
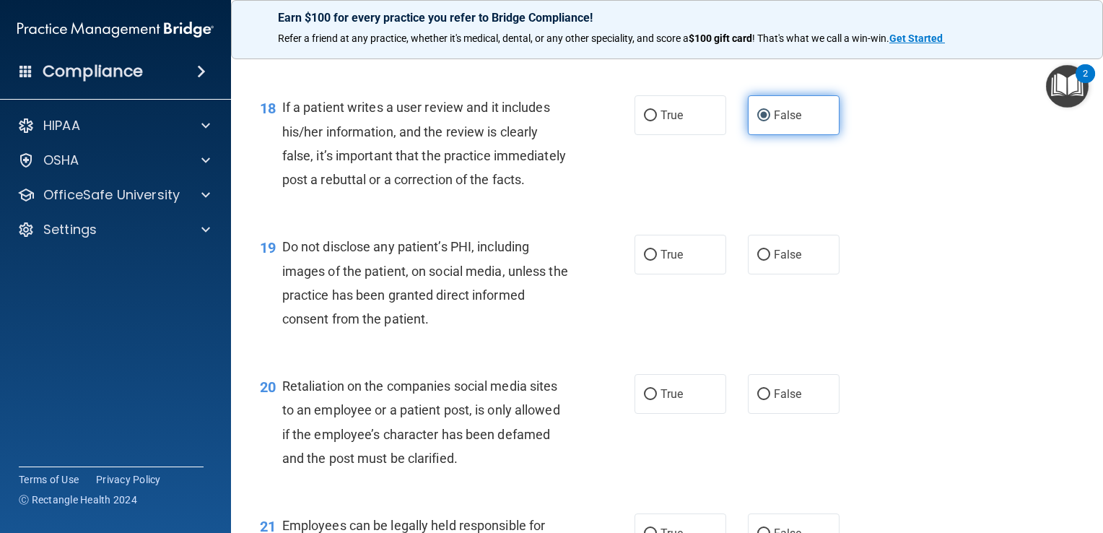
scroll to position [2418, 0]
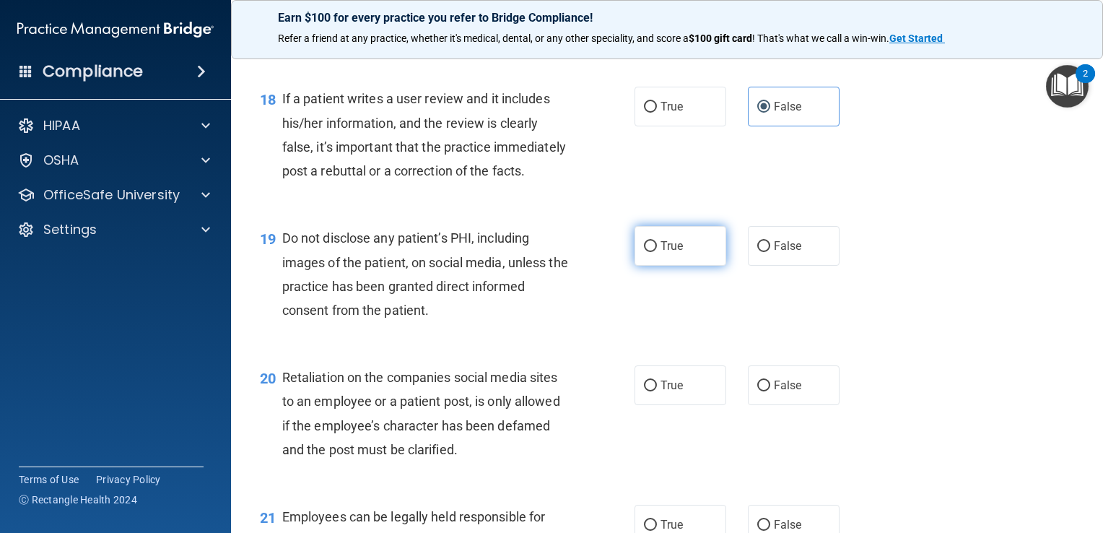
click at [677, 266] on label "True" at bounding box center [680, 246] width 92 height 40
click at [657, 252] on input "True" at bounding box center [650, 246] width 13 height 11
radio input "true"
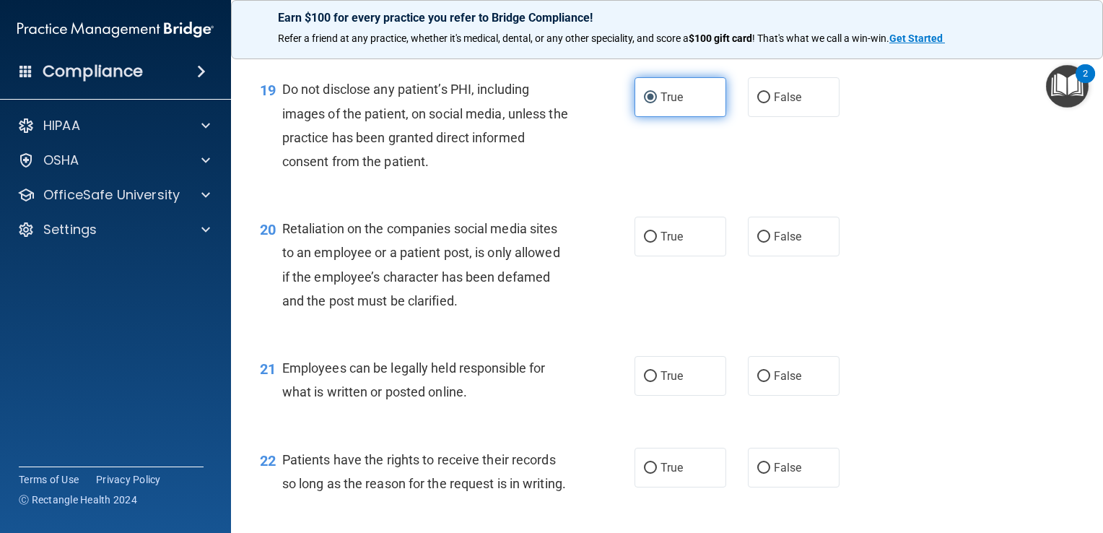
scroll to position [2572, 0]
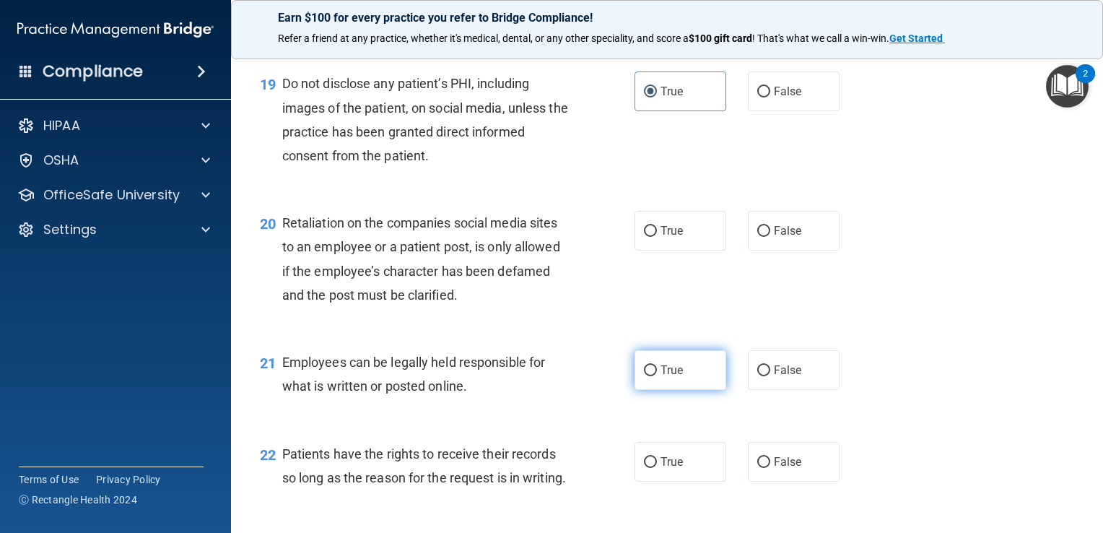
click at [660, 377] on span "True" at bounding box center [671, 370] width 22 height 14
click at [657, 376] on input "True" at bounding box center [650, 370] width 13 height 11
radio input "true"
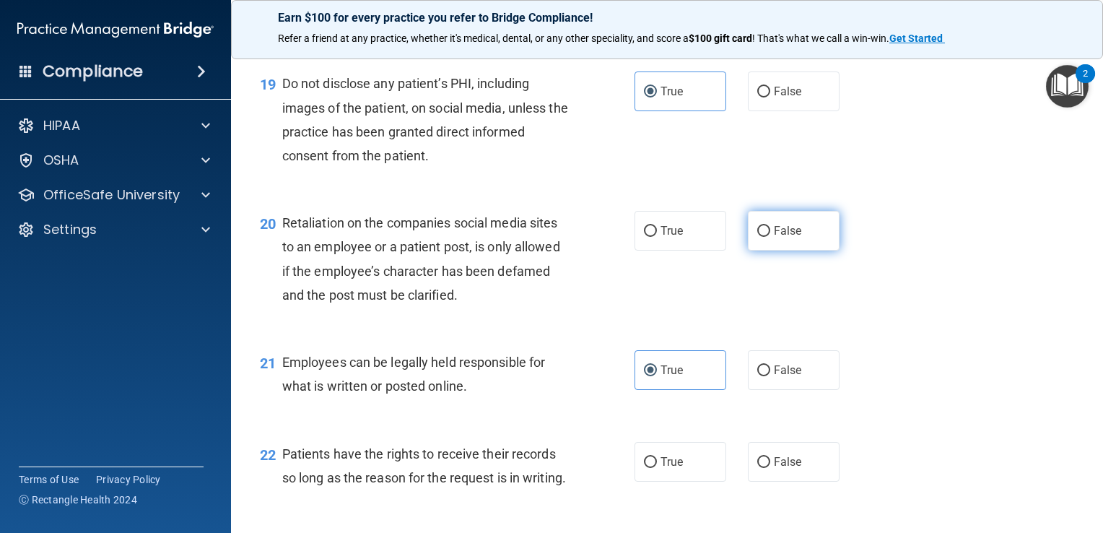
click at [770, 250] on label "False" at bounding box center [794, 231] width 92 height 40
click at [770, 237] on input "False" at bounding box center [763, 231] width 13 height 11
radio input "true"
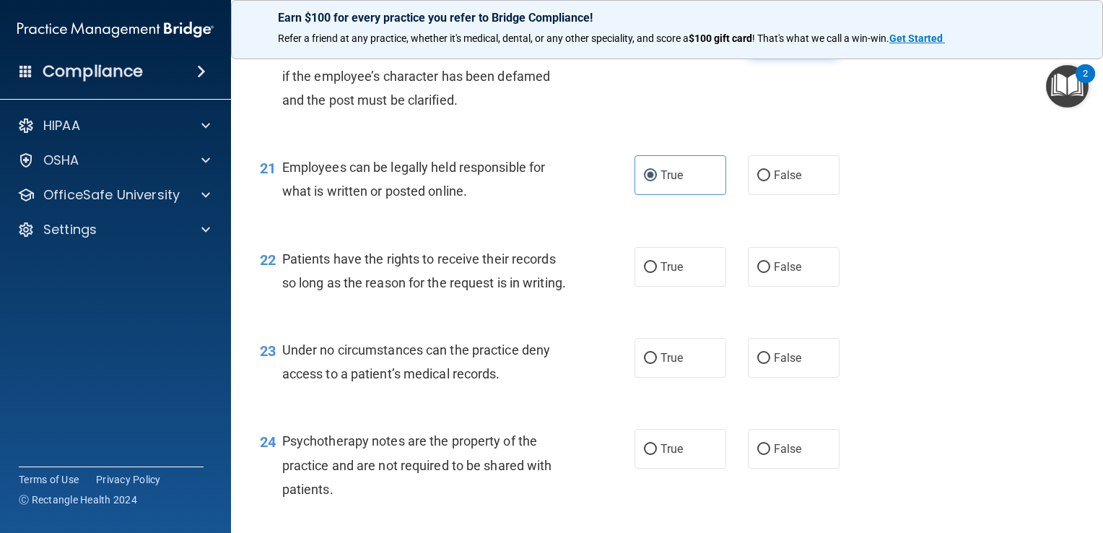
scroll to position [2765, 0]
click at [670, 275] on span "True" at bounding box center [671, 268] width 22 height 14
click at [657, 274] on input "True" at bounding box center [650, 268] width 13 height 11
radio input "true"
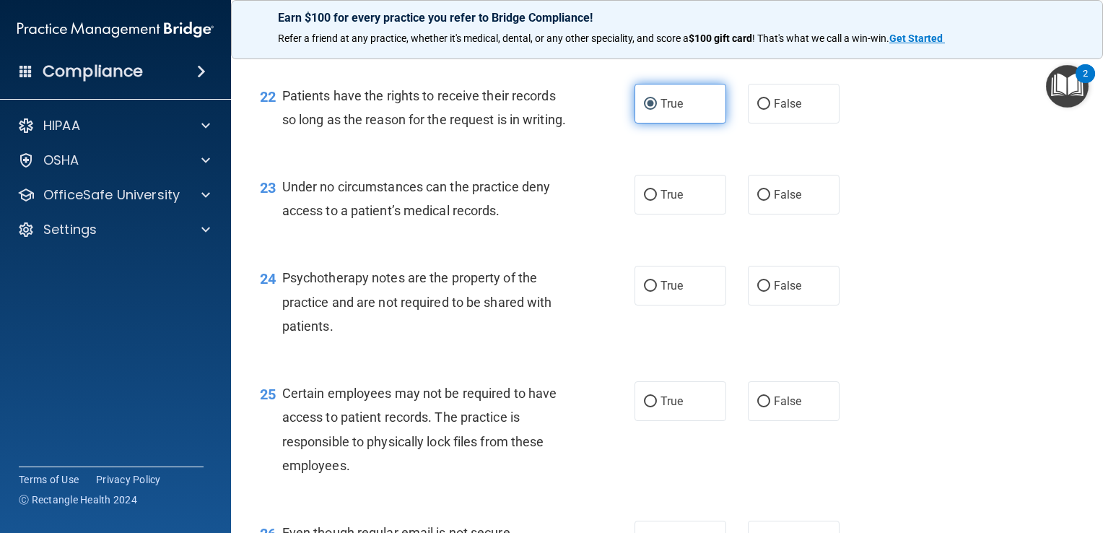
scroll to position [2932, 0]
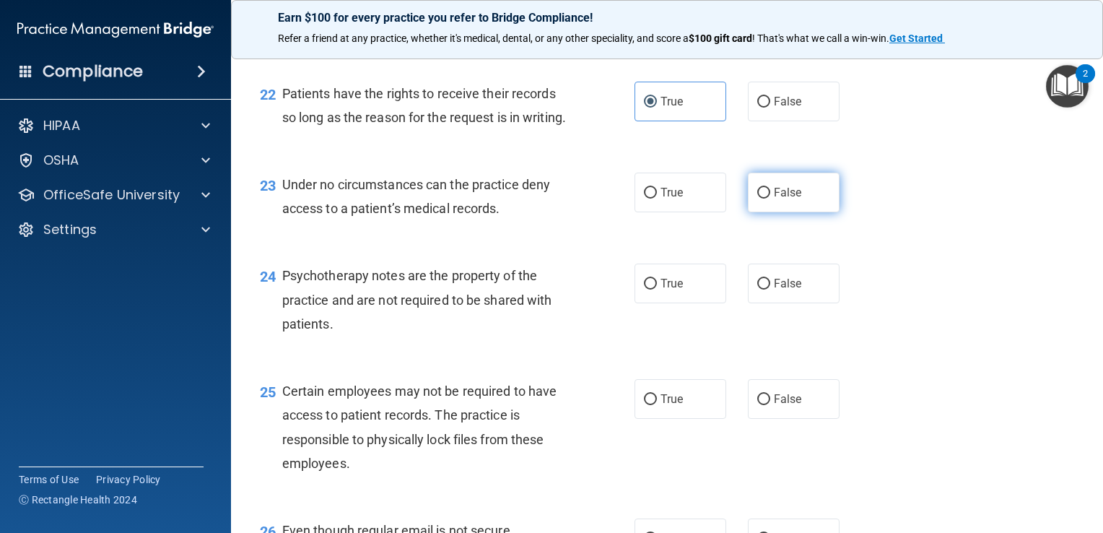
click at [792, 212] on label "False" at bounding box center [794, 192] width 92 height 40
click at [770, 198] on input "False" at bounding box center [763, 193] width 13 height 11
radio input "true"
click at [690, 212] on label "True" at bounding box center [680, 192] width 92 height 40
click at [657, 198] on input "True" at bounding box center [650, 193] width 13 height 11
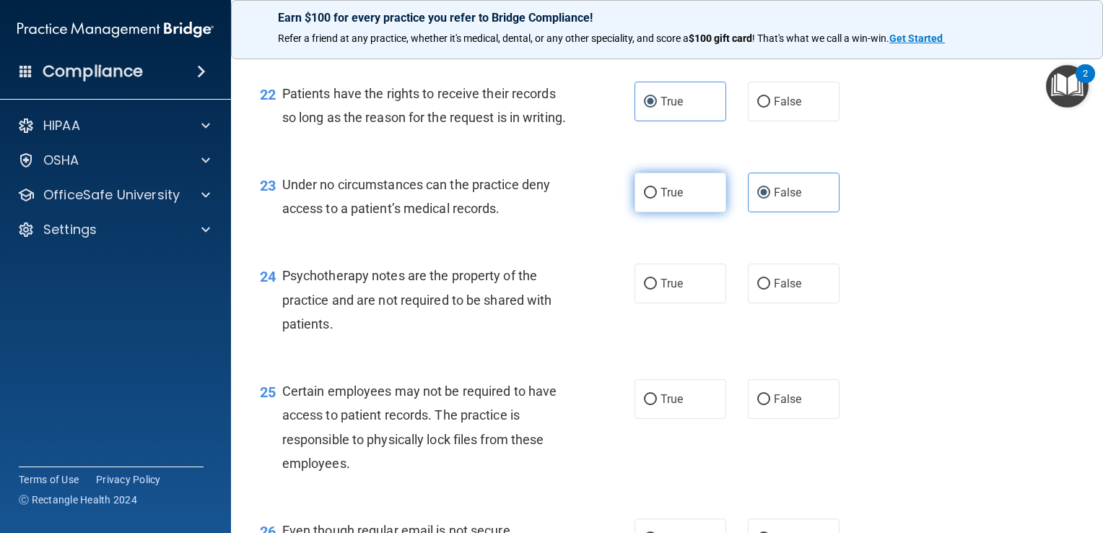
radio input "true"
radio input "false"
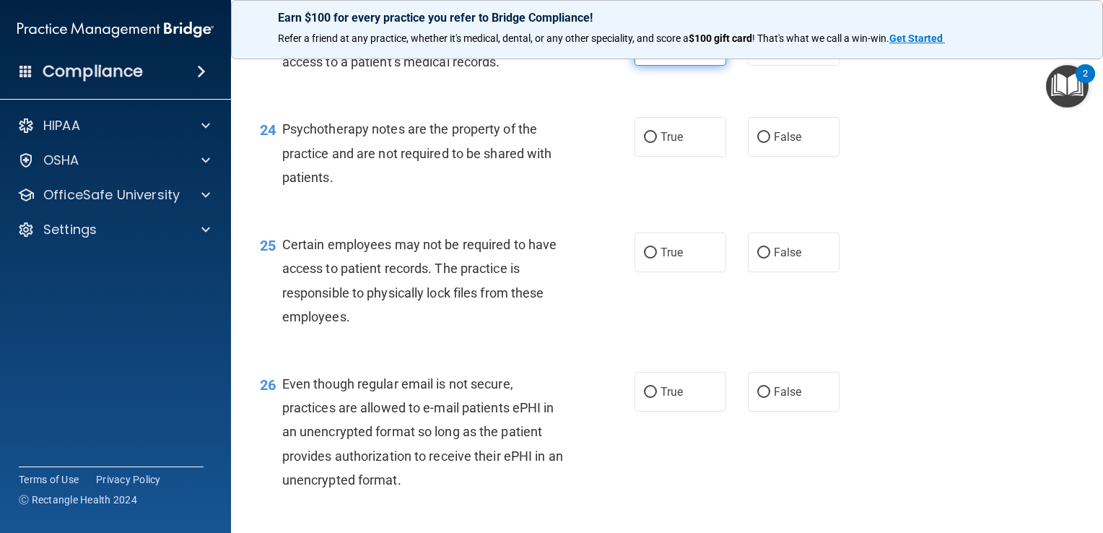
scroll to position [3085, 0]
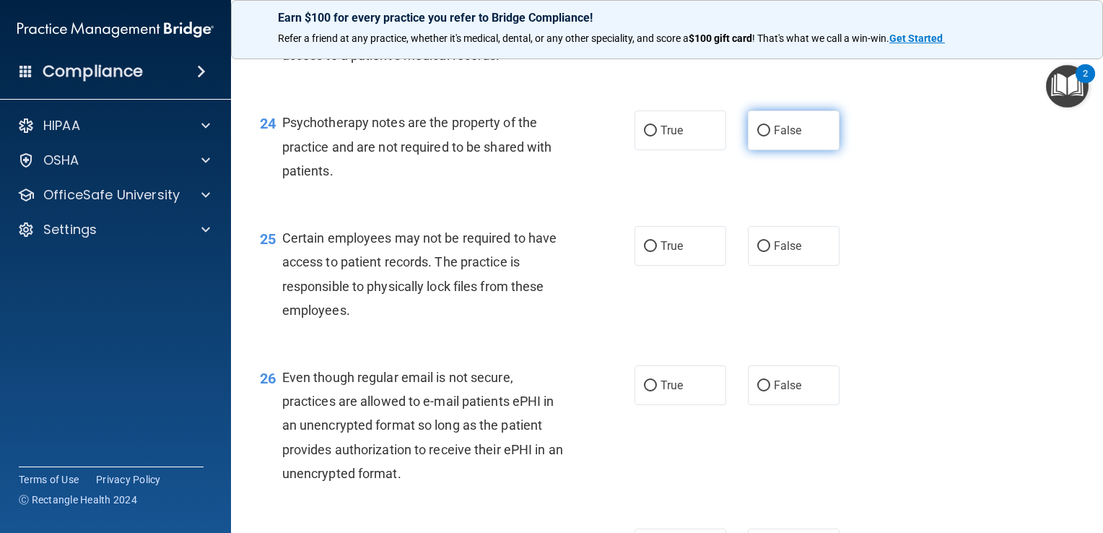
click at [758, 136] on input "False" at bounding box center [763, 131] width 13 height 11
radio input "true"
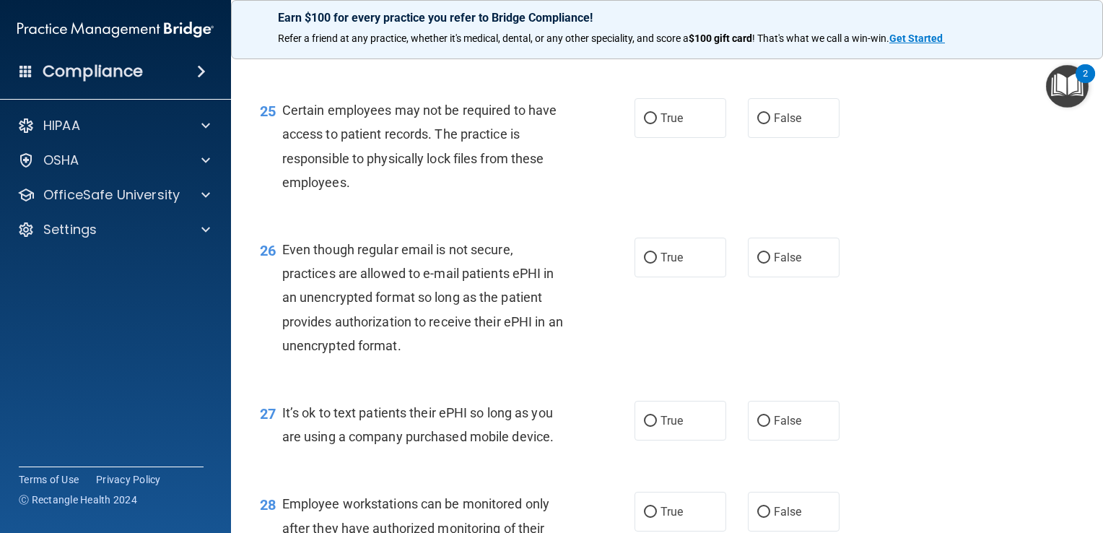
scroll to position [3213, 0]
click at [675, 138] on label "True" at bounding box center [680, 118] width 92 height 40
click at [657, 124] on input "True" at bounding box center [650, 118] width 13 height 11
radio input "true"
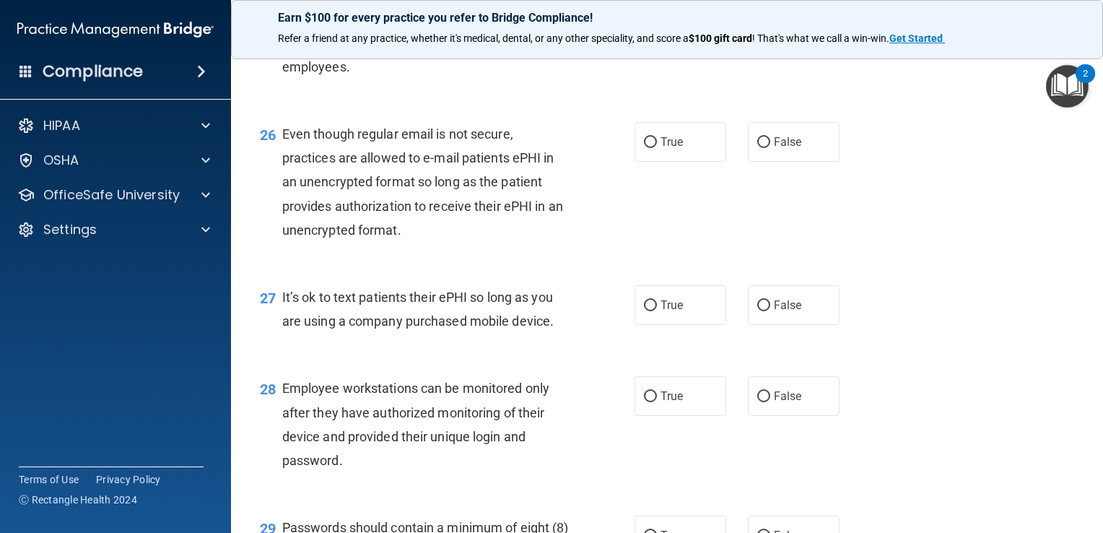
scroll to position [3337, 0]
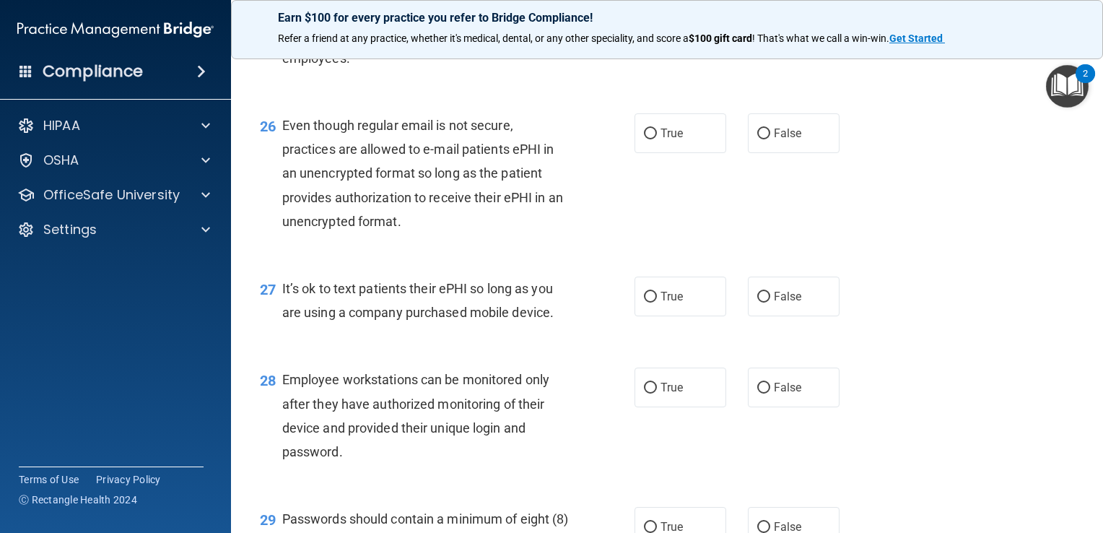
click at [675, 140] on span "True" at bounding box center [671, 133] width 22 height 14
click at [657, 139] on input "True" at bounding box center [650, 133] width 13 height 11
radio input "true"
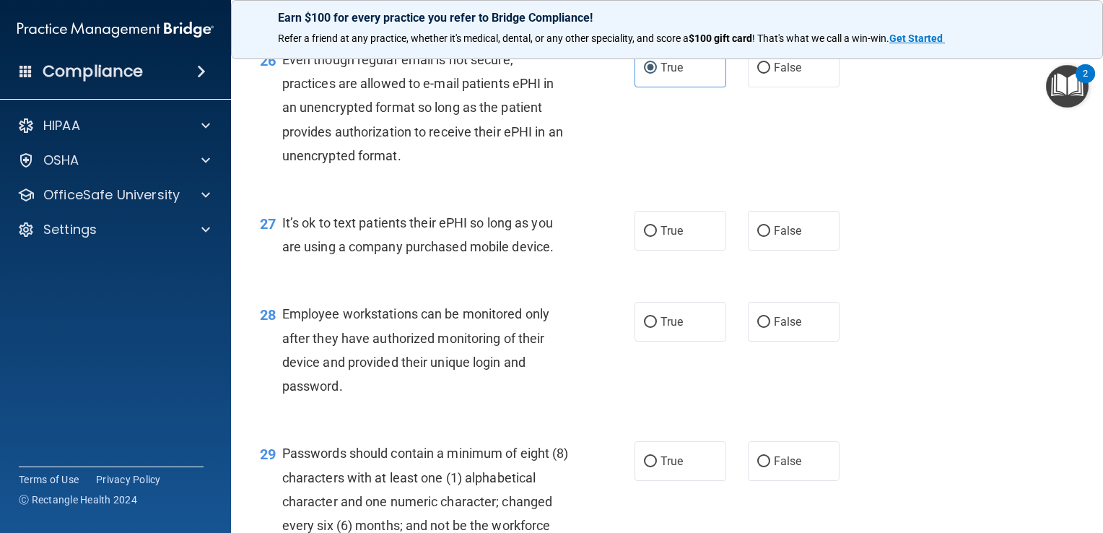
scroll to position [3403, 0]
click at [760, 87] on label "False" at bounding box center [794, 67] width 92 height 40
click at [760, 73] on input "False" at bounding box center [763, 67] width 13 height 11
radio input "true"
radio input "false"
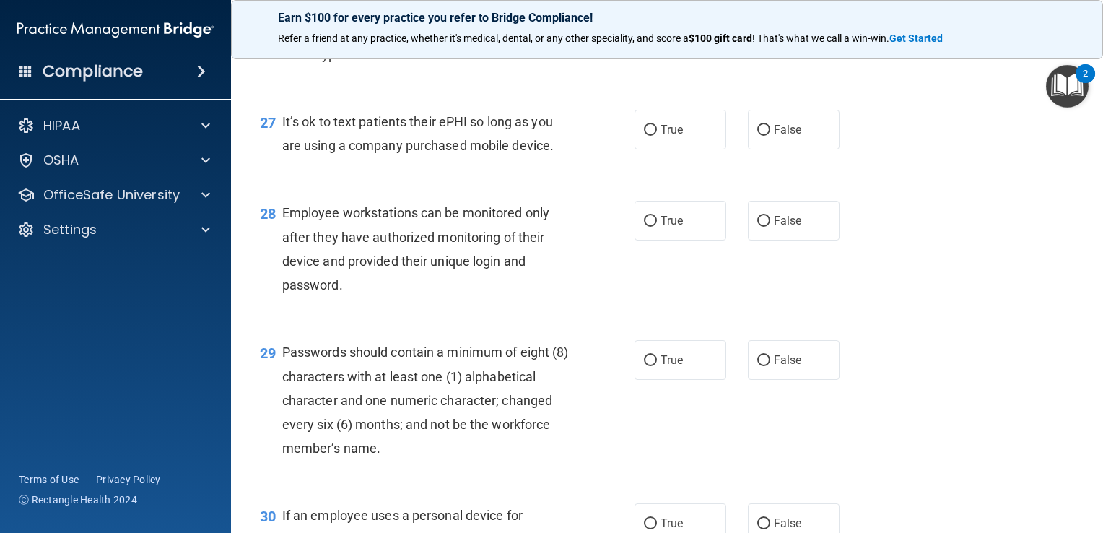
scroll to position [3504, 0]
click at [756, 149] on label "False" at bounding box center [794, 129] width 92 height 40
click at [757, 135] on input "False" at bounding box center [763, 129] width 13 height 11
radio input "true"
click at [683, 149] on label "True" at bounding box center [680, 129] width 92 height 40
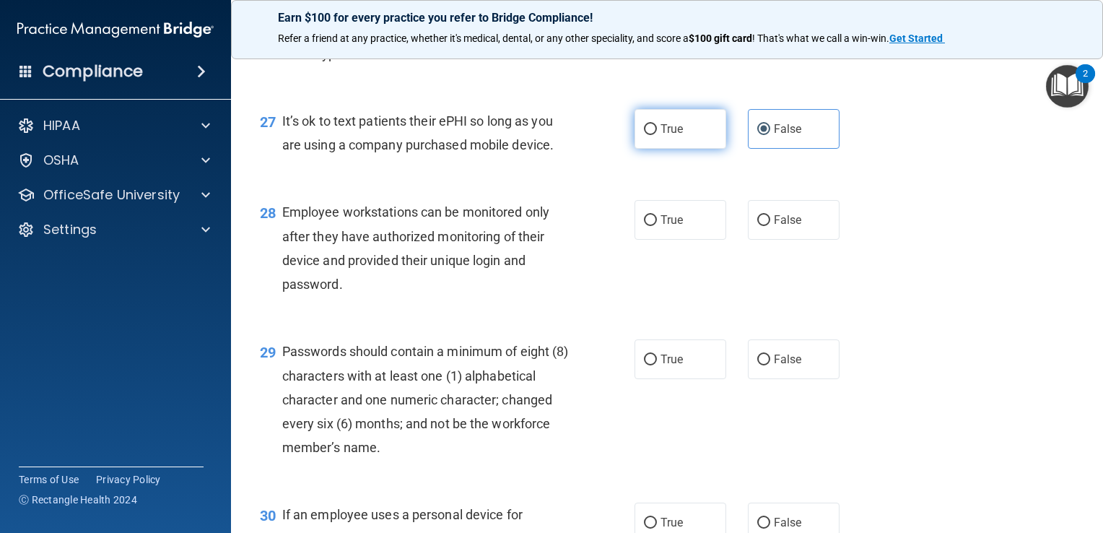
click at [657, 135] on input "True" at bounding box center [650, 129] width 13 height 11
radio input "true"
radio input "false"
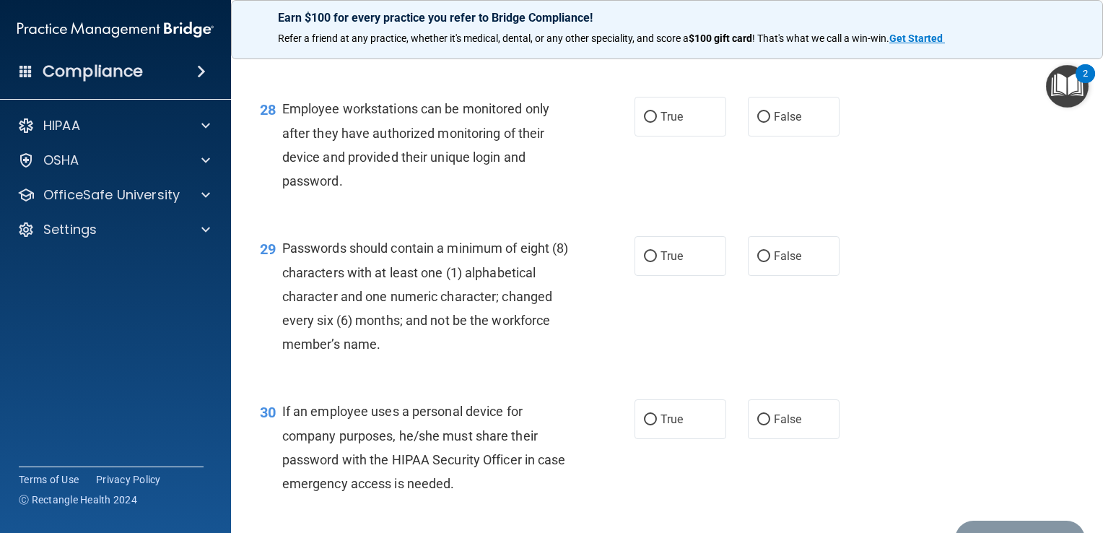
scroll to position [3610, 0]
click at [683, 134] on label "True" at bounding box center [680, 115] width 92 height 40
click at [657, 121] on input "True" at bounding box center [650, 115] width 13 height 11
radio input "true"
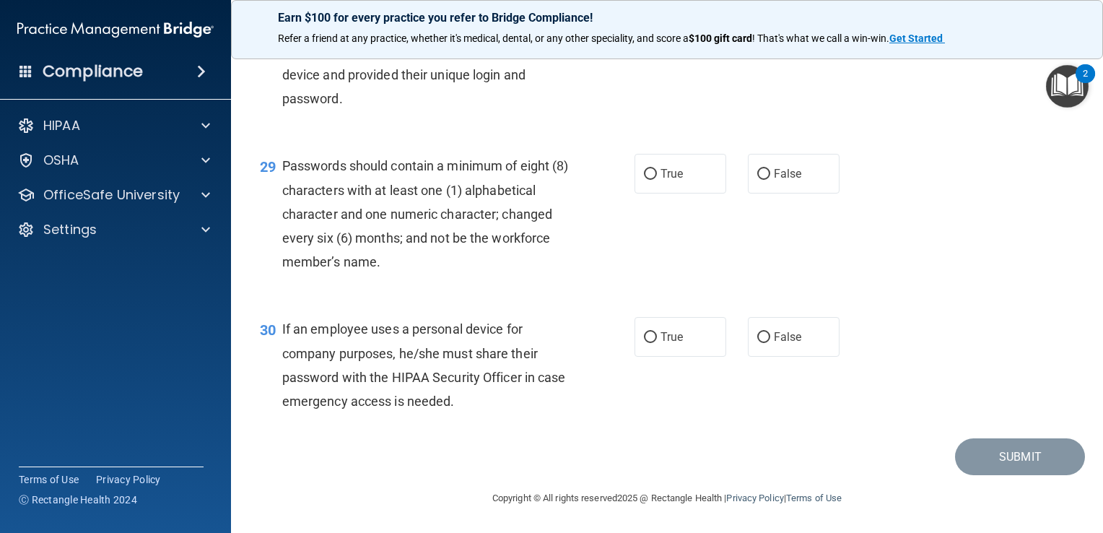
scroll to position [3753, 0]
click at [690, 206] on div "29 Passwords should contain a minimum of eight (8) characters with at least one…" at bounding box center [667, 217] width 836 height 163
click at [666, 180] on span "True" at bounding box center [671, 174] width 22 height 14
click at [657, 180] on input "True" at bounding box center [650, 174] width 13 height 11
radio input "true"
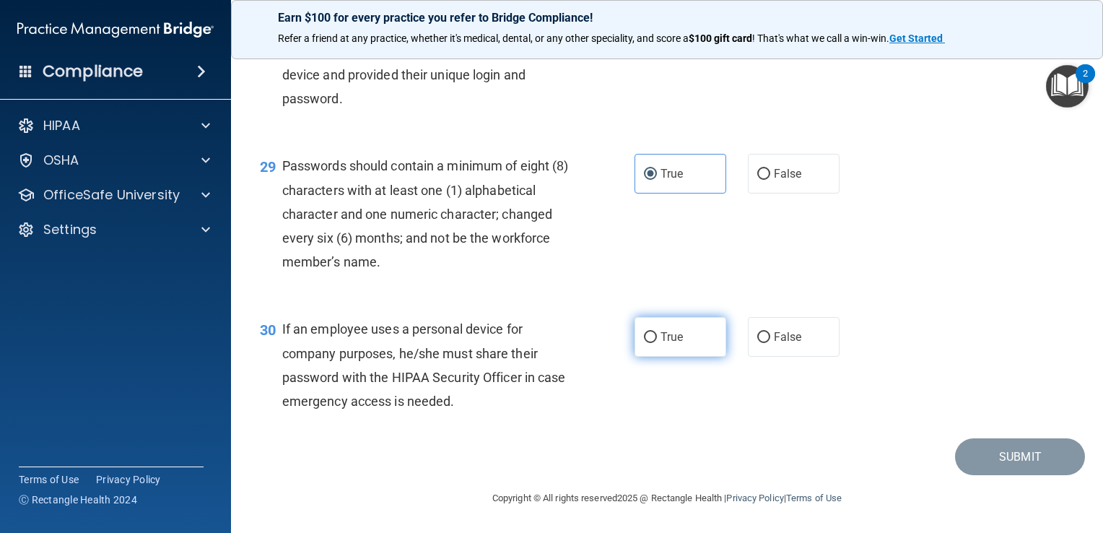
click at [702, 356] on label "True" at bounding box center [680, 337] width 92 height 40
click at [657, 343] on input "True" at bounding box center [650, 337] width 13 height 11
radio input "true"
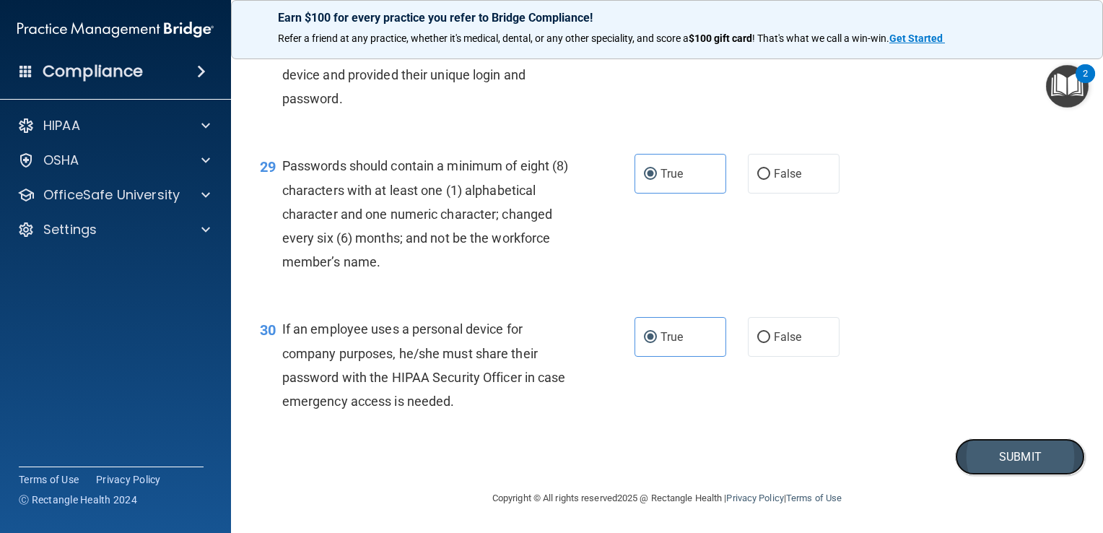
click at [964, 474] on button "Submit" at bounding box center [1020, 456] width 130 height 37
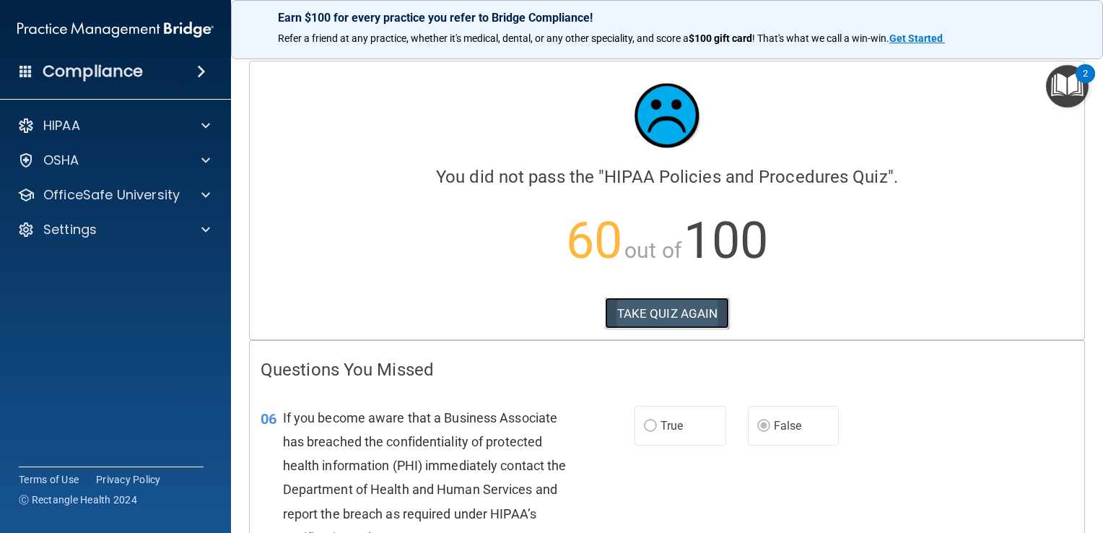
click at [670, 310] on button "TAKE QUIZ AGAIN" at bounding box center [667, 313] width 125 height 32
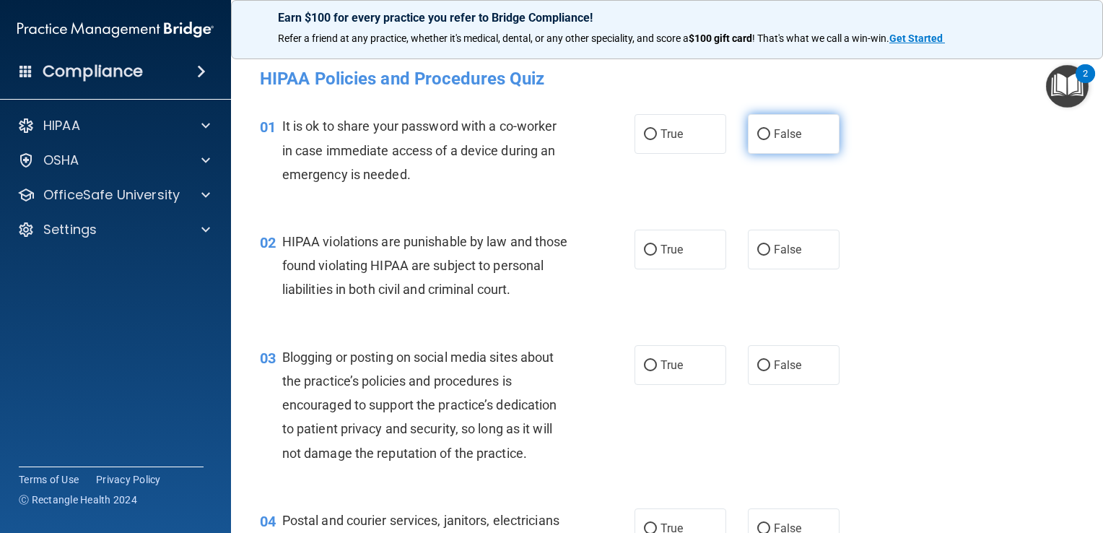
click at [789, 128] on span "False" at bounding box center [788, 134] width 28 height 14
click at [770, 129] on input "False" at bounding box center [763, 134] width 13 height 11
radio input "true"
click at [652, 252] on label "True" at bounding box center [680, 249] width 92 height 40
click at [652, 252] on input "True" at bounding box center [650, 250] width 13 height 11
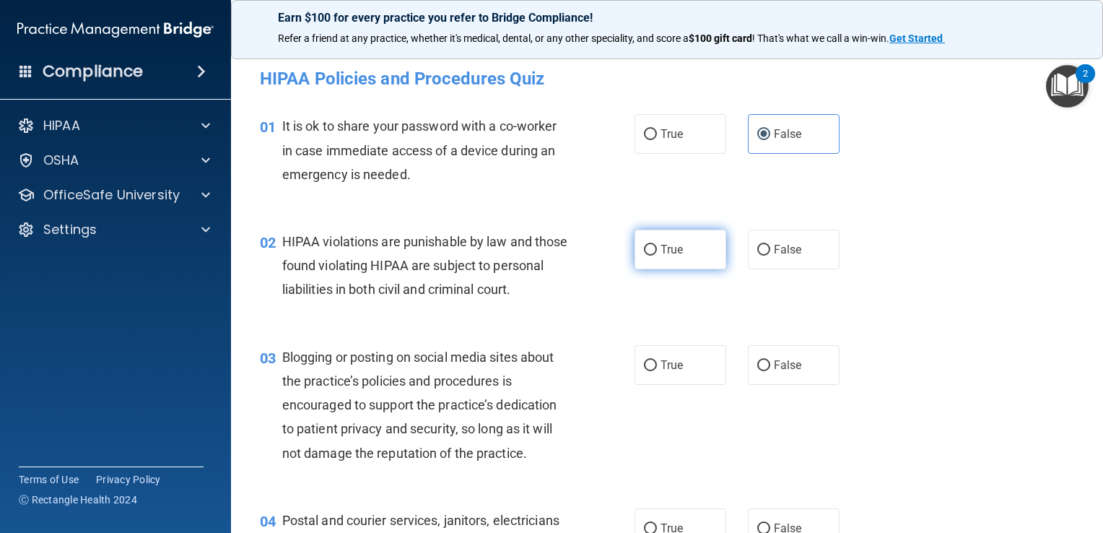
radio input "true"
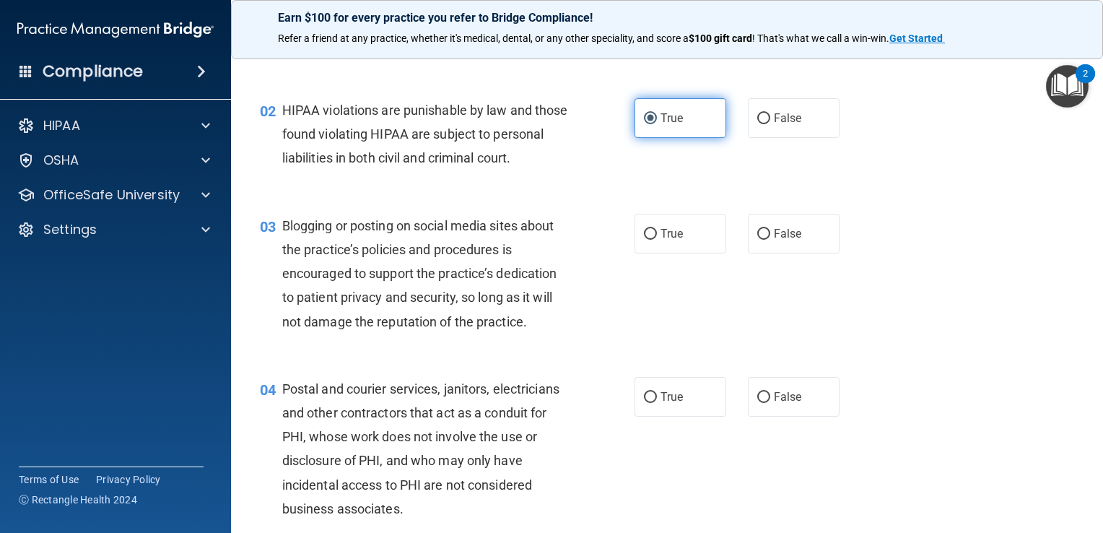
scroll to position [136, 0]
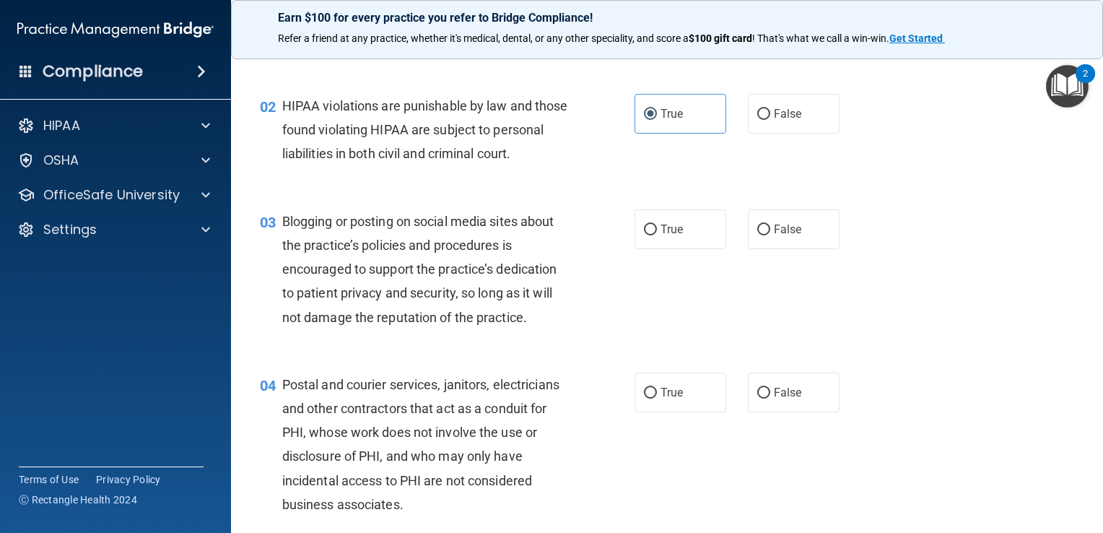
click at [739, 249] on div "True False" at bounding box center [744, 229] width 220 height 40
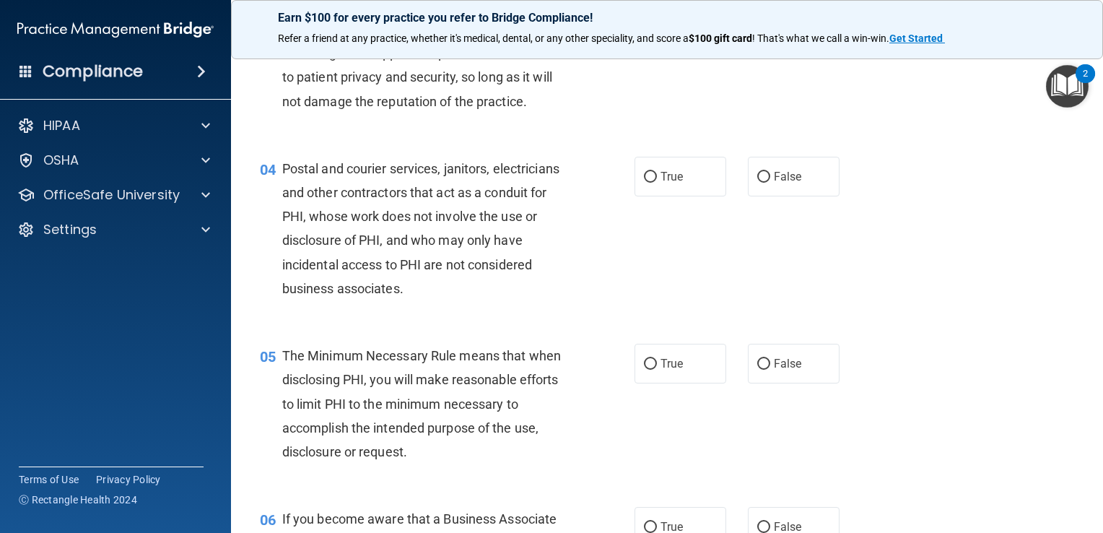
scroll to position [361, 0]
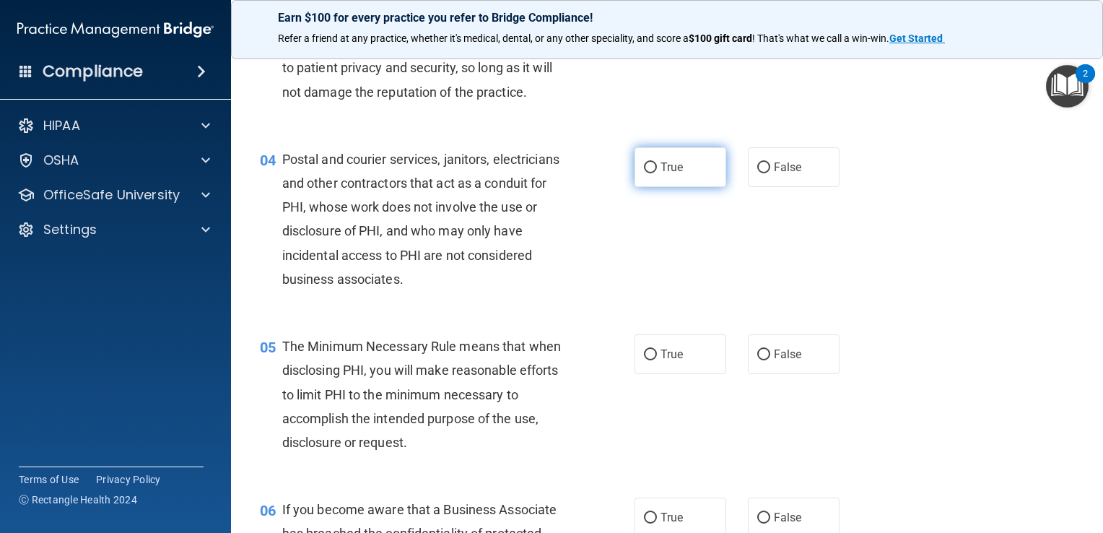
click at [686, 187] on label "True" at bounding box center [680, 167] width 92 height 40
click at [657, 173] on input "True" at bounding box center [650, 167] width 13 height 11
radio input "true"
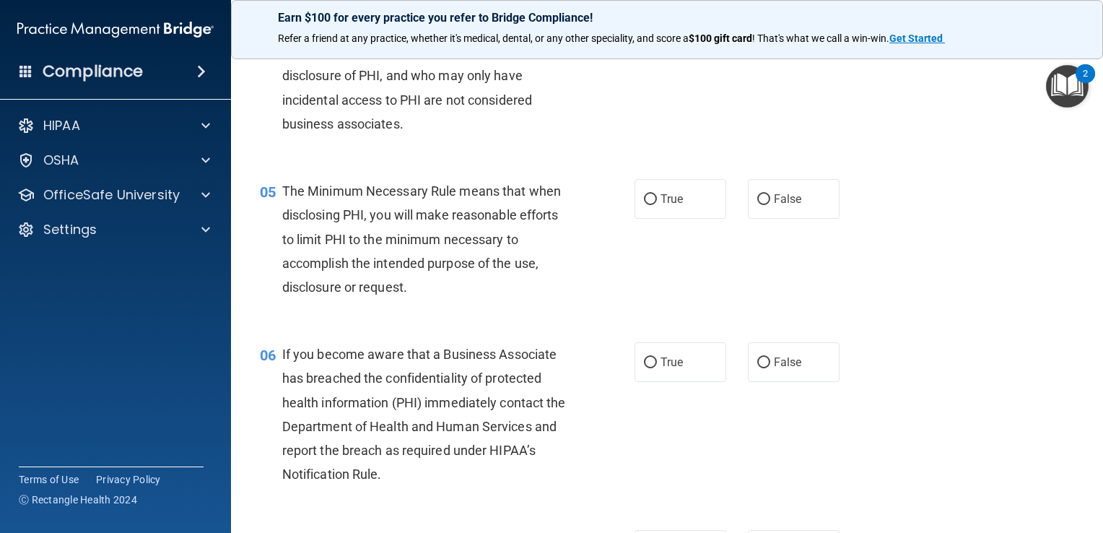
scroll to position [517, 0]
click at [687, 218] on label "True" at bounding box center [680, 198] width 92 height 40
click at [657, 204] on input "True" at bounding box center [650, 198] width 13 height 11
radio input "true"
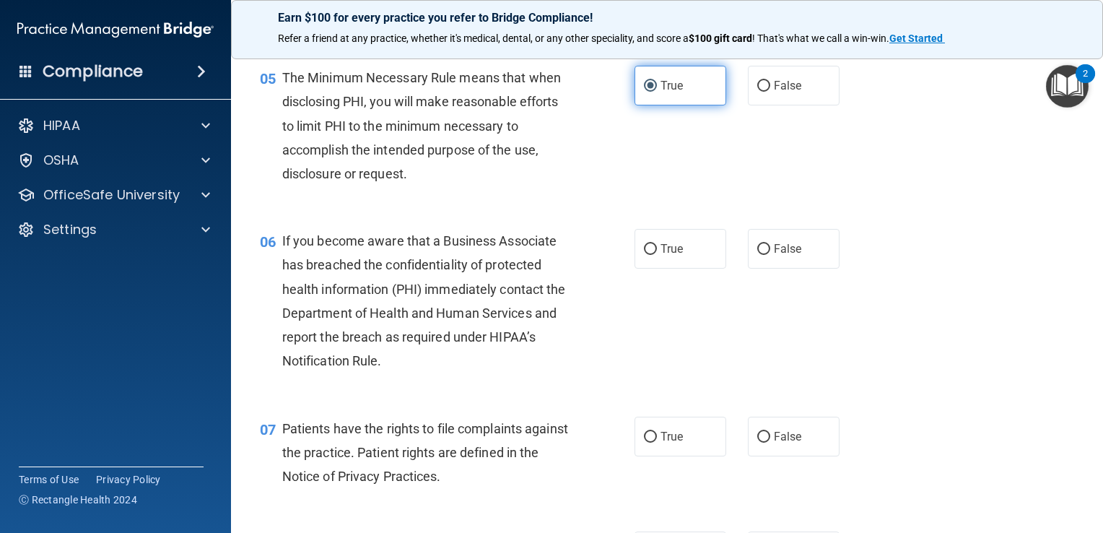
scroll to position [631, 0]
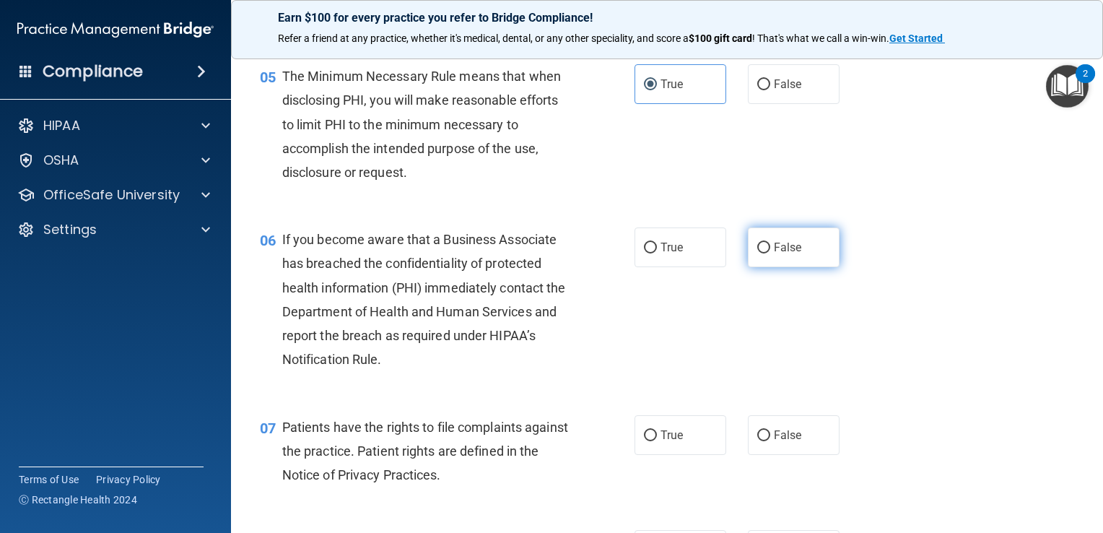
click at [774, 254] on span "False" at bounding box center [788, 247] width 28 height 14
click at [770, 253] on input "False" at bounding box center [763, 247] width 13 height 11
radio input "true"
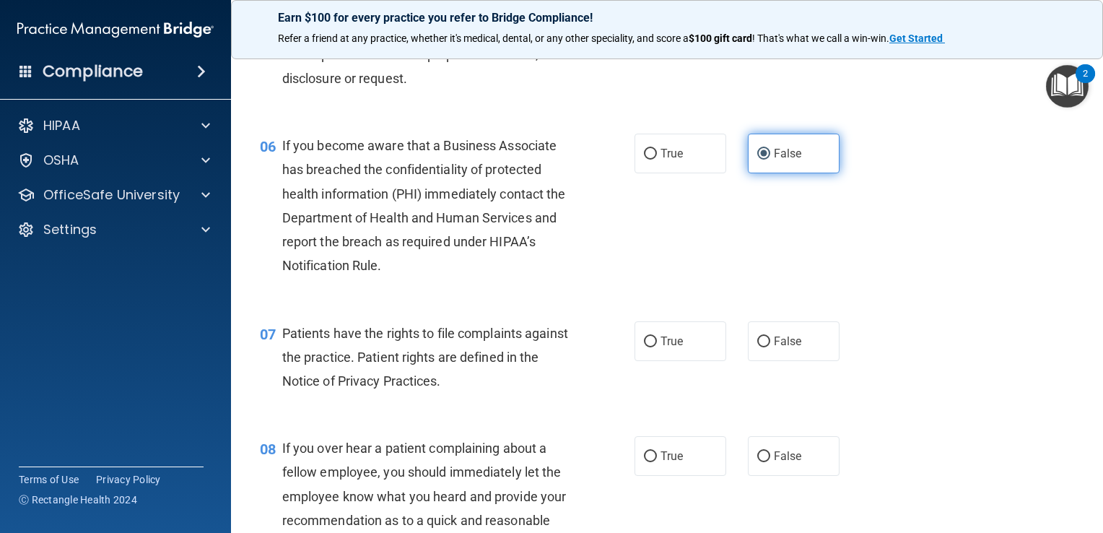
scroll to position [744, 0]
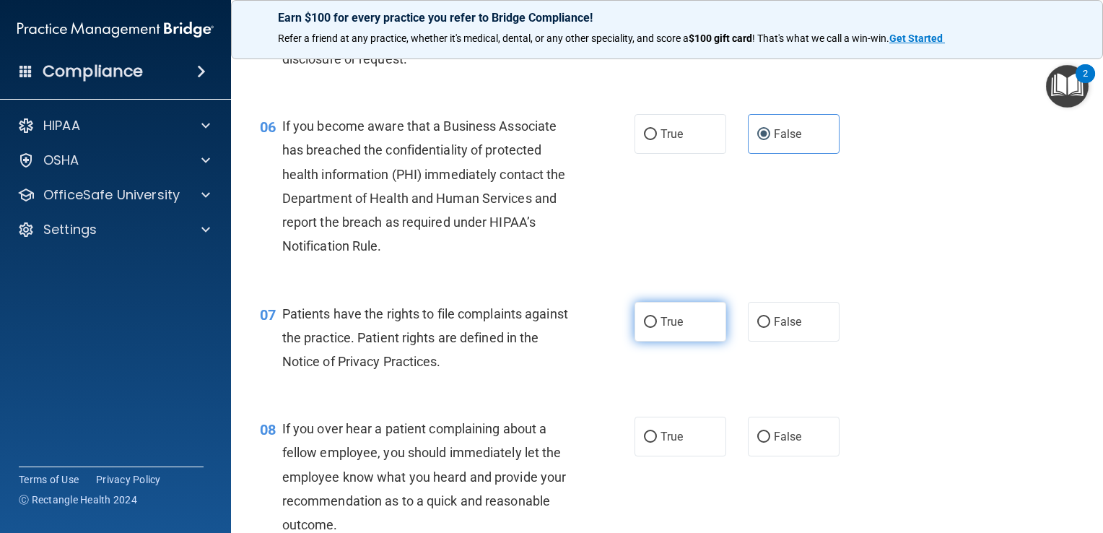
click at [665, 341] on label "True" at bounding box center [680, 322] width 92 height 40
click at [657, 328] on input "True" at bounding box center [650, 322] width 13 height 11
radio input "true"
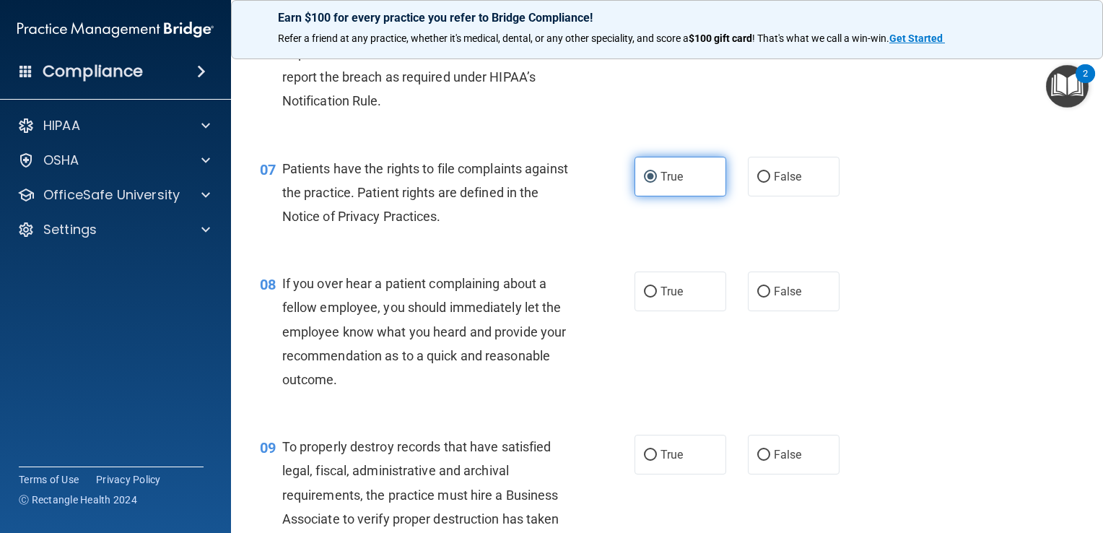
scroll to position [902, 0]
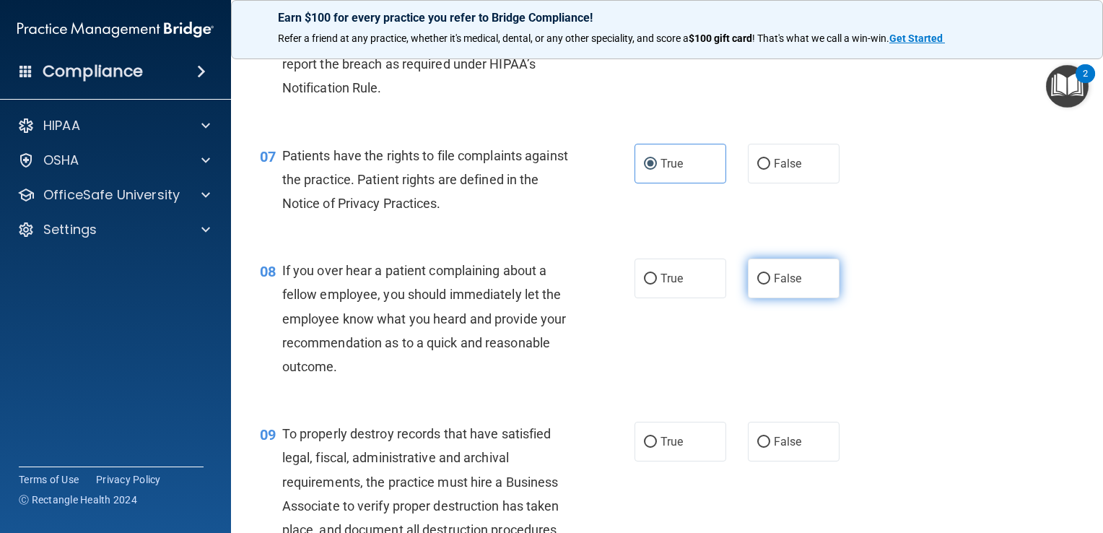
click at [760, 284] on input "False" at bounding box center [763, 279] width 13 height 11
radio input "true"
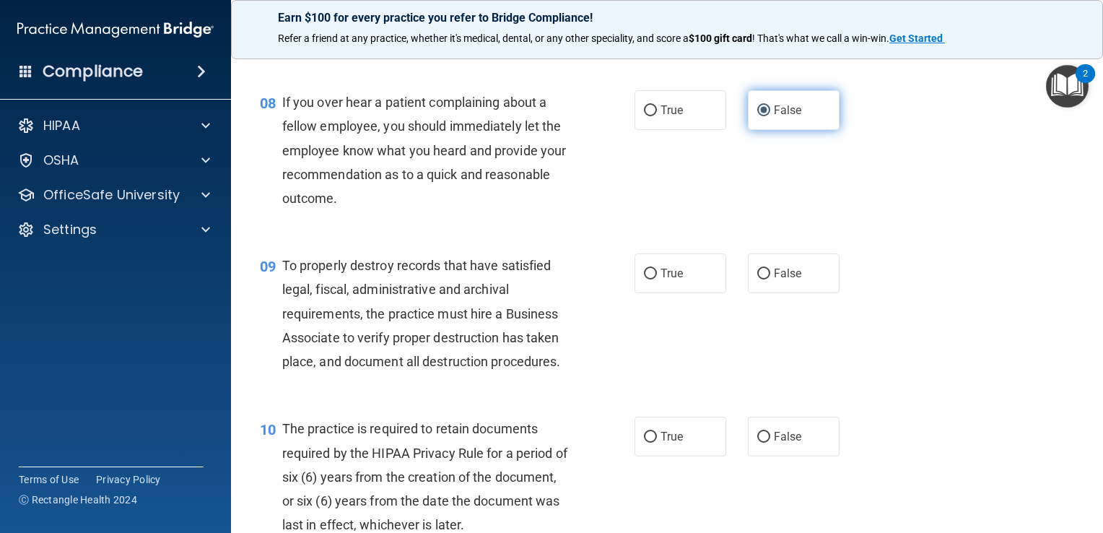
scroll to position [1071, 0]
click at [771, 292] on label "False" at bounding box center [794, 273] width 92 height 40
click at [770, 279] on input "False" at bounding box center [763, 273] width 13 height 11
radio input "true"
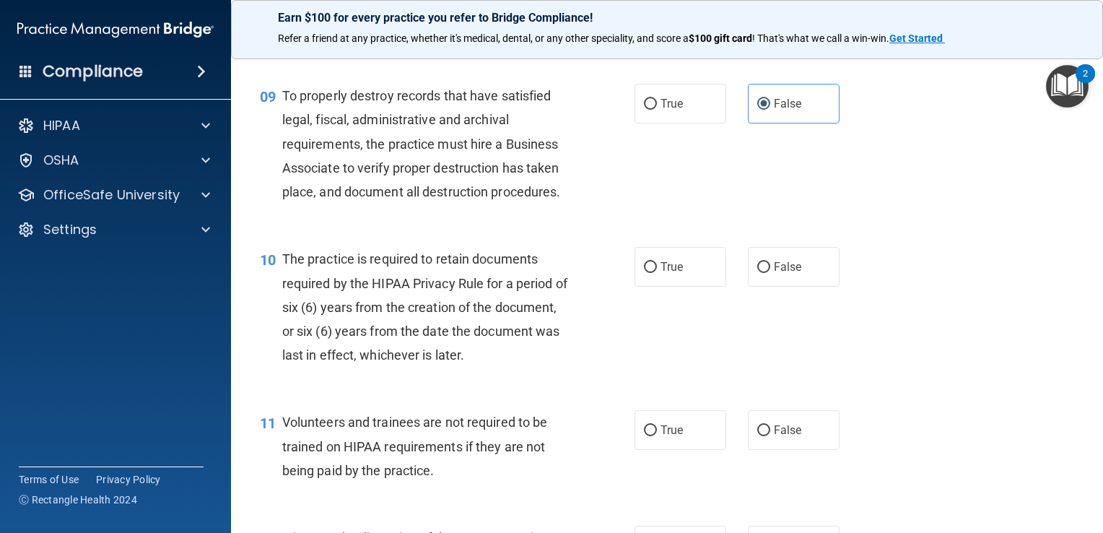
scroll to position [1279, 0]
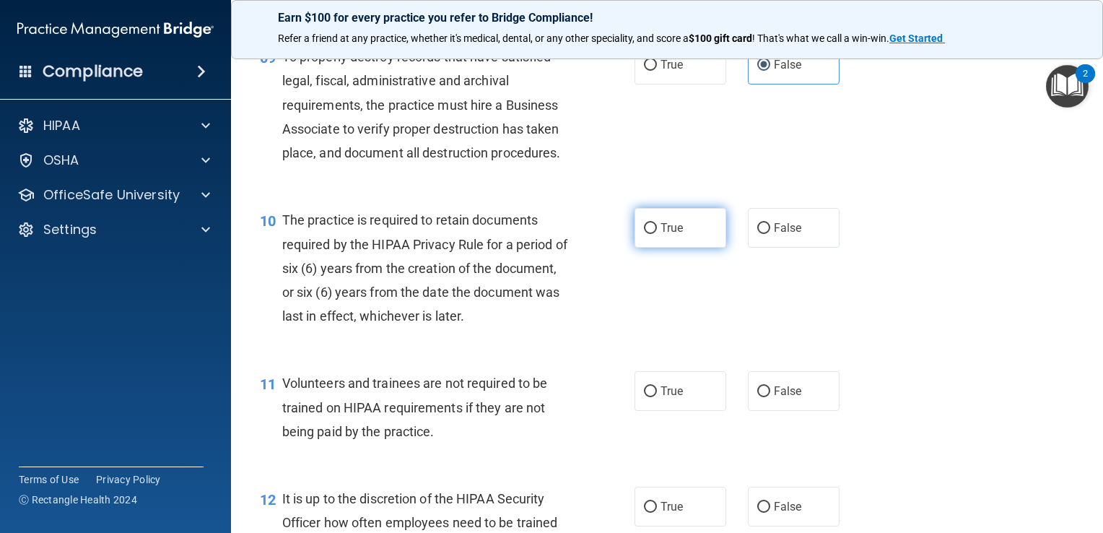
click at [694, 247] on label "True" at bounding box center [680, 228] width 92 height 40
click at [657, 234] on input "True" at bounding box center [650, 228] width 13 height 11
radio input "true"
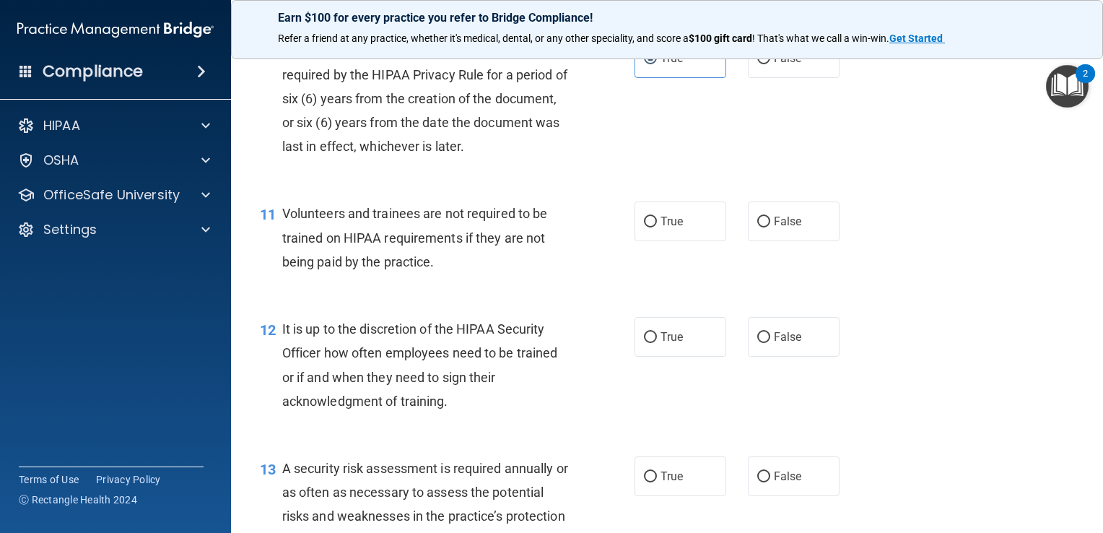
scroll to position [1449, 0]
click at [748, 240] on label "False" at bounding box center [794, 221] width 92 height 40
click at [757, 227] on input "False" at bounding box center [763, 221] width 13 height 11
radio input "true"
click at [759, 342] on input "False" at bounding box center [763, 336] width 13 height 11
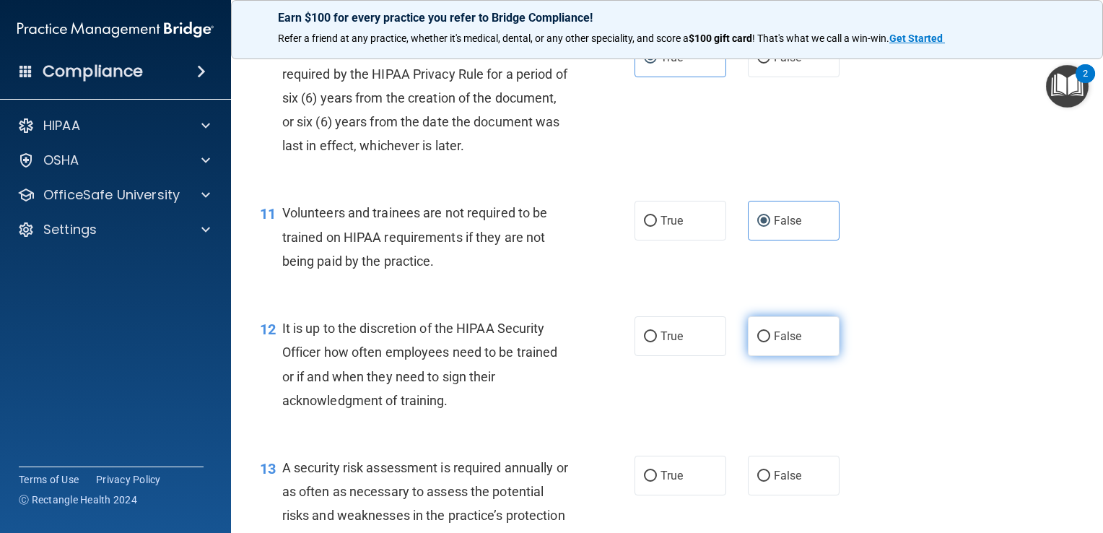
radio input "true"
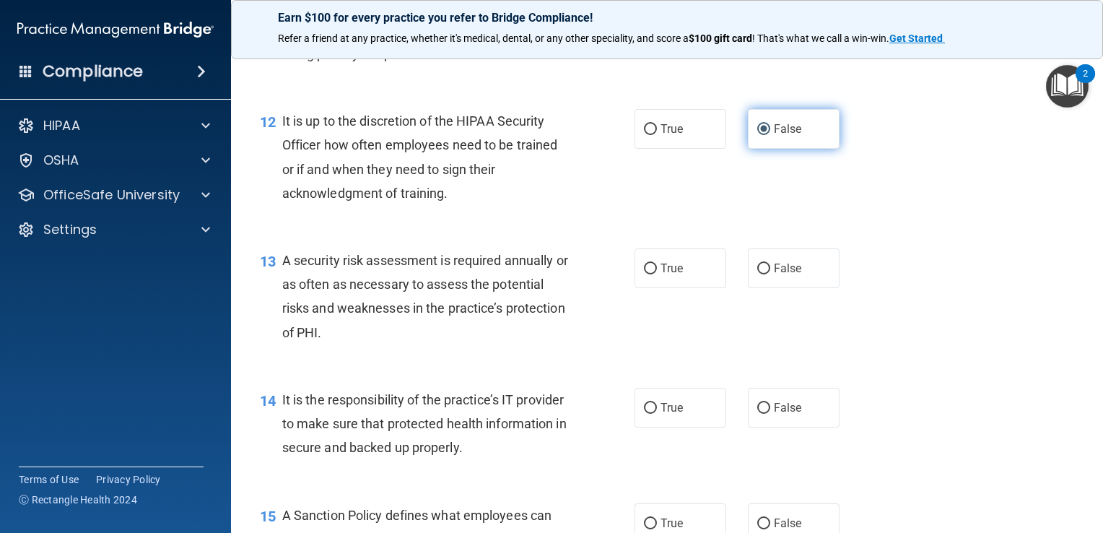
scroll to position [1657, 0]
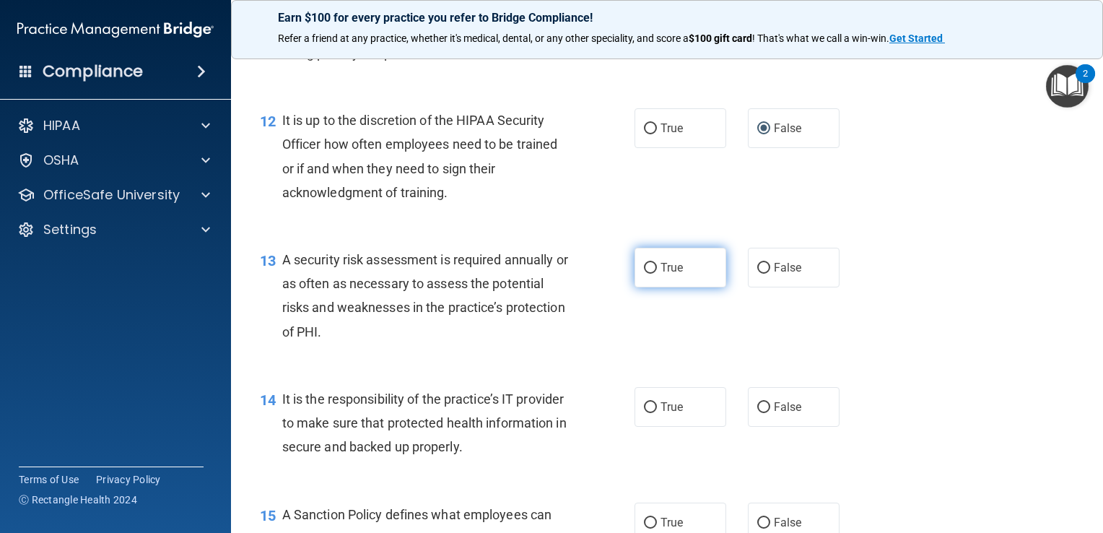
click at [670, 280] on label "True" at bounding box center [680, 268] width 92 height 40
click at [657, 274] on input "True" at bounding box center [650, 268] width 13 height 11
radio input "true"
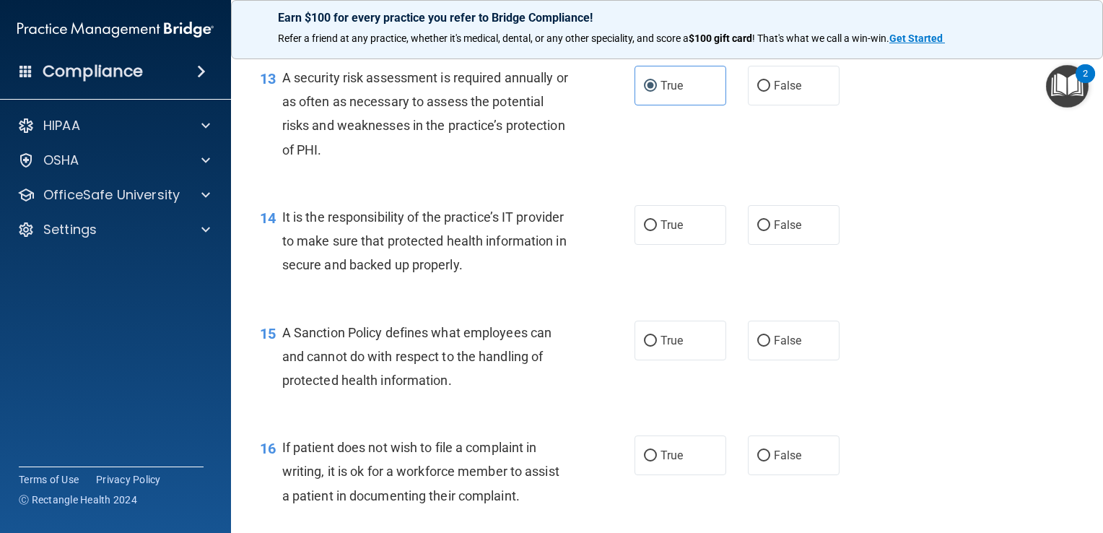
scroll to position [1842, 0]
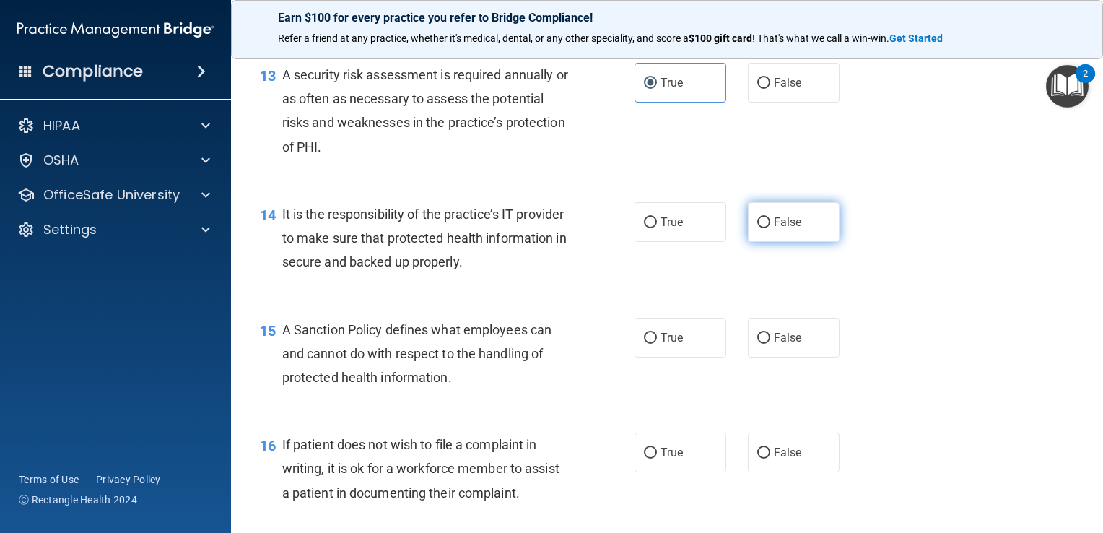
click at [762, 242] on label "False" at bounding box center [794, 222] width 92 height 40
click at [762, 228] on input "False" at bounding box center [763, 222] width 13 height 11
radio input "true"
drag, startPoint x: 759, startPoint y: 363, endPoint x: 817, endPoint y: 417, distance: 79.1
click at [817, 415] on div "15 A Sanction Policy defines what employees can and cannot do with respect to t…" at bounding box center [667, 356] width 836 height 115
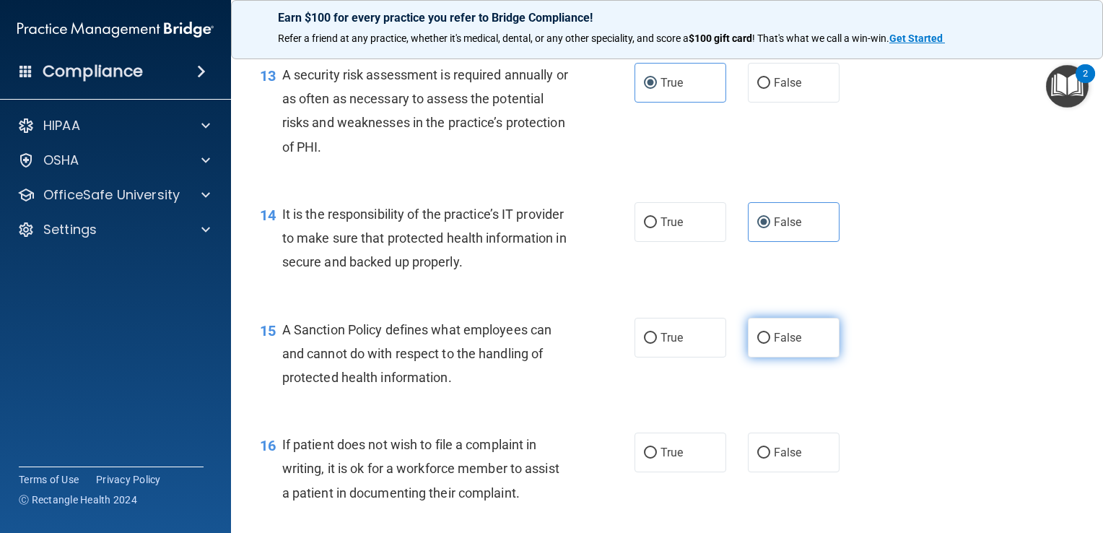
click at [787, 357] on label "False" at bounding box center [794, 338] width 92 height 40
click at [770, 344] on input "False" at bounding box center [763, 338] width 13 height 11
radio input "true"
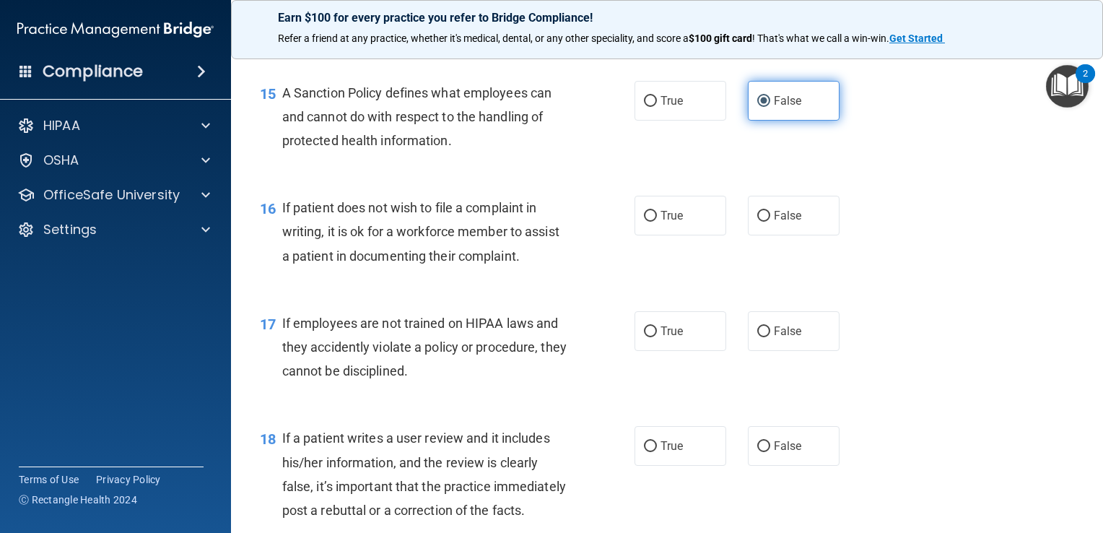
scroll to position [2081, 0]
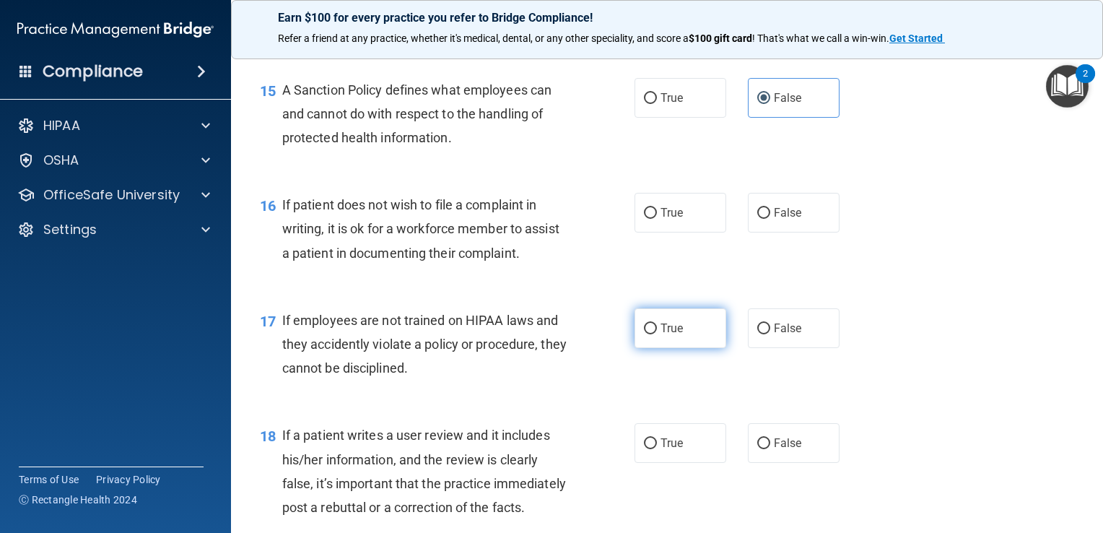
click at [668, 348] on label "True" at bounding box center [680, 328] width 92 height 40
click at [657, 334] on input "True" at bounding box center [650, 328] width 13 height 11
radio input "true"
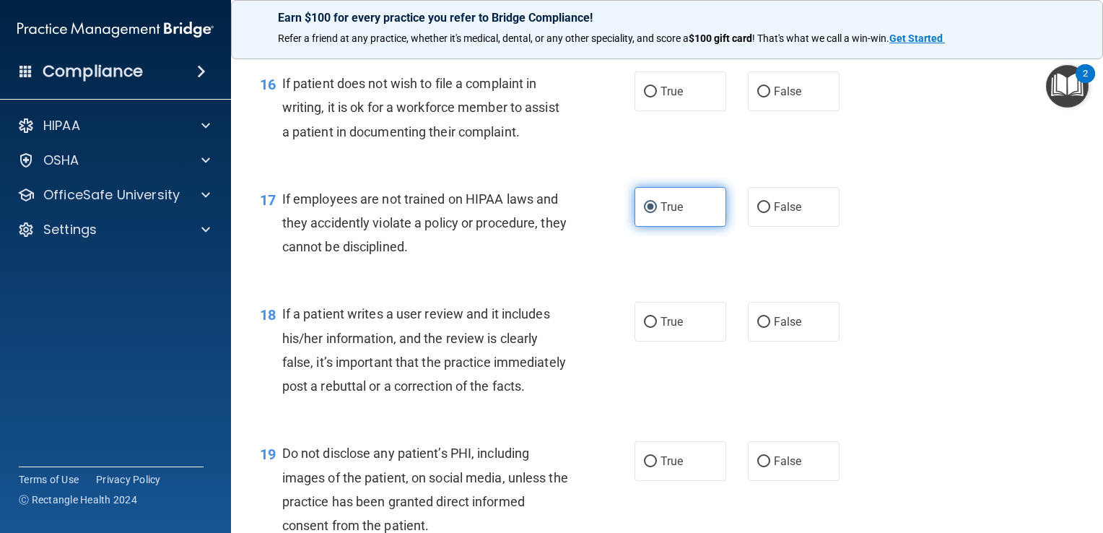
scroll to position [2204, 0]
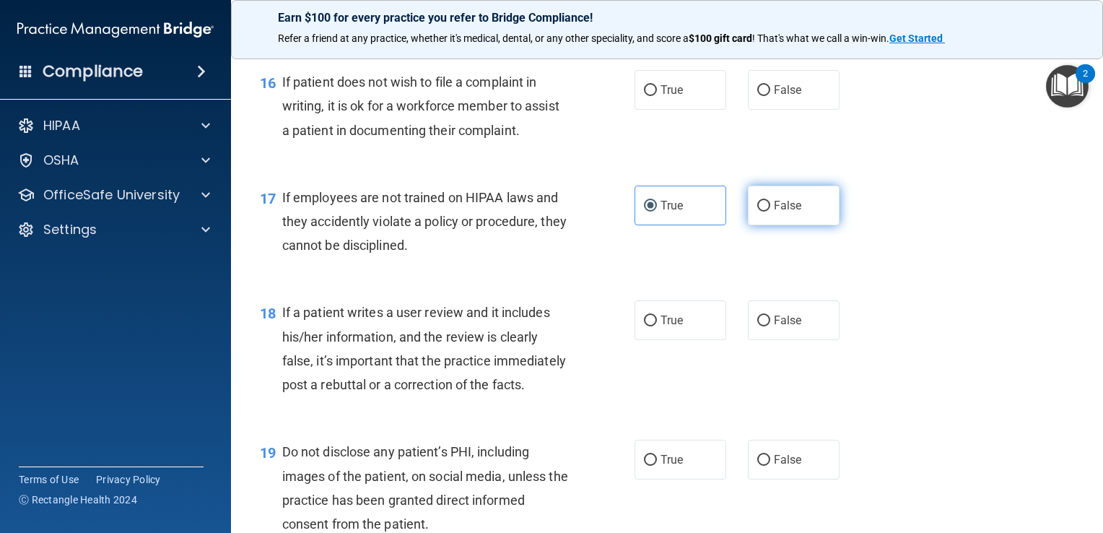
click at [770, 225] on label "False" at bounding box center [794, 205] width 92 height 40
click at [770, 211] on input "False" at bounding box center [763, 206] width 13 height 11
radio input "true"
radio input "false"
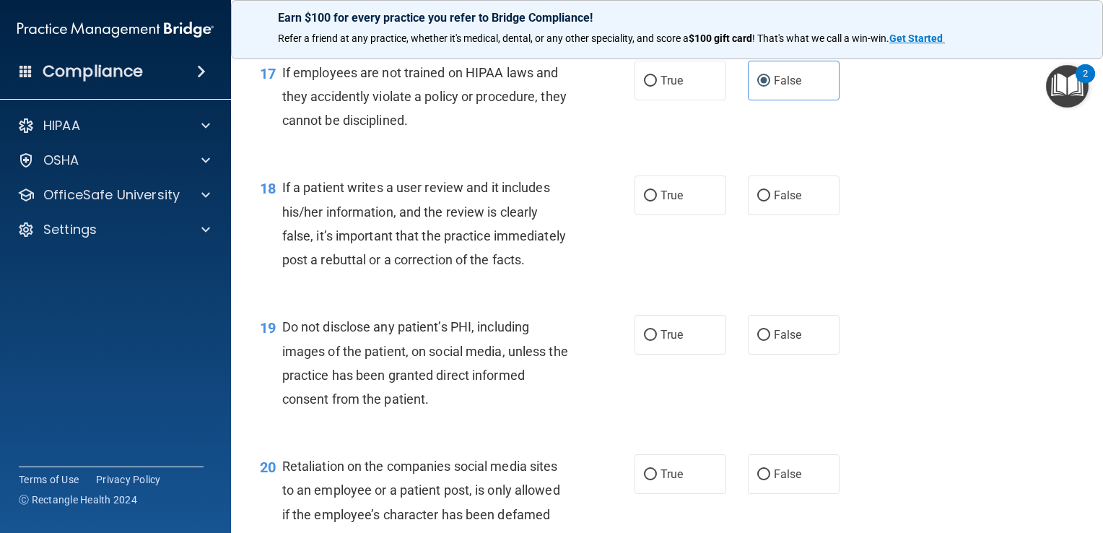
scroll to position [2329, 0]
click at [757, 201] on input "False" at bounding box center [763, 195] width 13 height 11
radio input "true"
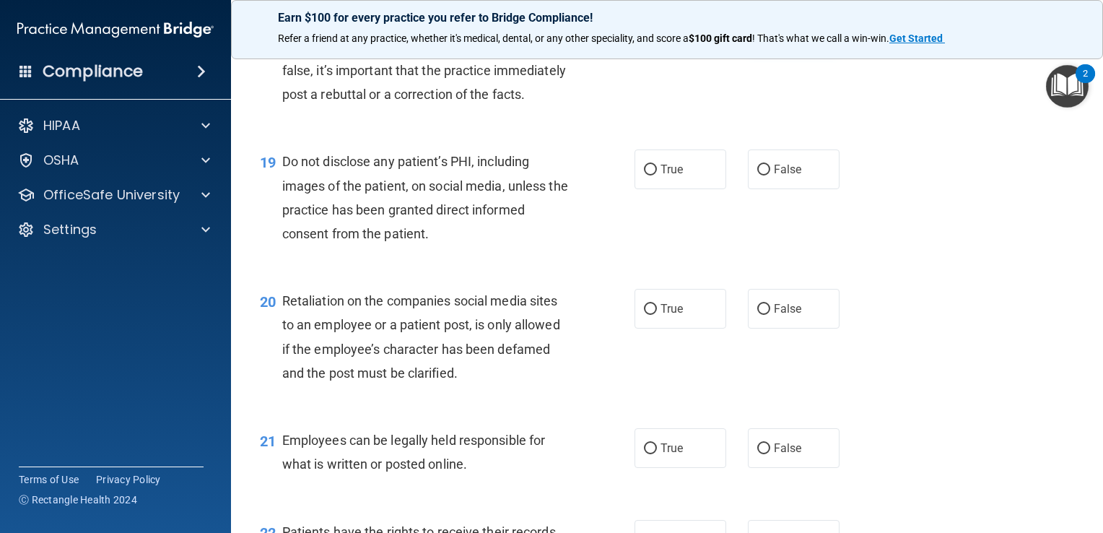
scroll to position [2520, 0]
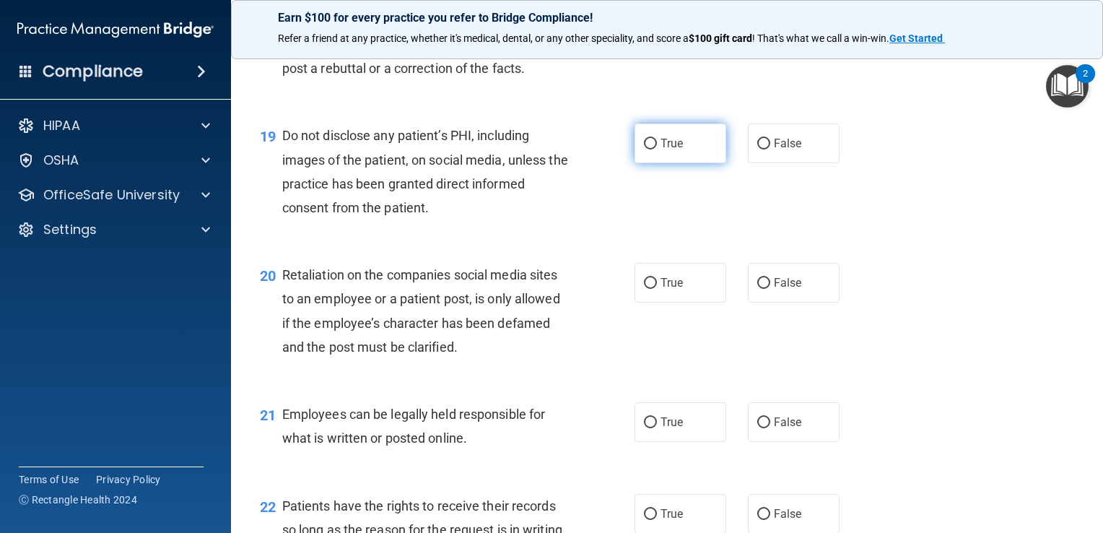
click at [691, 163] on label "True" at bounding box center [680, 143] width 92 height 40
click at [657, 149] on input "True" at bounding box center [650, 144] width 13 height 11
radio input "true"
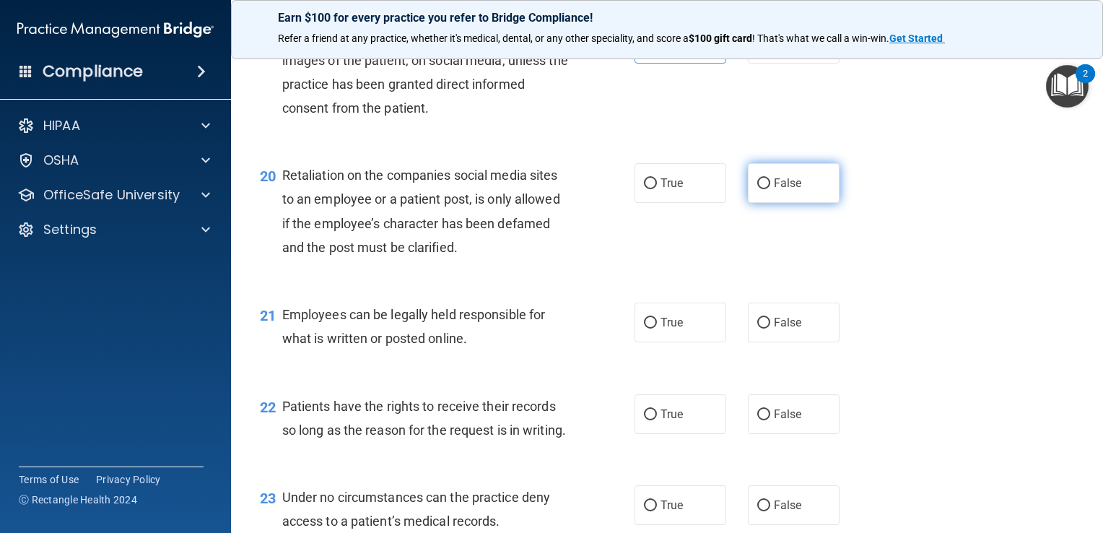
click at [778, 190] on span "False" at bounding box center [788, 183] width 28 height 14
click at [770, 189] on input "False" at bounding box center [763, 183] width 13 height 11
radio input "true"
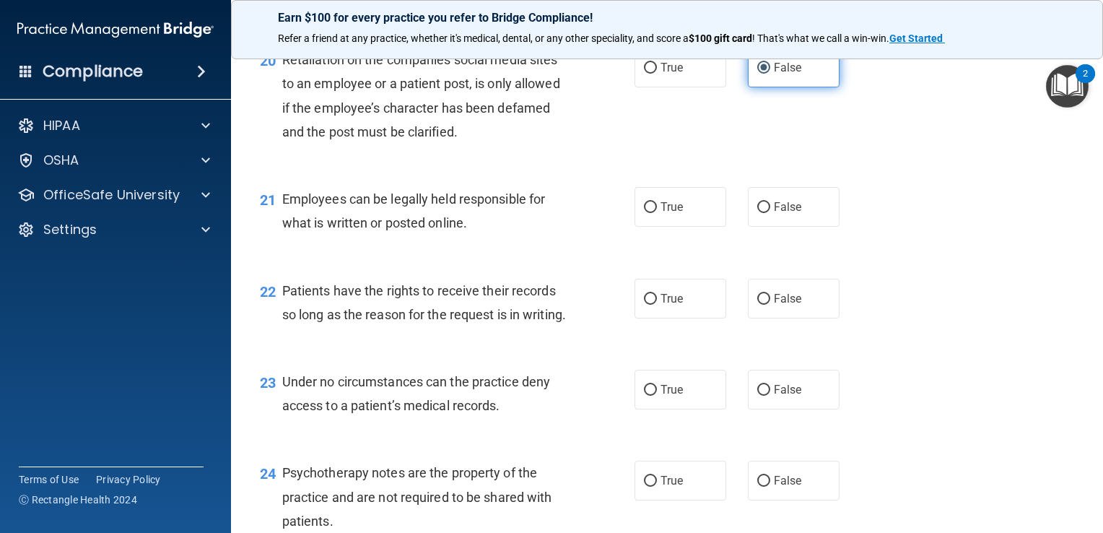
scroll to position [2742, 0]
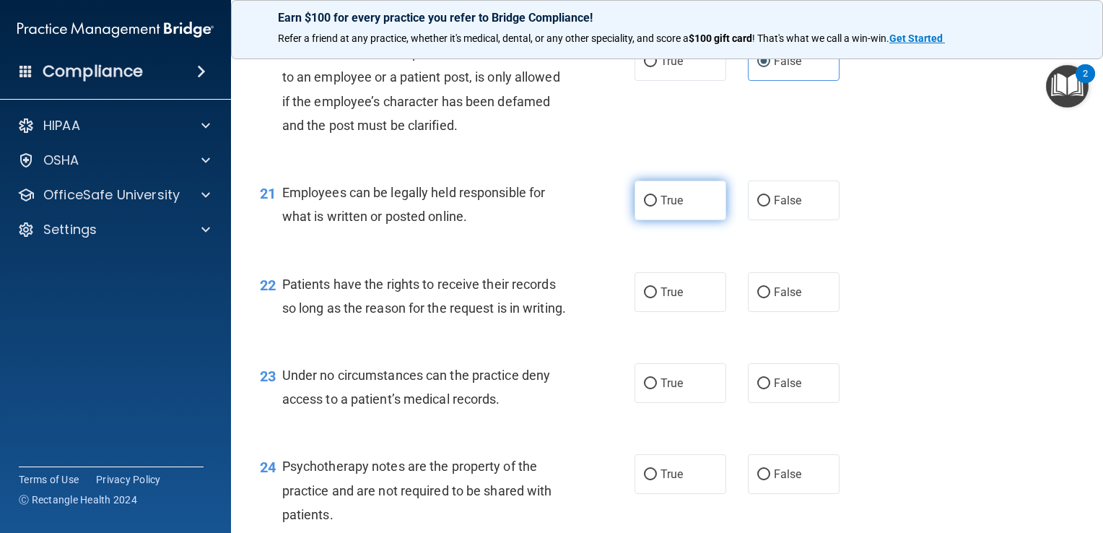
click at [649, 220] on label "True" at bounding box center [680, 200] width 92 height 40
click at [649, 206] on input "True" at bounding box center [650, 201] width 13 height 11
radio input "true"
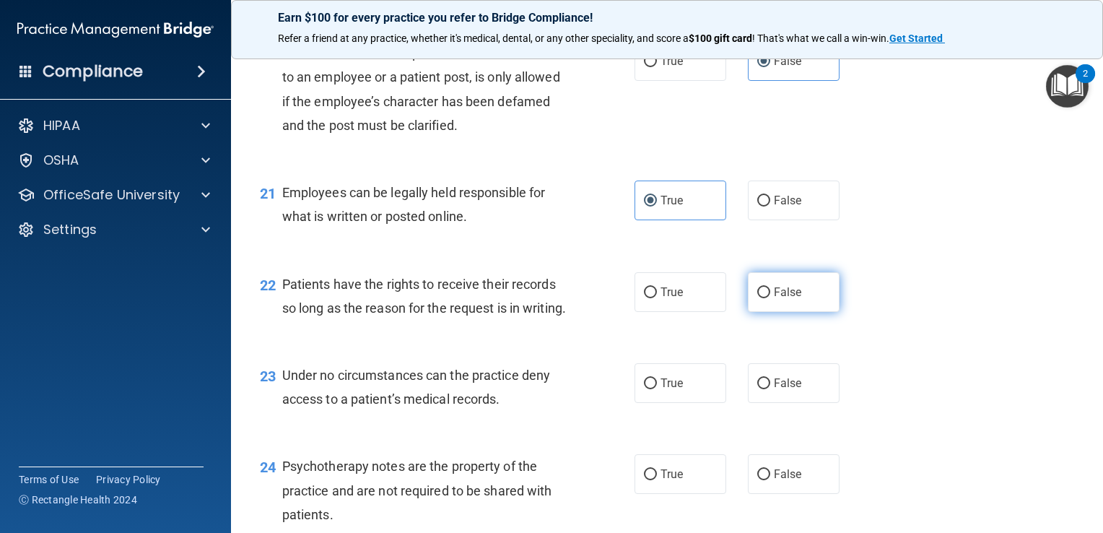
click at [748, 312] on label "False" at bounding box center [794, 292] width 92 height 40
click at [757, 298] on input "False" at bounding box center [763, 292] width 13 height 11
radio input "true"
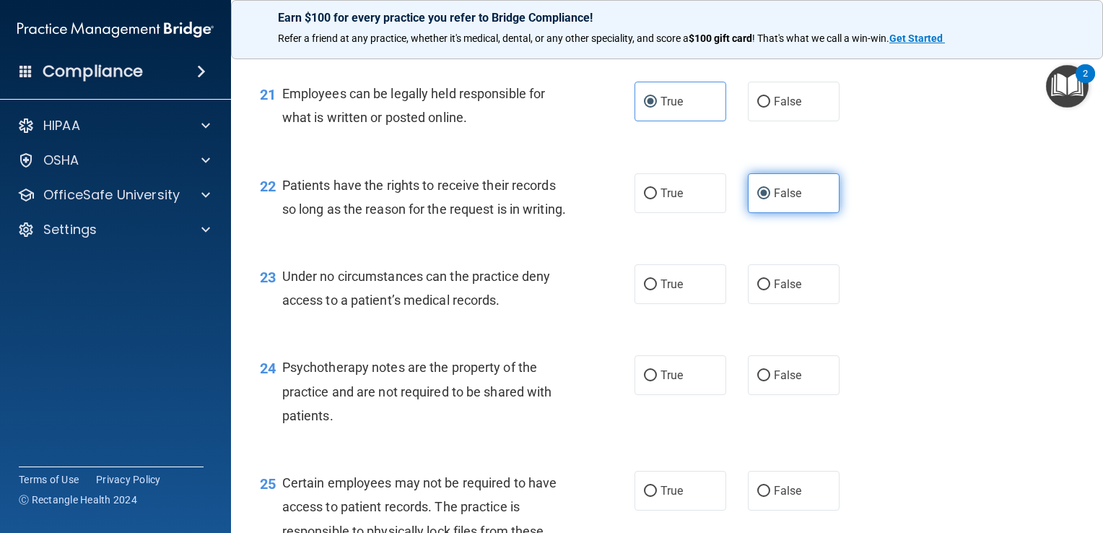
scroll to position [2860, 0]
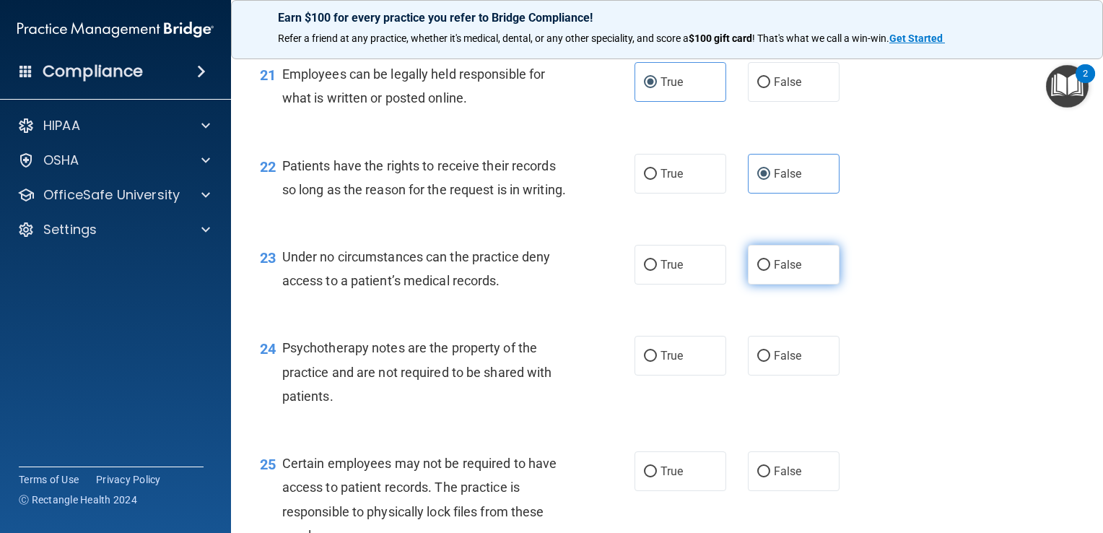
click at [762, 284] on label "False" at bounding box center [794, 265] width 92 height 40
click at [762, 271] on input "False" at bounding box center [763, 265] width 13 height 11
radio input "true"
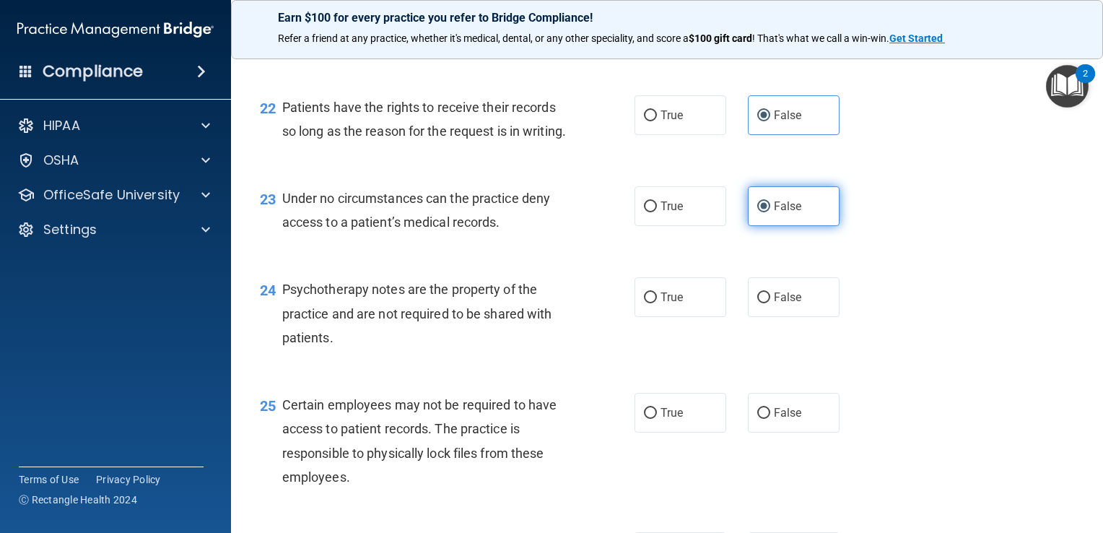
scroll to position [2920, 0]
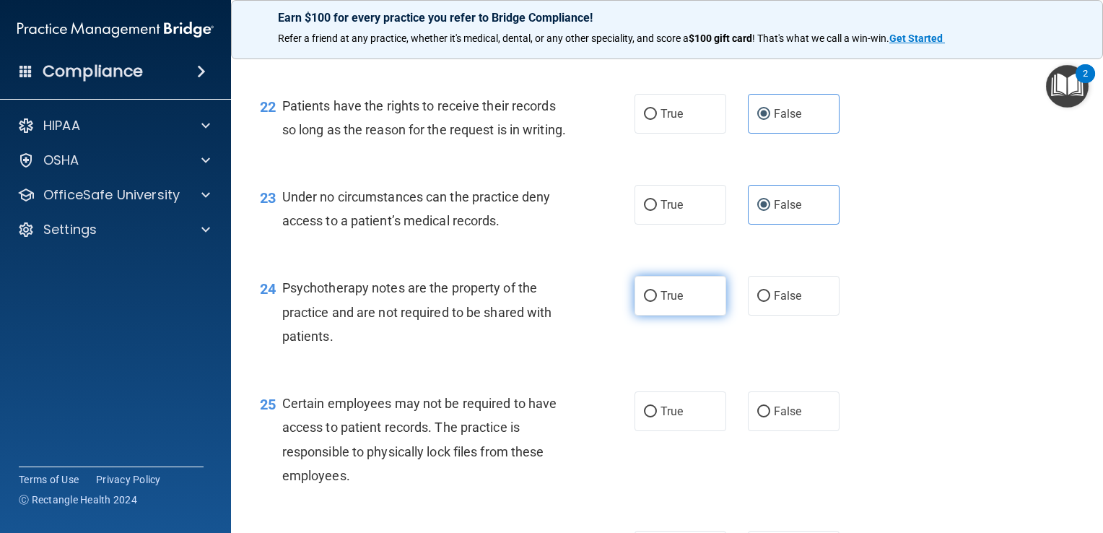
click at [673, 302] on span "True" at bounding box center [671, 296] width 22 height 14
click at [657, 302] on input "True" at bounding box center [650, 296] width 13 height 11
radio input "true"
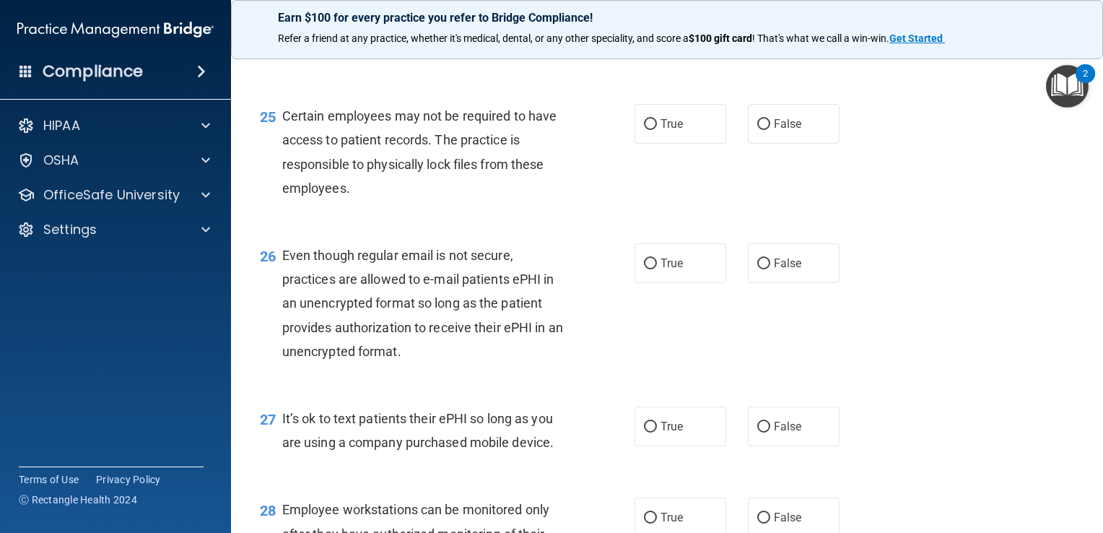
scroll to position [3216, 0]
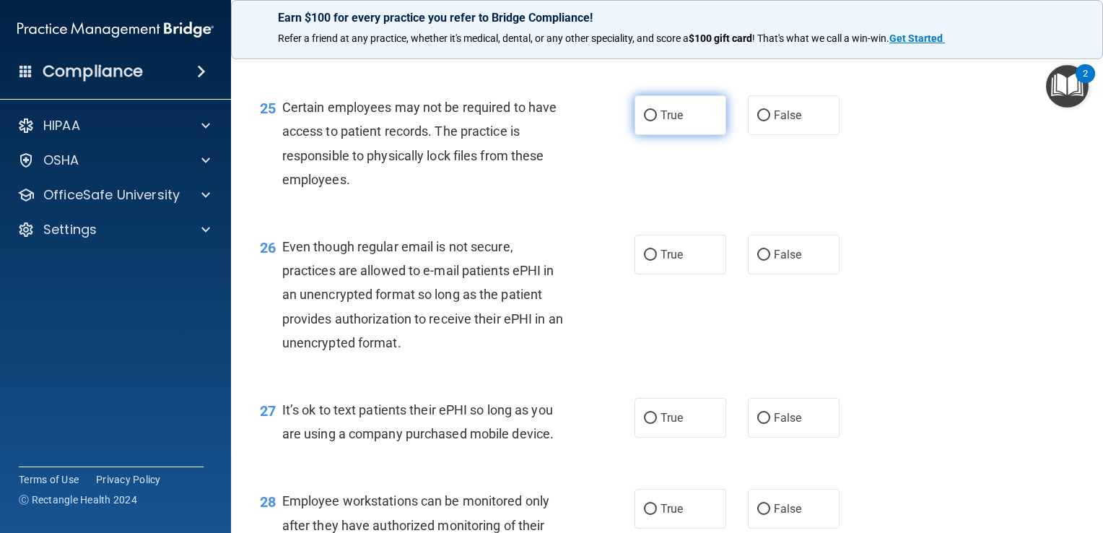
click at [668, 135] on label "True" at bounding box center [680, 115] width 92 height 40
click at [657, 121] on input "True" at bounding box center [650, 115] width 13 height 11
radio input "true"
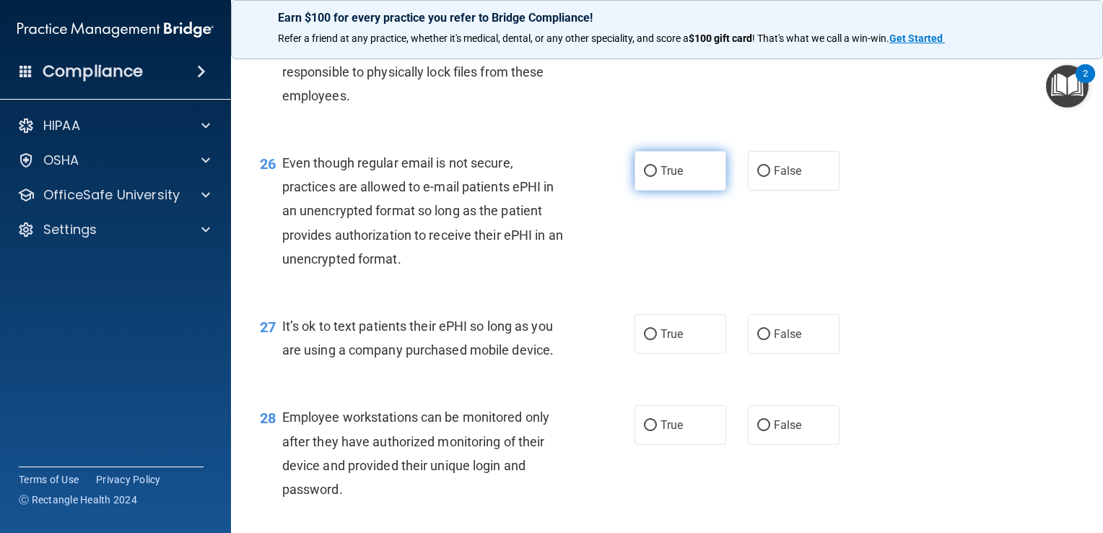
scroll to position [3304, 0]
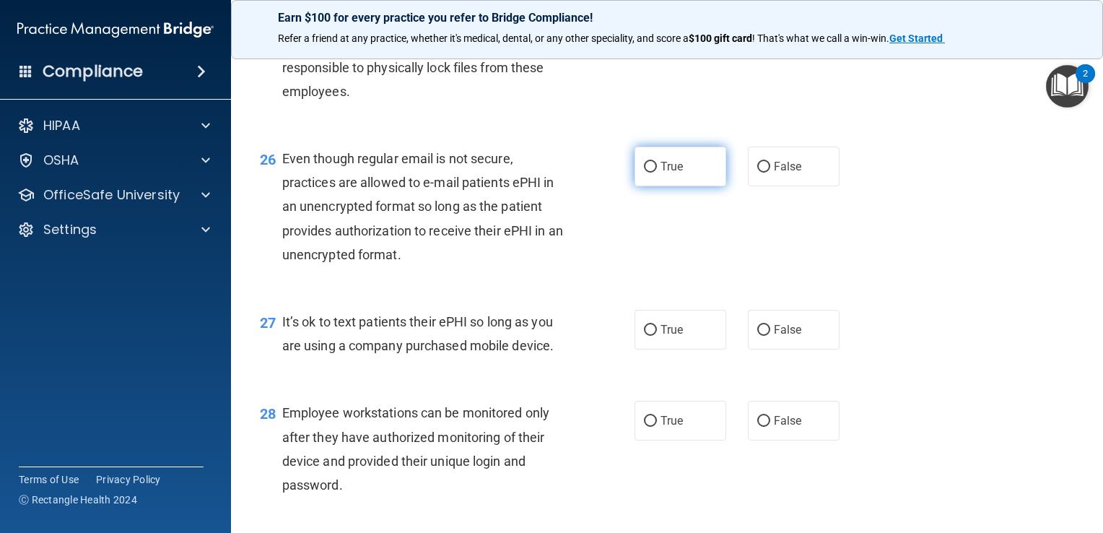
click at [675, 173] on span "True" at bounding box center [671, 166] width 22 height 14
click at [657, 172] on input "True" at bounding box center [650, 167] width 13 height 11
radio input "true"
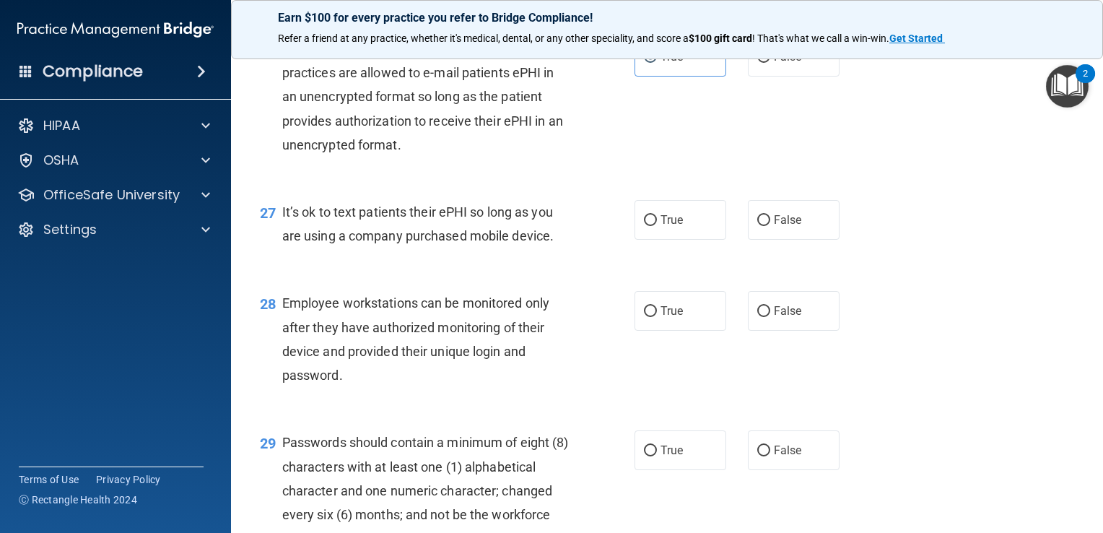
scroll to position [3416, 0]
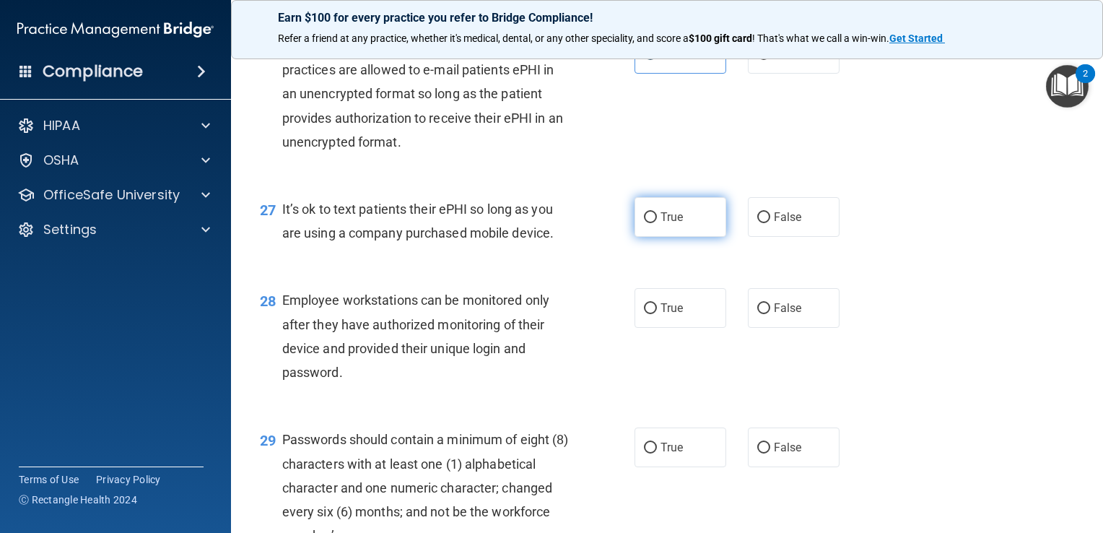
click at [696, 237] on label "True" at bounding box center [680, 217] width 92 height 40
click at [657, 223] on input "True" at bounding box center [650, 217] width 13 height 11
radio input "true"
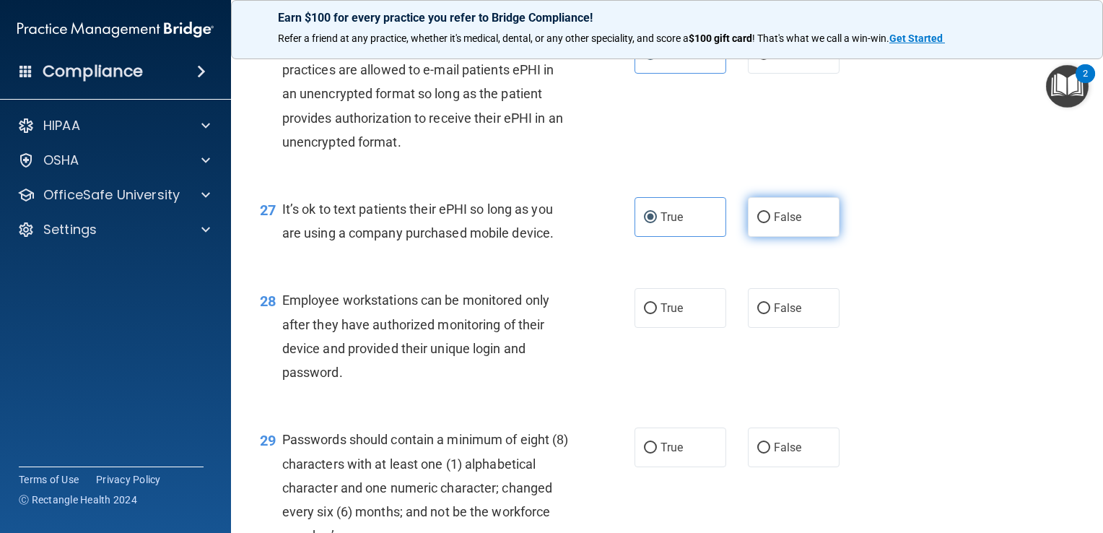
click at [774, 224] on span "False" at bounding box center [788, 217] width 28 height 14
click at [767, 223] on input "False" at bounding box center [763, 217] width 13 height 11
radio input "true"
radio input "false"
click at [759, 314] on input "False" at bounding box center [763, 308] width 13 height 11
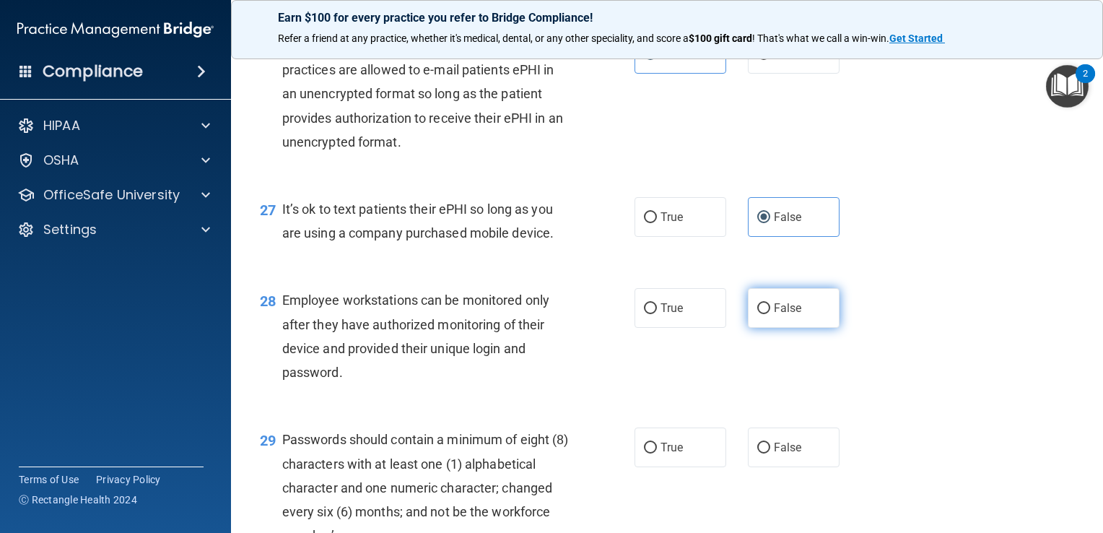
radio input "true"
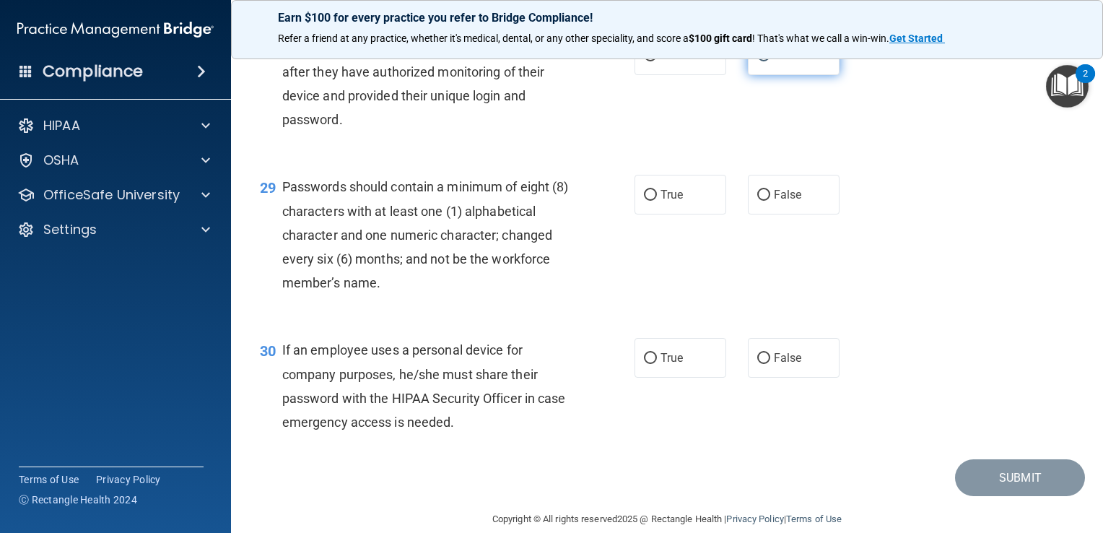
scroll to position [3688, 0]
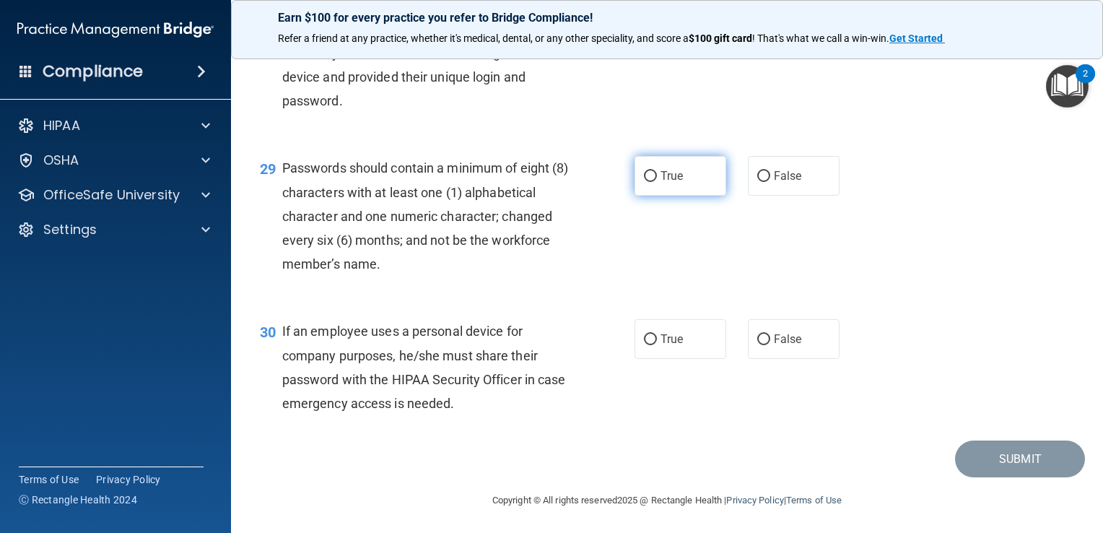
click at [685, 196] on label "True" at bounding box center [680, 176] width 92 height 40
click at [657, 182] on input "True" at bounding box center [650, 176] width 13 height 11
radio input "true"
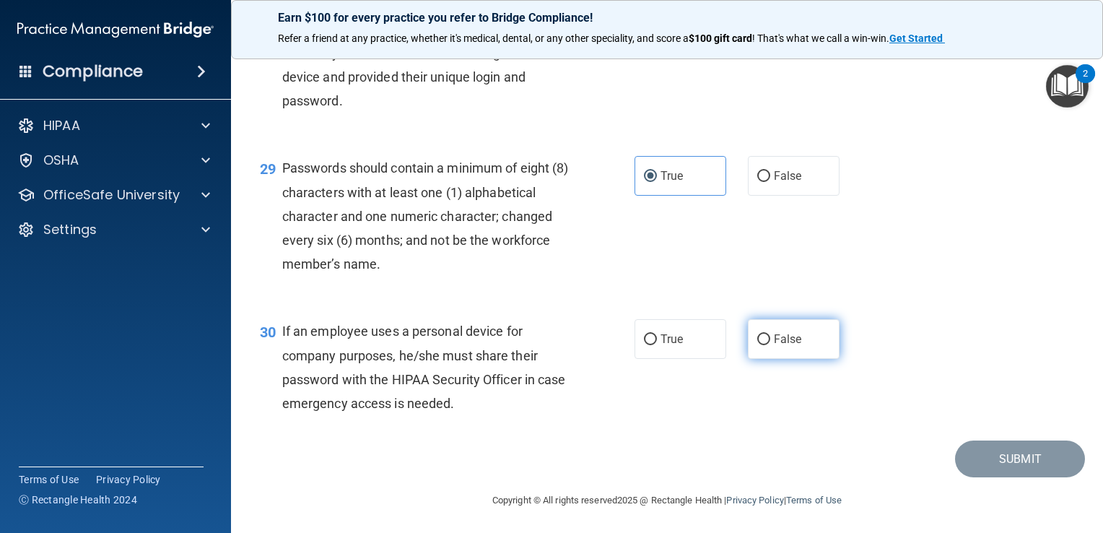
click at [764, 359] on label "False" at bounding box center [794, 339] width 92 height 40
click at [764, 345] on input "False" at bounding box center [763, 339] width 13 height 11
radio input "true"
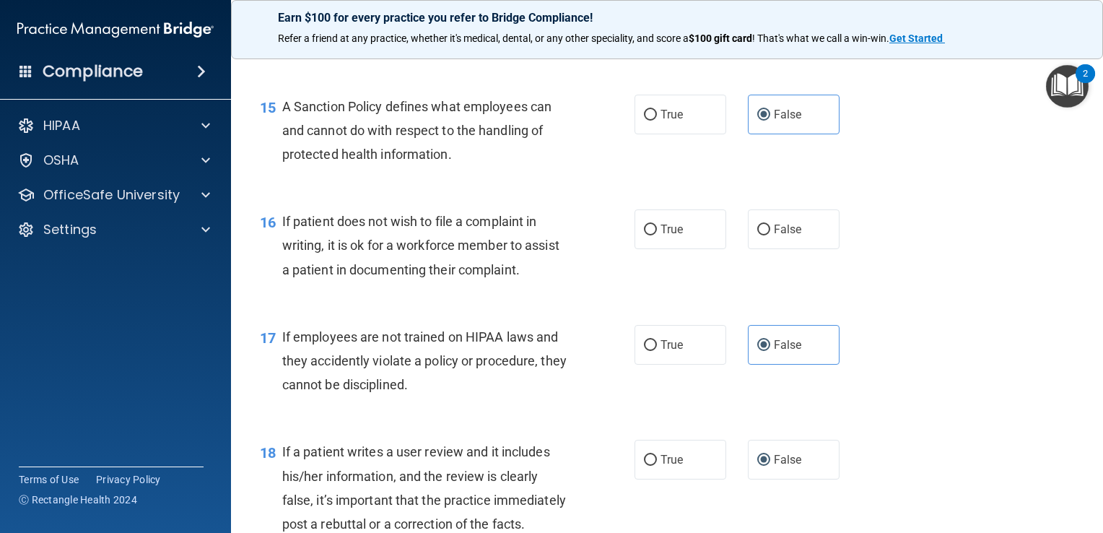
scroll to position [2049, 0]
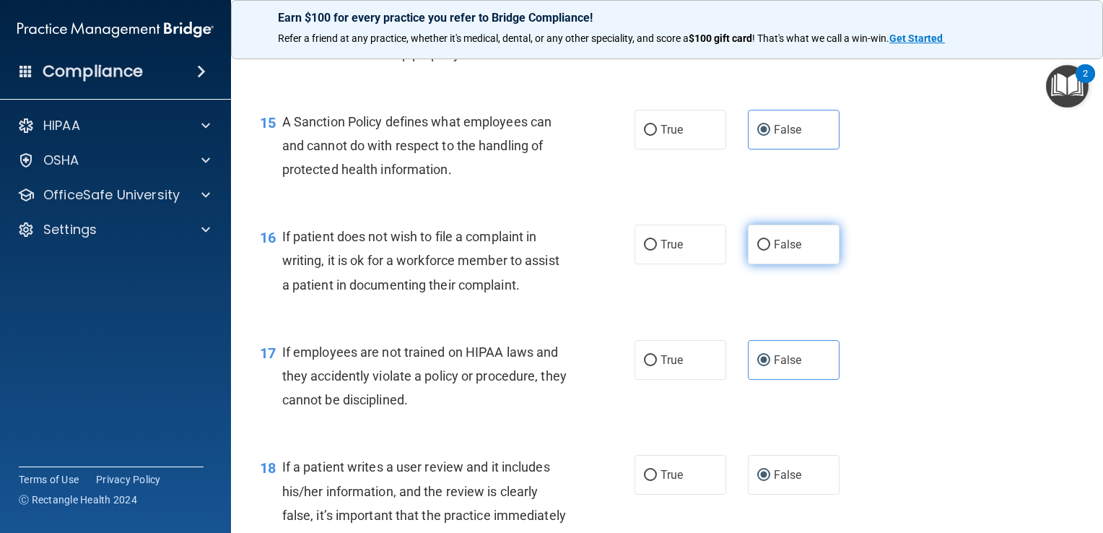
click at [797, 264] on label "False" at bounding box center [794, 244] width 92 height 40
click at [770, 250] on input "False" at bounding box center [763, 245] width 13 height 11
radio input "true"
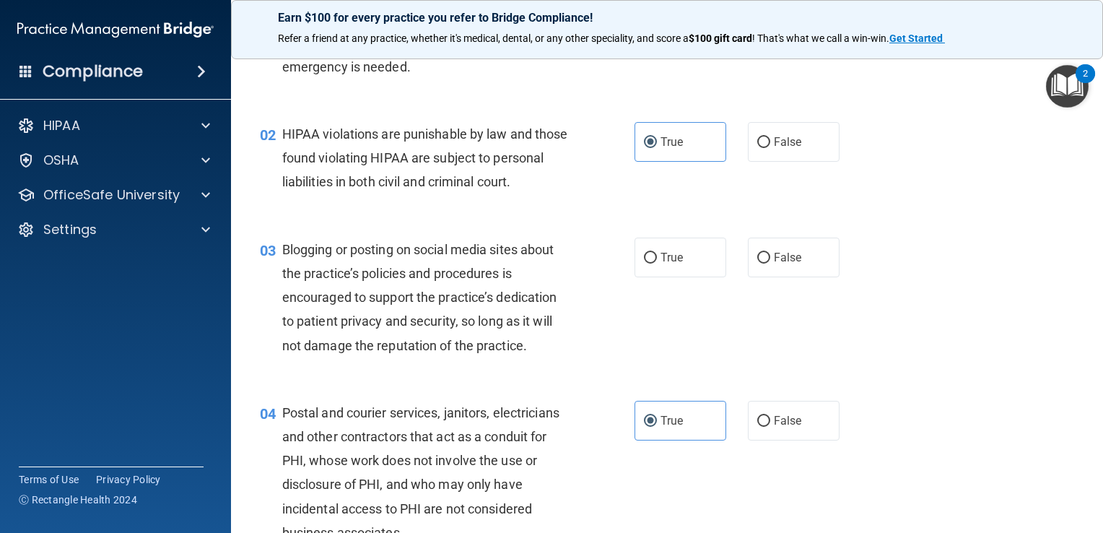
scroll to position [63, 0]
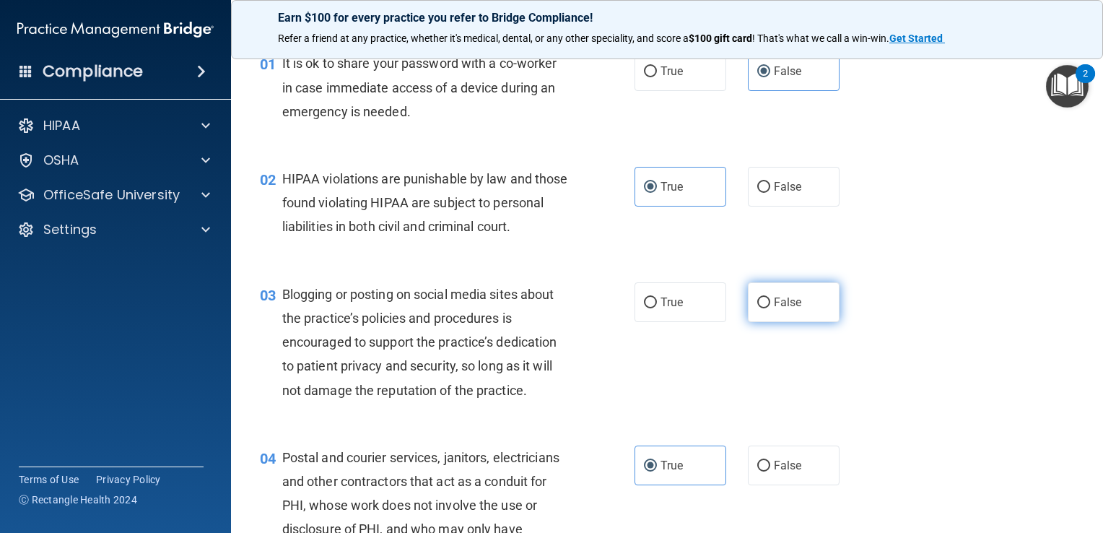
click at [774, 309] on span "False" at bounding box center [788, 302] width 28 height 14
click at [770, 308] on input "False" at bounding box center [763, 302] width 13 height 11
radio input "true"
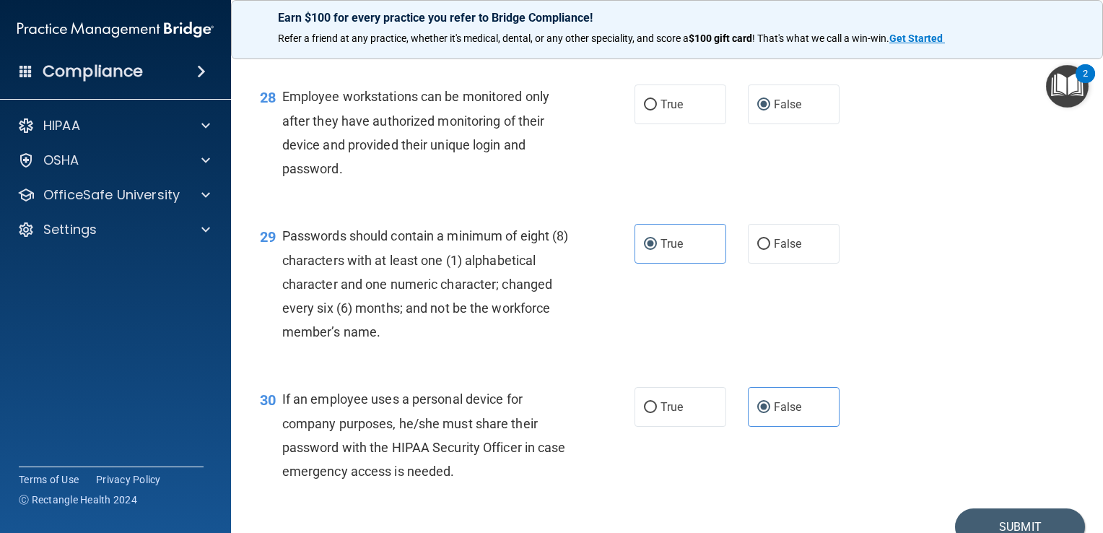
scroll to position [3758, 0]
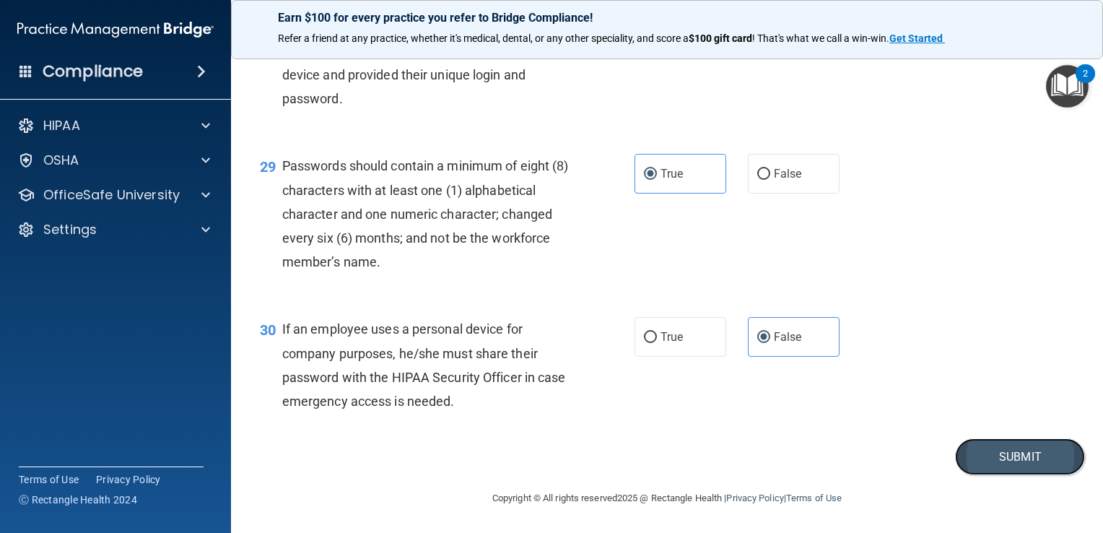
click at [975, 475] on button "Submit" at bounding box center [1020, 456] width 130 height 37
click at [1002, 460] on button "Submit" at bounding box center [1020, 456] width 130 height 37
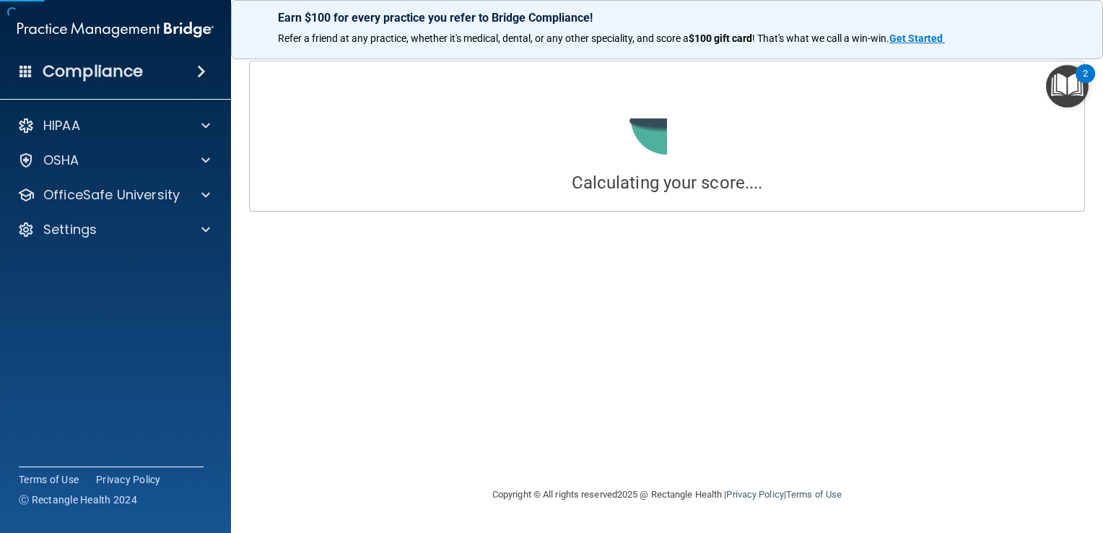
click at [678, 305] on div "Calculating your score.... Success! You've completed " HIPAA Policies and Proce…" at bounding box center [667, 266] width 814 height 411
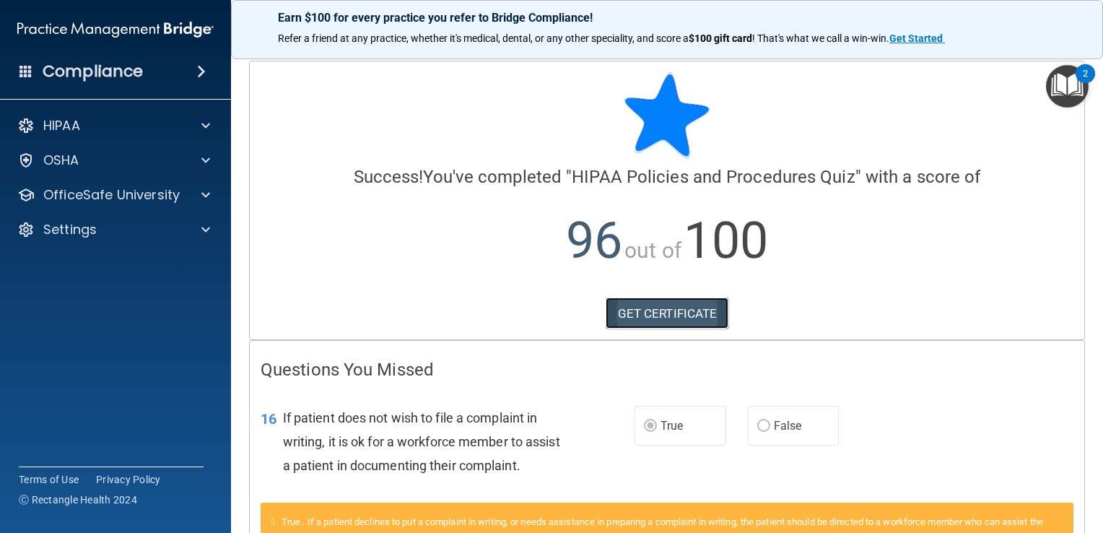
click at [637, 315] on link "GET CERTIFICATE" at bounding box center [666, 313] width 123 height 32
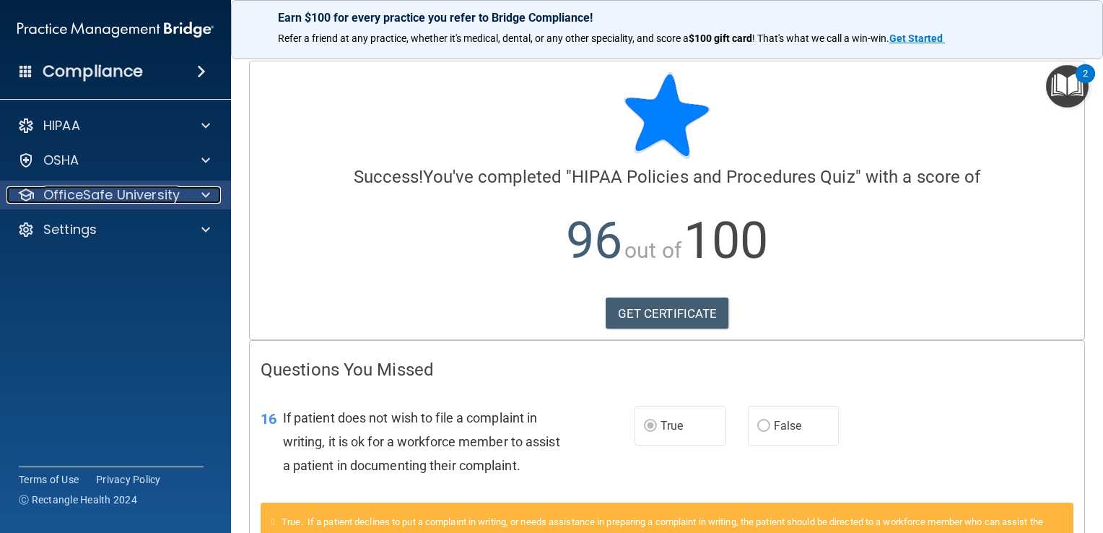
click at [87, 203] on p "OfficeSafe University" at bounding box center [111, 194] width 136 height 17
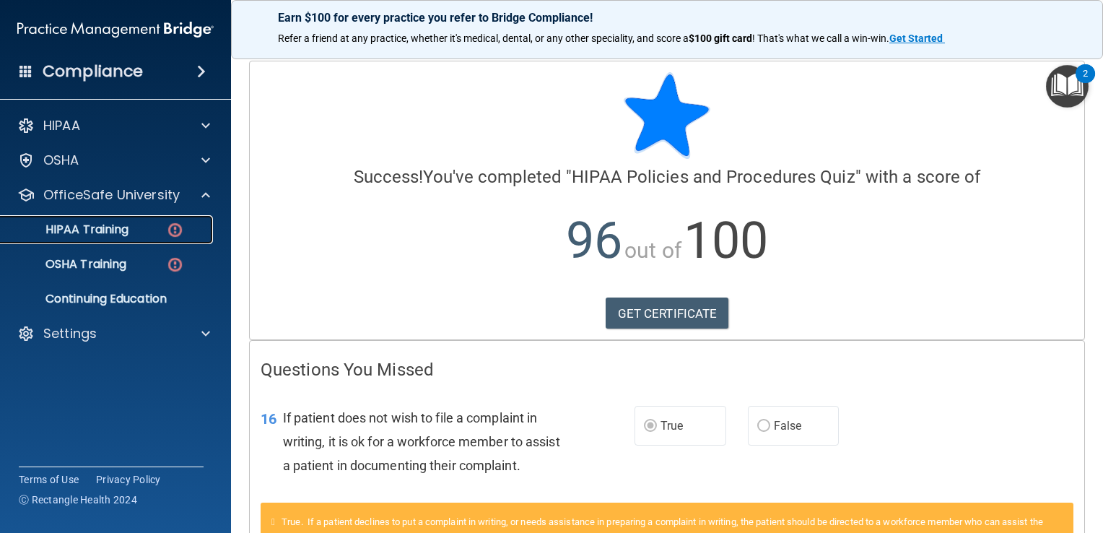
click at [99, 227] on p "HIPAA Training" at bounding box center [68, 229] width 119 height 14
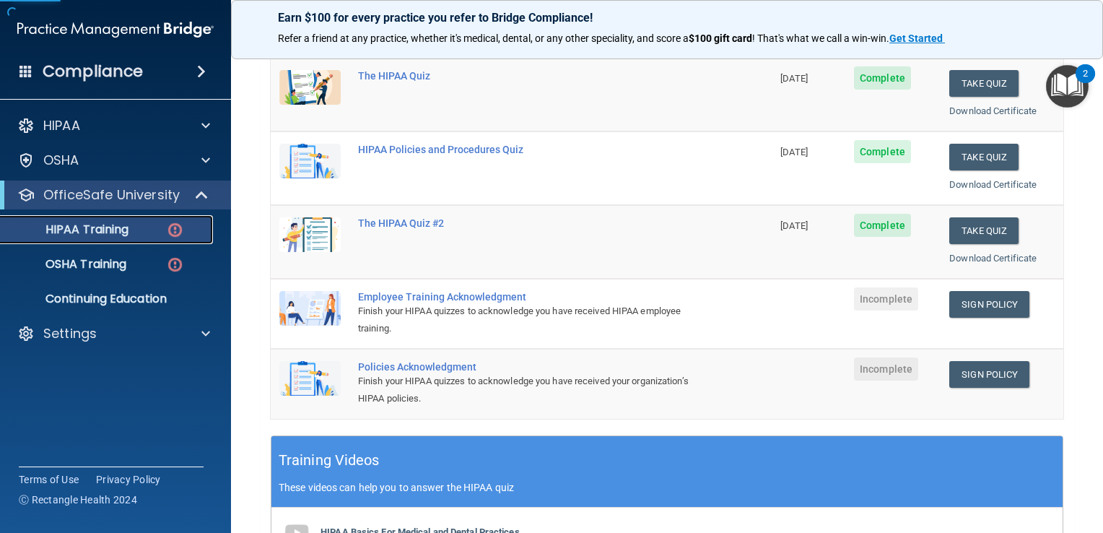
scroll to position [205, 0]
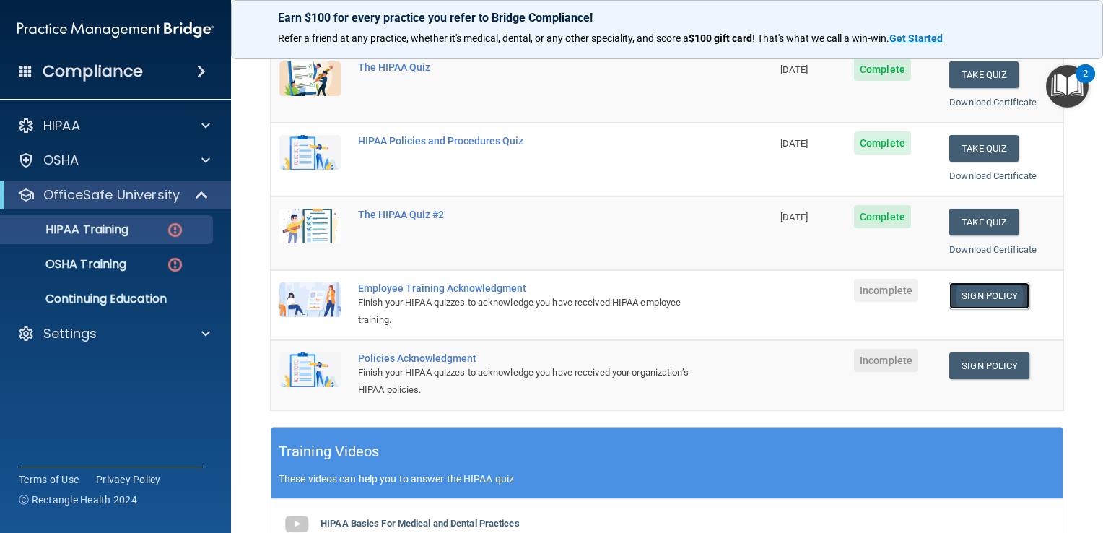
click at [960, 296] on link "Sign Policy" at bounding box center [989, 295] width 80 height 27
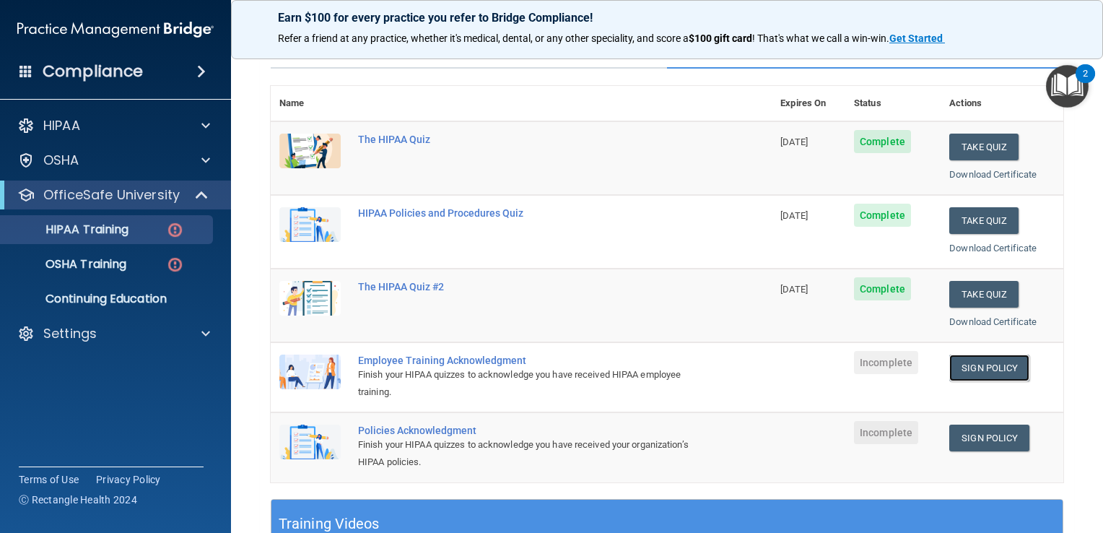
scroll to position [126, 0]
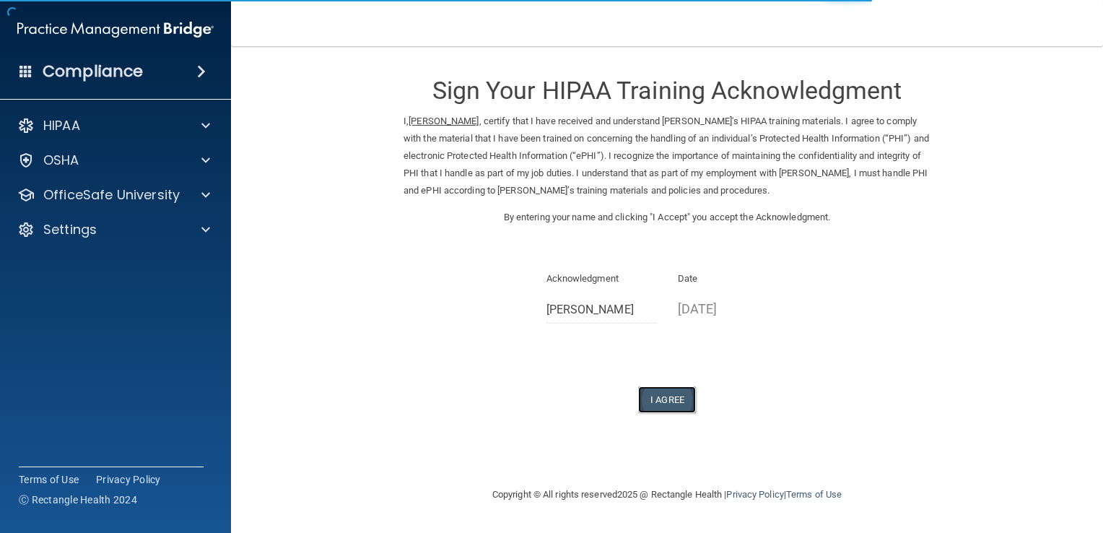
click at [655, 413] on button "I Agree" at bounding box center [667, 399] width 58 height 27
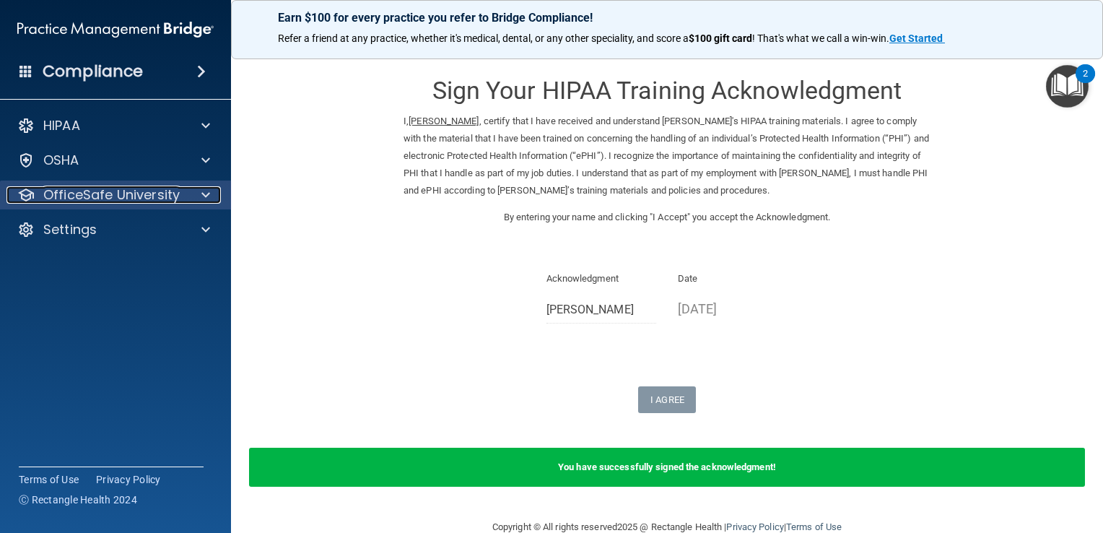
click at [197, 192] on div at bounding box center [203, 194] width 36 height 17
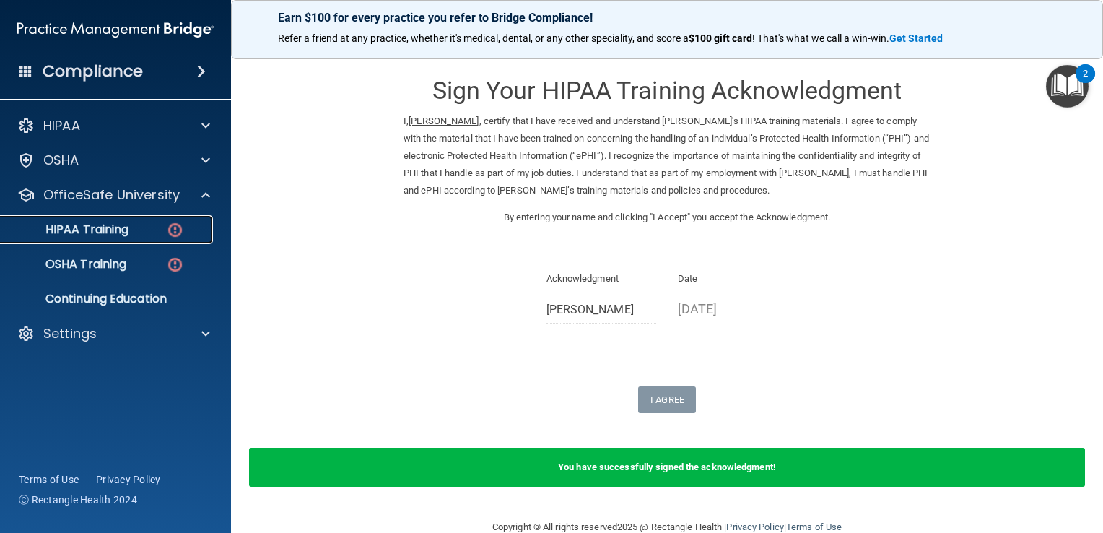
click at [131, 241] on link "HIPAA Training" at bounding box center [99, 229] width 227 height 29
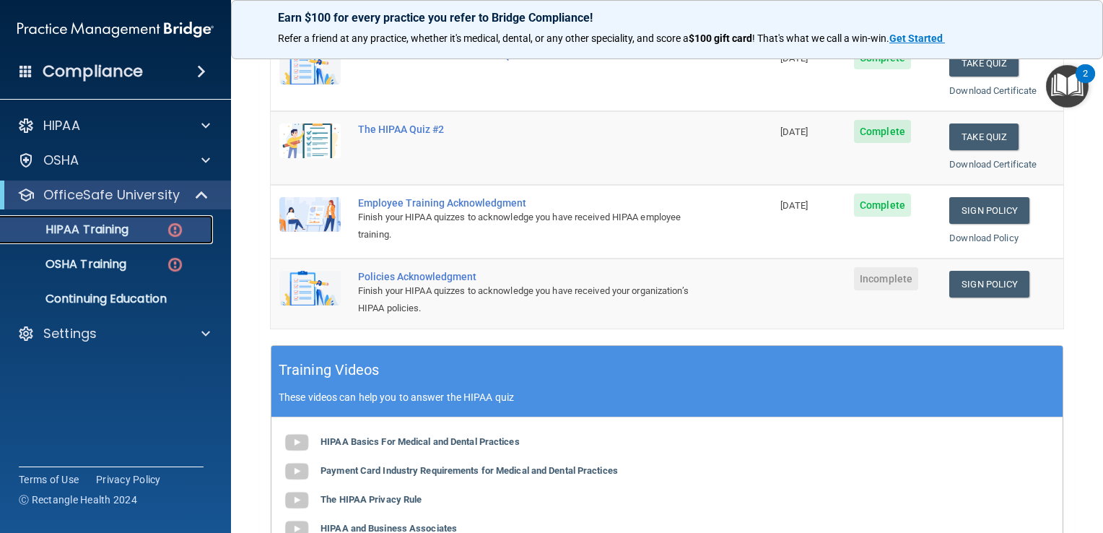
scroll to position [291, 0]
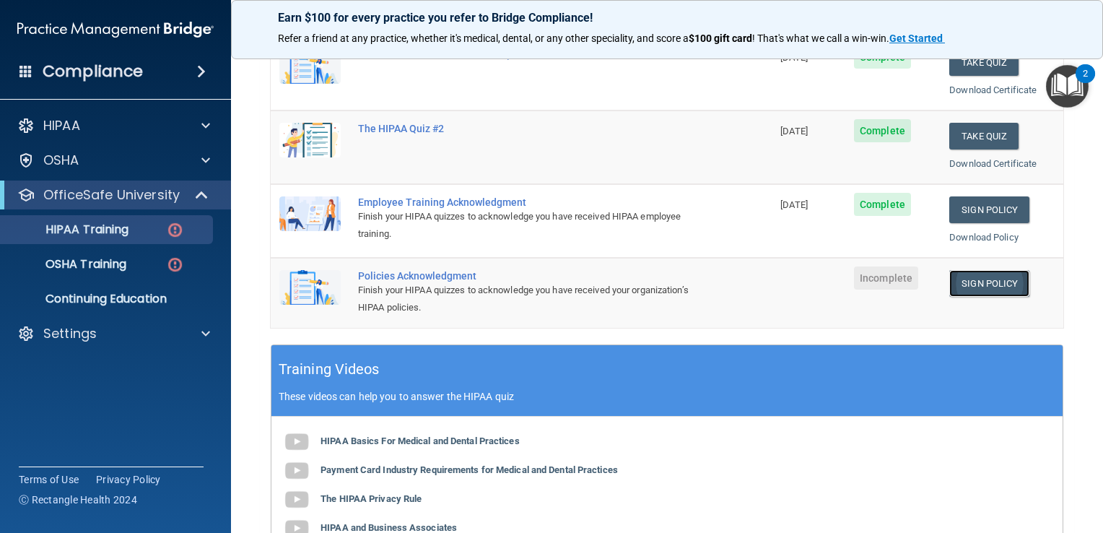
click at [963, 284] on link "Sign Policy" at bounding box center [989, 283] width 80 height 27
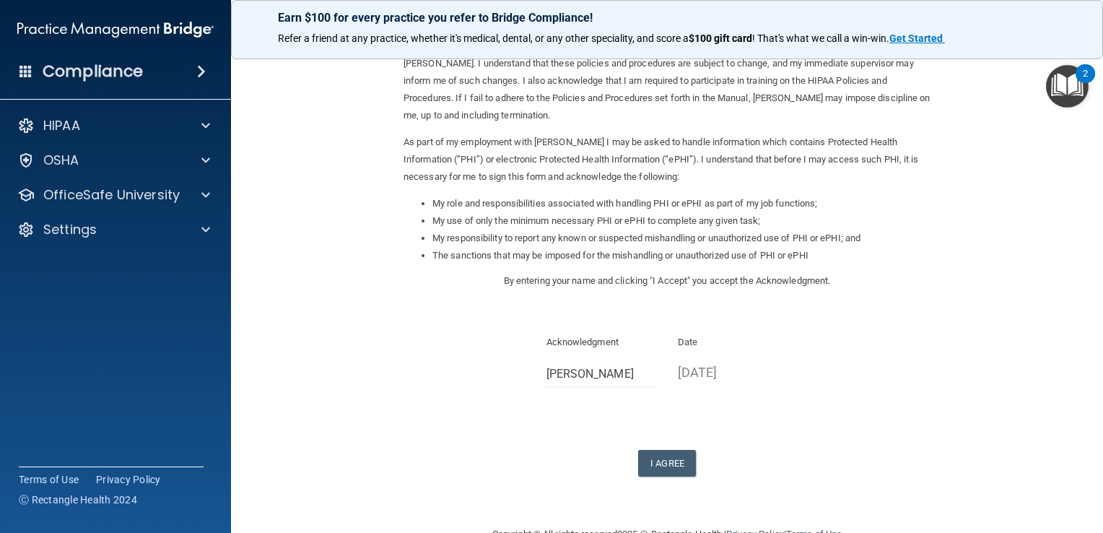
scroll to position [128, 0]
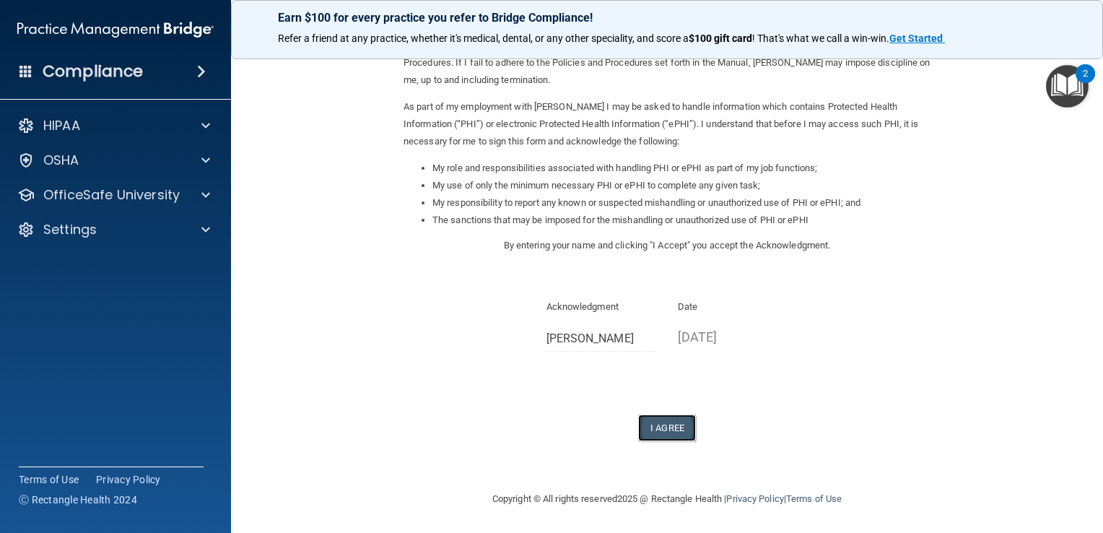
click at [667, 435] on button "I Agree" at bounding box center [667, 427] width 58 height 27
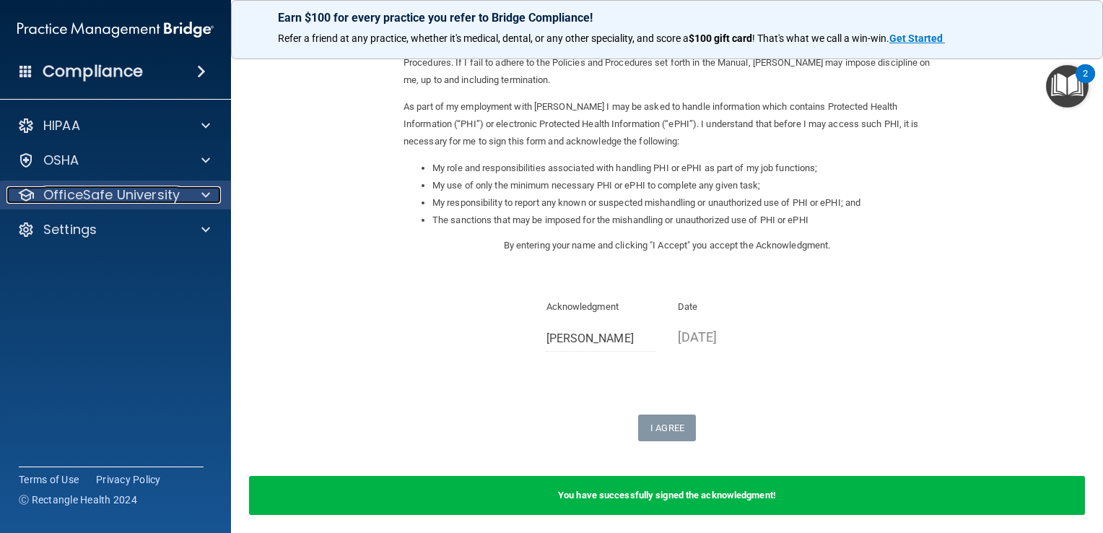
click at [185, 189] on div at bounding box center [203, 194] width 36 height 17
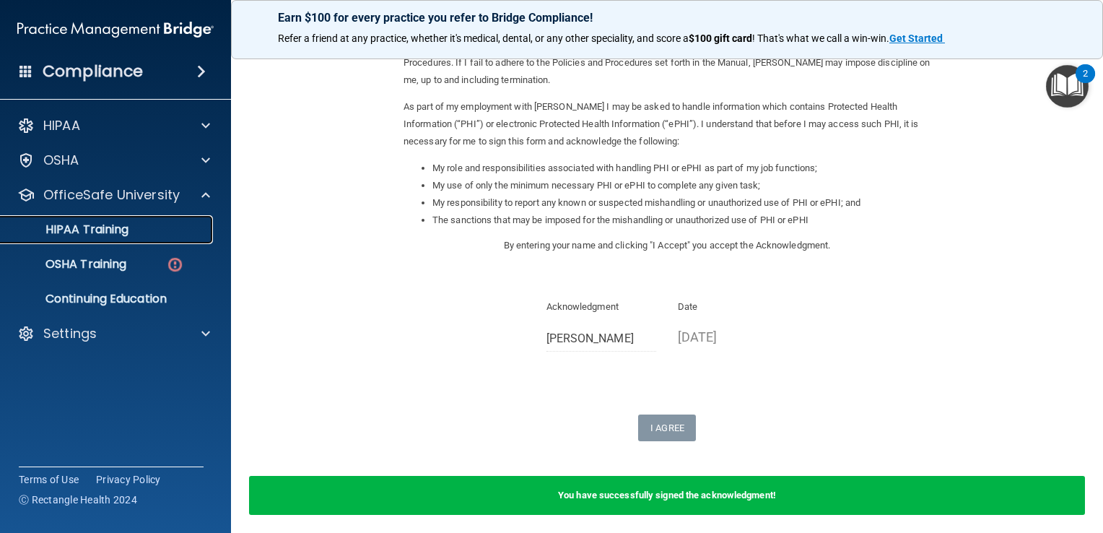
click at [105, 233] on p "HIPAA Training" at bounding box center [68, 229] width 119 height 14
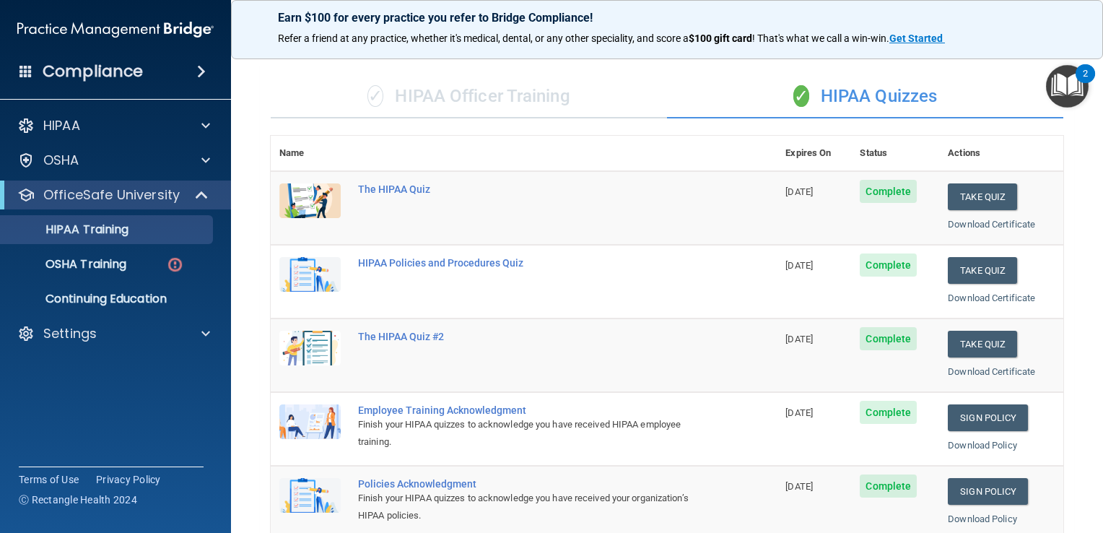
scroll to position [82, 0]
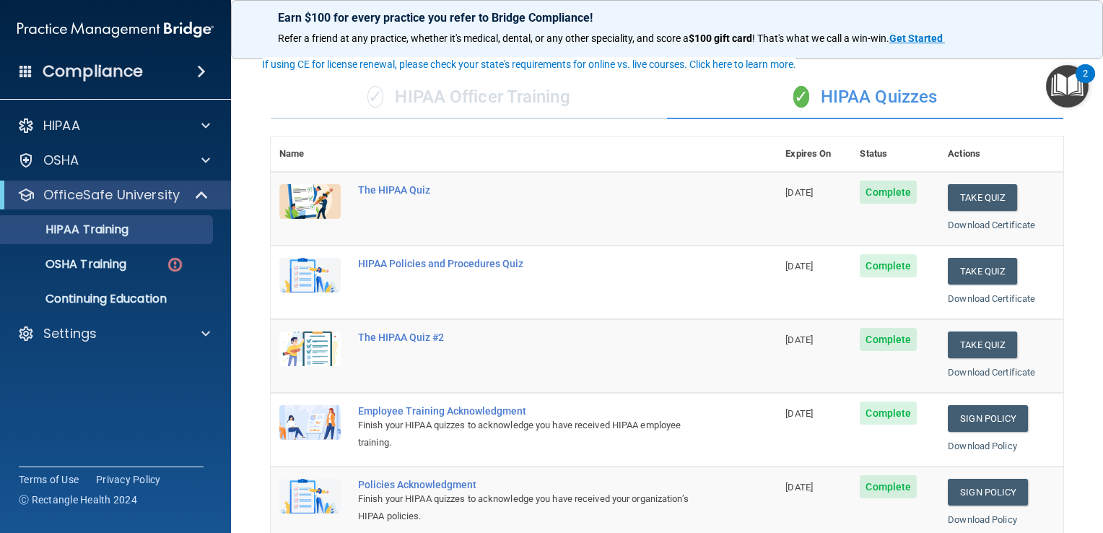
click at [1067, 97] on img "Open Resource Center, 2 new notifications" at bounding box center [1067, 86] width 43 height 43
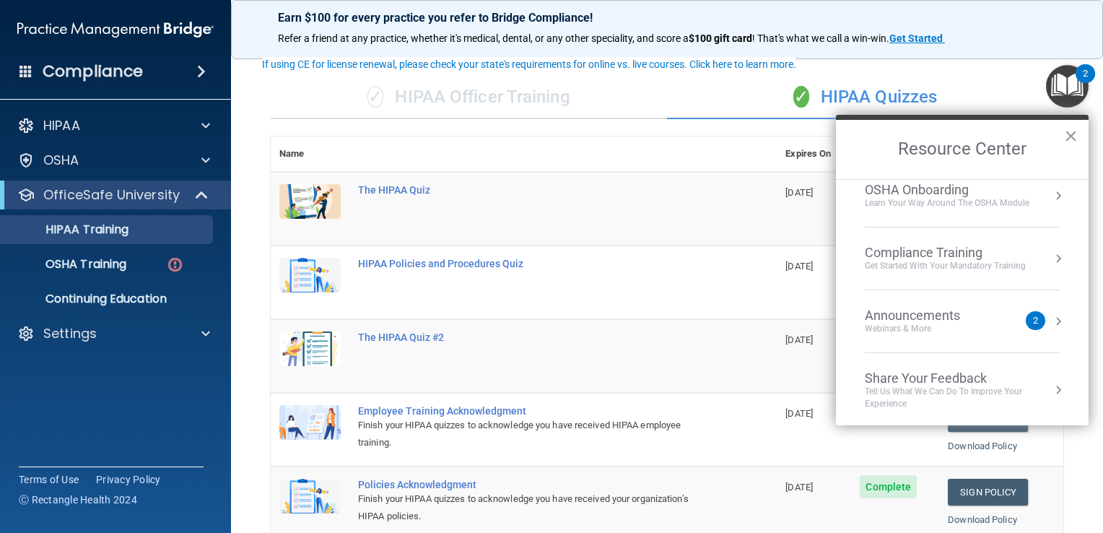
scroll to position [79, 0]
click at [959, 322] on div "Webinars & More" at bounding box center [927, 328] width 124 height 12
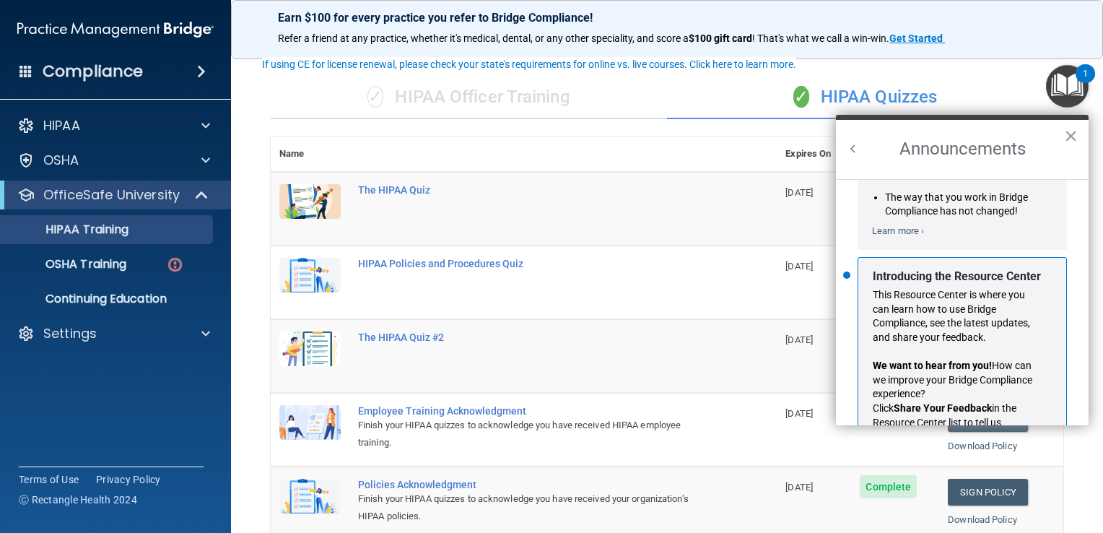
scroll to position [236, 0]
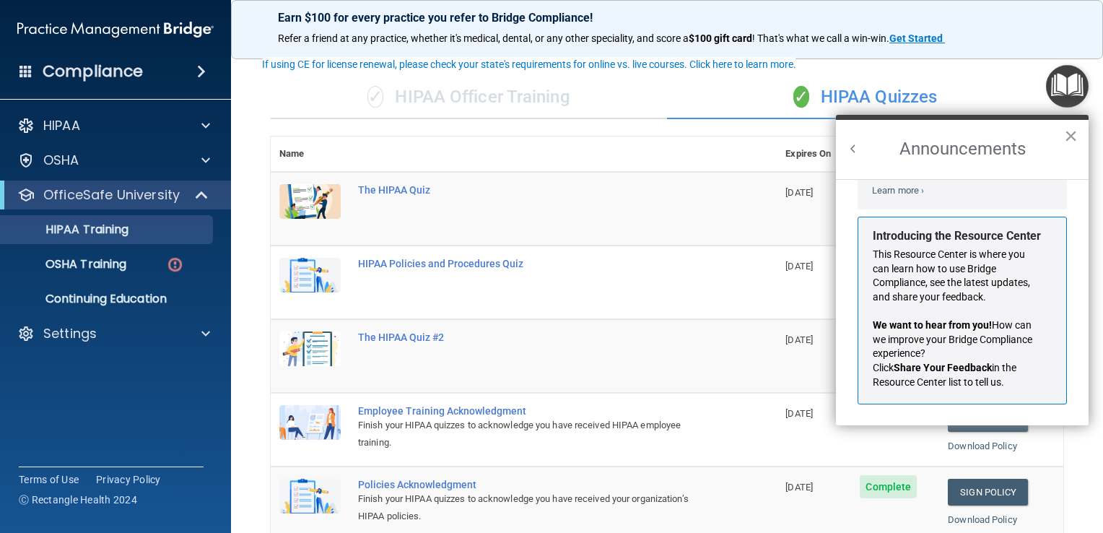
click at [1071, 134] on button "×" at bounding box center [1071, 135] width 14 height 23
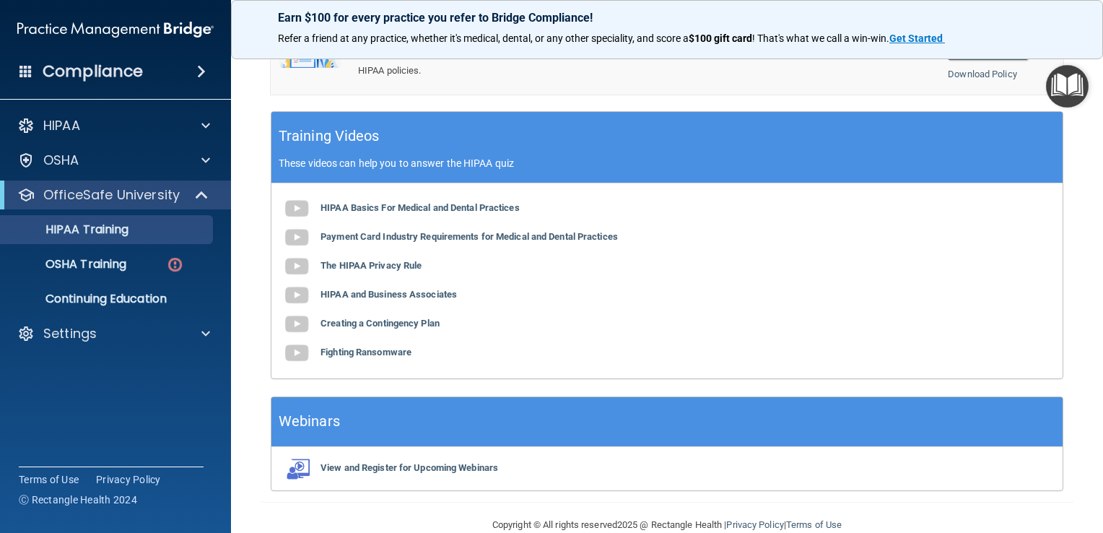
scroll to position [551, 0]
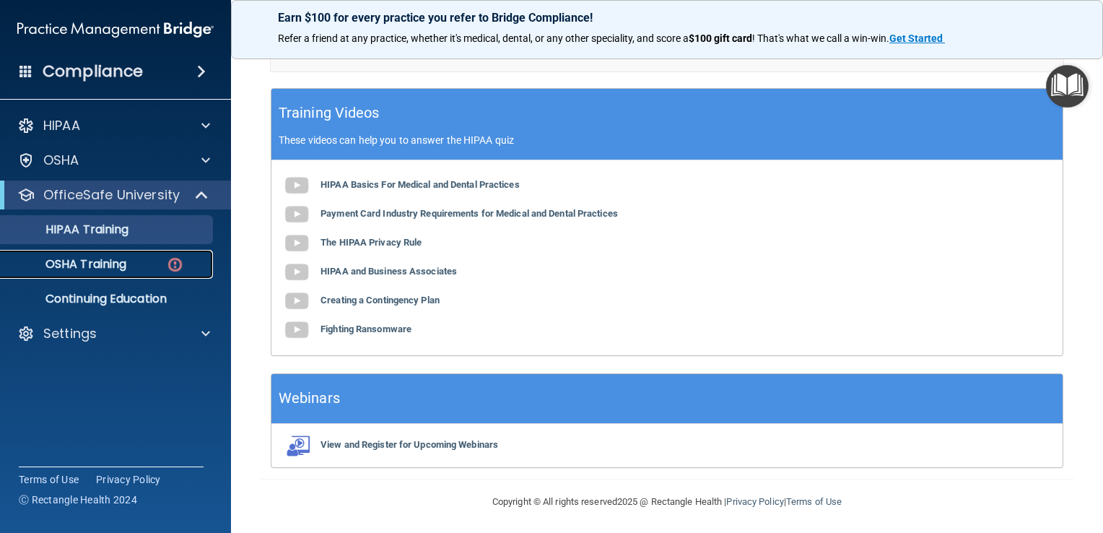
click at [126, 270] on p "OSHA Training" at bounding box center [67, 264] width 117 height 14
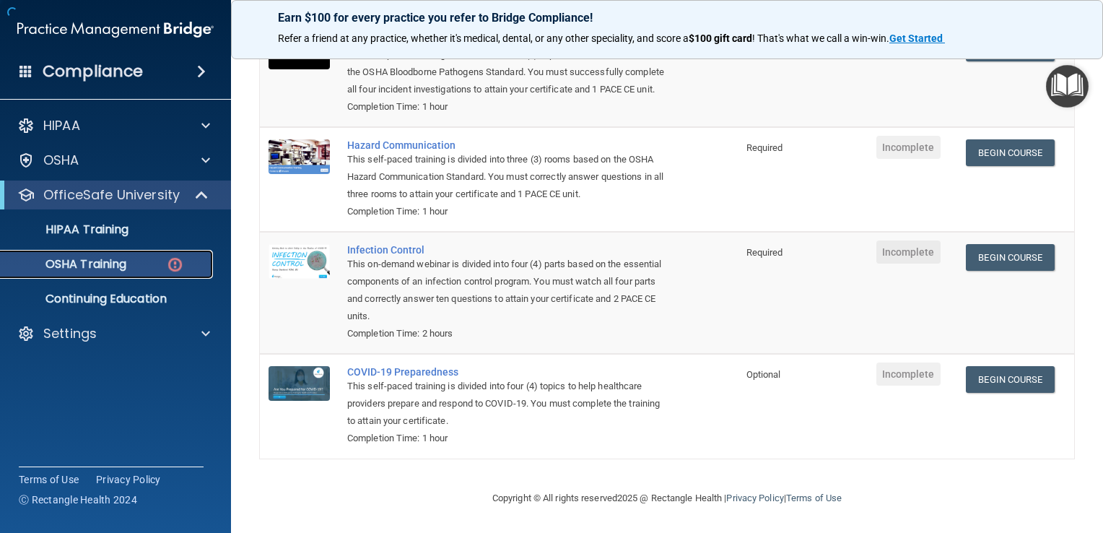
scroll to position [216, 0]
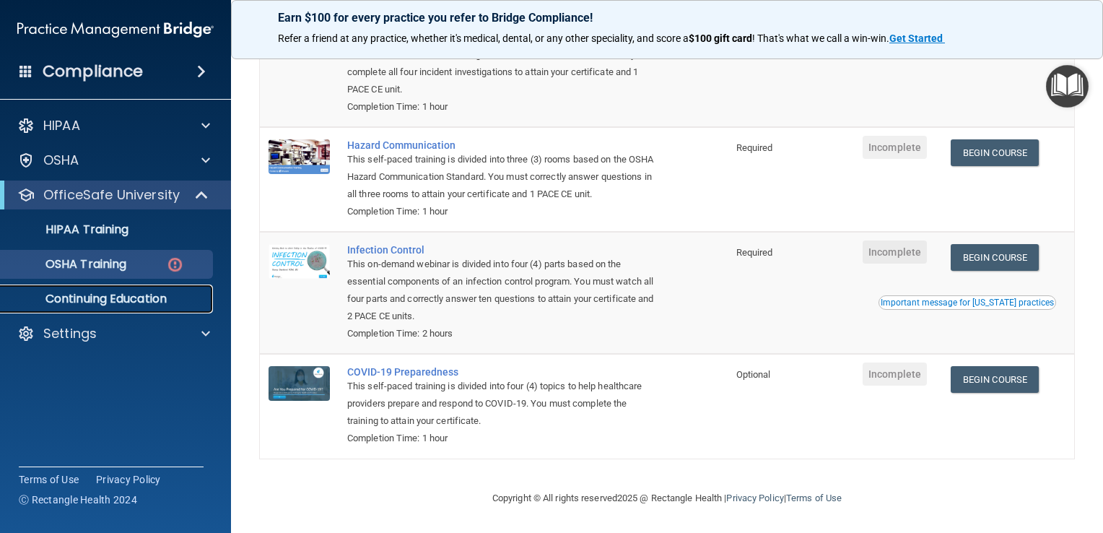
click at [89, 299] on p "Continuing Education" at bounding box center [107, 299] width 197 height 14
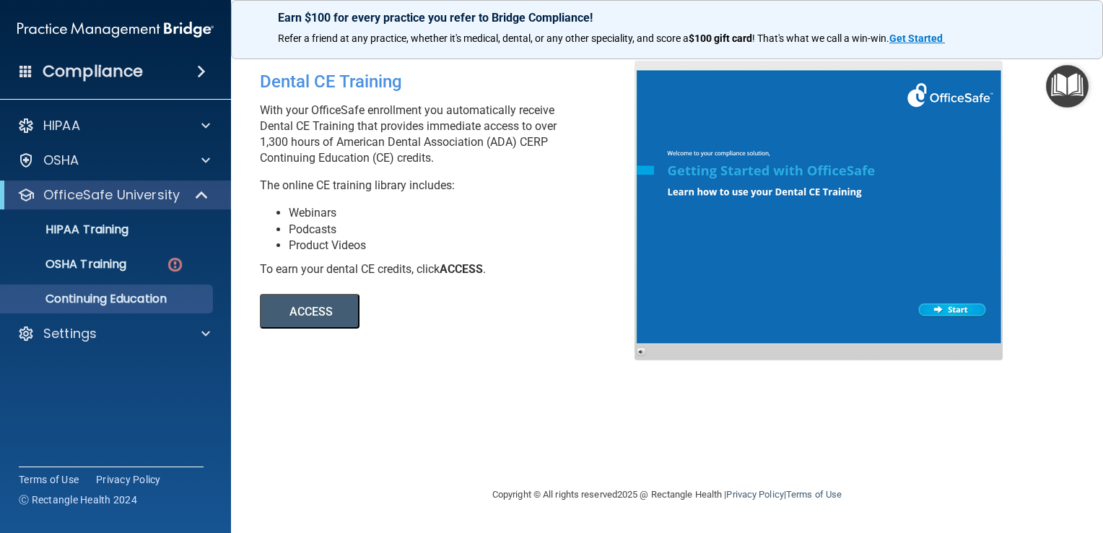
click at [291, 308] on button "ACCESS" at bounding box center [310, 311] width 100 height 35
click at [94, 266] on p "OSHA Training" at bounding box center [67, 264] width 117 height 14
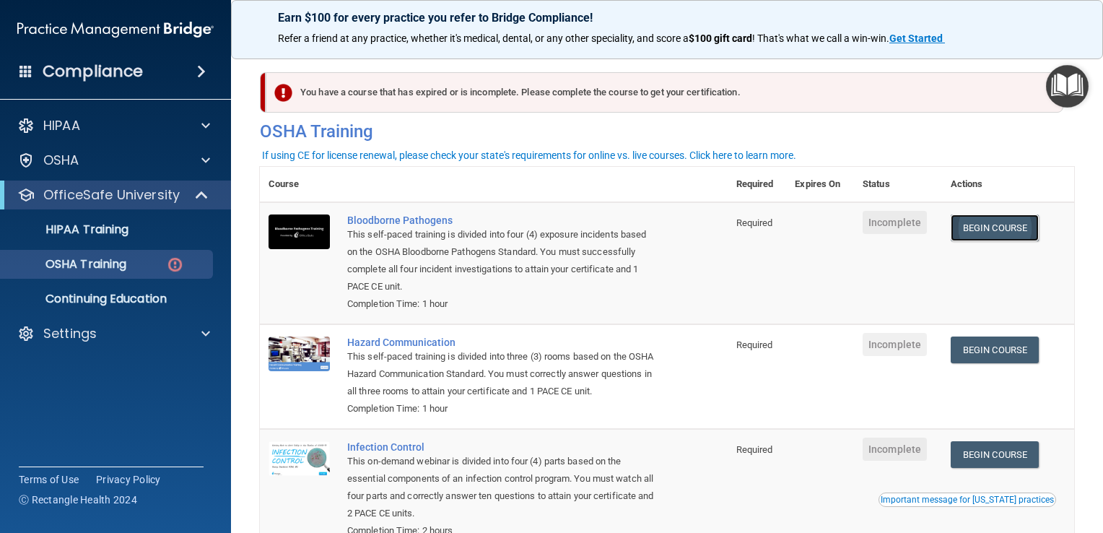
click at [965, 231] on link "Begin Course" at bounding box center [994, 227] width 88 height 27
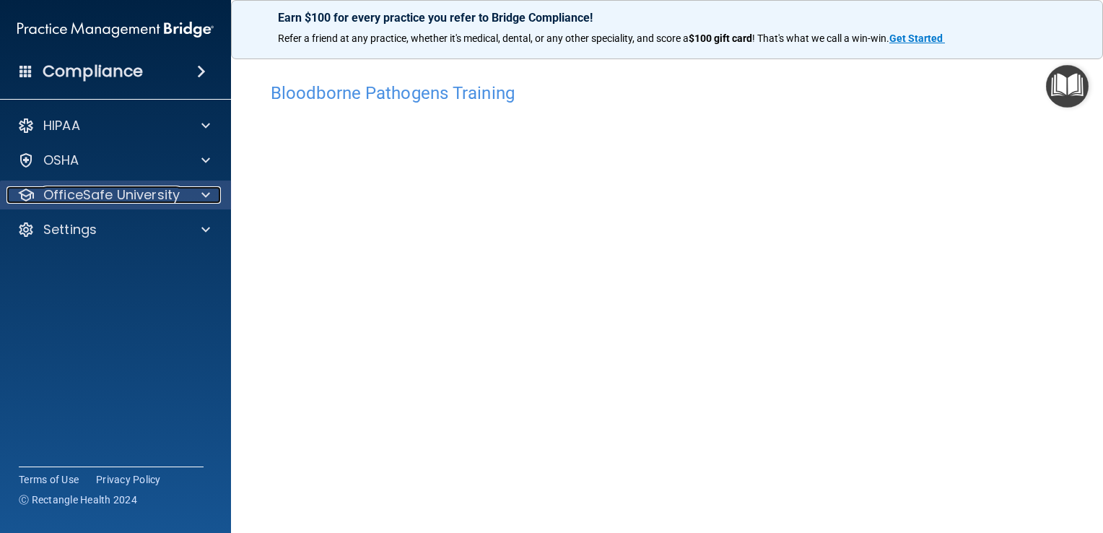
click at [193, 200] on div at bounding box center [203, 194] width 36 height 17
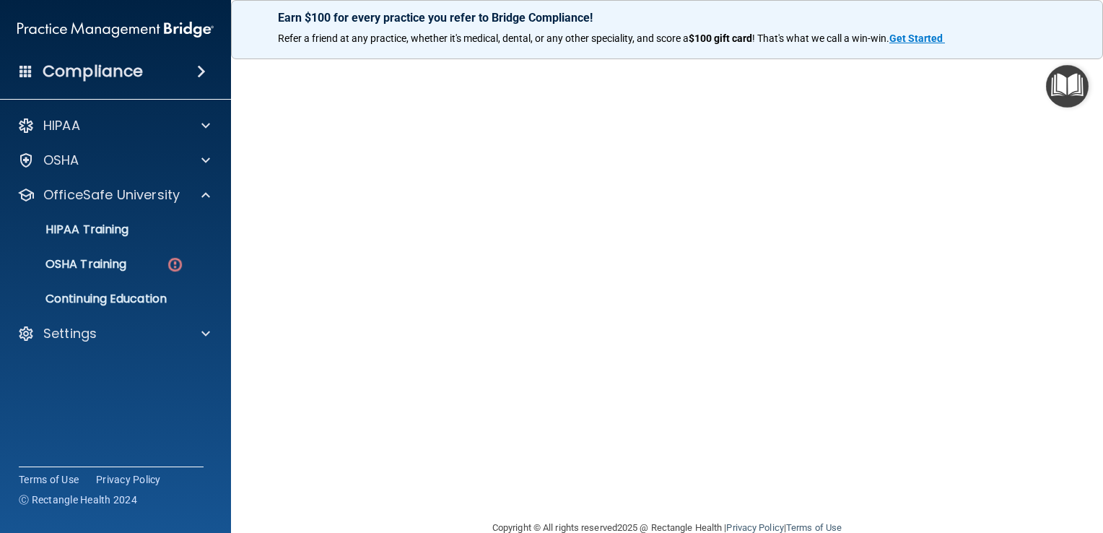
scroll to position [49, 0]
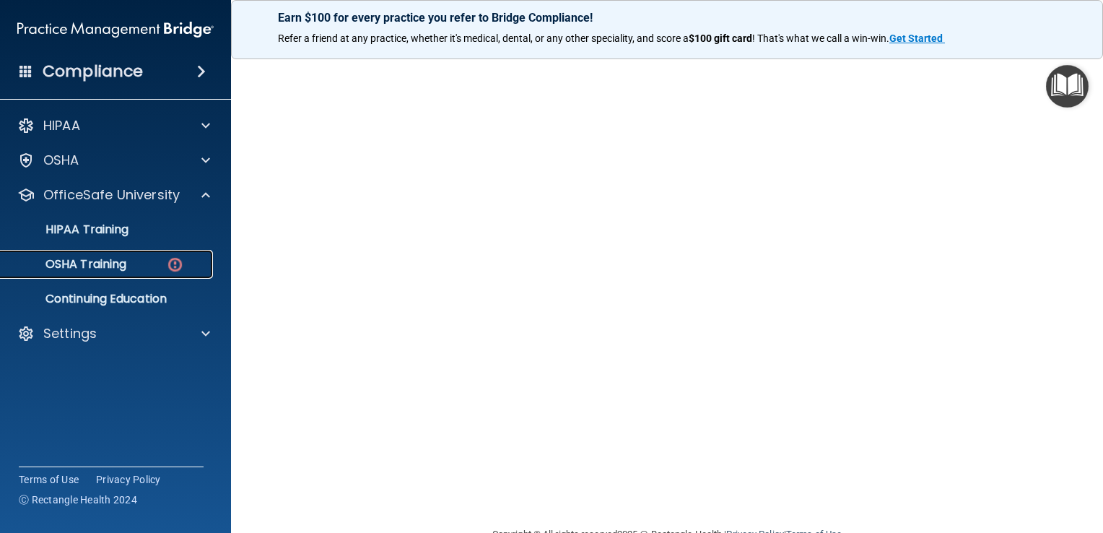
click at [167, 271] on img at bounding box center [175, 264] width 18 height 18
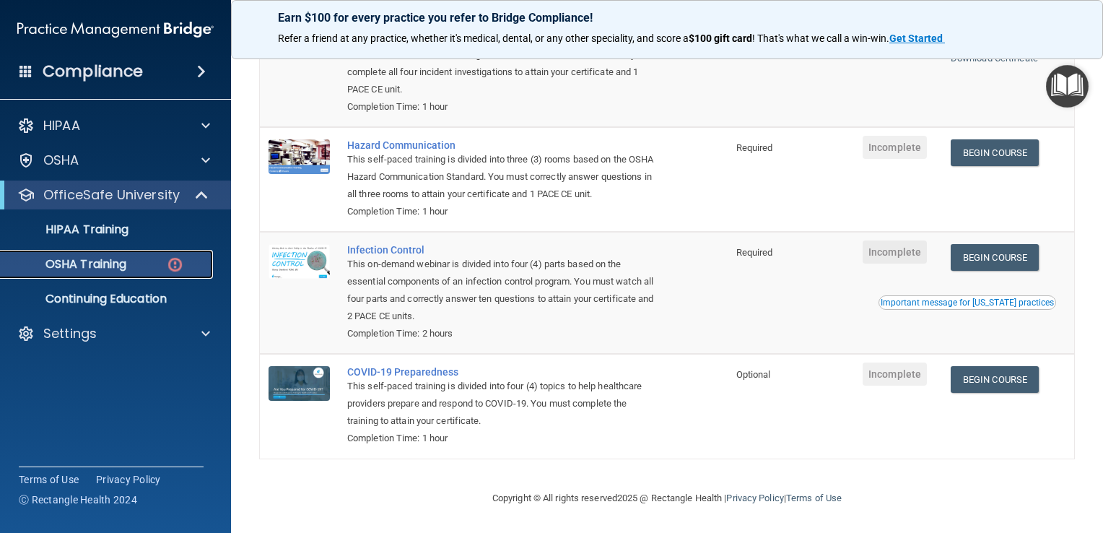
scroll to position [216, 0]
click at [993, 377] on link "Begin Course" at bounding box center [994, 379] width 88 height 27
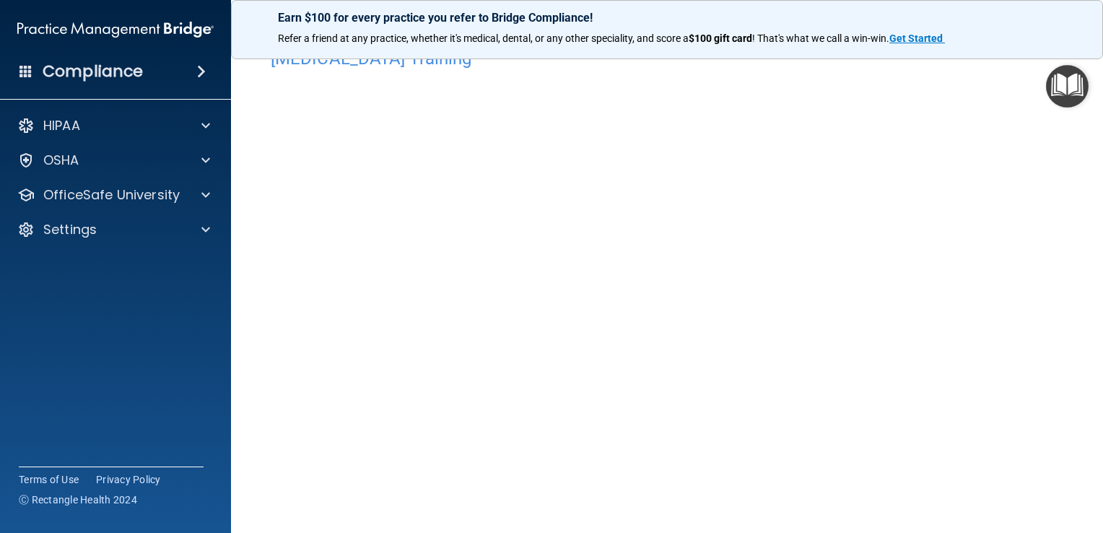
scroll to position [37, 0]
click at [976, 520] on div "[MEDICAL_DATA] Training This course doesn’t expire until . Are you sure you wan…" at bounding box center [667, 287] width 814 height 499
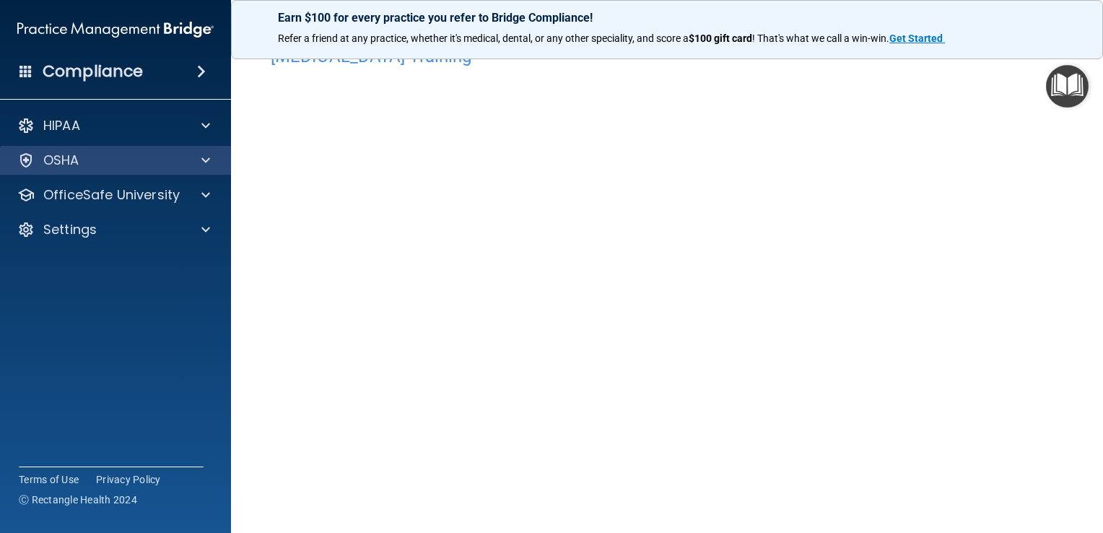
click at [76, 172] on div "OSHA" at bounding box center [116, 160] width 232 height 29
click at [107, 166] on div "OSHA" at bounding box center [95, 160] width 179 height 17
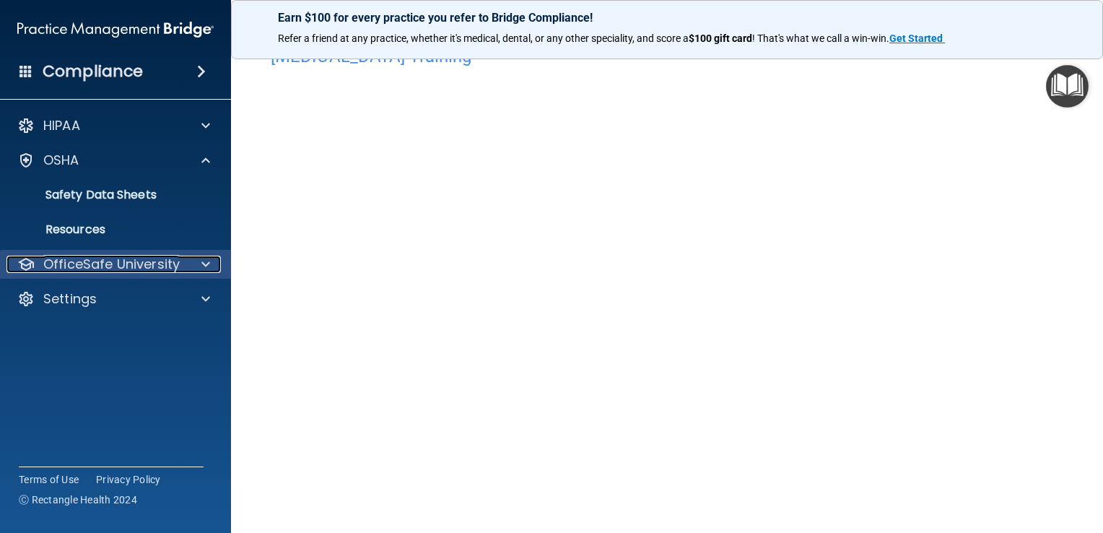
click at [105, 262] on p "OfficeSafe University" at bounding box center [111, 263] width 136 height 17
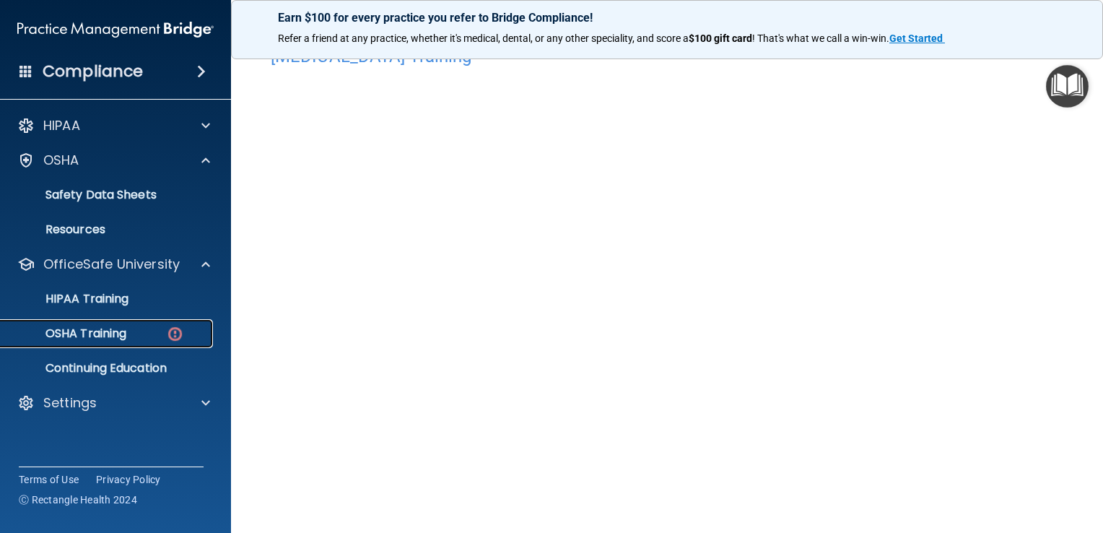
click at [104, 342] on link "OSHA Training" at bounding box center [99, 333] width 227 height 29
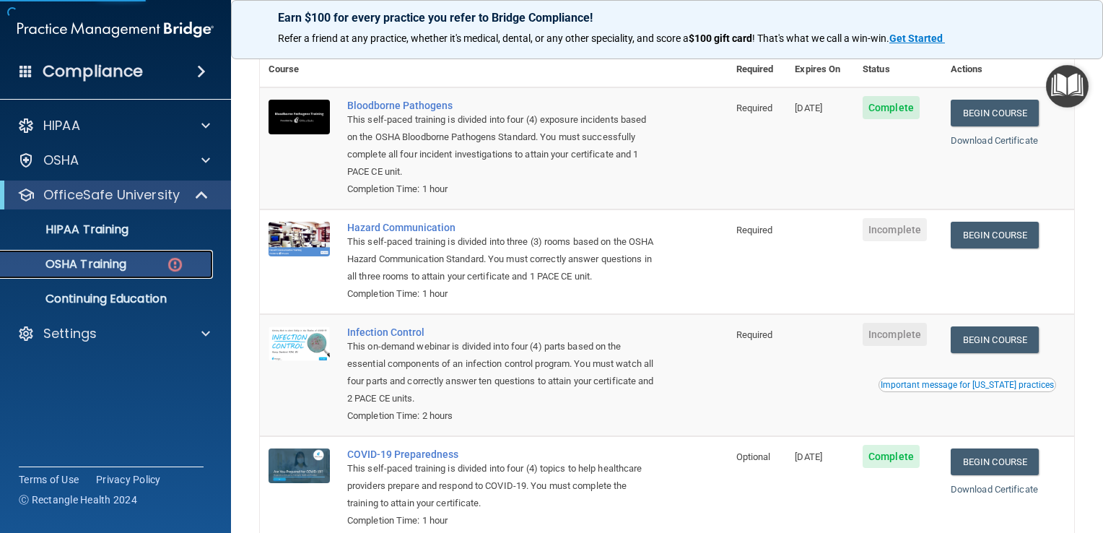
scroll to position [112, 0]
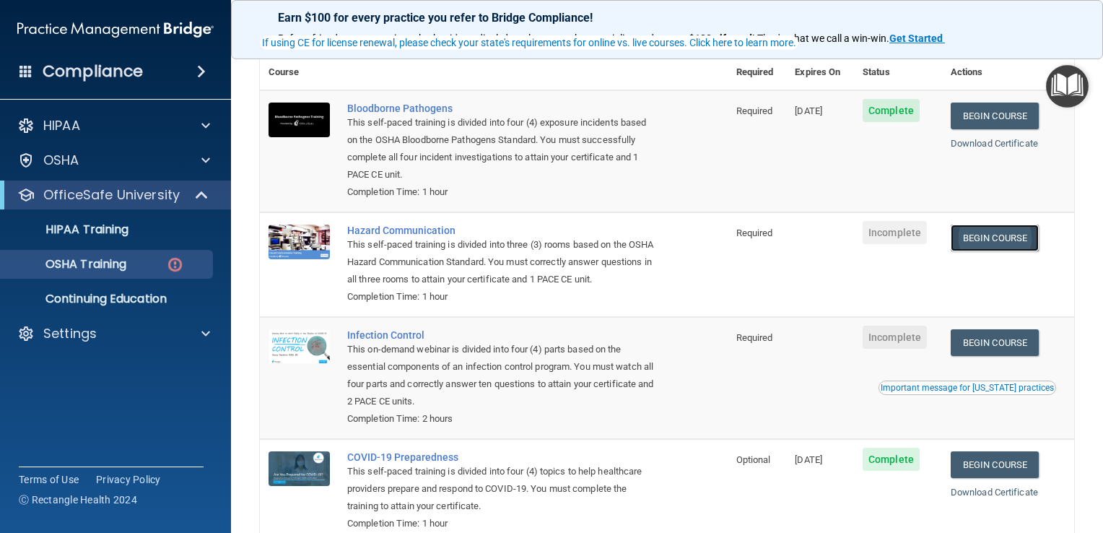
click at [978, 237] on link "Begin Course" at bounding box center [994, 237] width 88 height 27
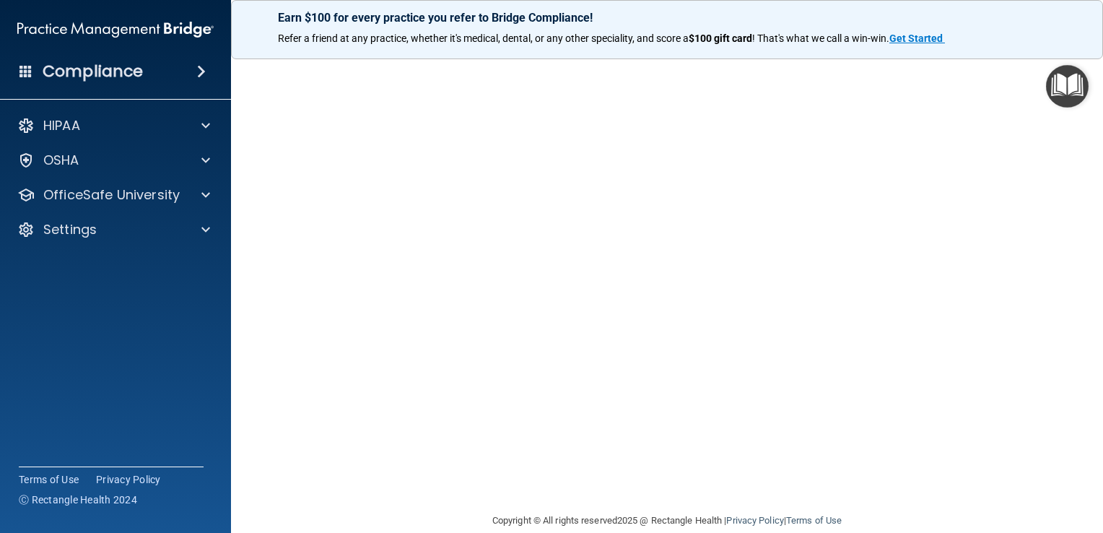
scroll to position [9, 0]
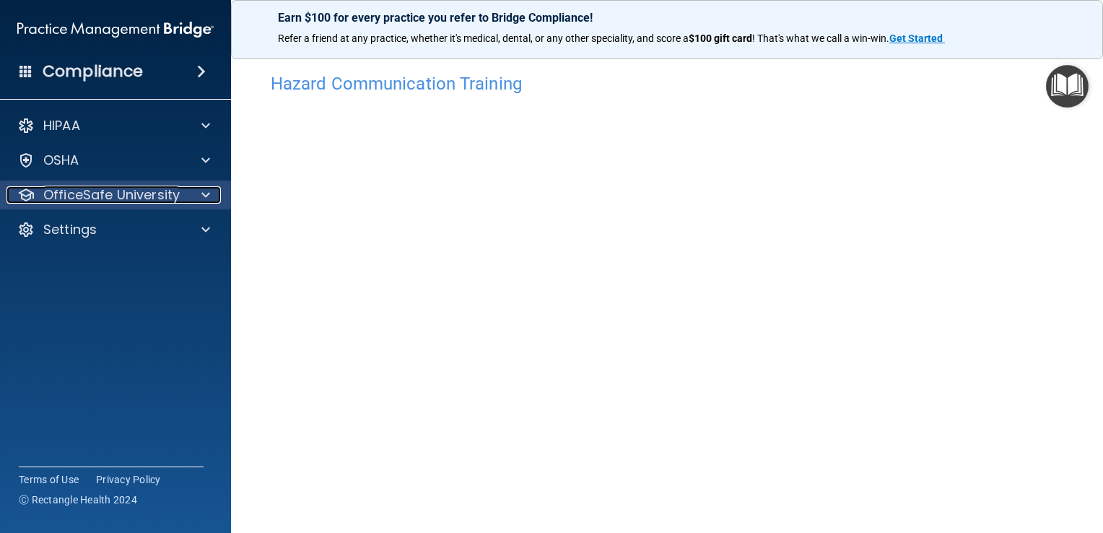
click at [158, 193] on p "OfficeSafe University" at bounding box center [111, 194] width 136 height 17
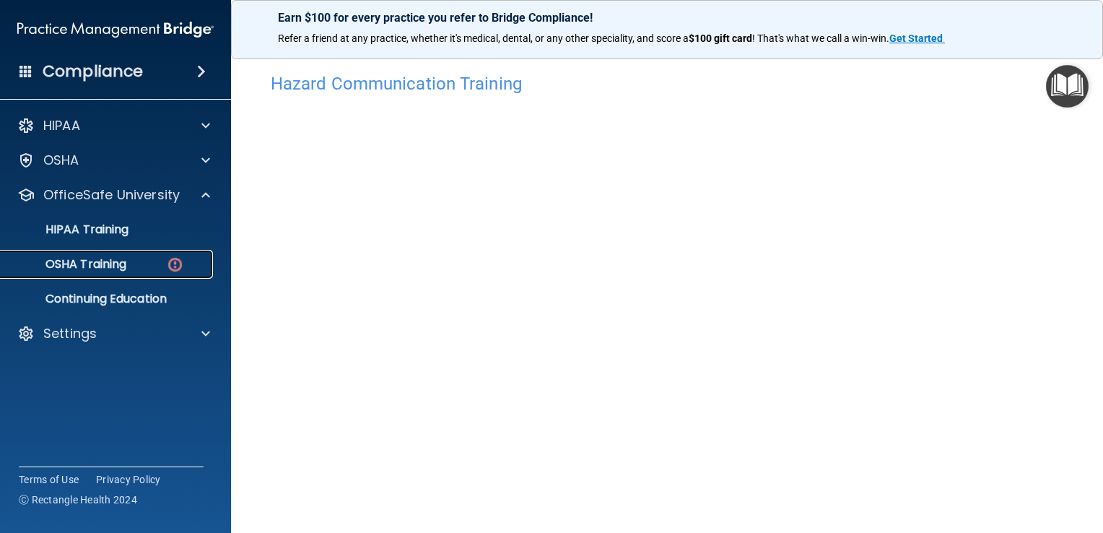
click at [131, 263] on div "OSHA Training" at bounding box center [107, 264] width 197 height 14
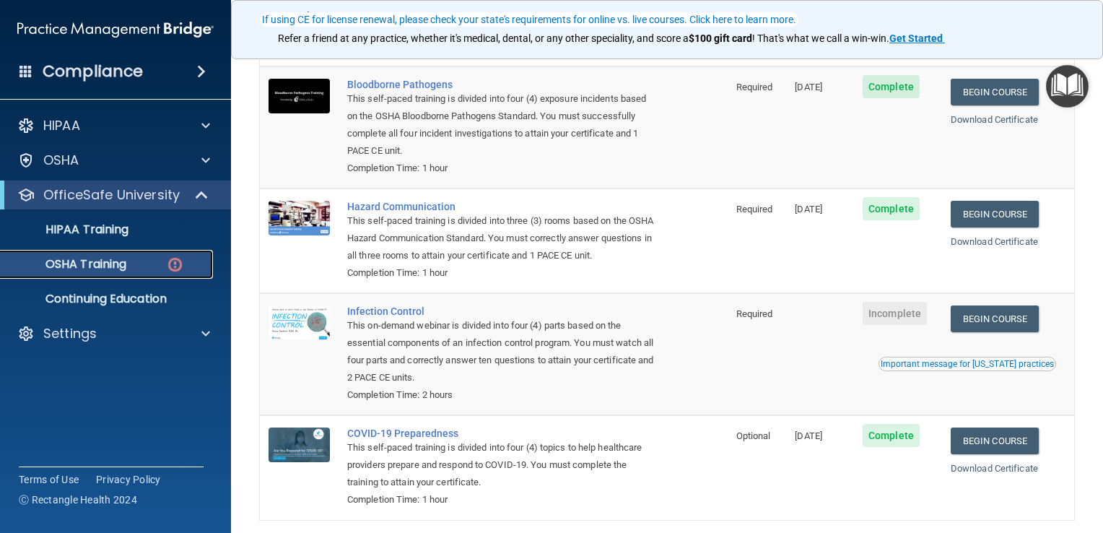
scroll to position [136, 0]
click at [971, 332] on link "Begin Course" at bounding box center [994, 318] width 88 height 27
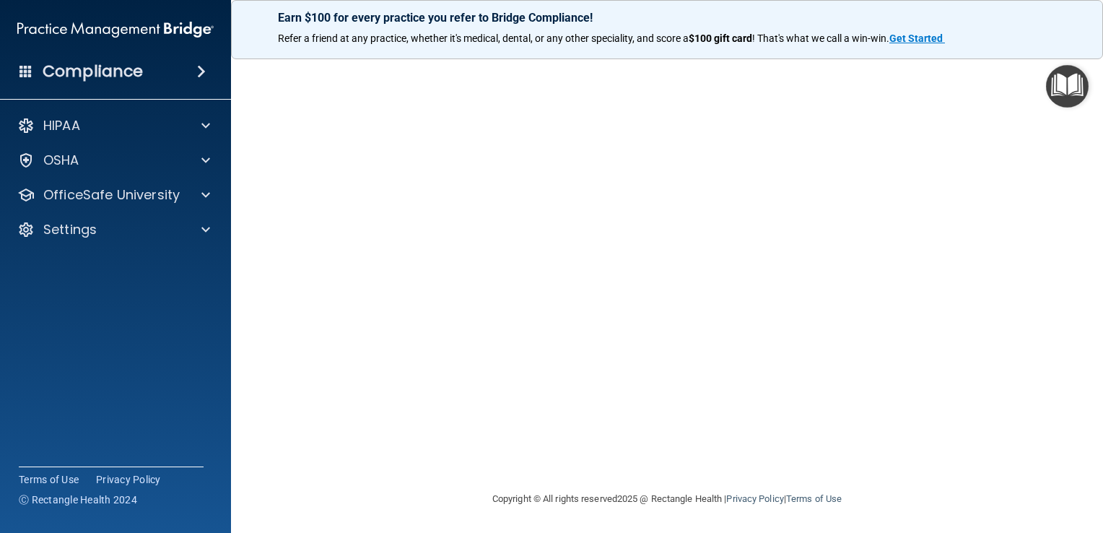
scroll to position [84, 0]
click at [76, 193] on p "OfficeSafe University" at bounding box center [111, 194] width 136 height 17
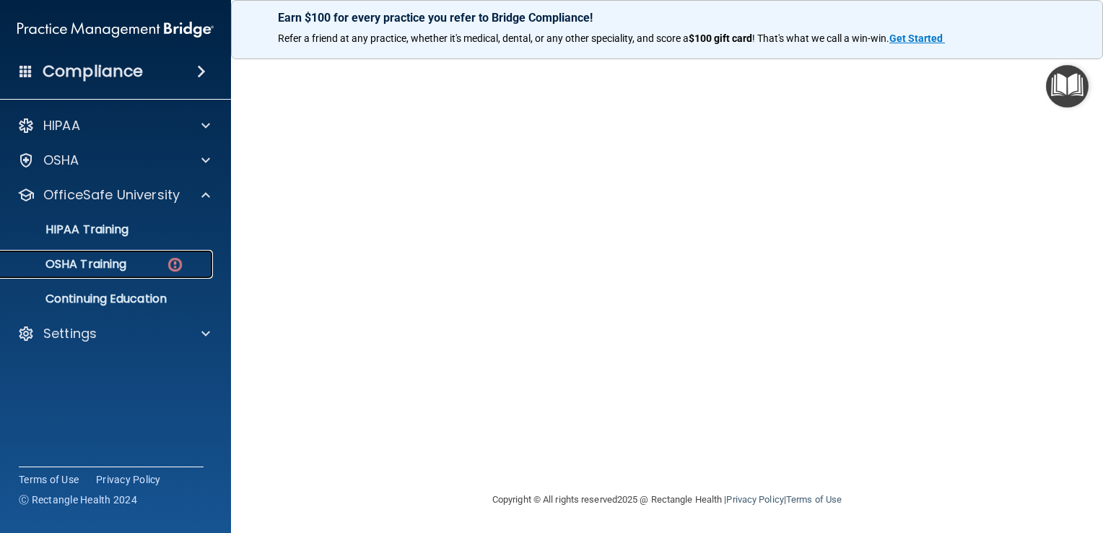
click at [84, 266] on p "OSHA Training" at bounding box center [67, 264] width 117 height 14
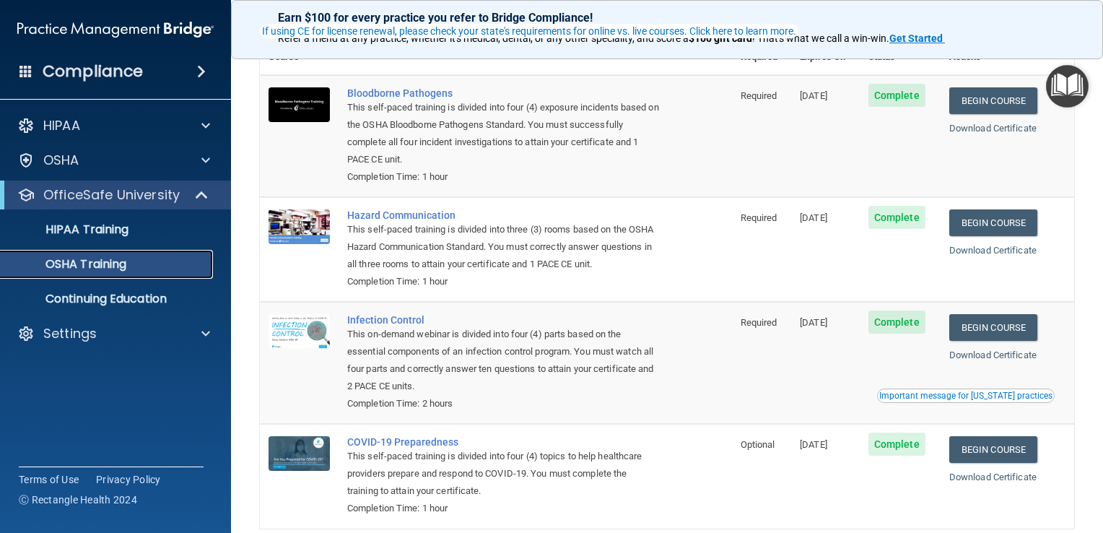
scroll to position [86, 0]
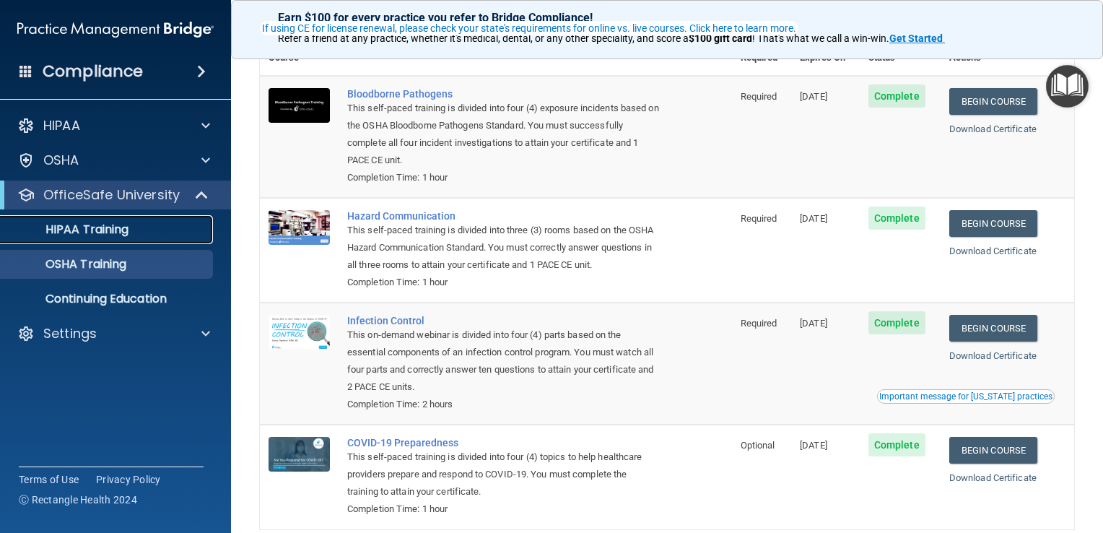
click at [127, 218] on link "HIPAA Training" at bounding box center [99, 229] width 227 height 29
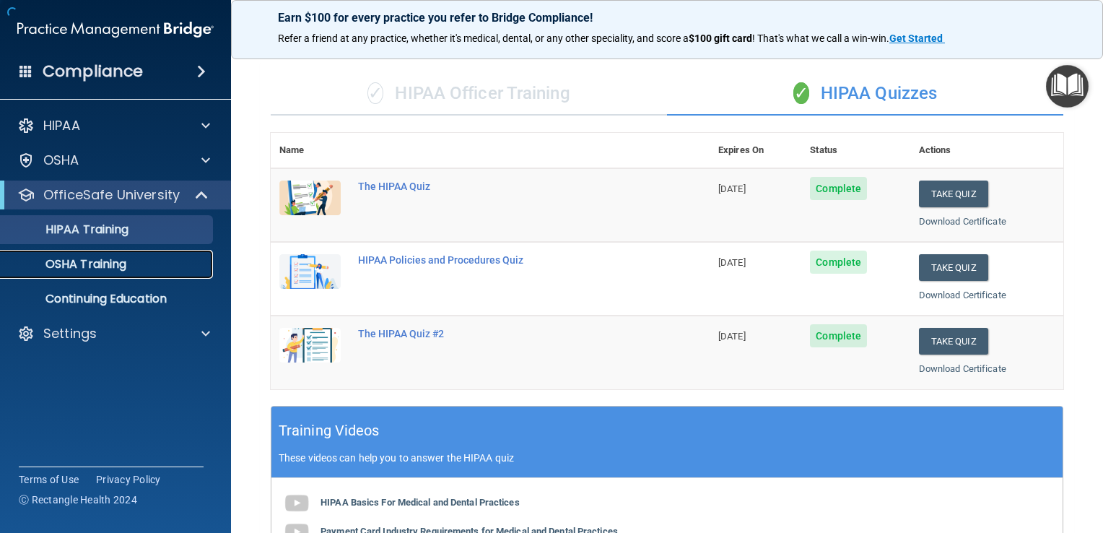
click at [118, 261] on p "OSHA Training" at bounding box center [67, 264] width 117 height 14
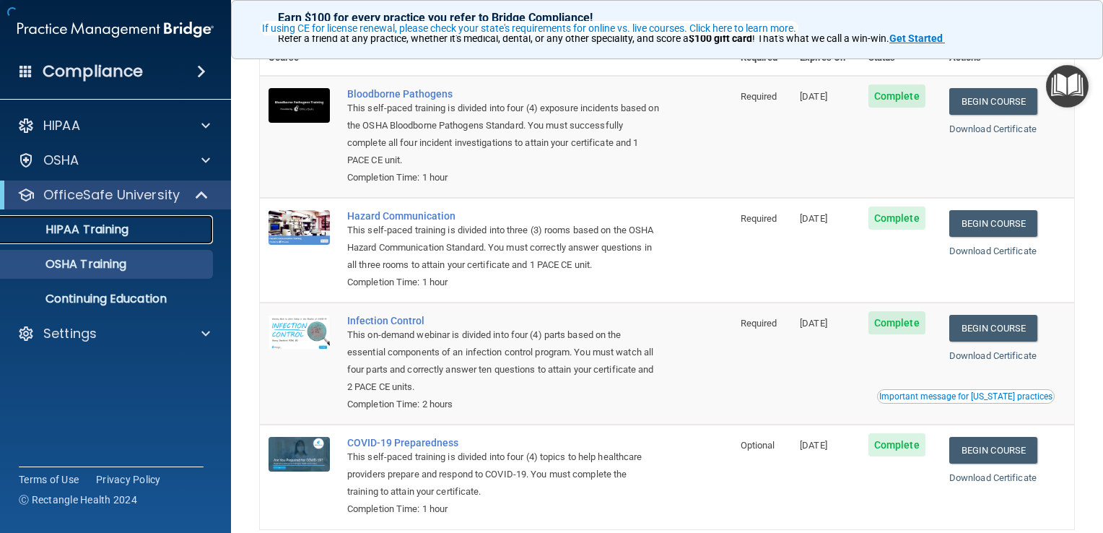
click at [118, 232] on p "HIPAA Training" at bounding box center [68, 229] width 119 height 14
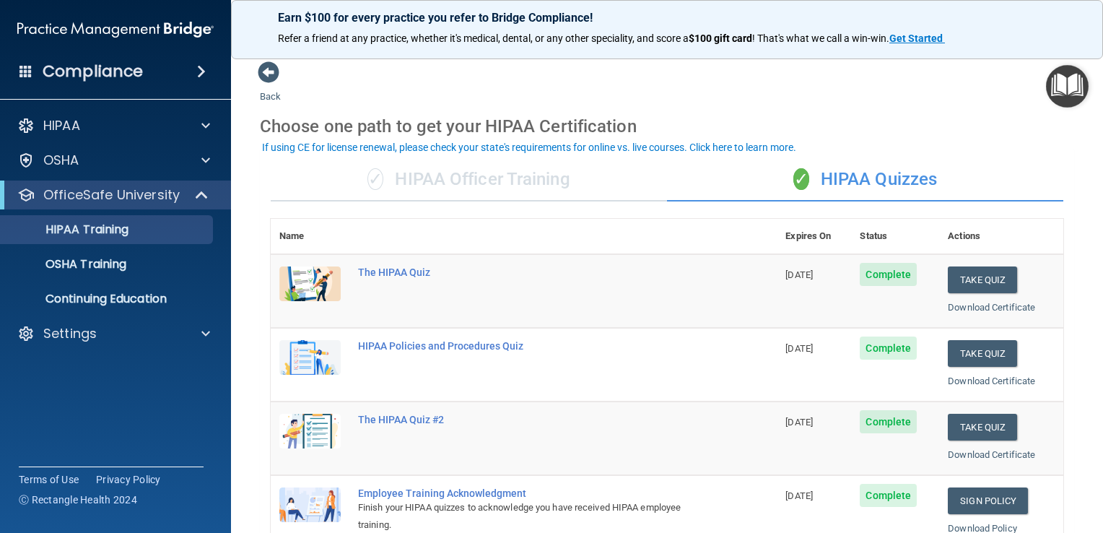
click at [519, 162] on div "✓ HIPAA Officer Training" at bounding box center [469, 179] width 396 height 43
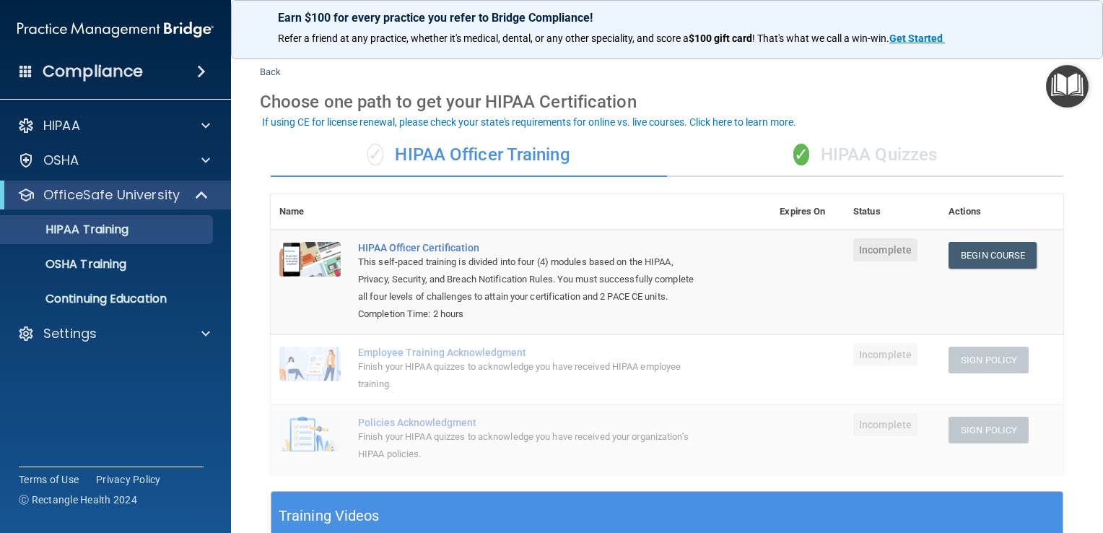
scroll to position [30, 0]
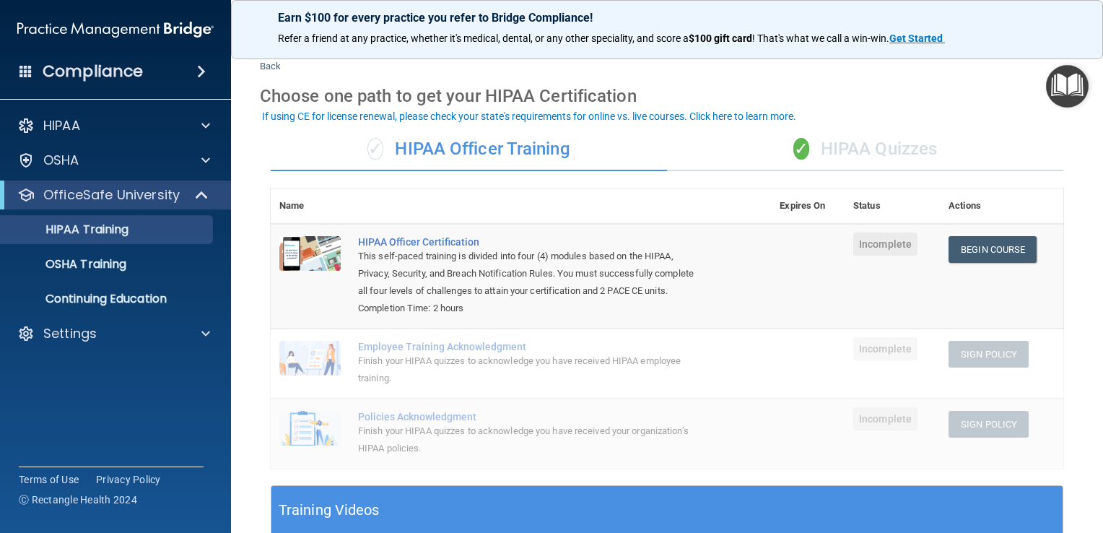
click at [918, 128] on div "✓ HIPAA Quizzes" at bounding box center [865, 149] width 396 height 43
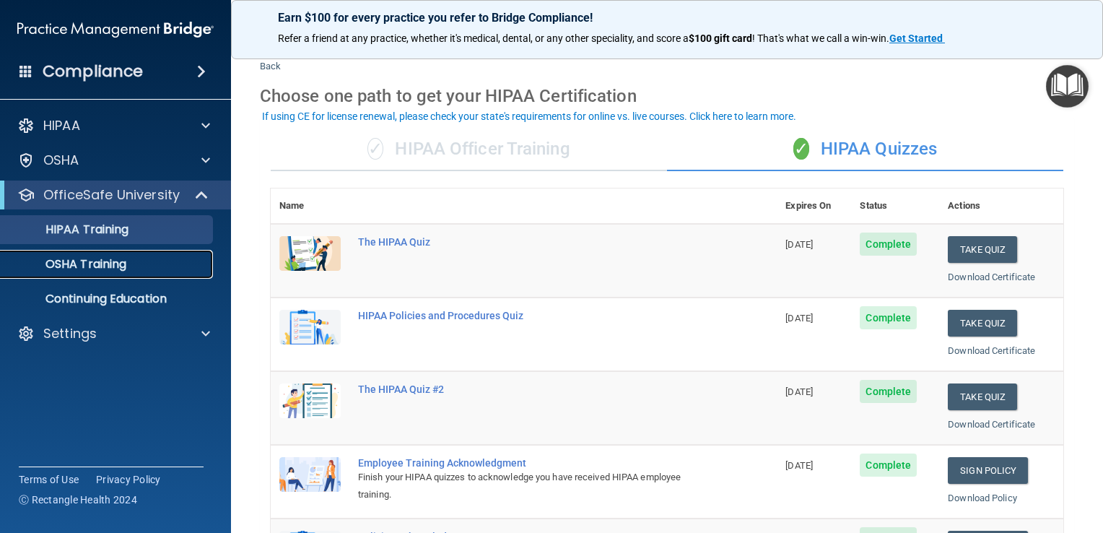
click at [145, 273] on link "OSHA Training" at bounding box center [99, 264] width 227 height 29
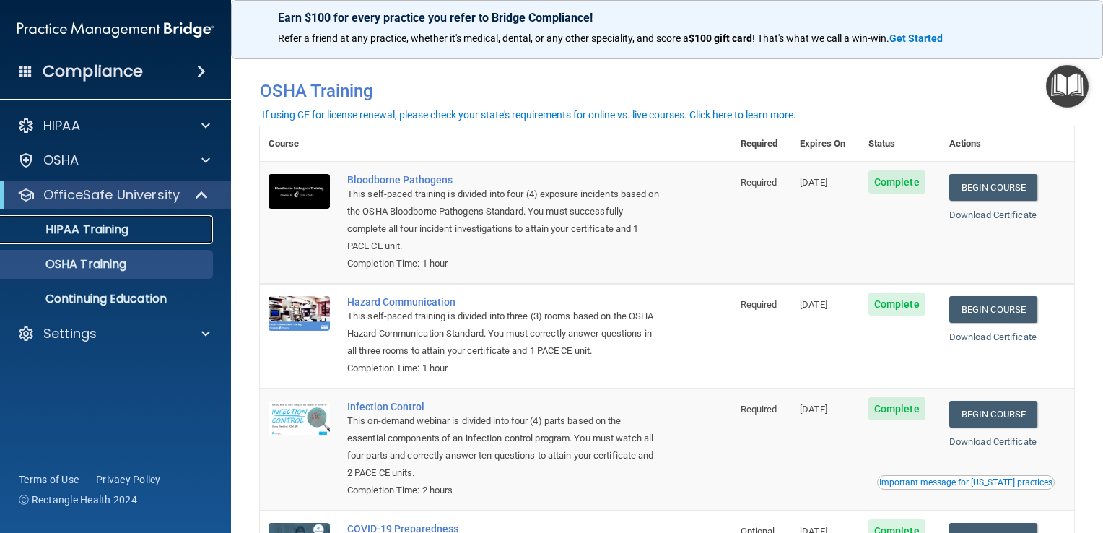
click at [165, 224] on div "HIPAA Training" at bounding box center [107, 229] width 197 height 14
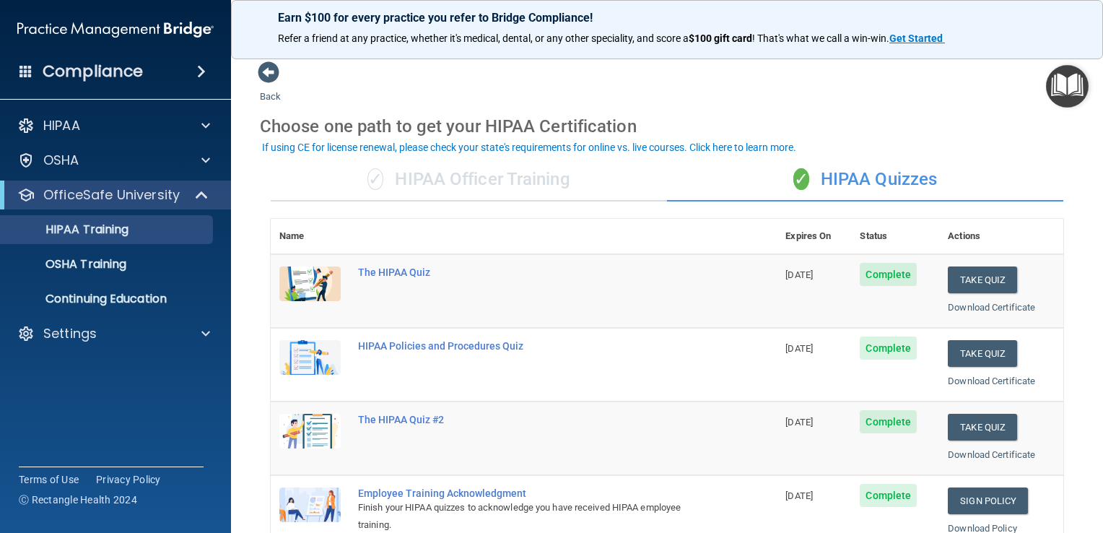
click at [404, 172] on div "✓ HIPAA Officer Training" at bounding box center [469, 179] width 396 height 43
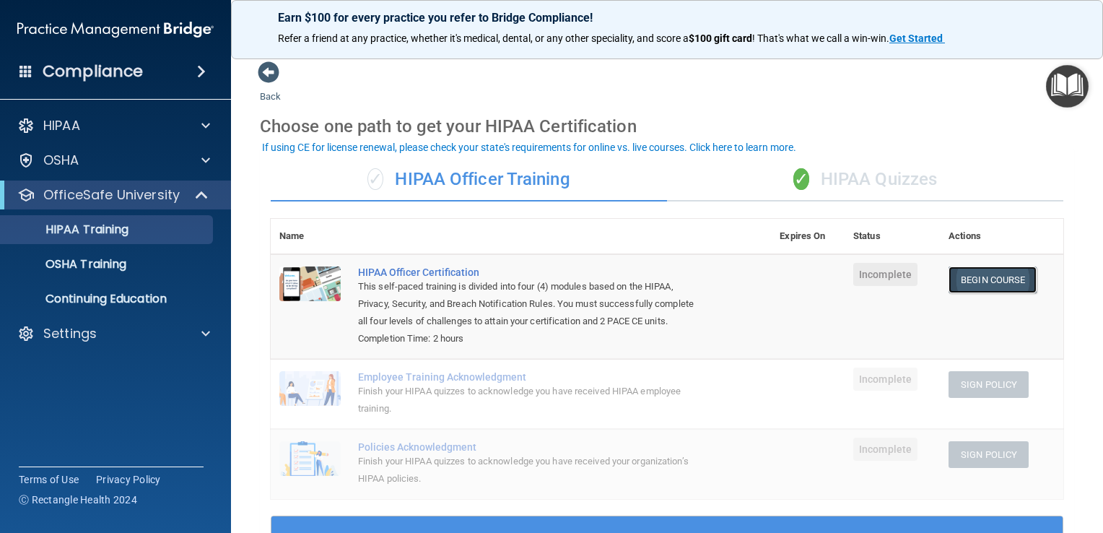
click at [952, 283] on link "Begin Course" at bounding box center [992, 279] width 88 height 27
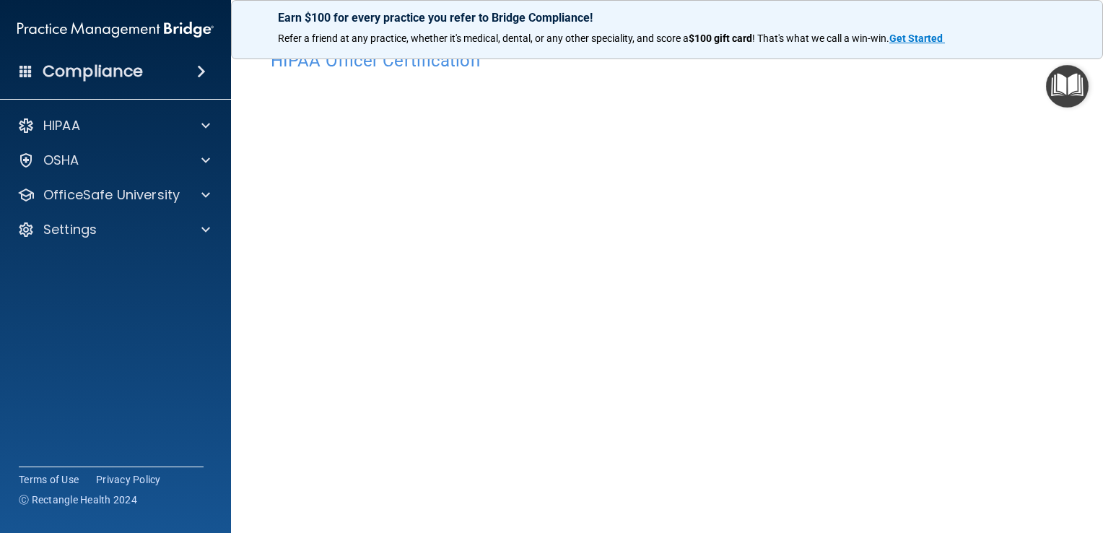
scroll to position [34, 0]
